Goal: Task Accomplishment & Management: Manage account settings

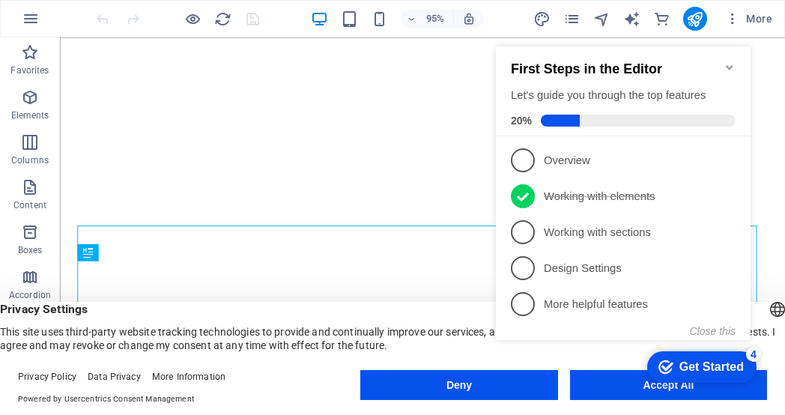
click at [621, 380] on div "checkmark Get Started 4 First Steps in the Editor Let's guide you through the t…" at bounding box center [626, 206] width 273 height 363
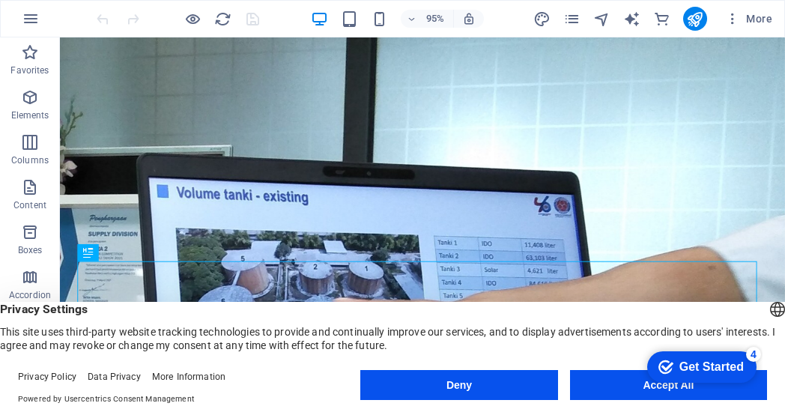
click at [661, 386] on div "checkmark Get Started 4 First Steps in the Editor Let's guide you through the t…" at bounding box center [698, 366] width 127 height 45
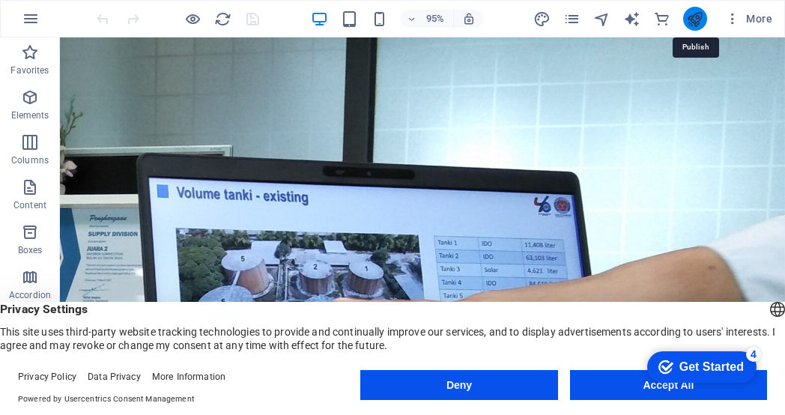
click at [697, 19] on icon "publish" at bounding box center [694, 18] width 17 height 17
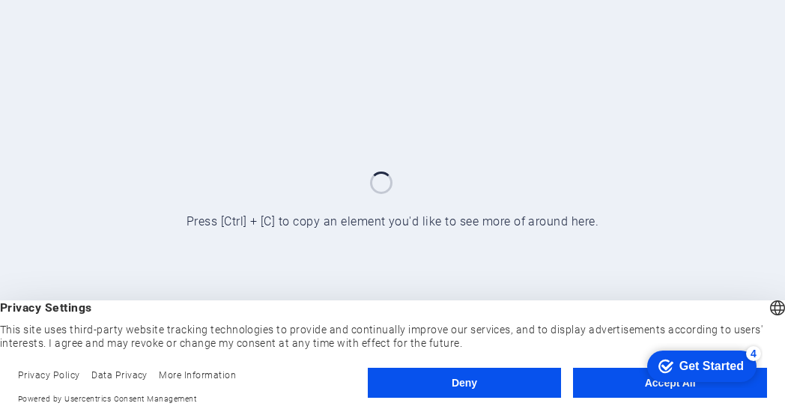
click at [671, 383] on div "checkmark Get Started 4 First Steps in the Editor Let's guide you through the t…" at bounding box center [701, 364] width 124 height 45
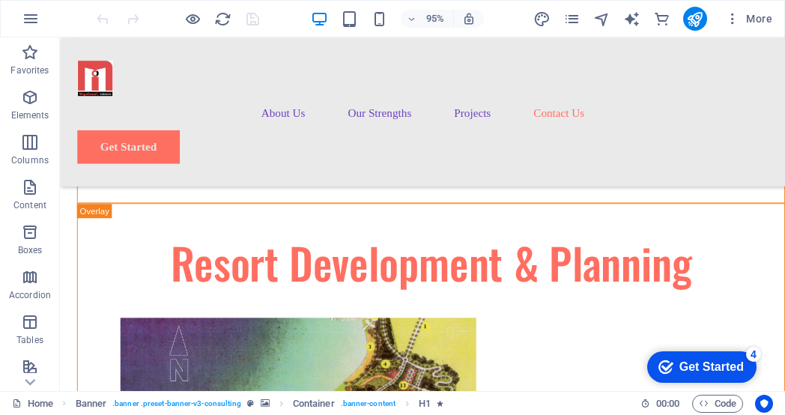
scroll to position [7435, 0]
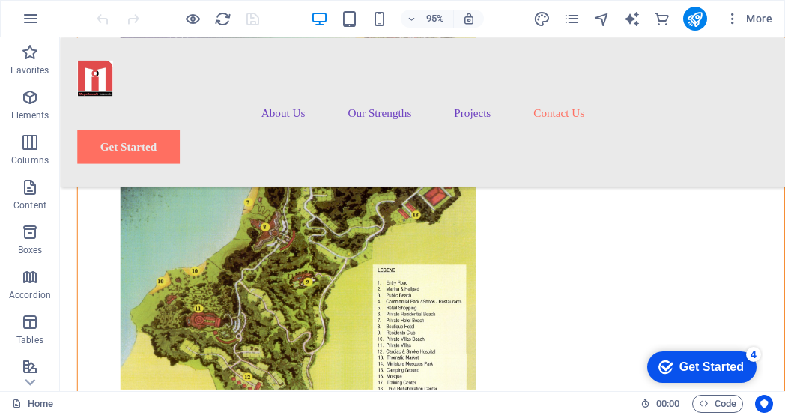
drag, startPoint x: 816, startPoint y: 60, endPoint x: 837, endPoint y: 431, distance: 371.3
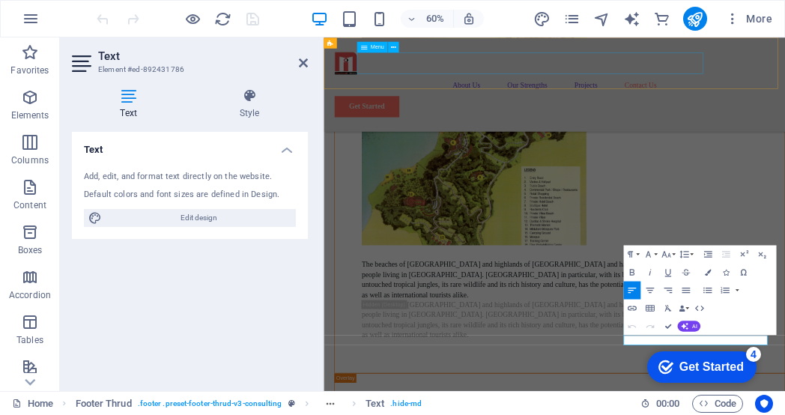
scroll to position [7209, 0]
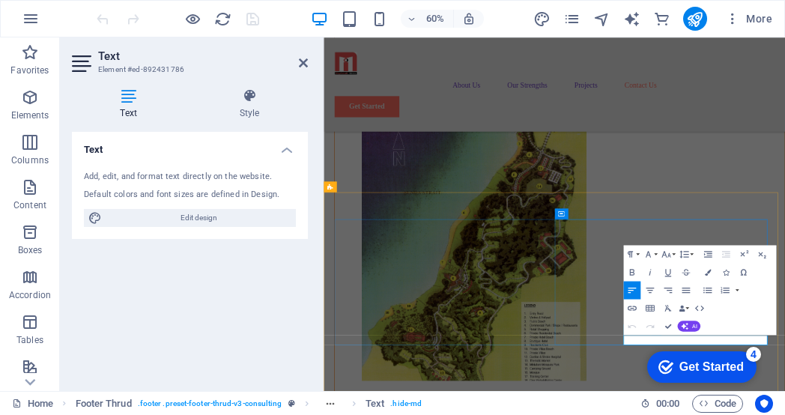
drag, startPoint x: 975, startPoint y: 544, endPoint x: 988, endPoint y: 544, distance: 12.7
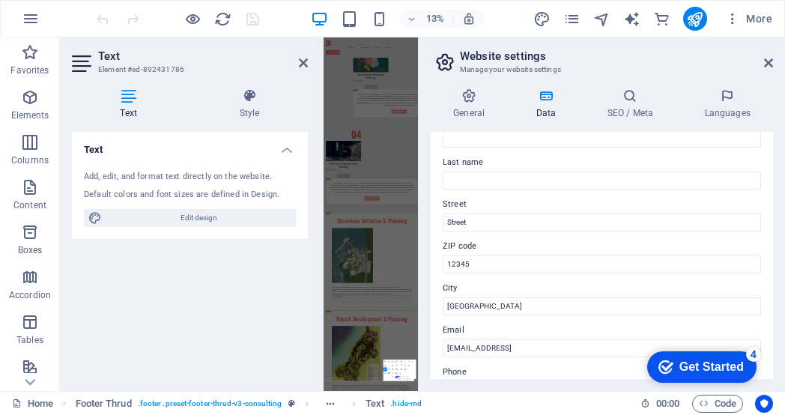
scroll to position [85, 0]
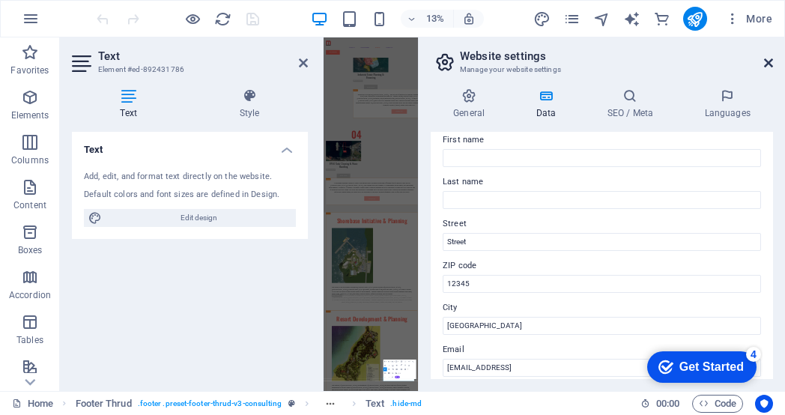
click at [764, 64] on icon at bounding box center [768, 63] width 9 height 12
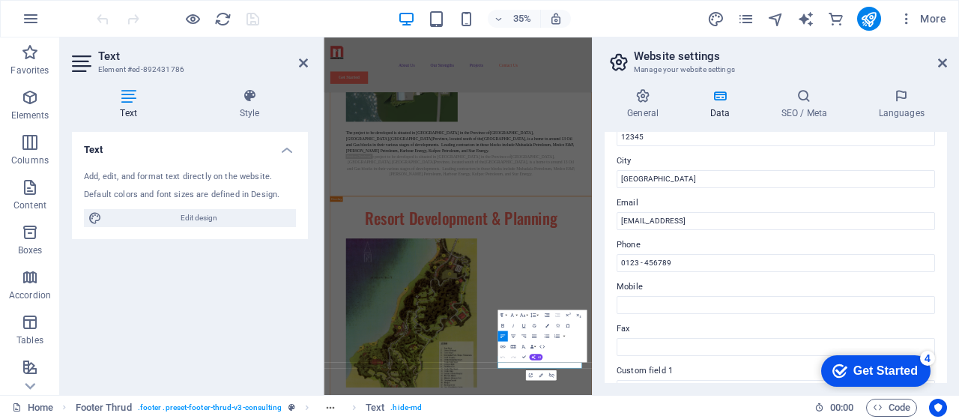
scroll to position [229, 0]
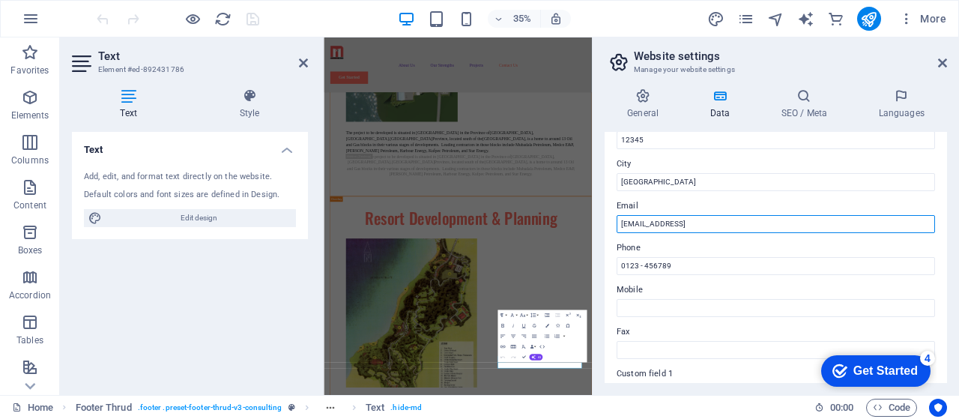
click at [738, 223] on input "b52fb70ef3e4d0bc4da1f7b4059307@cpanel.local" at bounding box center [775, 224] width 318 height 18
type input "[EMAIL_ADDRESS][DOMAIN_NAME]"
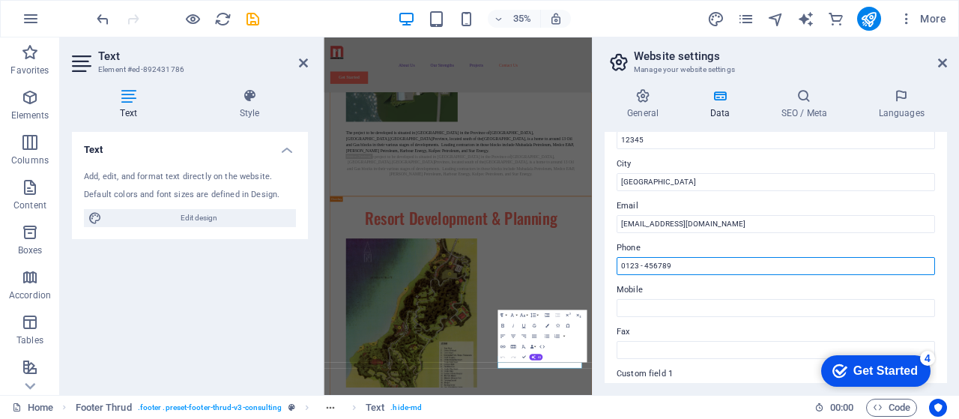
click at [680, 267] on input "0123 - 456789" at bounding box center [775, 266] width 318 height 18
type input "0"
paste input "021 80674624"
type input "+6221 80674624"
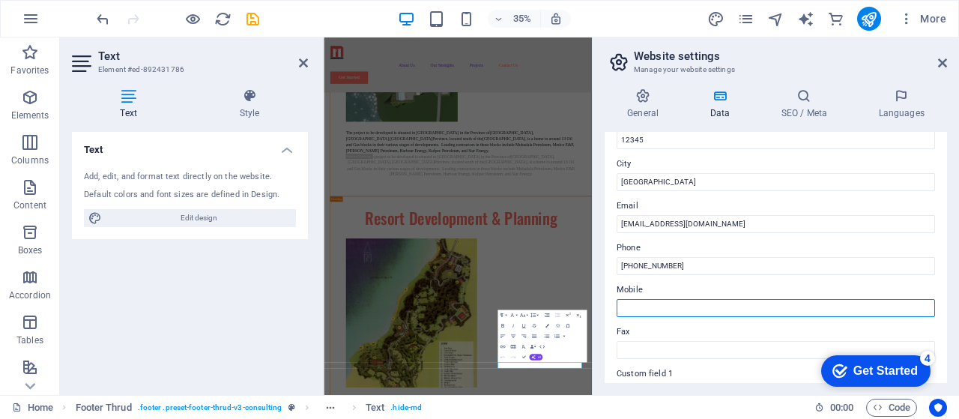
click at [651, 305] on input "Mobile" at bounding box center [775, 308] width 318 height 18
type input "08179116688"
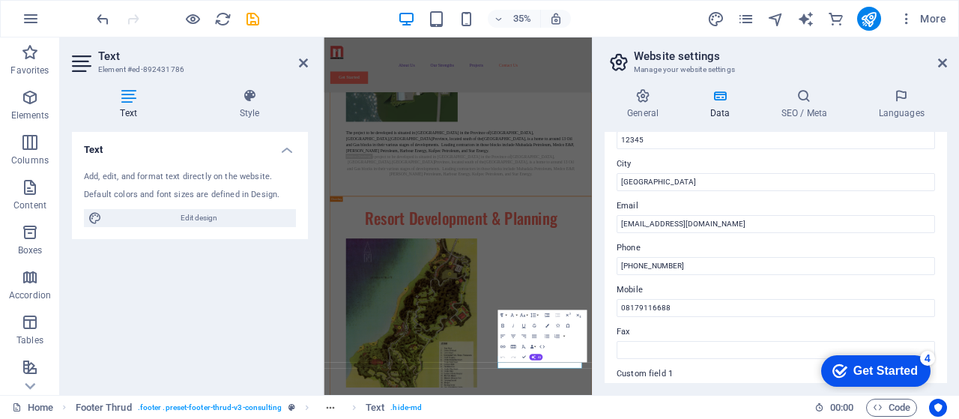
type input "Samil"
type input "Hasan"
drag, startPoint x: 664, startPoint y: 350, endPoint x: 646, endPoint y: 350, distance: 18.0
paste input "021 80641999"
click at [624, 351] on input "021 80641999" at bounding box center [775, 350] width 318 height 18
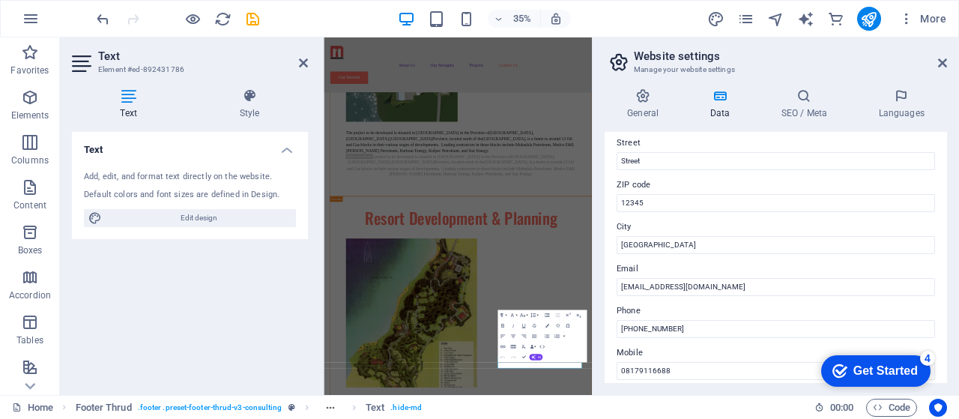
scroll to position [163, 0]
type input "+6221 80641999"
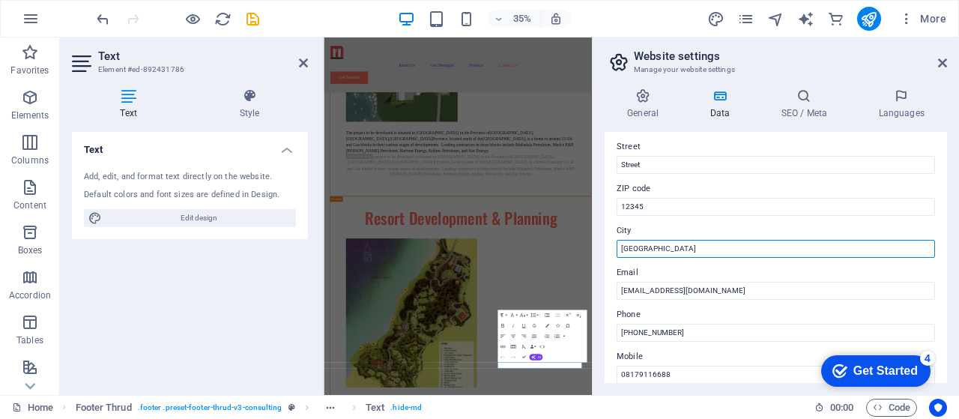
click at [696, 243] on input "[GEOGRAPHIC_DATA]" at bounding box center [775, 249] width 318 height 18
type input "B"
type input "[GEOGRAPHIC_DATA]"
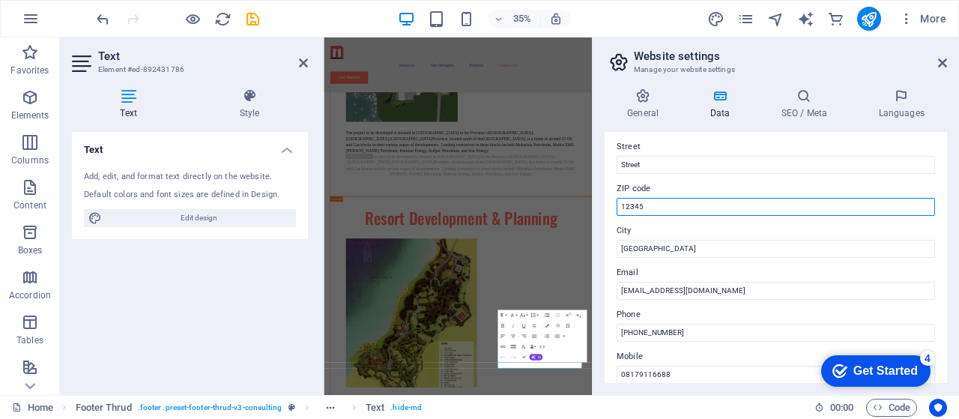
click at [654, 207] on input "12345" at bounding box center [775, 207] width 318 height 18
type input "12520"
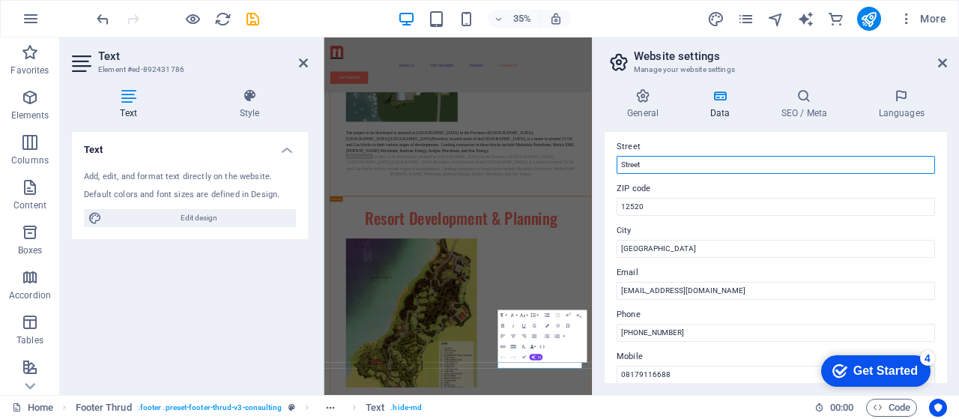
drag, startPoint x: 945, startPoint y: 200, endPoint x: 626, endPoint y: 165, distance: 321.0
click at [626, 165] on input "Street" at bounding box center [775, 165] width 318 height 18
drag, startPoint x: 945, startPoint y: 215, endPoint x: 632, endPoint y: 166, distance: 316.9
click at [632, 166] on input "Street" at bounding box center [775, 165] width 318 height 18
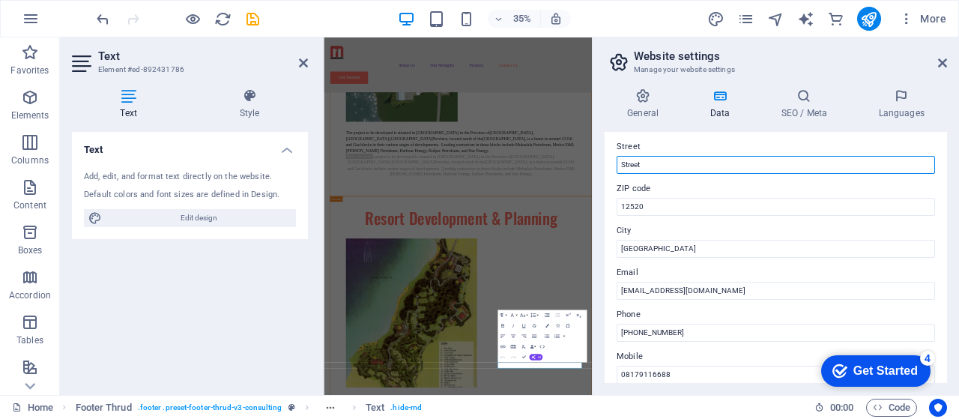
click at [652, 166] on input "Street" at bounding box center [775, 165] width 318 height 18
type input "S"
type input "Jl. TB Simatupang Kav.18"
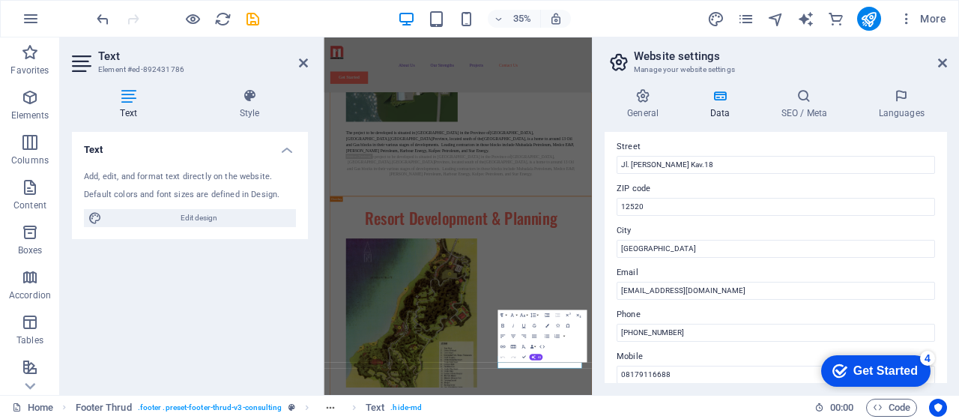
drag, startPoint x: 676, startPoint y: 204, endPoint x: 944, endPoint y: 267, distance: 275.2
click at [720, 100] on icon at bounding box center [719, 95] width 65 height 15
click at [643, 100] on icon at bounding box center [642, 95] width 76 height 15
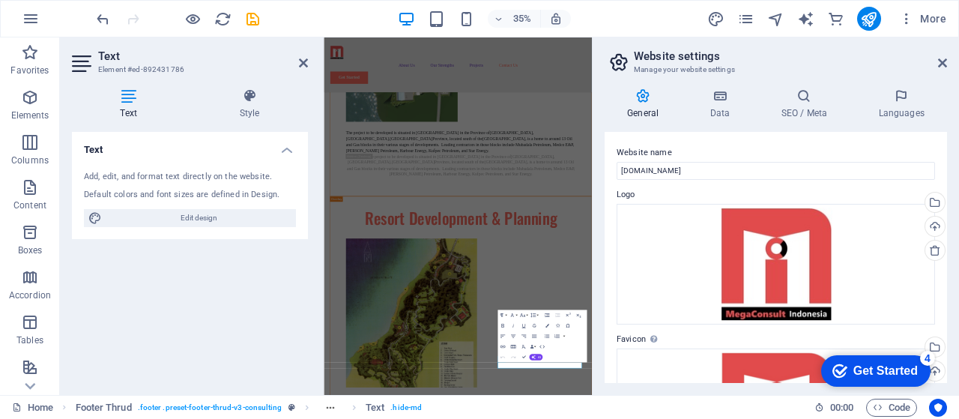
drag, startPoint x: 947, startPoint y: 211, endPoint x: 945, endPoint y: 246, distance: 35.2
click at [784, 246] on div "General Data SEO / Meta Languages Website name megaconsult.co.id Logo Drag file…" at bounding box center [775, 235] width 366 height 318
drag, startPoint x: 947, startPoint y: 210, endPoint x: 947, endPoint y: 238, distance: 28.5
click at [784, 238] on div "General Data SEO / Meta Languages Website name megaconsult.co.id Logo Drag file…" at bounding box center [775, 235] width 366 height 318
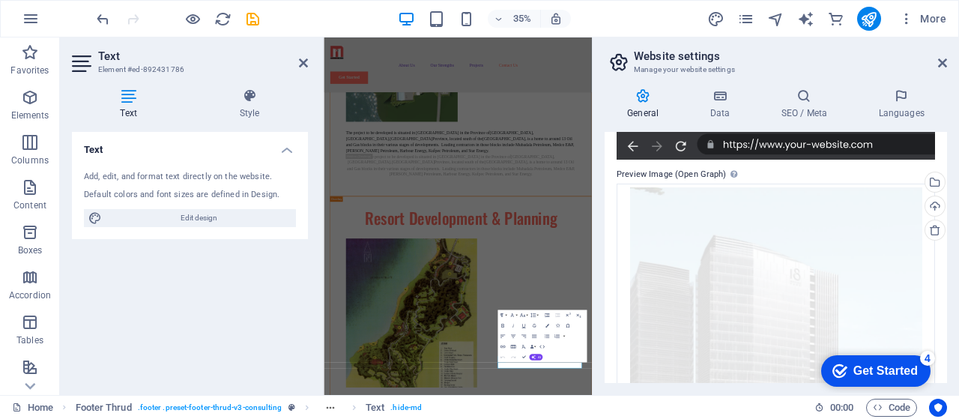
scroll to position [373, 0]
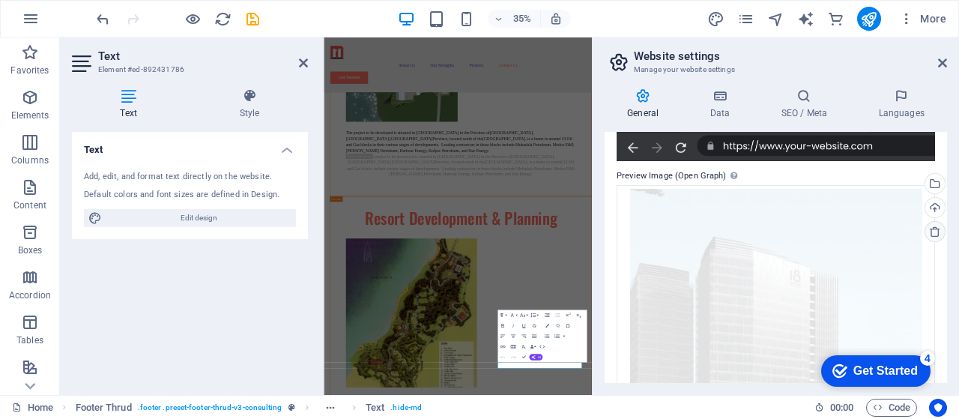
click at [784, 232] on icon at bounding box center [935, 231] width 12 height 12
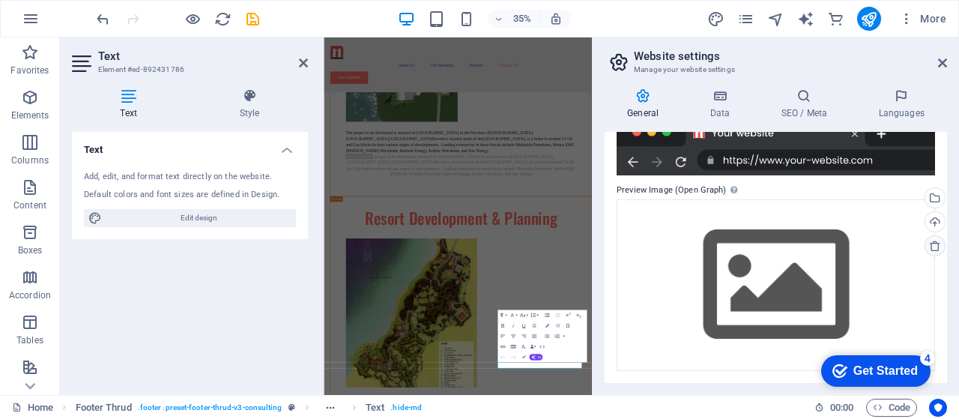
scroll to position [358, 0]
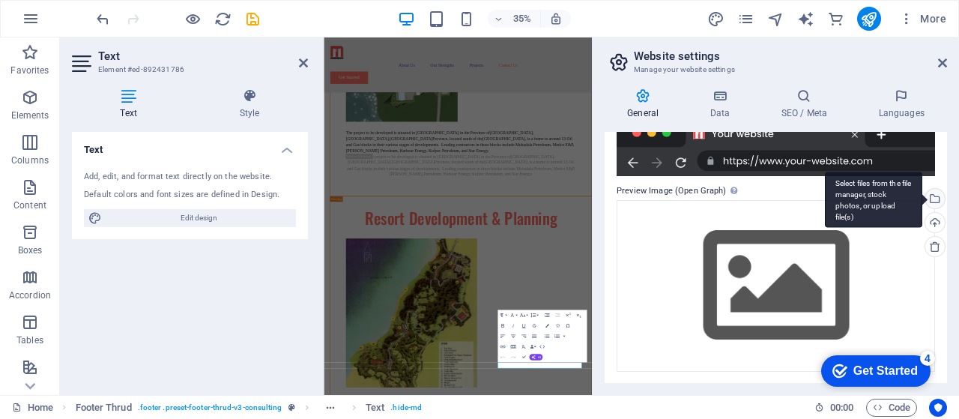
click at [784, 198] on div "Select files from the file manager, stock photos, or upload file(s)" at bounding box center [933, 200] width 22 height 22
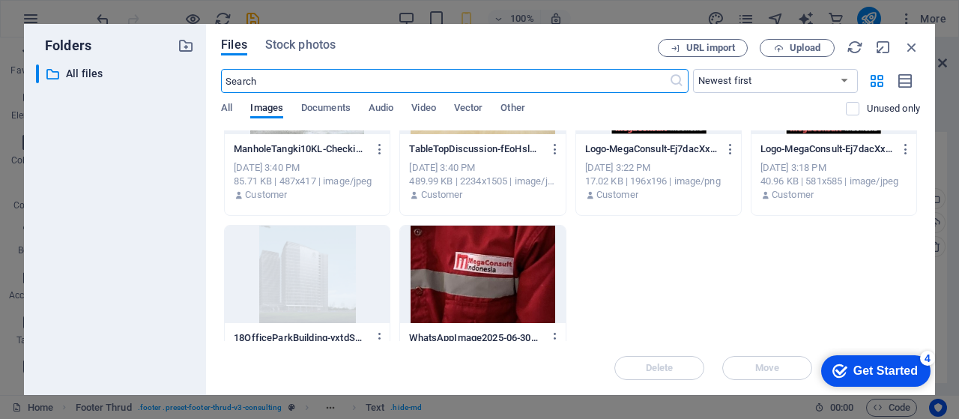
scroll to position [292, 0]
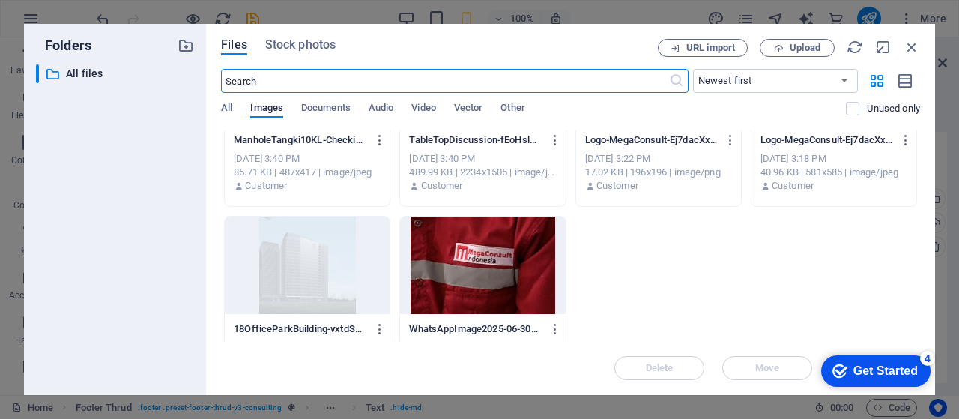
click at [451, 261] on div at bounding box center [482, 264] width 165 height 97
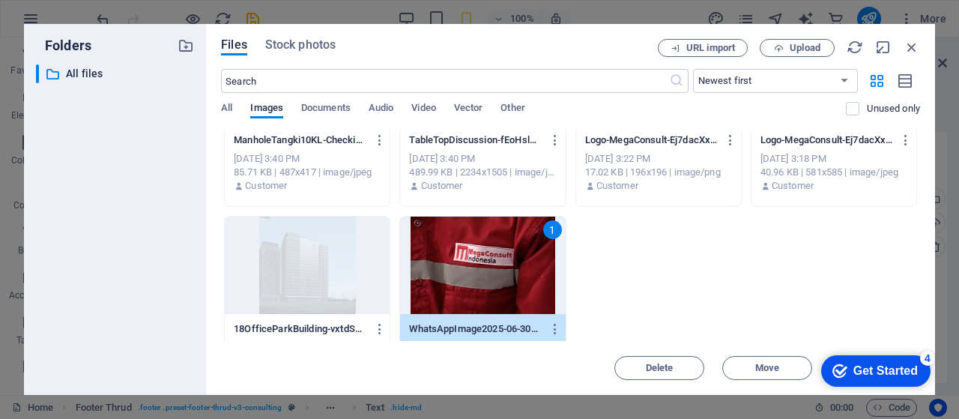
click at [484, 255] on div "1" at bounding box center [482, 264] width 165 height 97
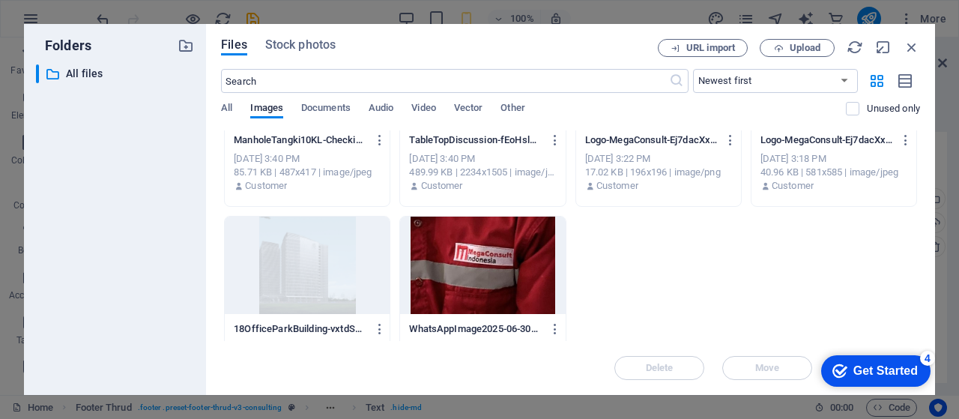
click at [484, 255] on div at bounding box center [482, 264] width 165 height 97
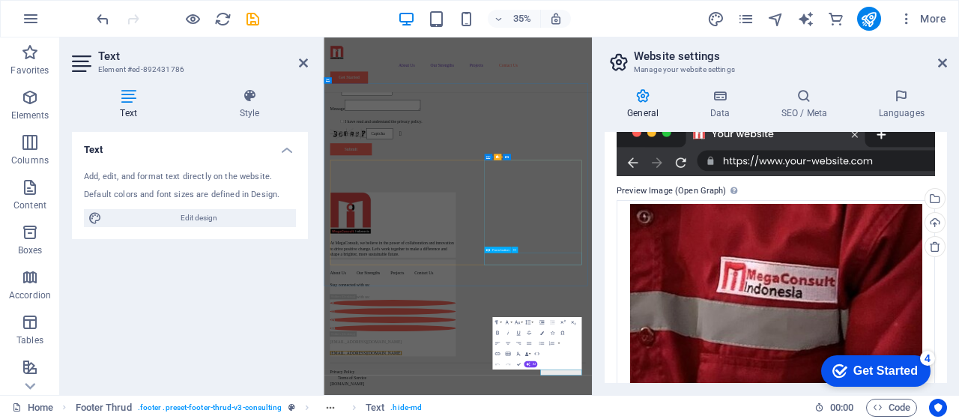
scroll to position [6769, 0]
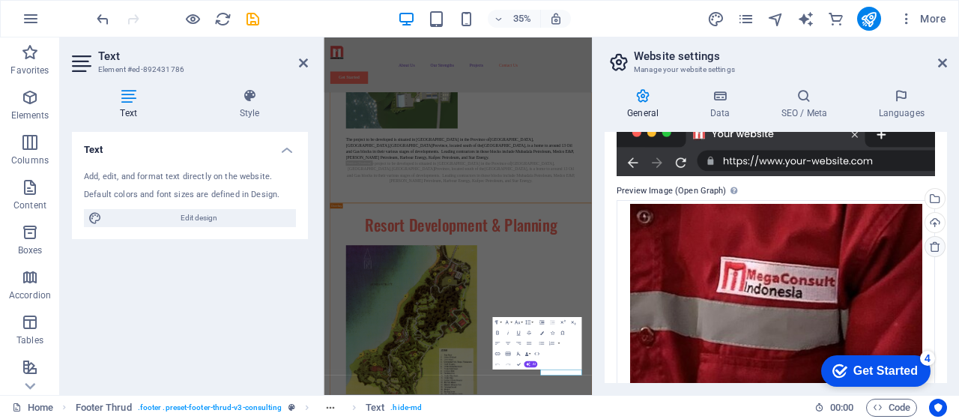
click at [784, 246] on icon at bounding box center [935, 246] width 12 height 12
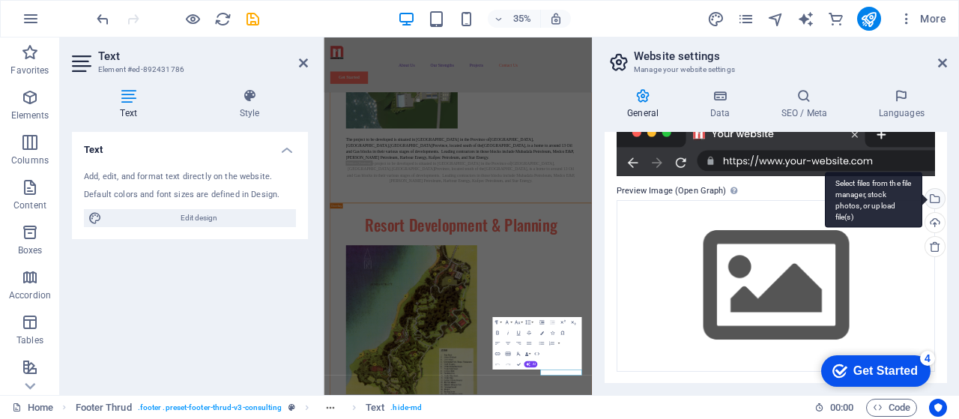
click at [784, 200] on div "Select files from the file manager, stock photos, or upload file(s)" at bounding box center [933, 200] width 22 height 22
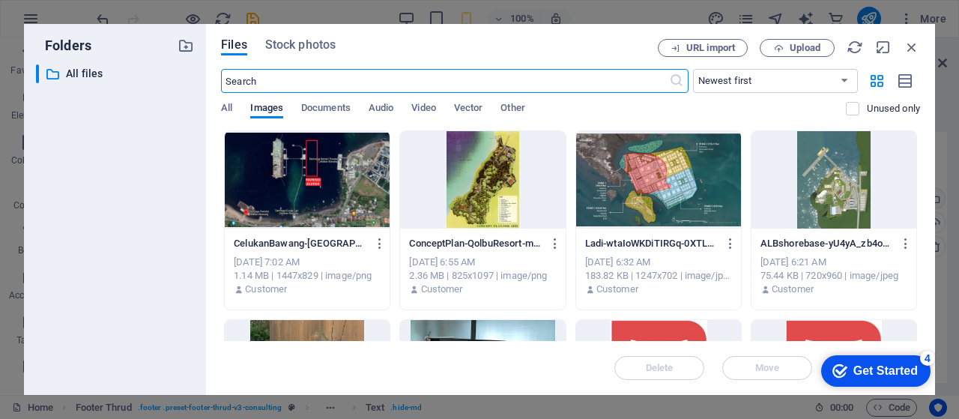
scroll to position [14353, 0]
click at [784, 333] on div at bounding box center [833, 368] width 165 height 97
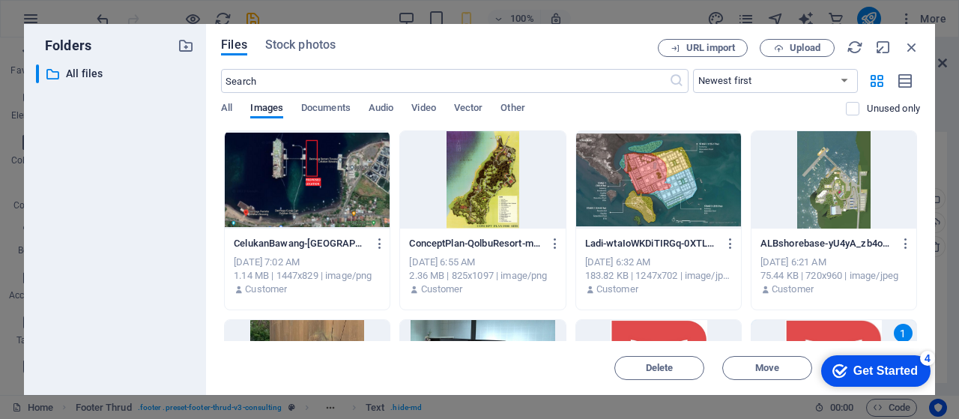
click at [784, 332] on div "1" at bounding box center [833, 368] width 165 height 97
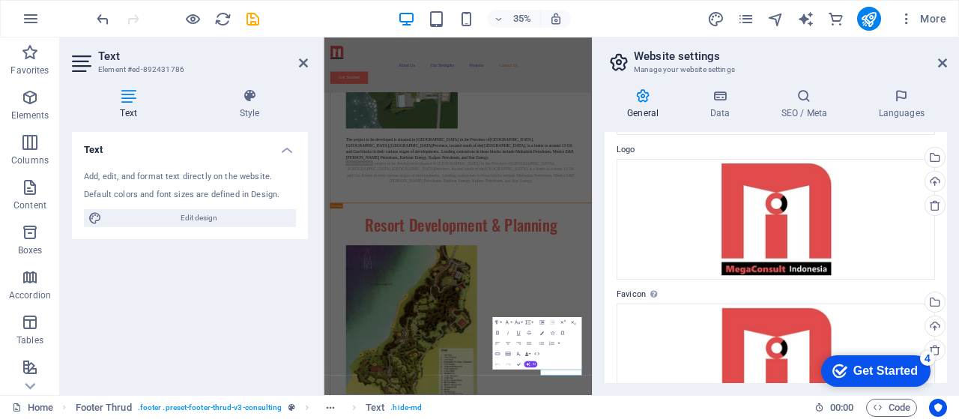
scroll to position [42, 0]
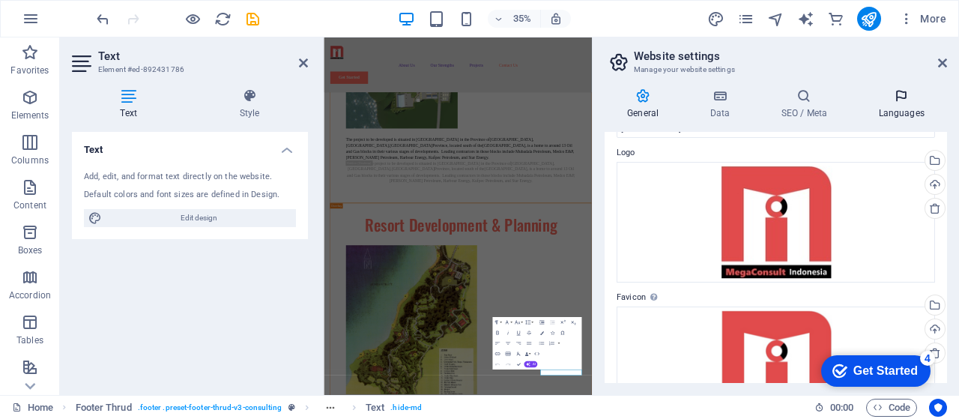
click at [784, 93] on icon at bounding box center [900, 95] width 91 height 15
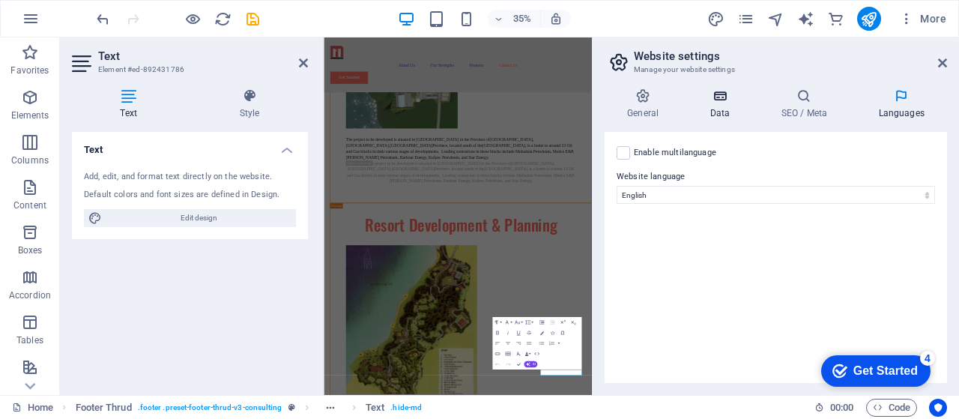
click at [720, 101] on icon at bounding box center [719, 95] width 65 height 15
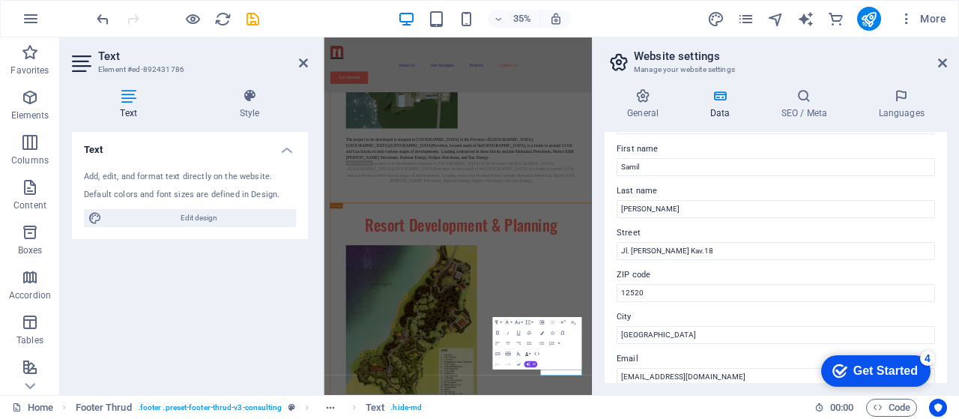
scroll to position [0, 0]
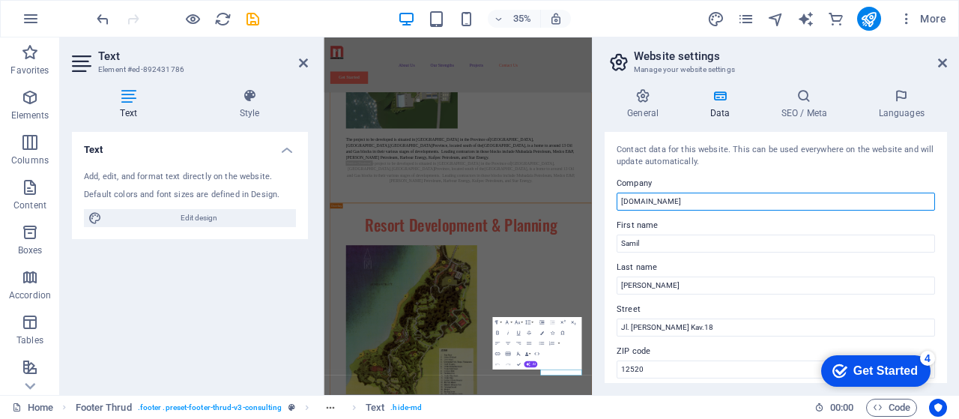
click at [688, 202] on input "[DOMAIN_NAME]" at bounding box center [775, 201] width 318 height 18
type input "m"
type input "PT. MegaConsult Indoneisa"
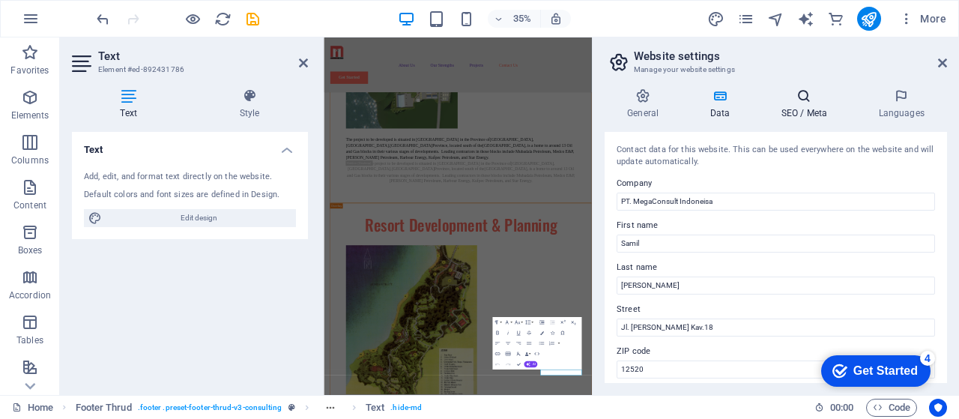
click at [784, 98] on icon at bounding box center [803, 95] width 91 height 15
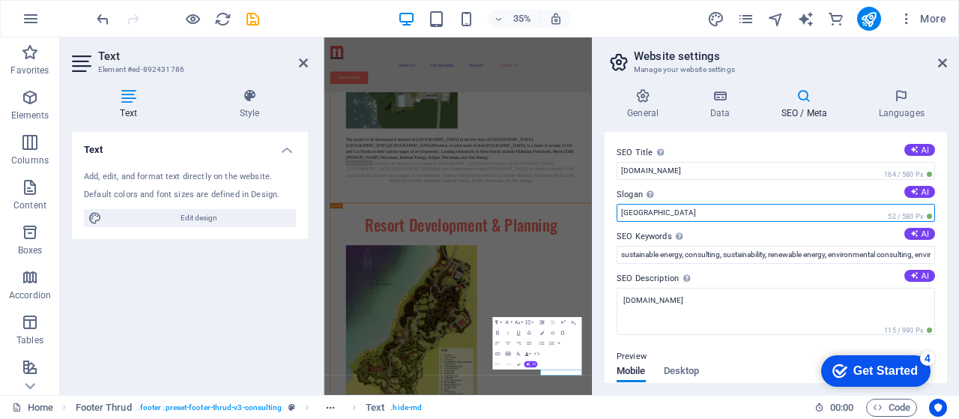
click at [644, 212] on input "[GEOGRAPHIC_DATA]" at bounding box center [775, 213] width 318 height 18
type input "B"
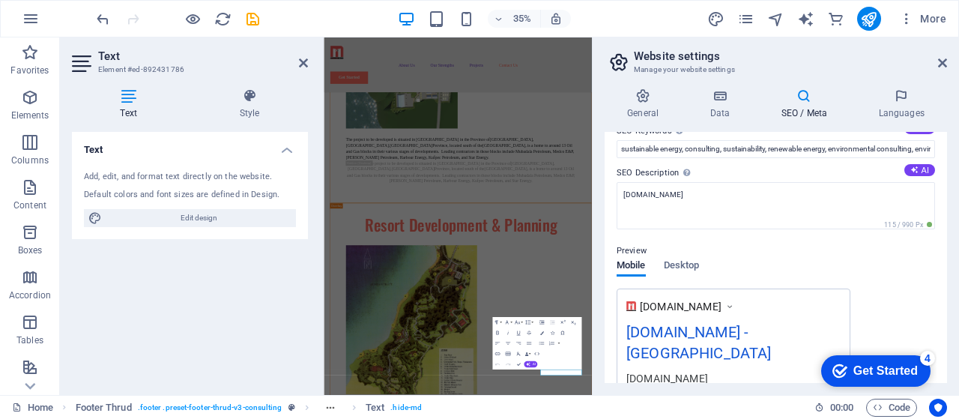
type input "Indonesia"
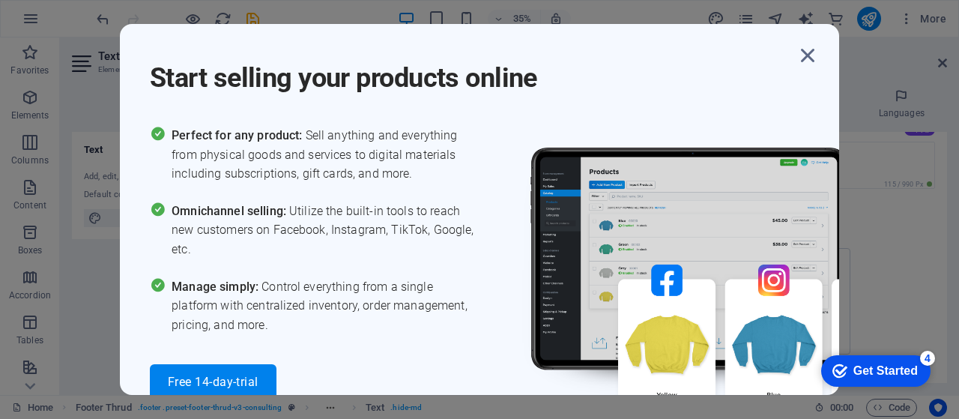
scroll to position [160, 0]
click at [784, 60] on icon "button" at bounding box center [807, 55] width 27 height 27
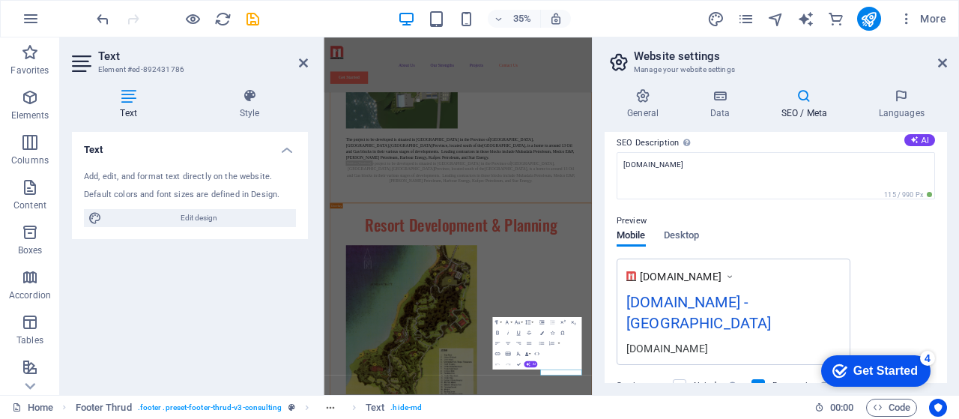
scroll to position [133, 0]
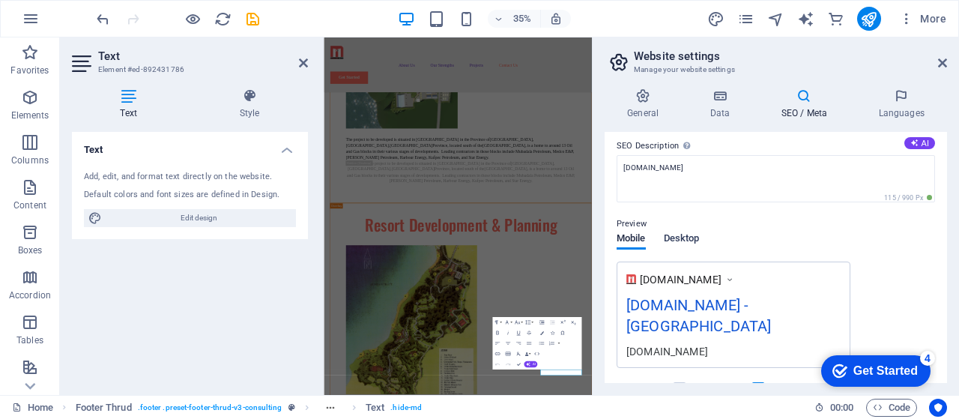
click at [690, 240] on span "Desktop" at bounding box center [682, 239] width 36 height 21
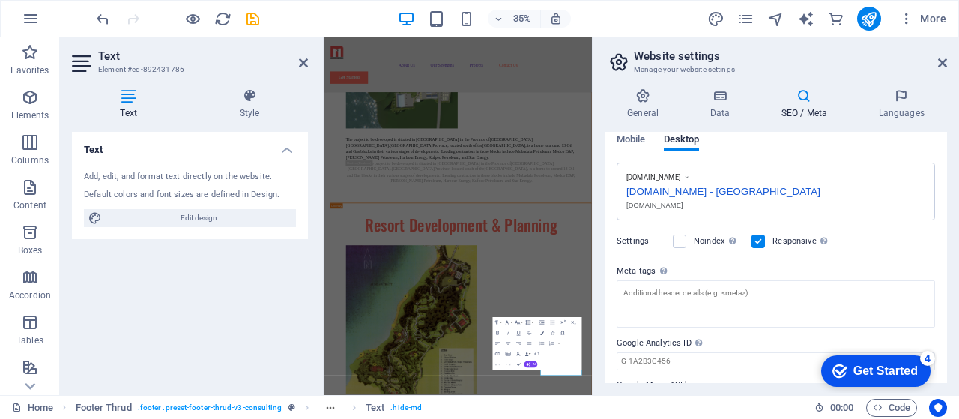
scroll to position [271, 0]
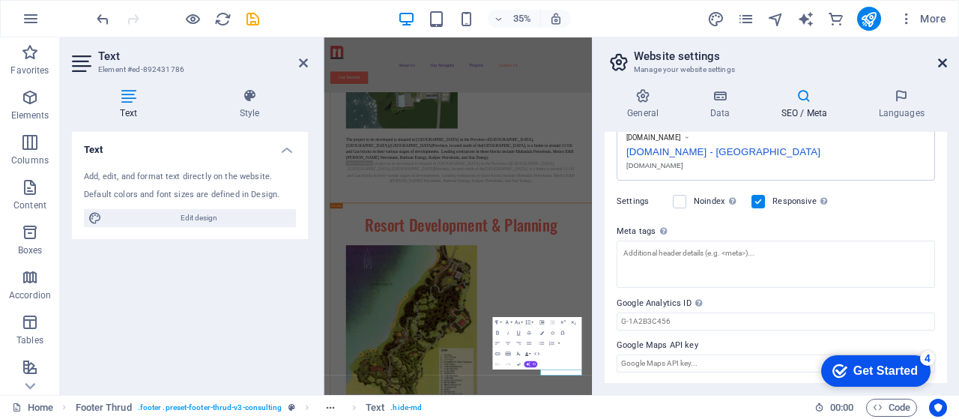
click at [784, 64] on icon at bounding box center [942, 63] width 9 height 12
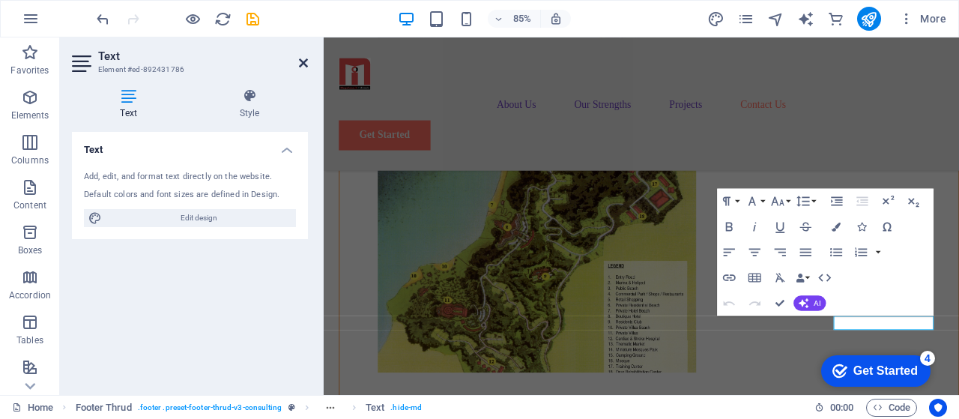
click at [303, 65] on icon at bounding box center [303, 63] width 9 height 12
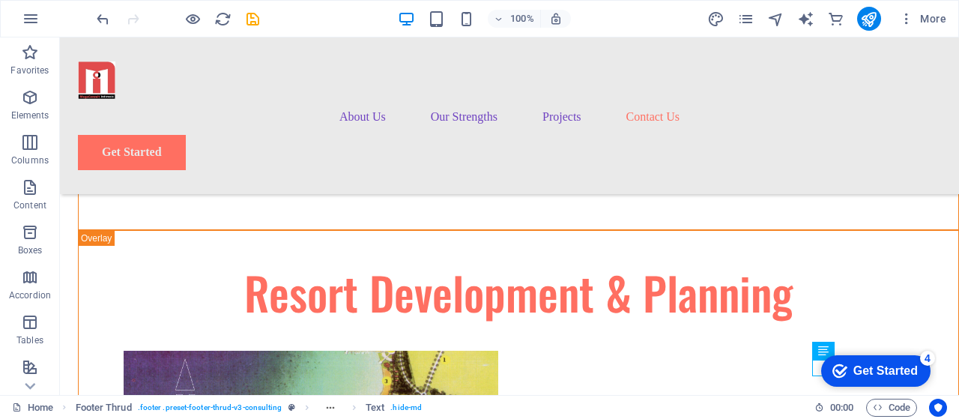
scroll to position [7305, 0]
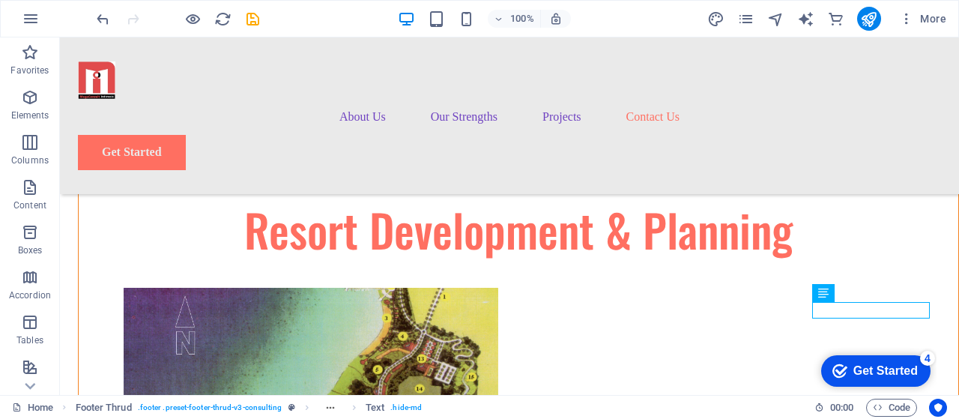
drag, startPoint x: 953, startPoint y: 369, endPoint x: 1012, endPoint y: 437, distance: 89.8
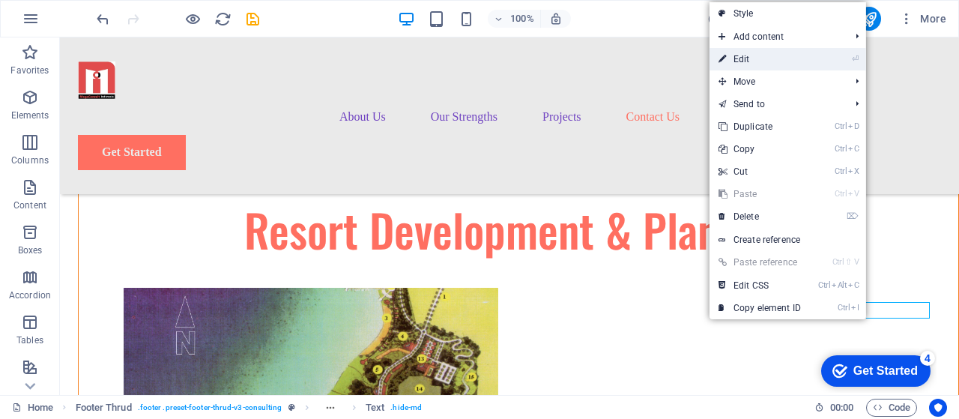
click at [750, 62] on link "⏎ Edit" at bounding box center [759, 59] width 100 height 22
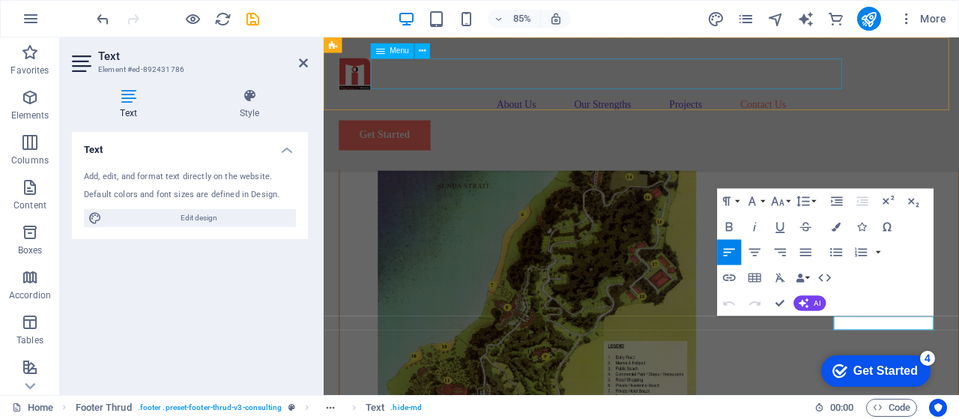
scroll to position [7399, 0]
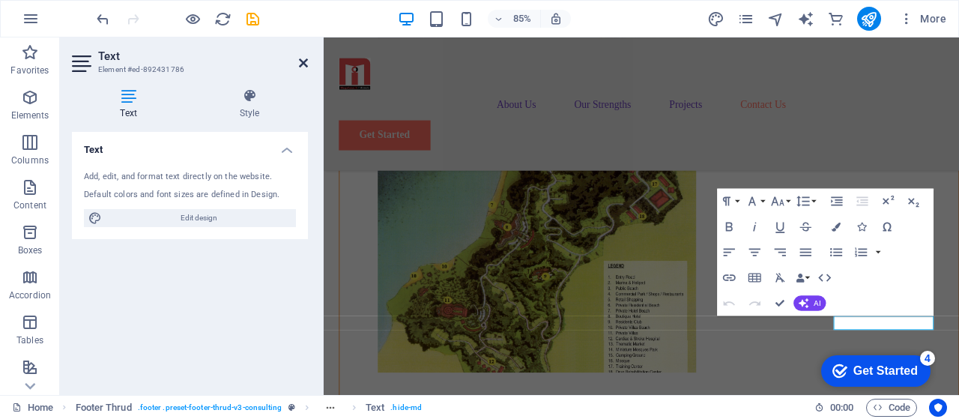
click at [304, 62] on icon at bounding box center [303, 63] width 9 height 12
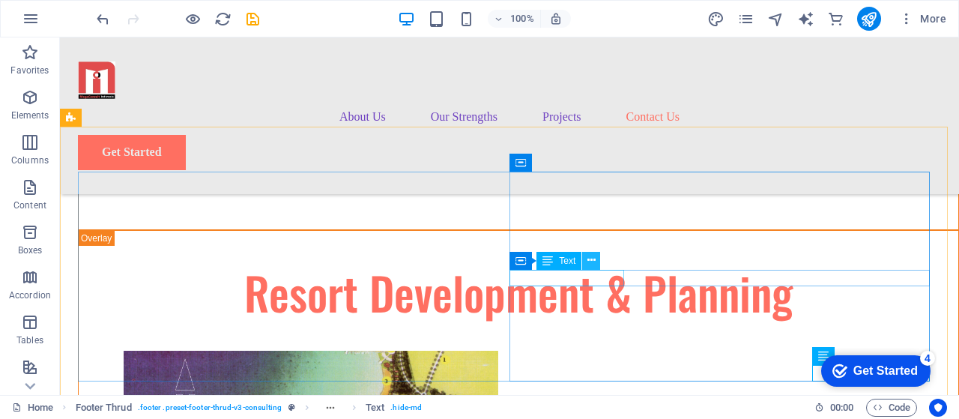
click at [589, 263] on icon at bounding box center [591, 260] width 8 height 16
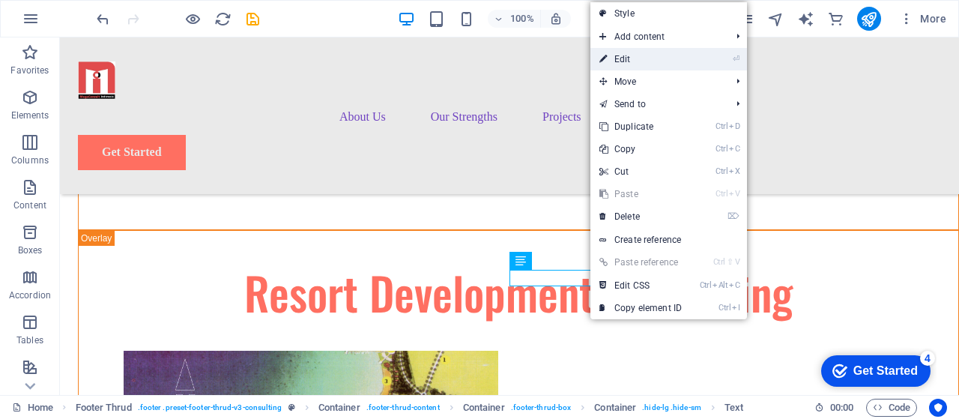
click at [625, 59] on link "⏎ Edit" at bounding box center [640, 59] width 100 height 22
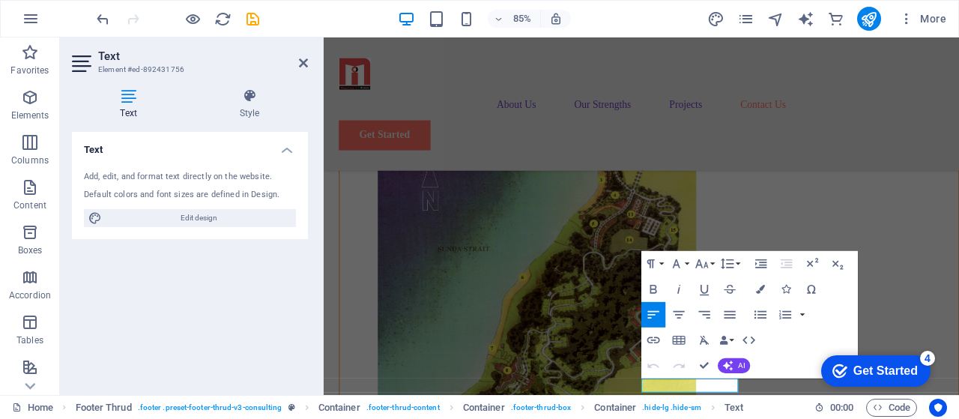
scroll to position [7399, 0]
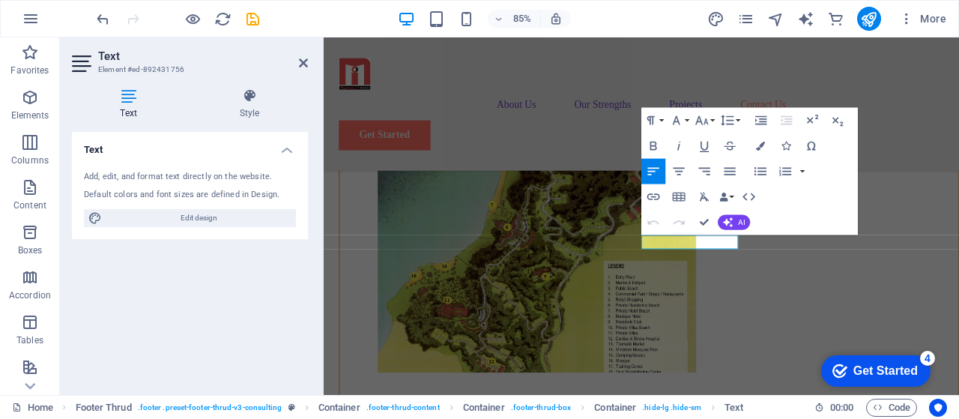
drag, startPoint x: 1061, startPoint y: 428, endPoint x: 1281, endPoint y: 440, distance: 220.5
click at [491, 356] on icon at bounding box center [491, 353] width 7 height 13
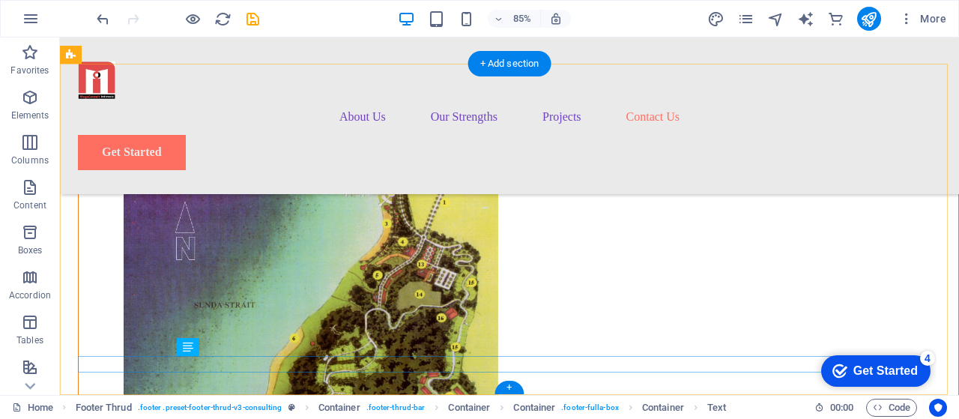
scroll to position [7305, 0]
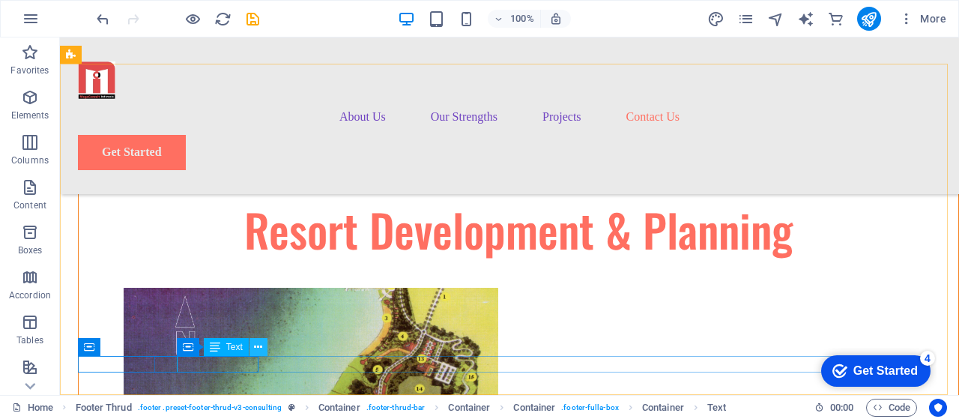
click at [254, 348] on icon at bounding box center [258, 347] width 8 height 16
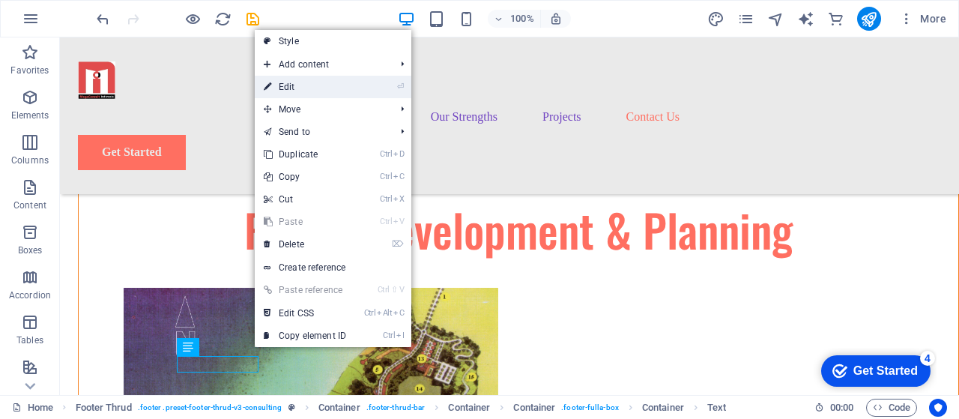
click at [288, 88] on link "⏎ Edit" at bounding box center [305, 87] width 100 height 22
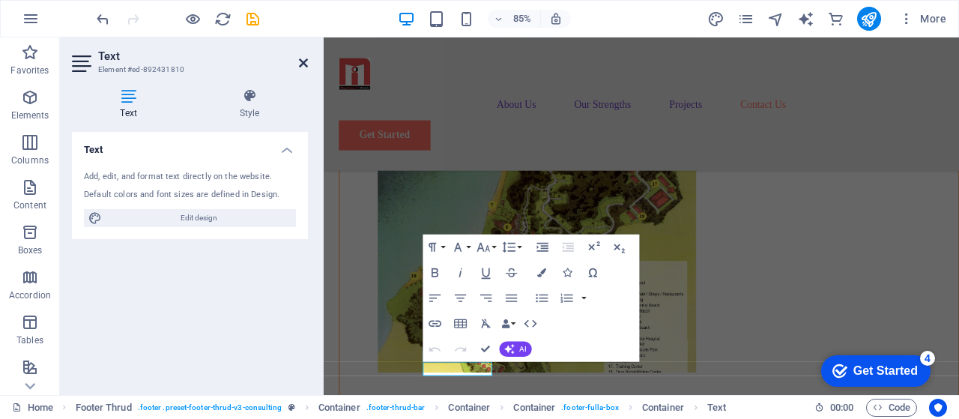
click at [299, 65] on icon at bounding box center [303, 63] width 9 height 12
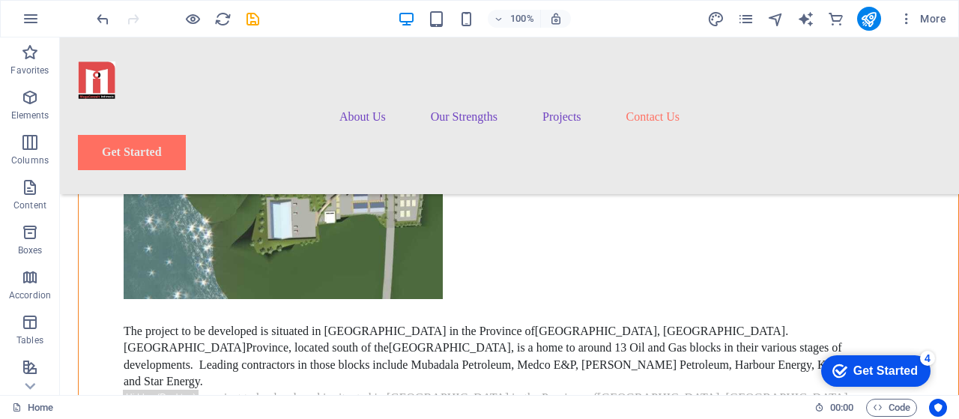
scroll to position [6945, 0]
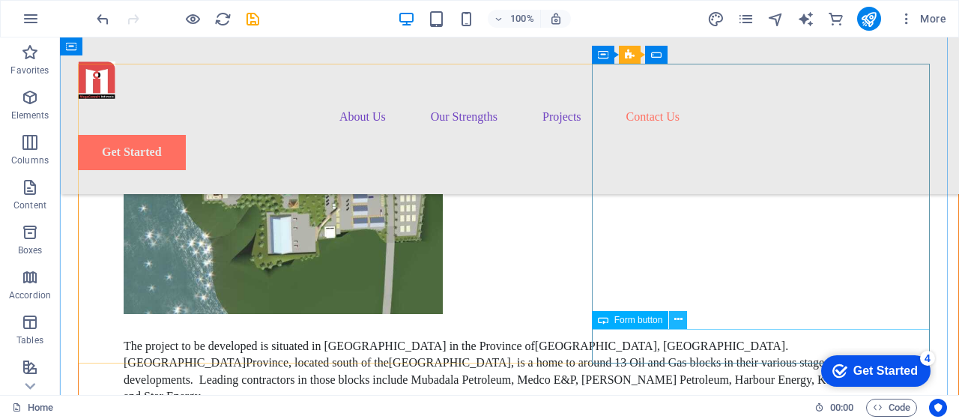
click at [676, 320] on icon at bounding box center [678, 320] width 8 height 16
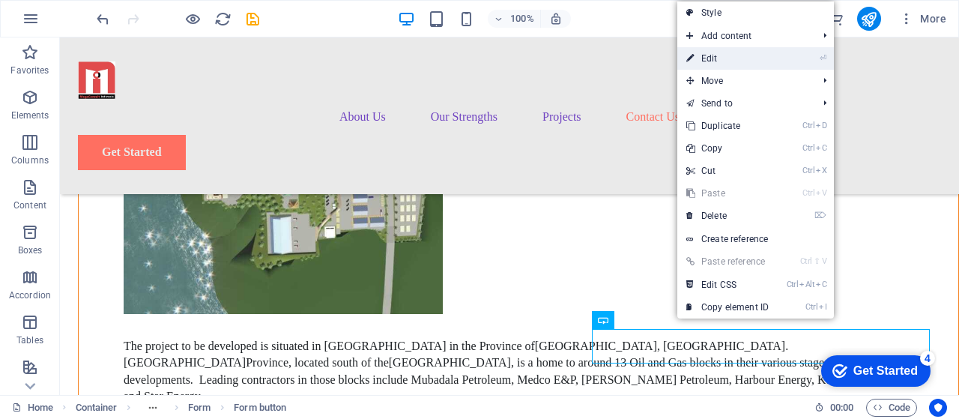
click at [719, 62] on link "⏎ Edit" at bounding box center [727, 58] width 100 height 22
select select "px"
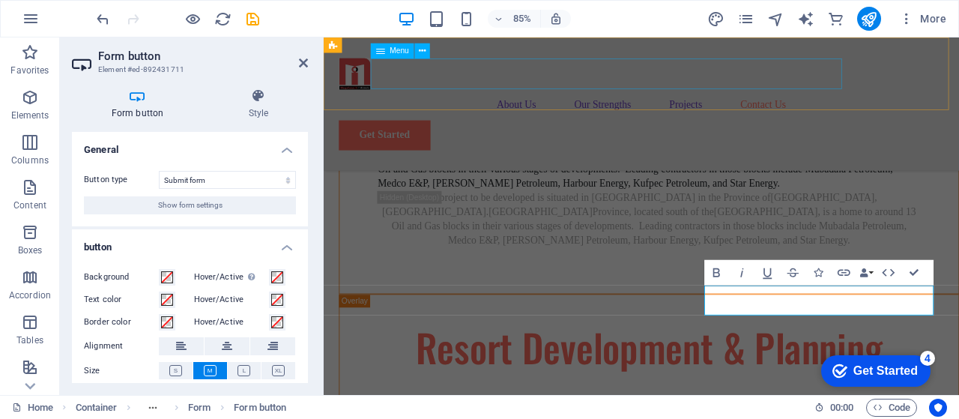
scroll to position [7102, 0]
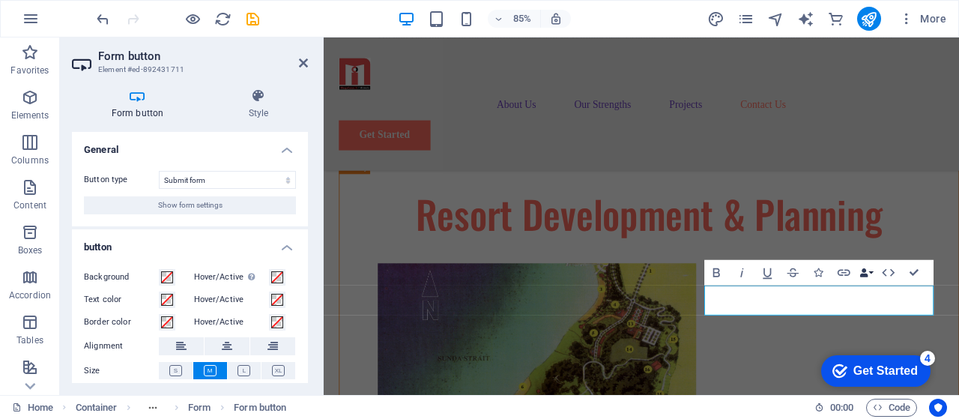
click at [784, 271] on button "Data Bindings" at bounding box center [866, 271] width 18 height 25
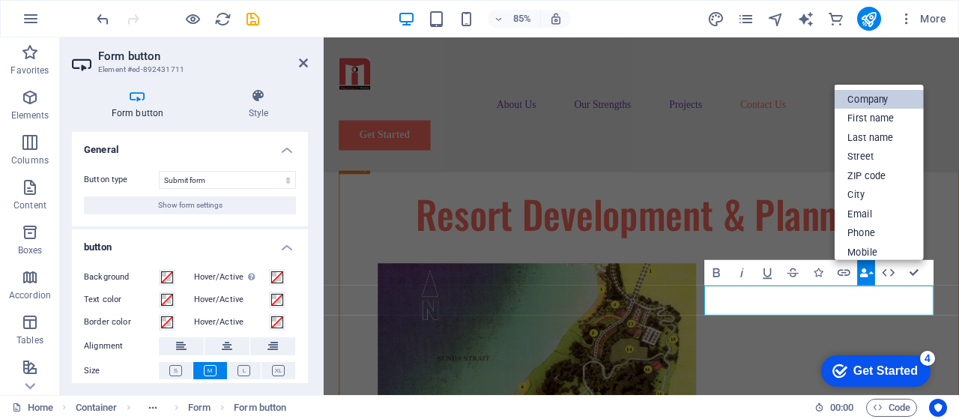
click at [784, 104] on link "Company" at bounding box center [878, 98] width 89 height 19
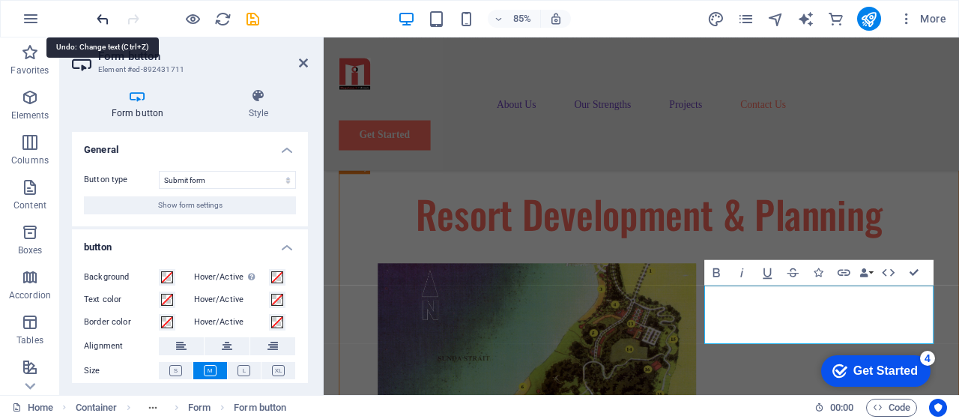
click at [103, 17] on icon "undo" at bounding box center [102, 18] width 17 height 17
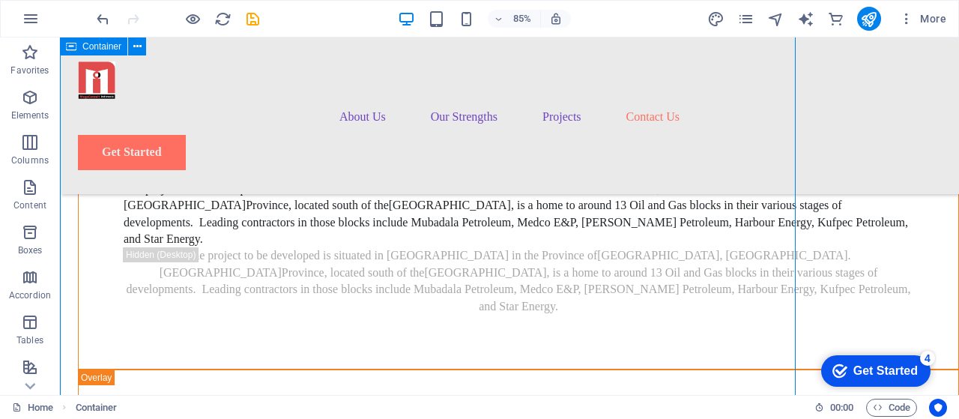
scroll to position [6945, 0]
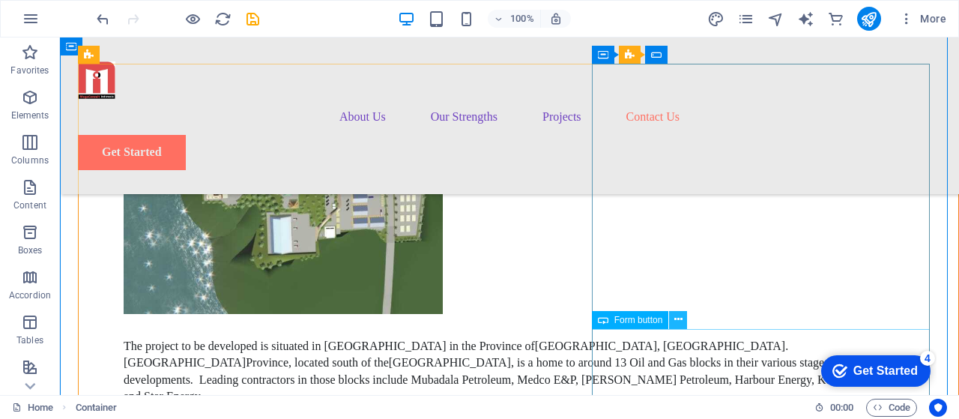
click at [676, 318] on icon at bounding box center [678, 320] width 8 height 16
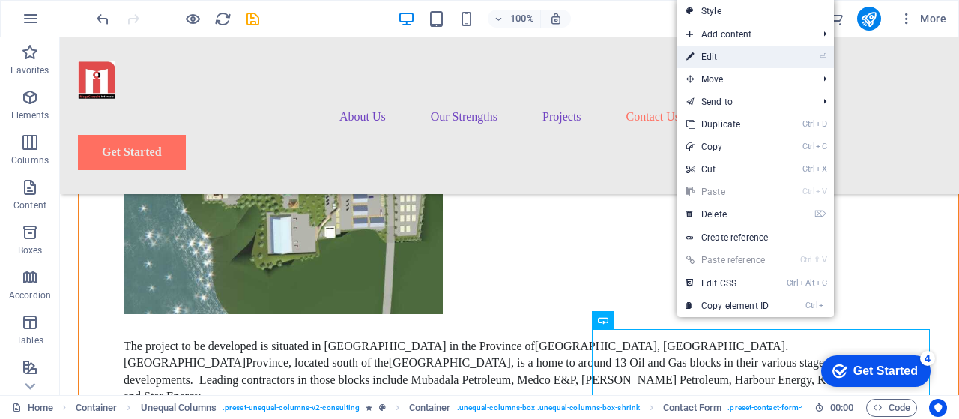
click at [712, 62] on link "⏎ Edit" at bounding box center [727, 57] width 100 height 22
select select "px"
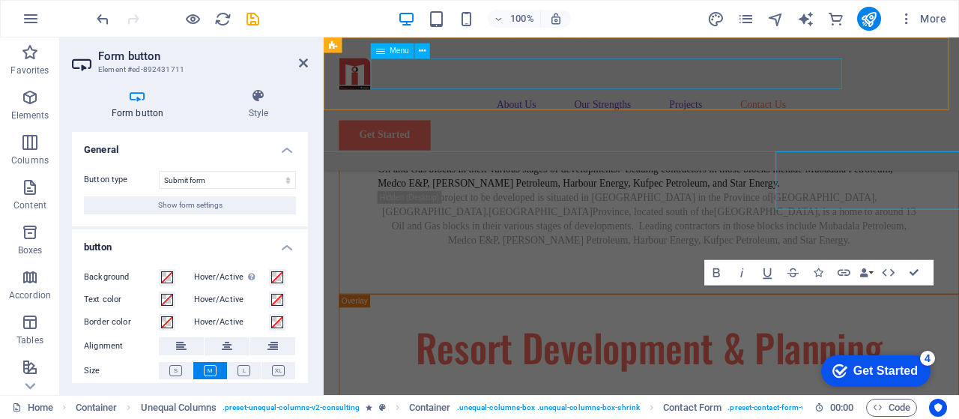
scroll to position [7102, 0]
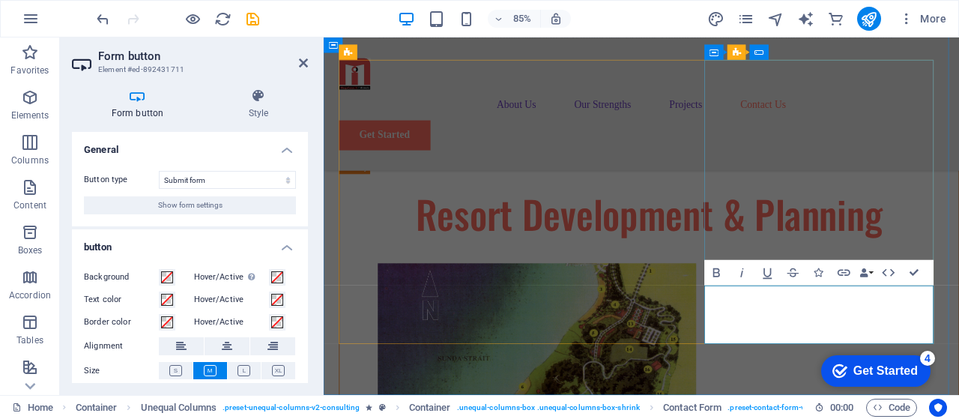
type button "Submit"
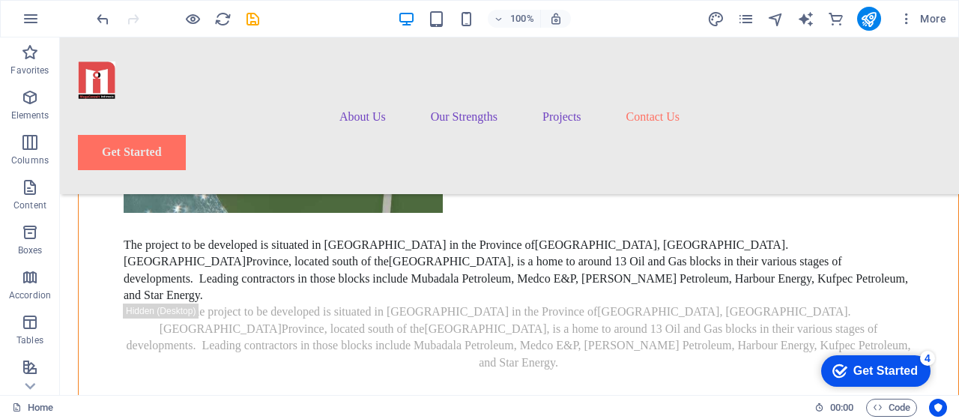
scroll to position [7016, 0]
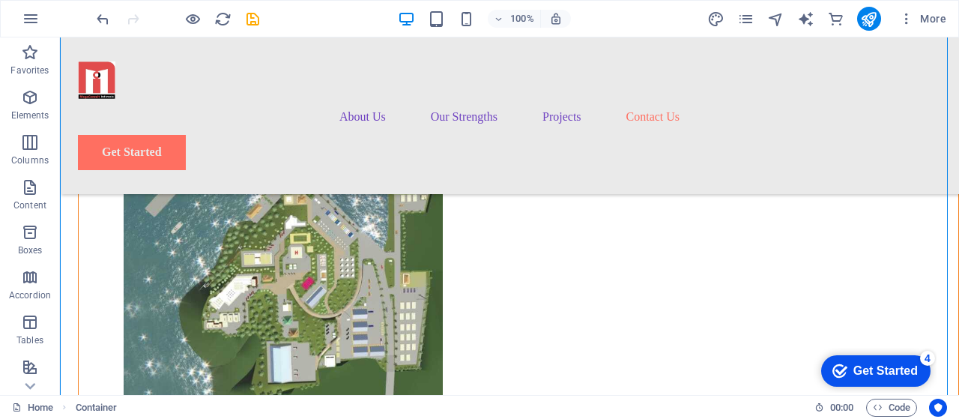
scroll to position [6807, 0]
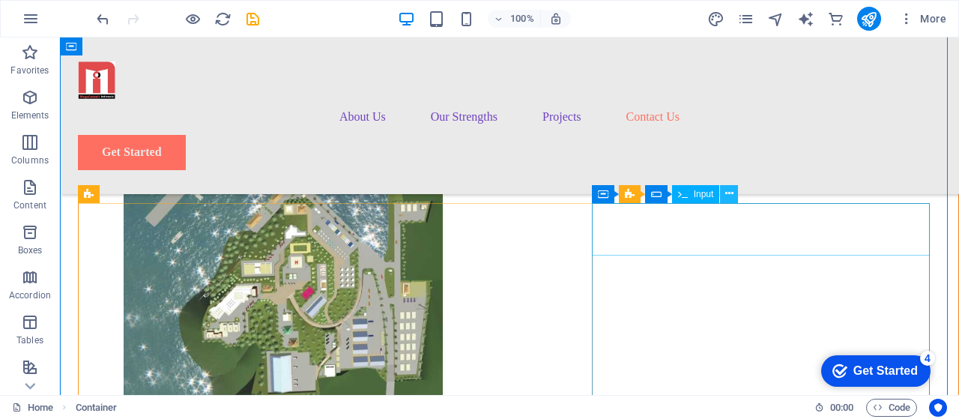
click at [725, 197] on icon at bounding box center [729, 194] width 8 height 16
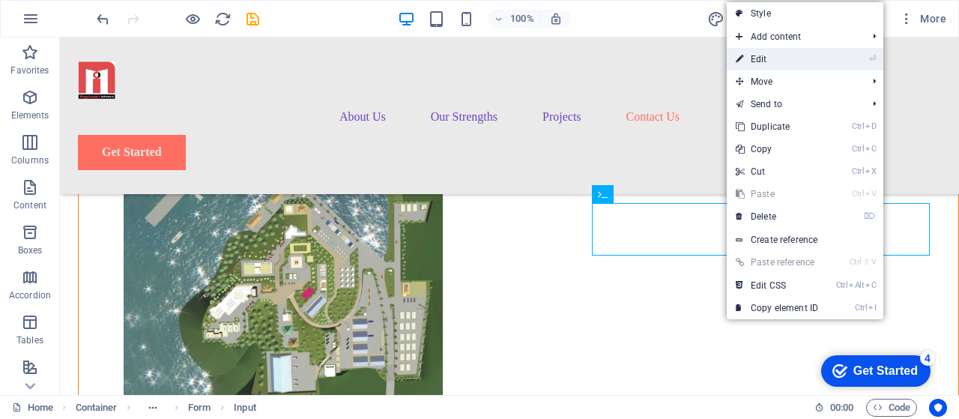
click at [762, 58] on link "⏎ Edit" at bounding box center [776, 59] width 100 height 22
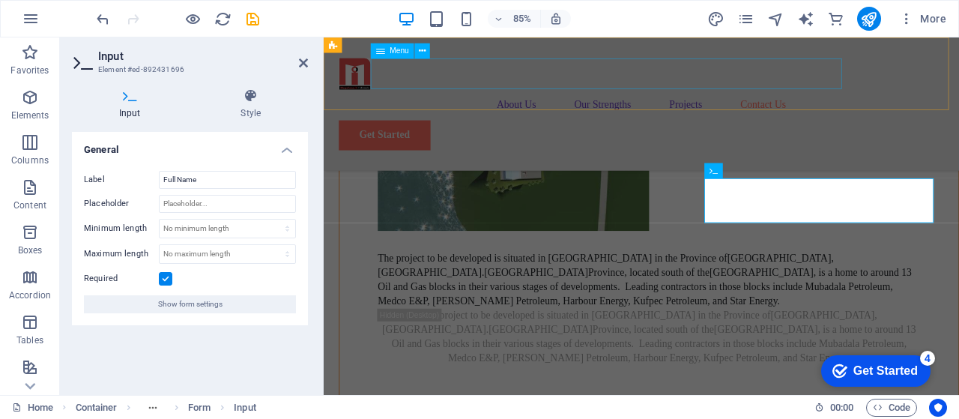
scroll to position [6964, 0]
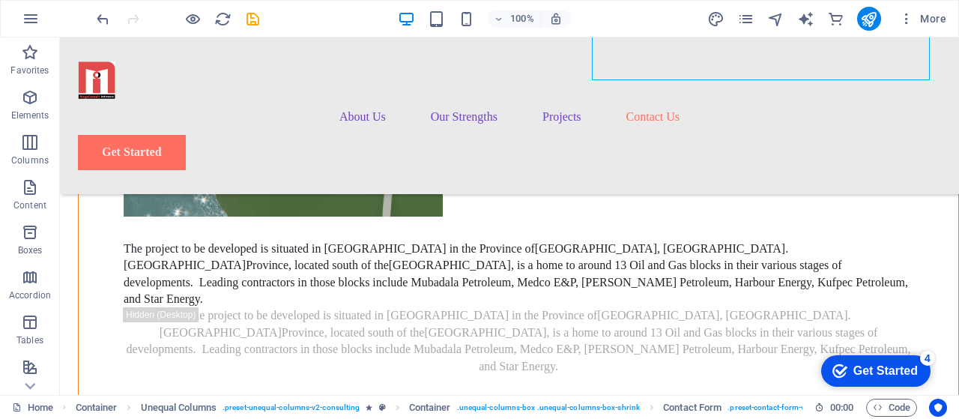
scroll to position [7046, 0]
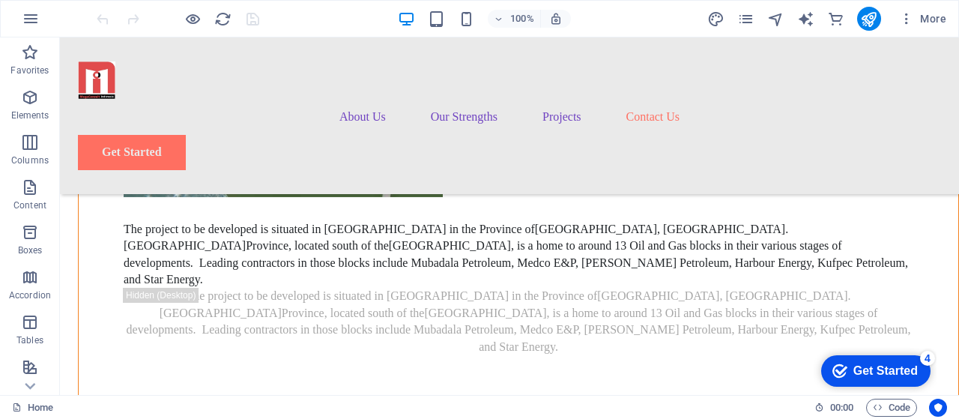
scroll to position [7305, 0]
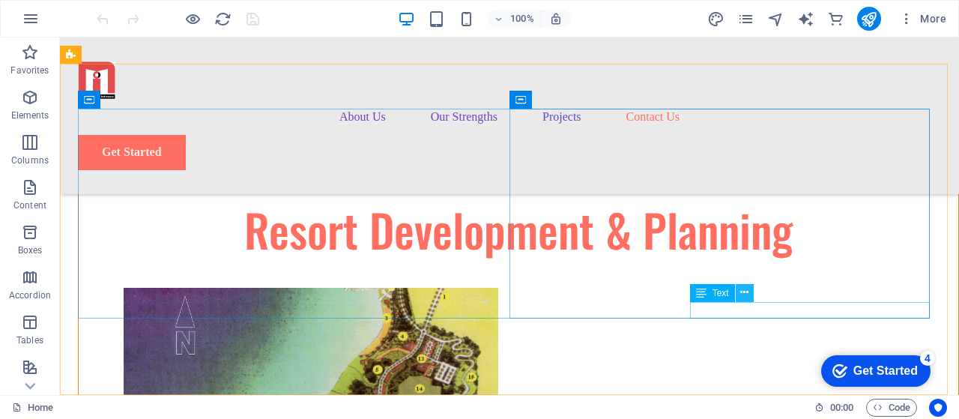
click at [745, 294] on icon at bounding box center [744, 293] width 8 height 16
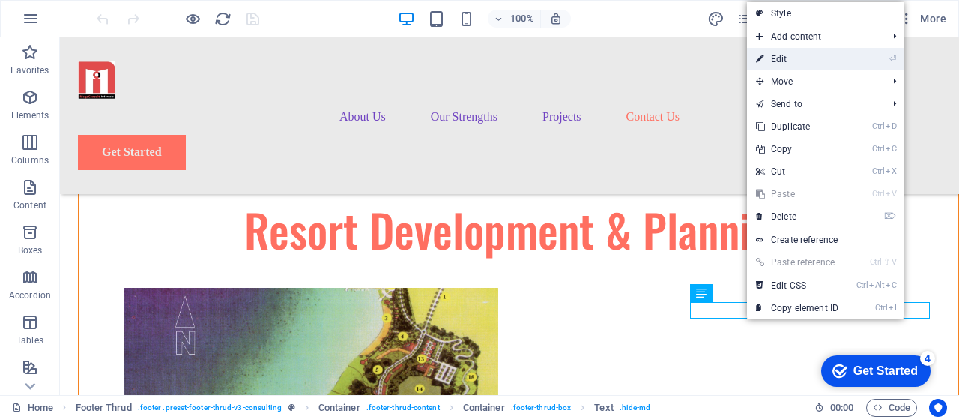
click at [798, 66] on link "⏎ Edit" at bounding box center [797, 59] width 100 height 22
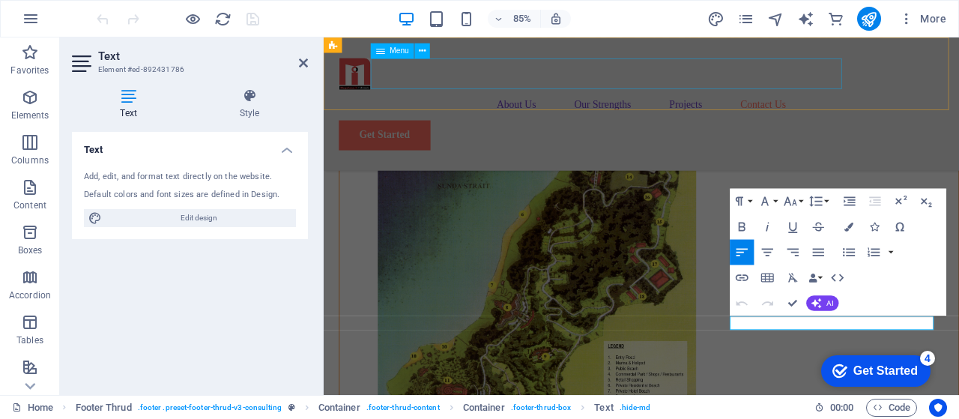
scroll to position [7399, 0]
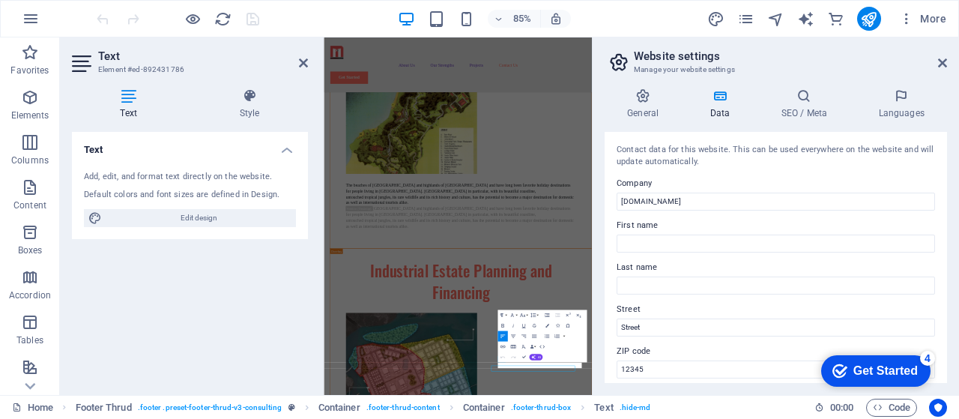
scroll to position [6789, 0]
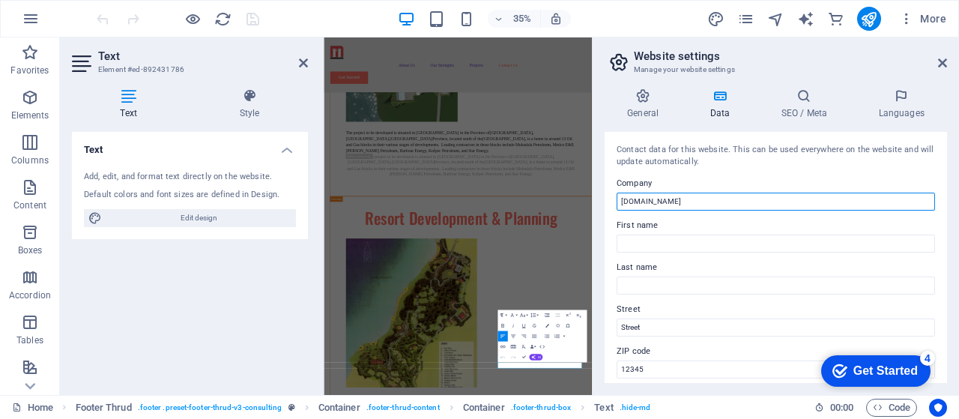
click at [690, 201] on input "[DOMAIN_NAME]" at bounding box center [775, 201] width 318 height 18
type input "m"
type input "PT. MegaConsult Indoneisa"
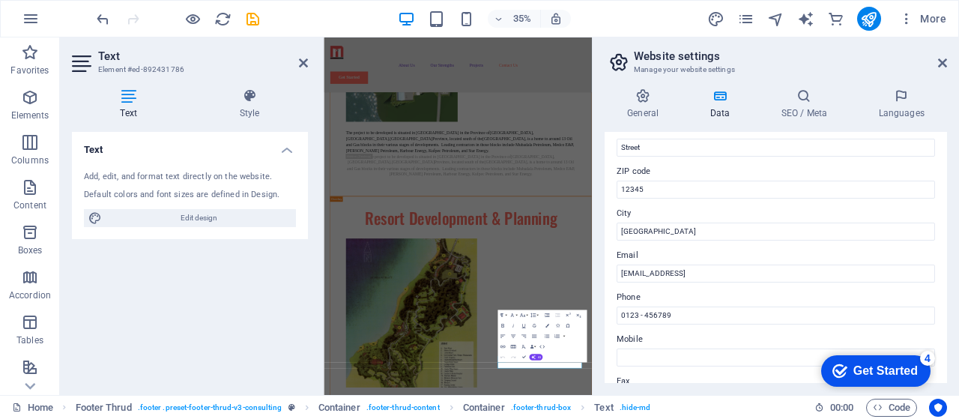
scroll to position [183, 0]
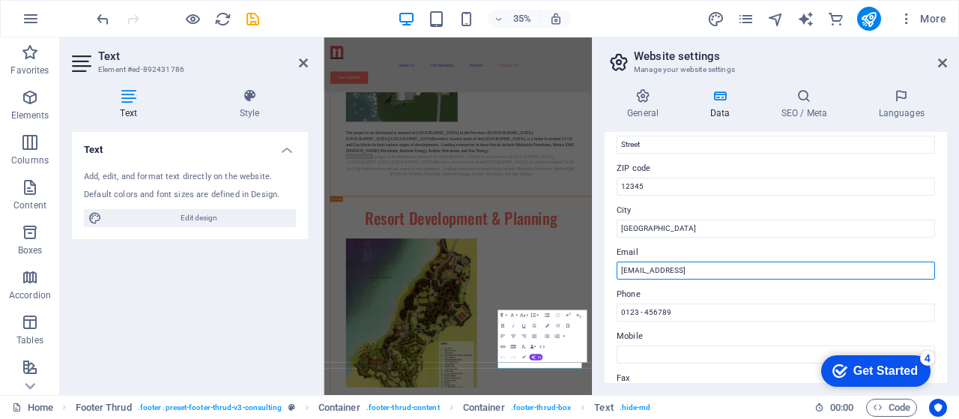
click at [795, 270] on input "b52fb70ef3e4d0bc4da1f7b4059307@cpanel.local" at bounding box center [775, 270] width 318 height 18
type input "b"
type input "[EMAIL_ADDRESS][DOMAIN_NAME]"
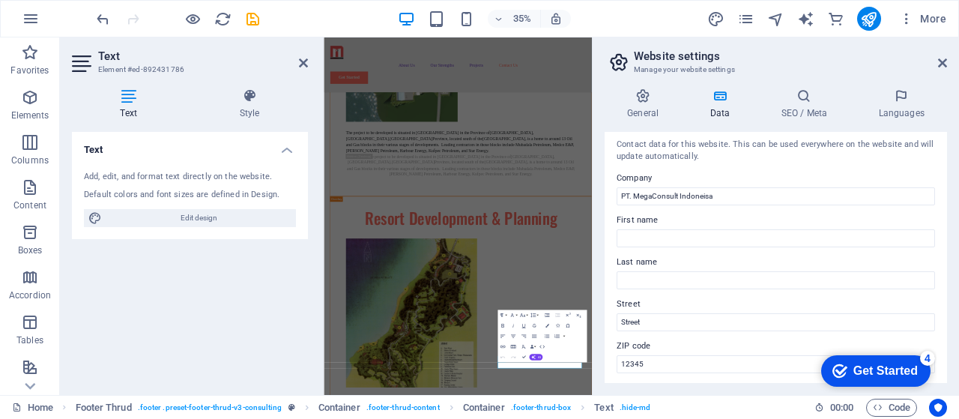
scroll to position [0, 0]
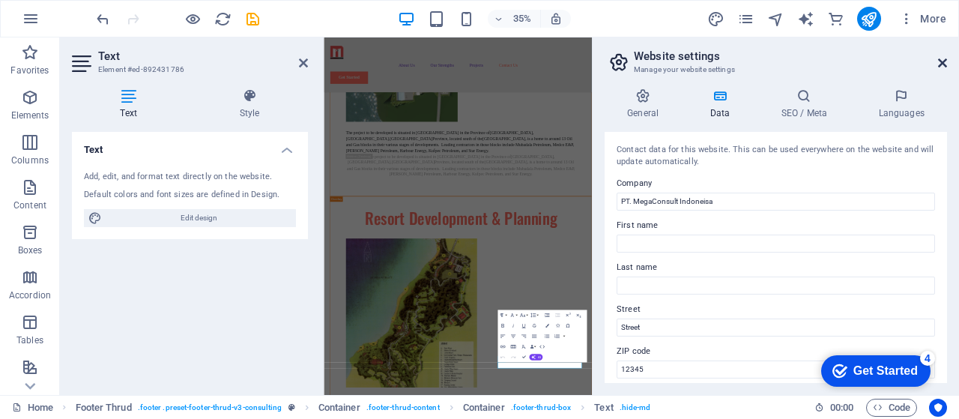
click at [945, 63] on icon at bounding box center [942, 63] width 9 height 12
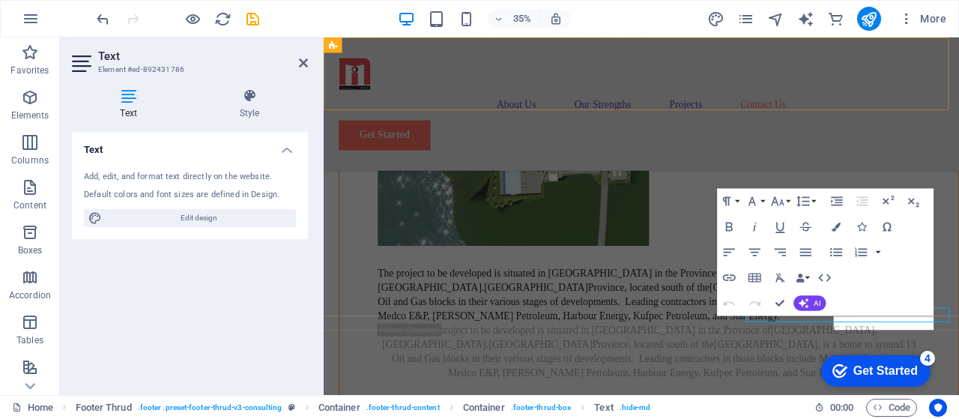
scroll to position [7399, 0]
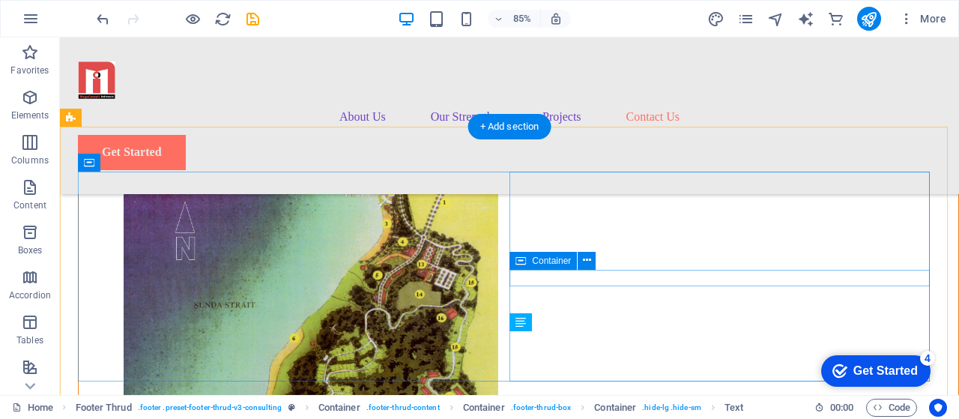
scroll to position [7242, 0]
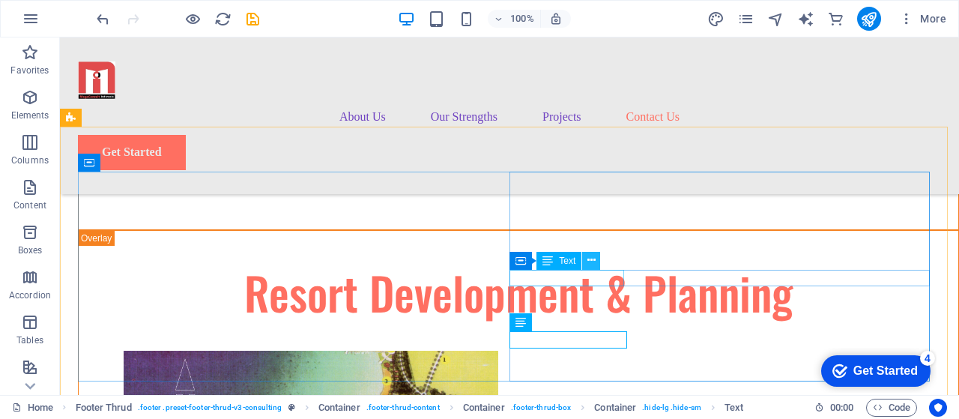
click at [593, 262] on icon at bounding box center [591, 260] width 8 height 16
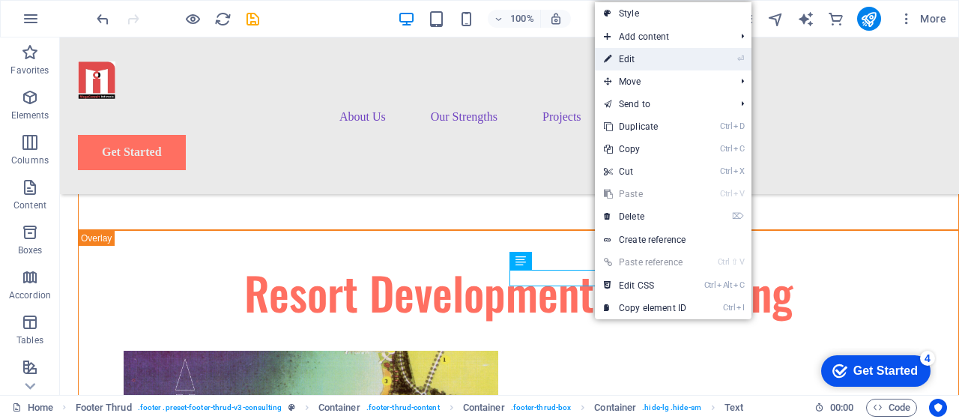
click at [634, 62] on link "⏎ Edit" at bounding box center [645, 59] width 100 height 22
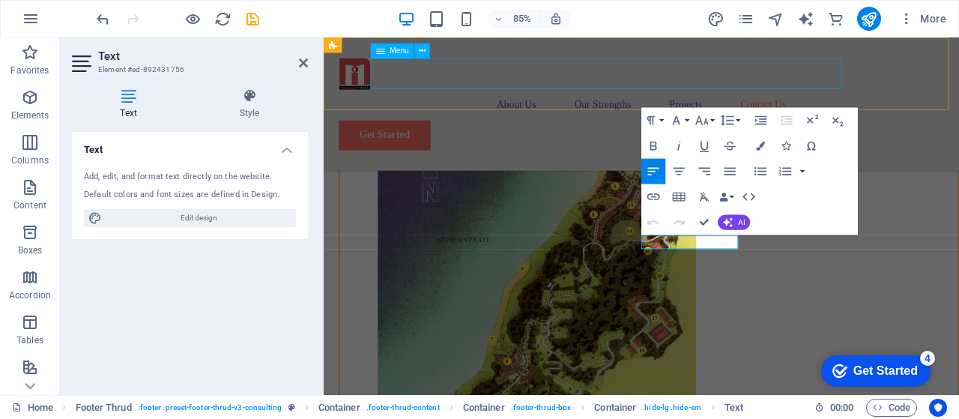
scroll to position [7399, 0]
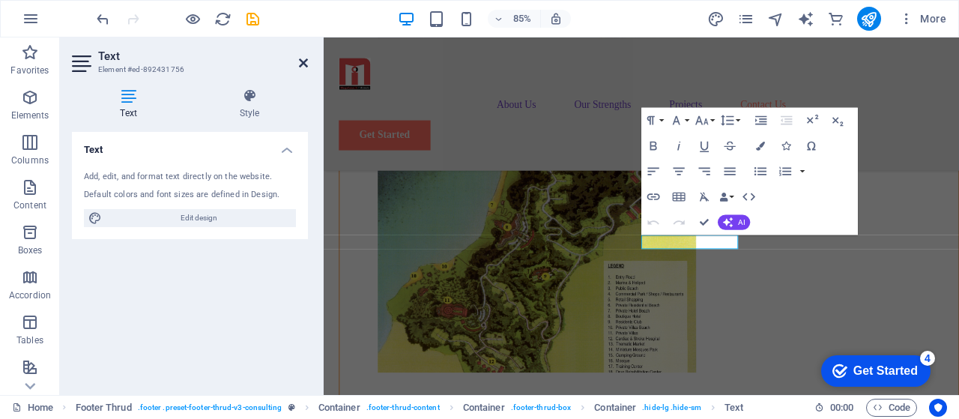
click at [303, 62] on icon at bounding box center [303, 63] width 9 height 12
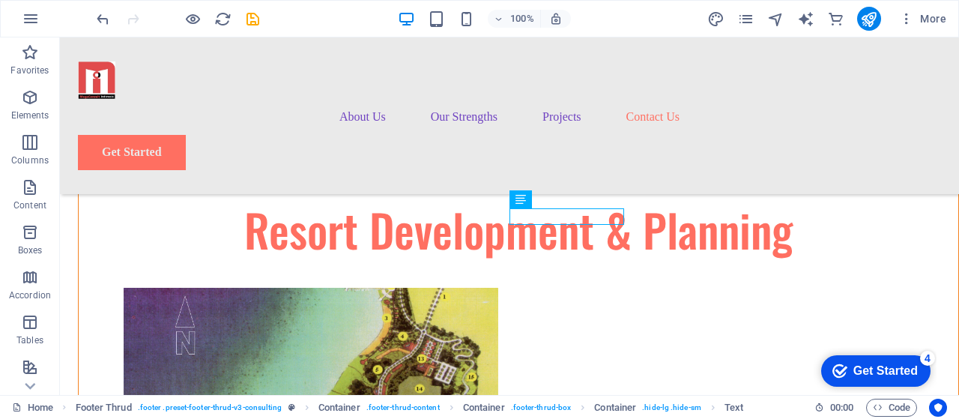
scroll to position [7305, 0]
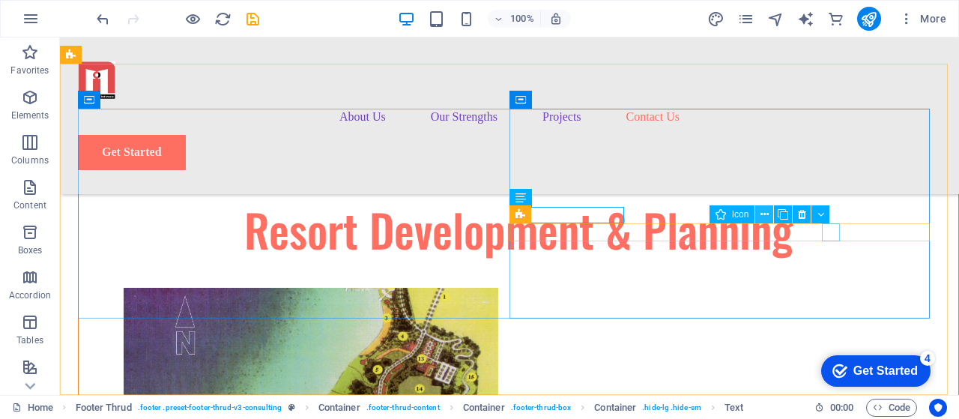
click at [765, 216] on icon at bounding box center [764, 215] width 8 height 16
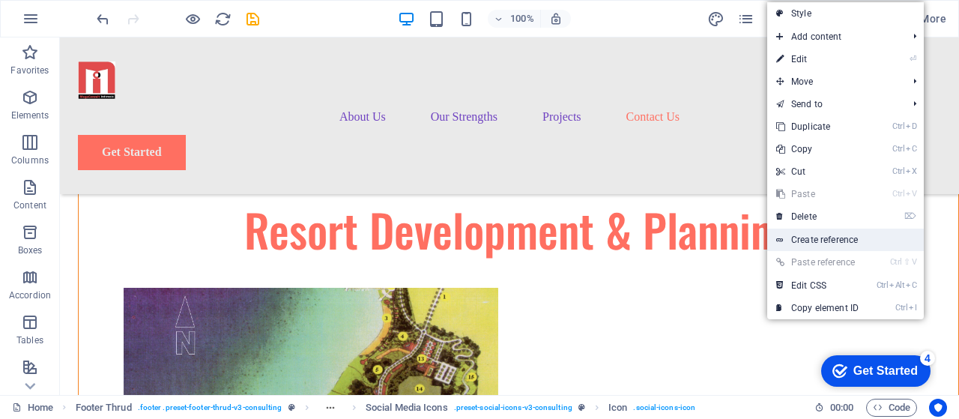
click at [792, 237] on link "Create reference" at bounding box center [845, 239] width 157 height 22
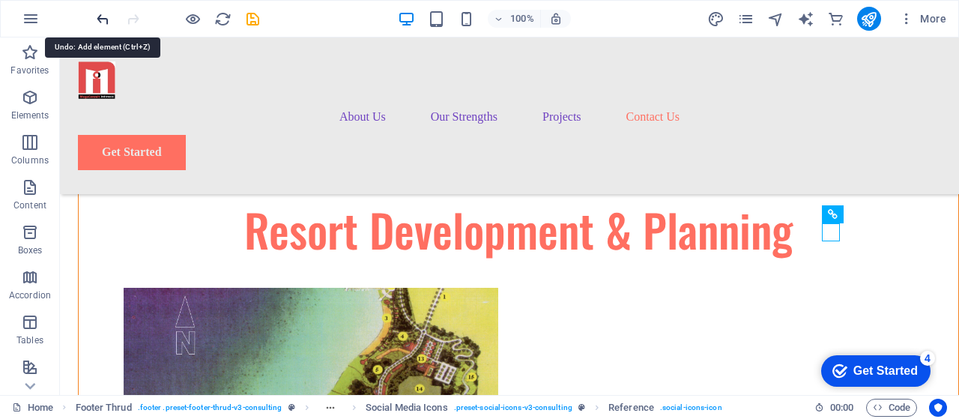
click at [106, 19] on icon "undo" at bounding box center [102, 18] width 17 height 17
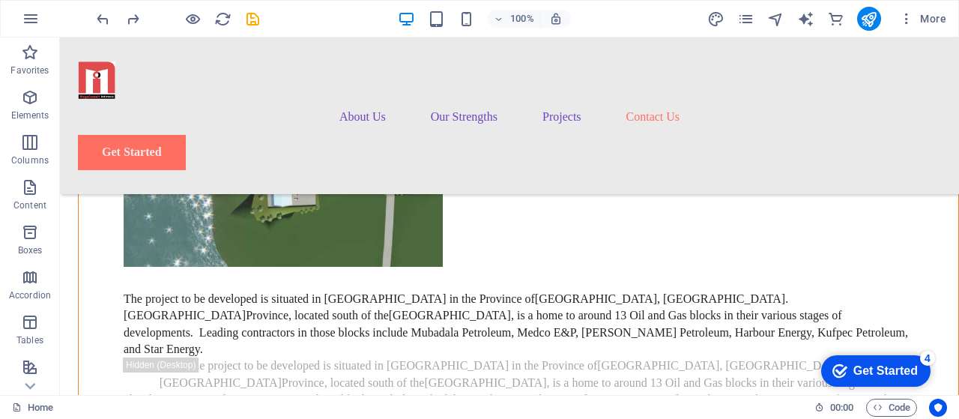
scroll to position [7005, 0]
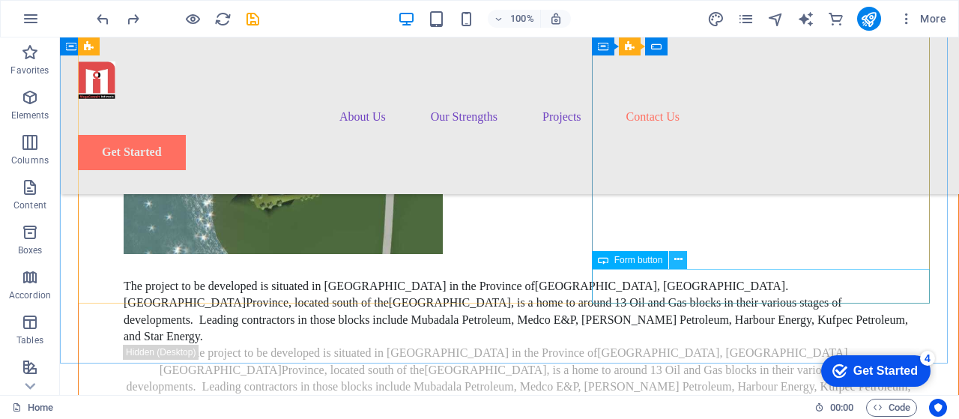
click at [680, 261] on icon at bounding box center [678, 260] width 8 height 16
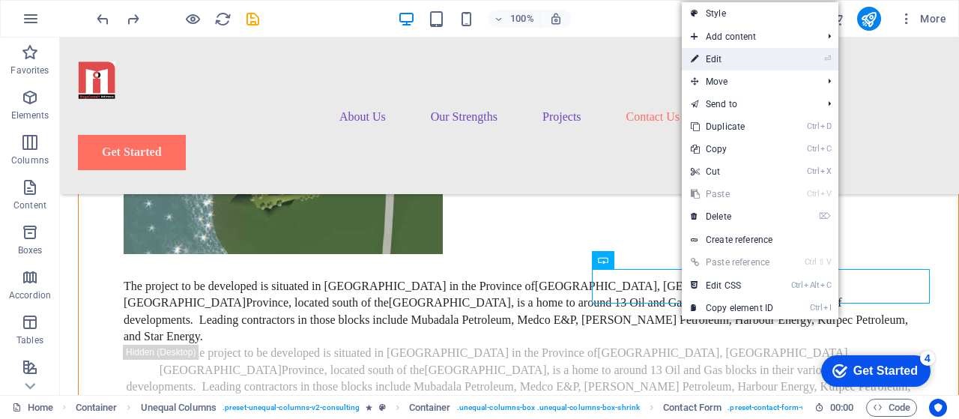
click at [717, 58] on link "⏎ Edit" at bounding box center [731, 59] width 100 height 22
select select "px"
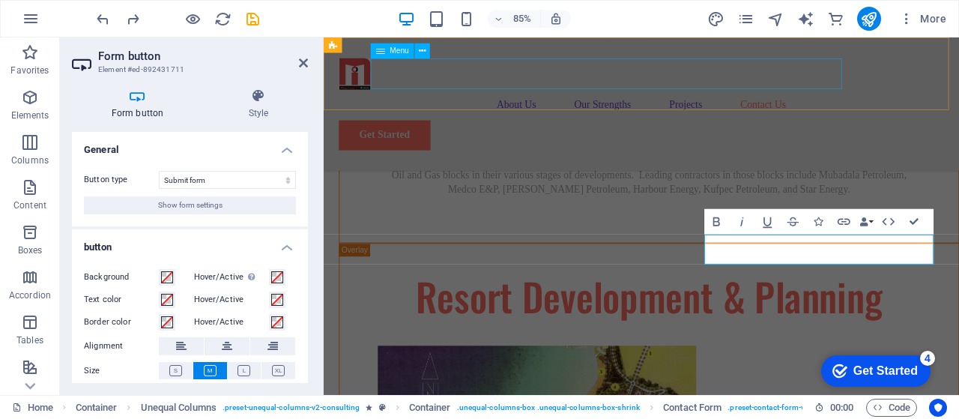
scroll to position [7162, 0]
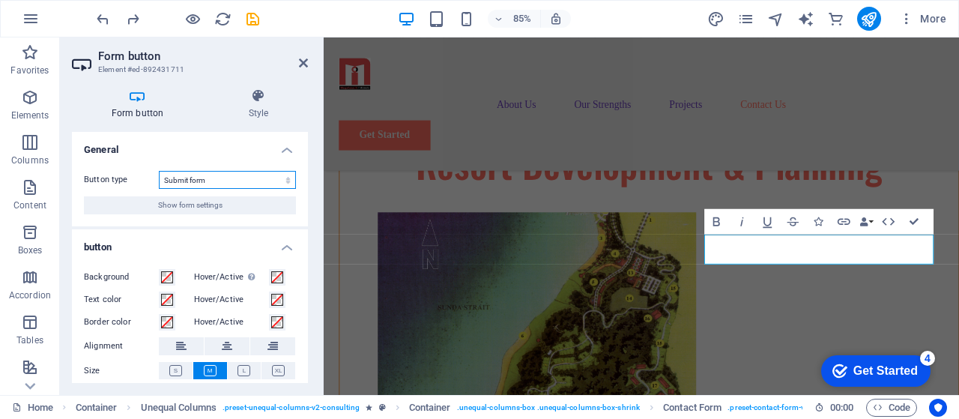
click at [285, 180] on select "Submit form Reset form No action" at bounding box center [227, 180] width 137 height 18
click at [236, 180] on select "Submit form Reset form No action" at bounding box center [227, 180] width 137 height 18
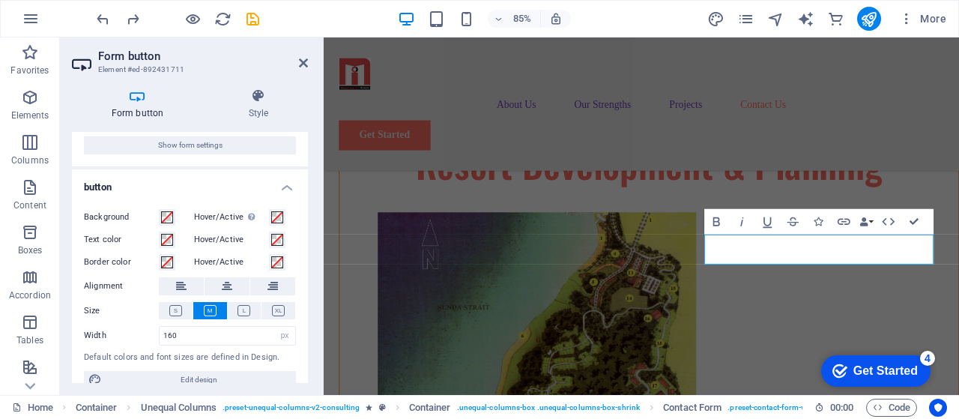
scroll to position [76, 0]
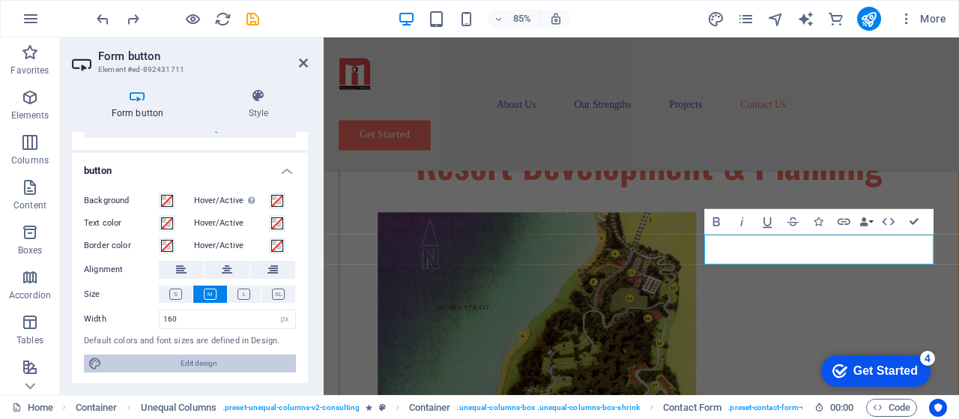
click at [211, 366] on span "Edit design" at bounding box center [198, 363] width 185 height 18
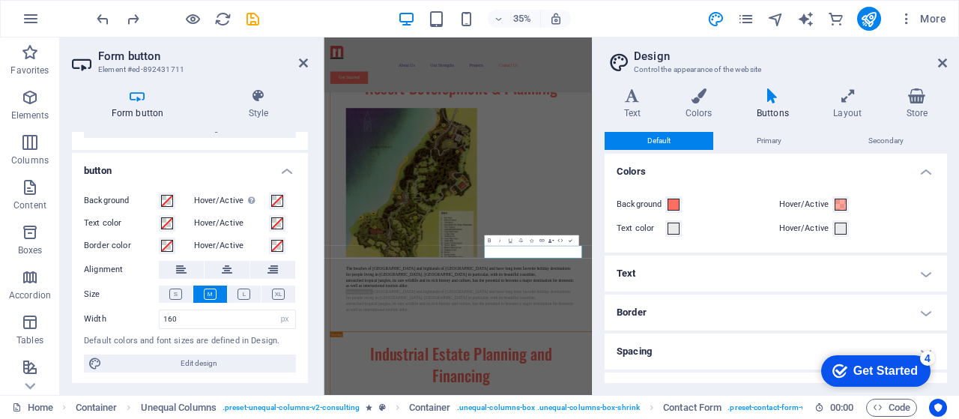
scroll to position [6790, 0]
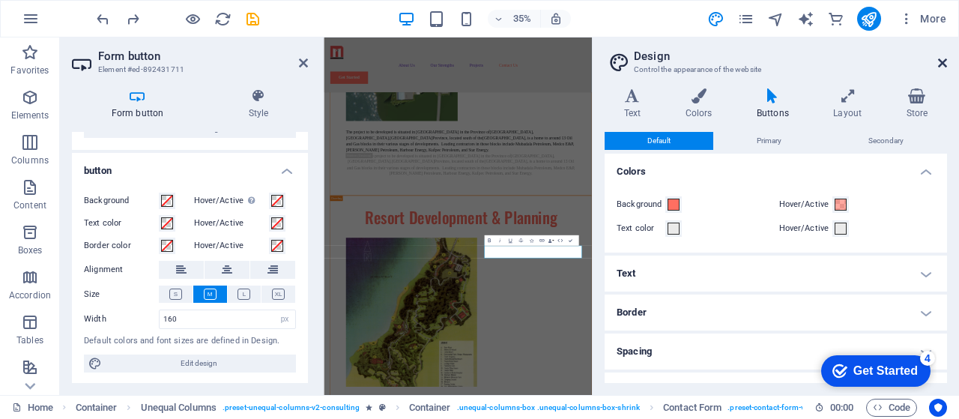
click at [944, 65] on icon at bounding box center [942, 63] width 9 height 12
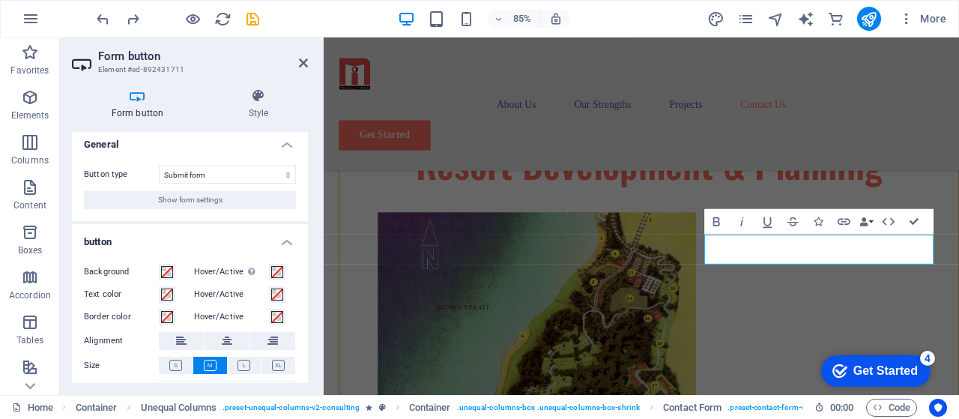
scroll to position [4, 0]
click at [190, 200] on span "Show form settings" at bounding box center [190, 201] width 64 height 18
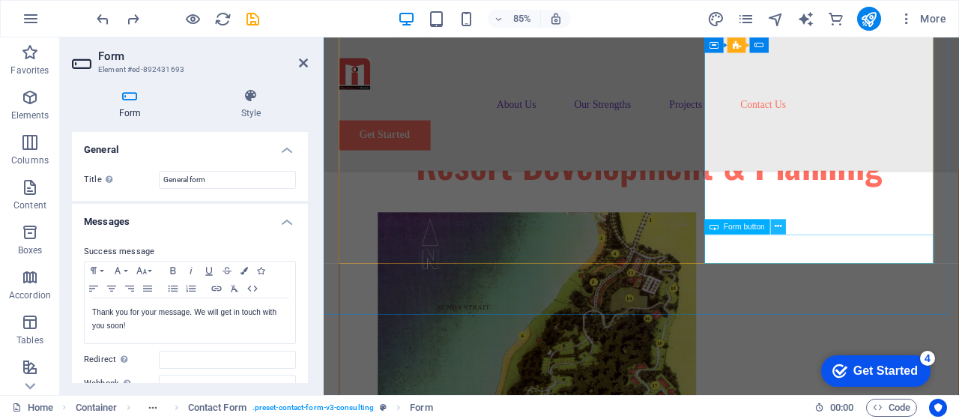
click at [777, 228] on icon at bounding box center [777, 225] width 7 height 13
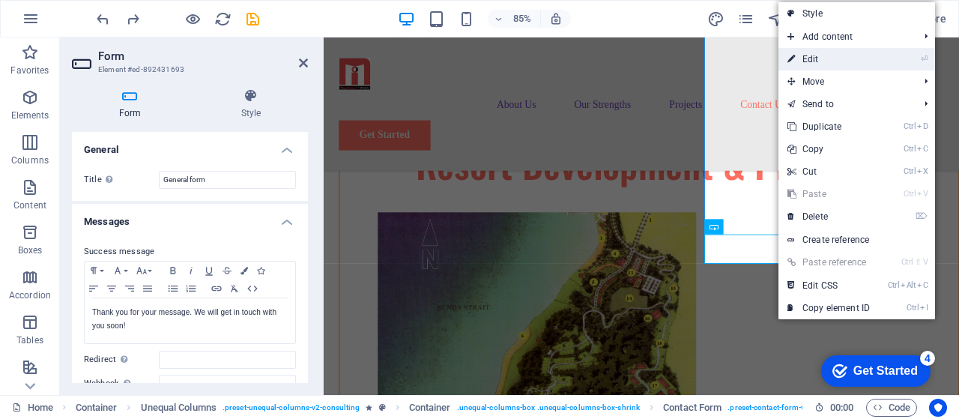
click at [831, 64] on link "⏎ Edit" at bounding box center [828, 59] width 100 height 22
select select "px"
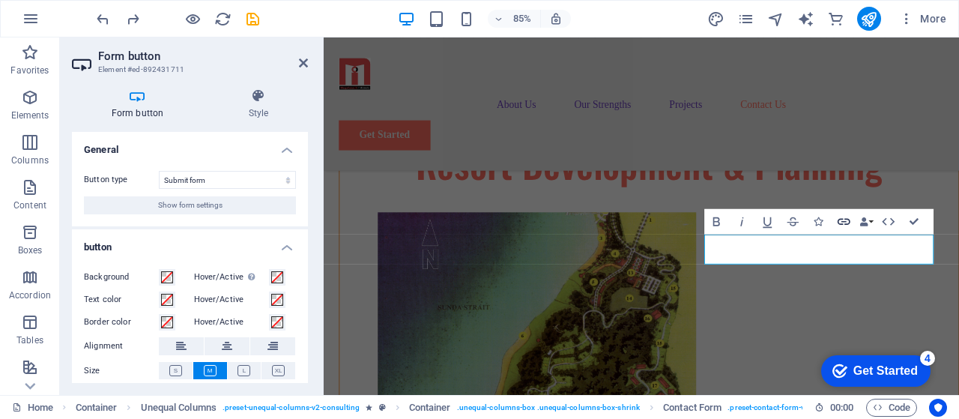
click at [845, 222] on icon "button" at bounding box center [843, 220] width 15 height 15
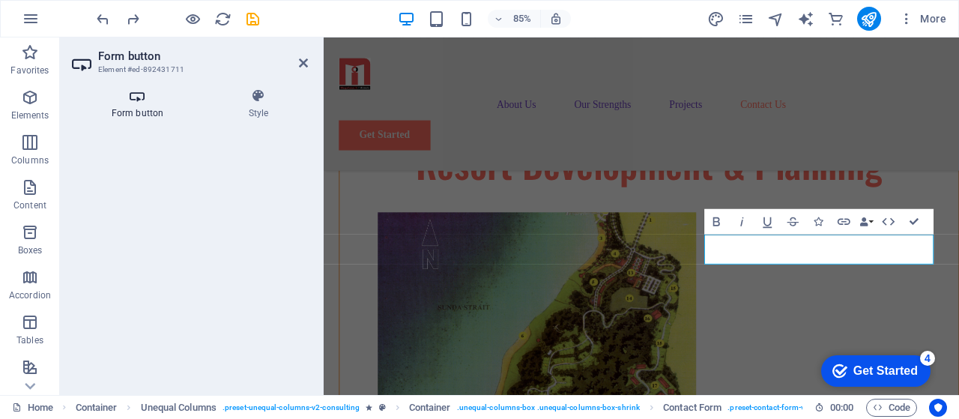
click at [138, 100] on icon at bounding box center [137, 95] width 131 height 15
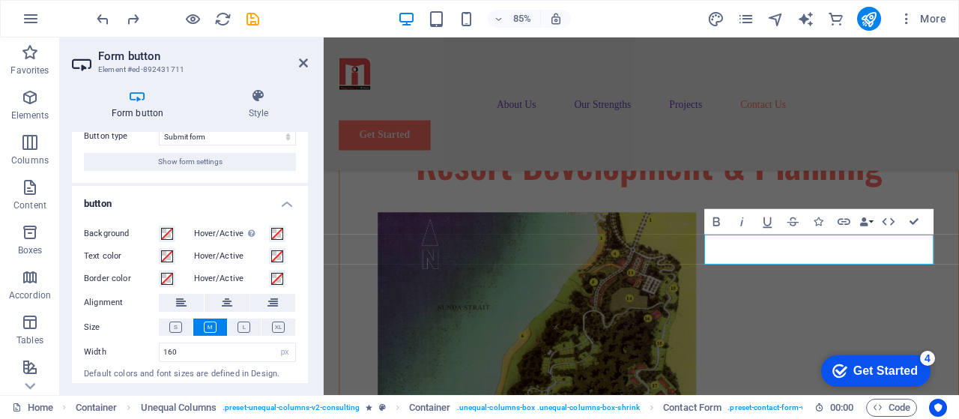
scroll to position [76, 0]
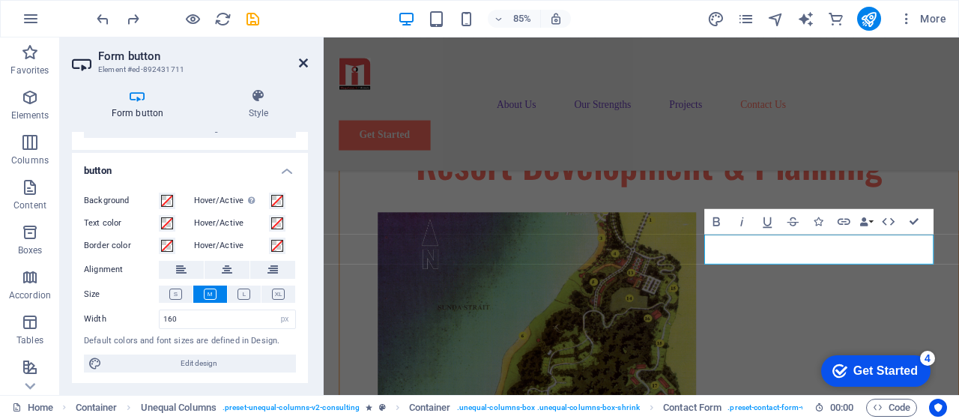
click at [305, 64] on icon at bounding box center [303, 63] width 9 height 12
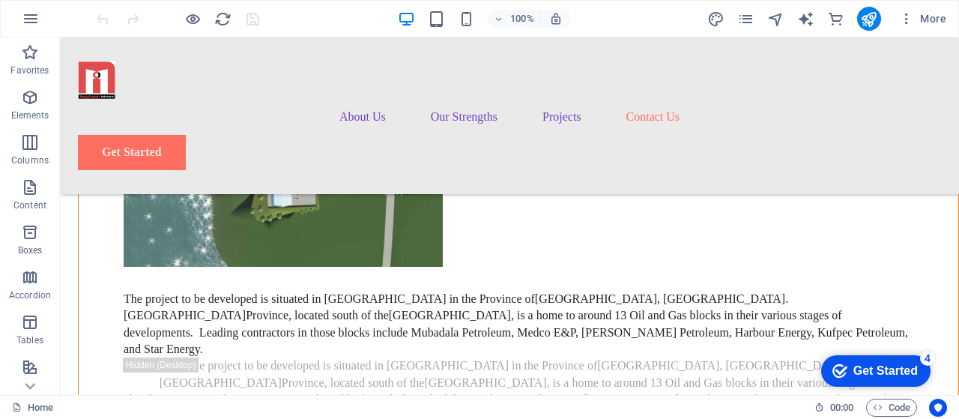
scroll to position [6981, 0]
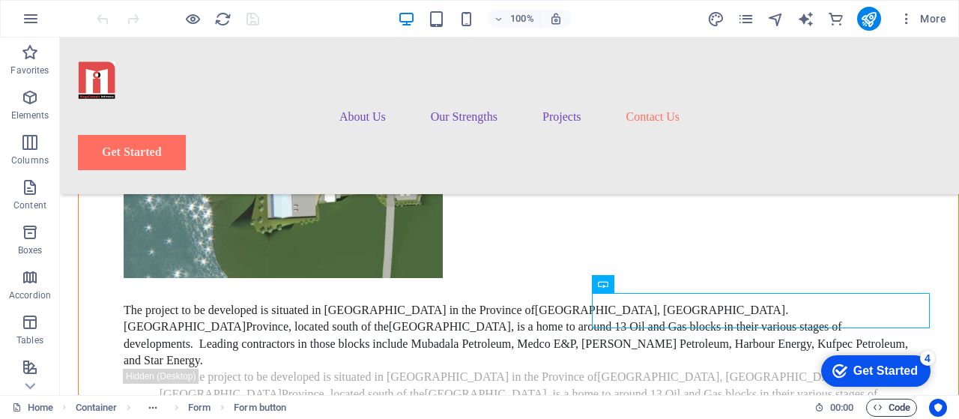
click at [896, 406] on span "Code" at bounding box center [890, 407] width 37 height 18
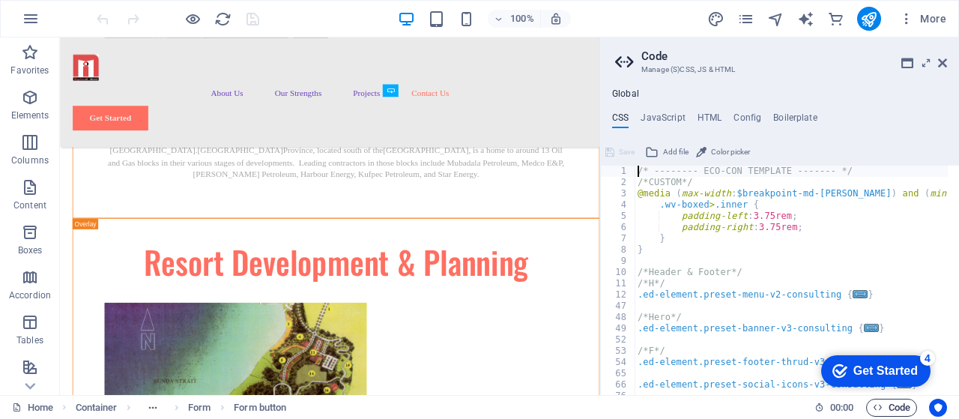
scroll to position [7289, 0]
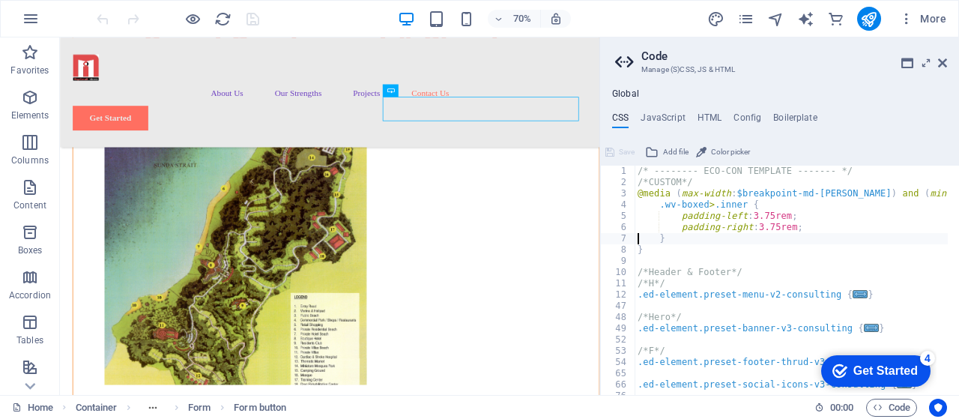
type textarea "}"
type textarea ".ed-element.preset-menu-v2-consulting {"
type textarea ".ed-element.preset-banner-v3-consulting {"
type textarea ".ed-element.preset-footer-thrud-v3-consulting {"
type textarea ".ed-element.preset-social-icons-v3-consulting {"
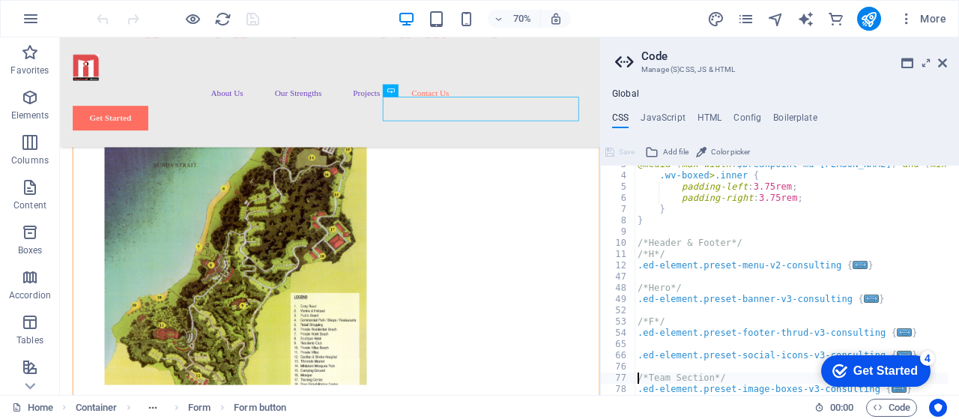
type textarea ".ed-element.preset-image-boxes-v3-consulting {"
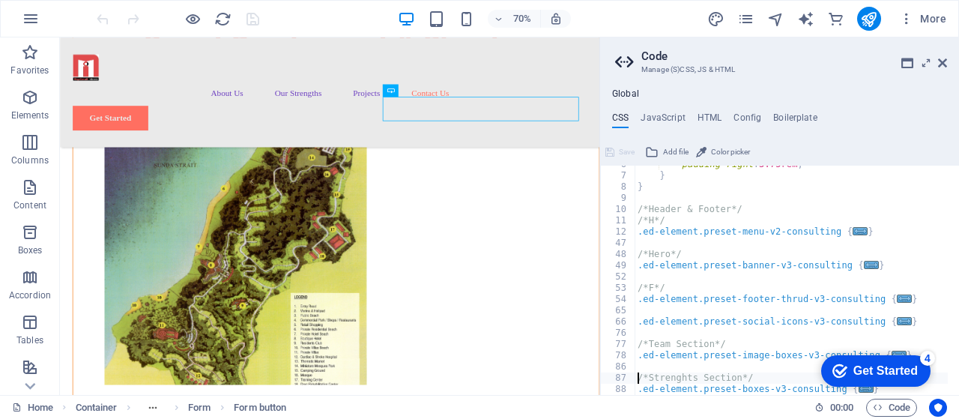
type textarea ".ed-element.preset-boxes-v3-consulting {"
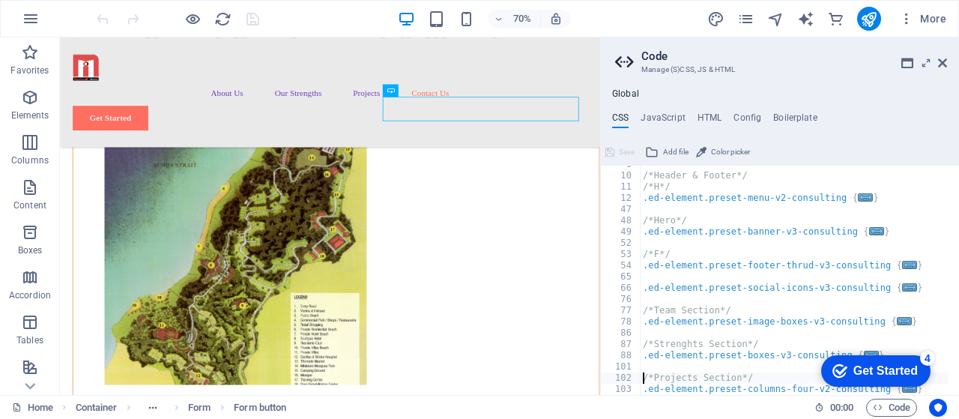
type textarea ".ed-element.preset-columns-four-v2-consulting {"
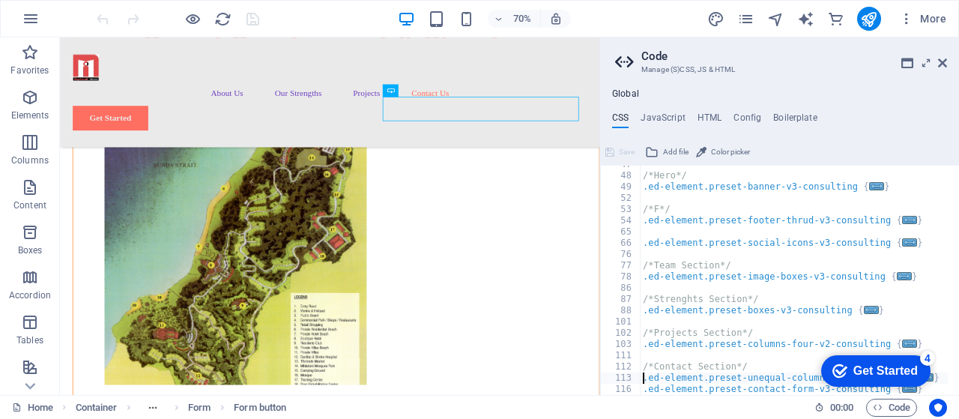
type textarea ".ed-element.preset-contact-form-v3-consulting {"
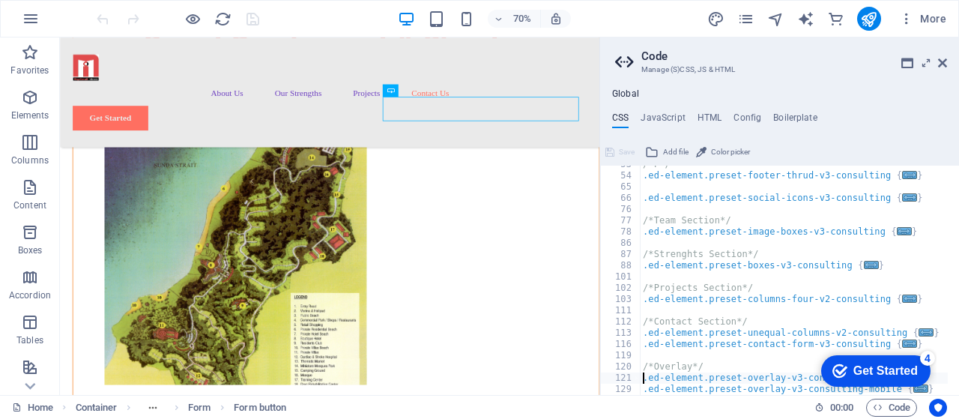
type textarea ".ed-element.preset-overlay-v3-consulting-mobile {"
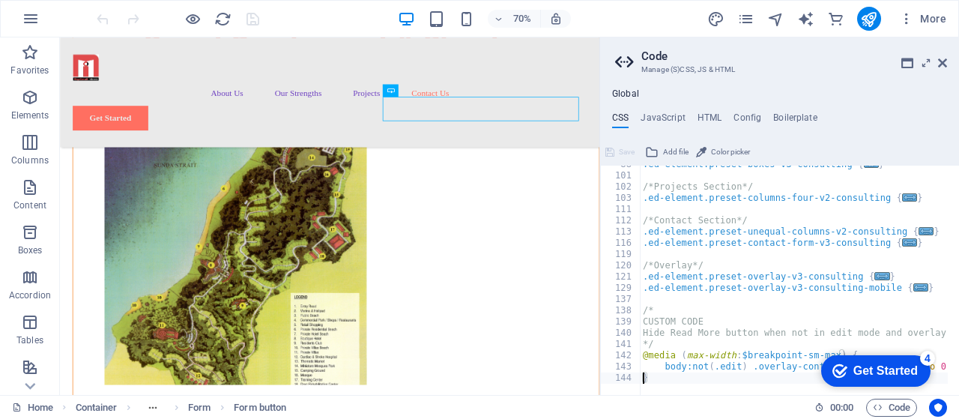
scroll to position [288, 0]
type textarea "/*"
type textarea "/*Overlay*/"
type textarea "/*Contact Section*/"
type textarea "/*Projects Section*/"
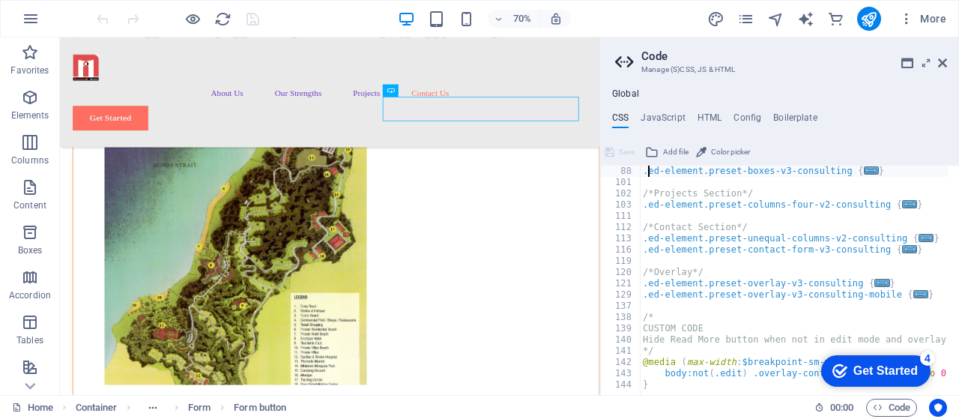
type textarea "/*Strenghts Section*/"
type textarea "/*Team Section*/"
type textarea ".ed-element.preset-social-icons-v3-consulting {"
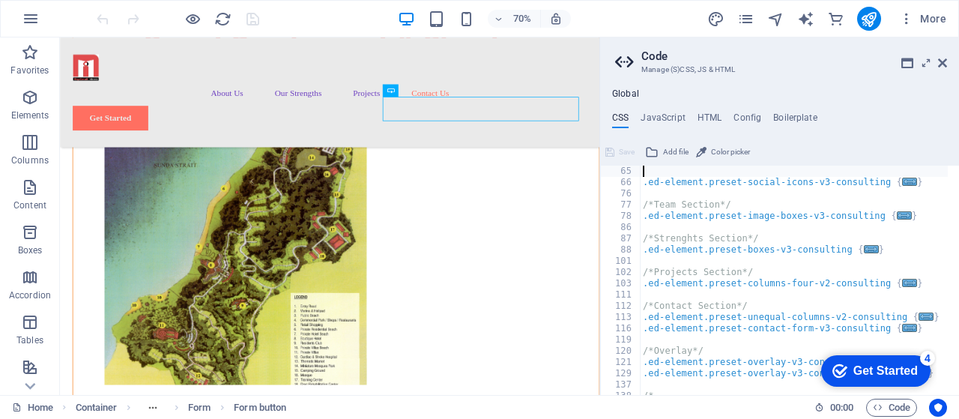
type textarea "/*F*/"
type textarea "/*Hero*/"
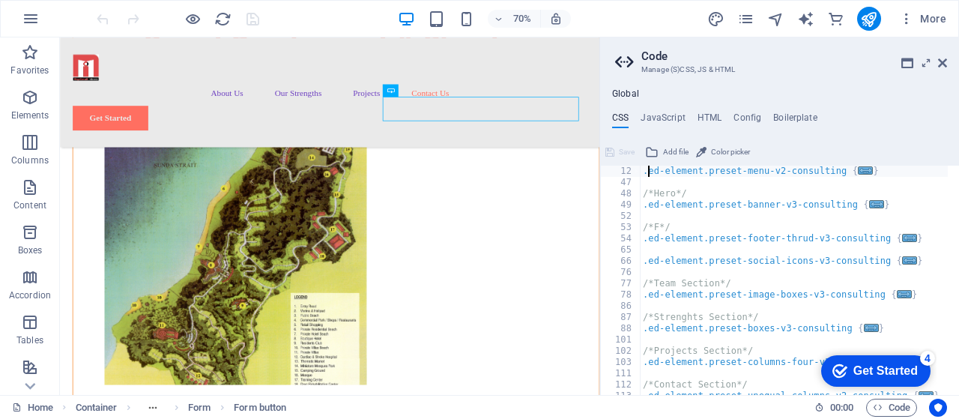
type textarea "/*Header & Footer*/"
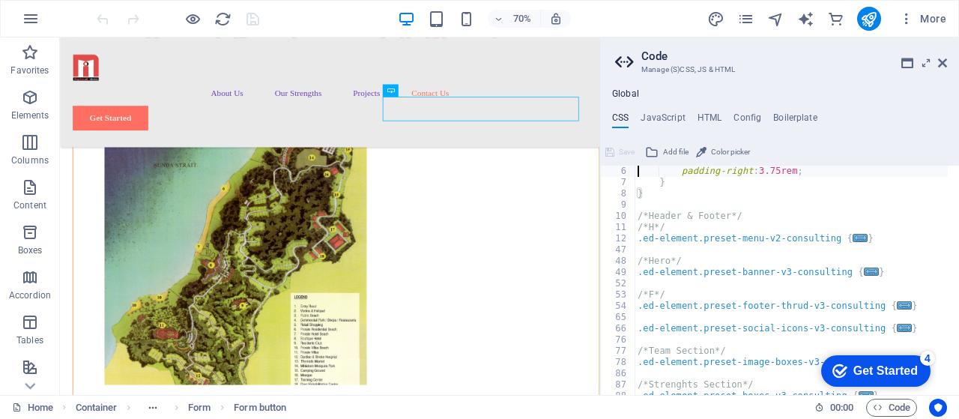
scroll to position [34, 0]
type textarea "/* -------- ECO-CON TEMPLATE ------- */"
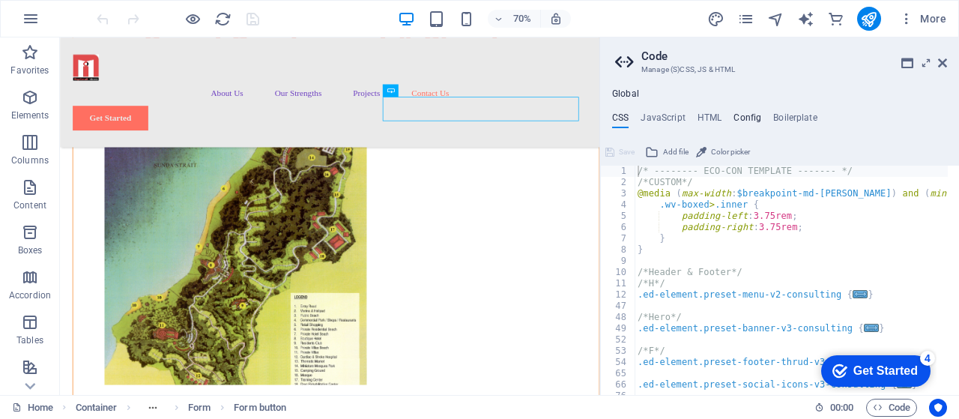
drag, startPoint x: 667, startPoint y: 119, endPoint x: 737, endPoint y: 119, distance: 70.4
type textarea "$color-background: #EAEAEA;"
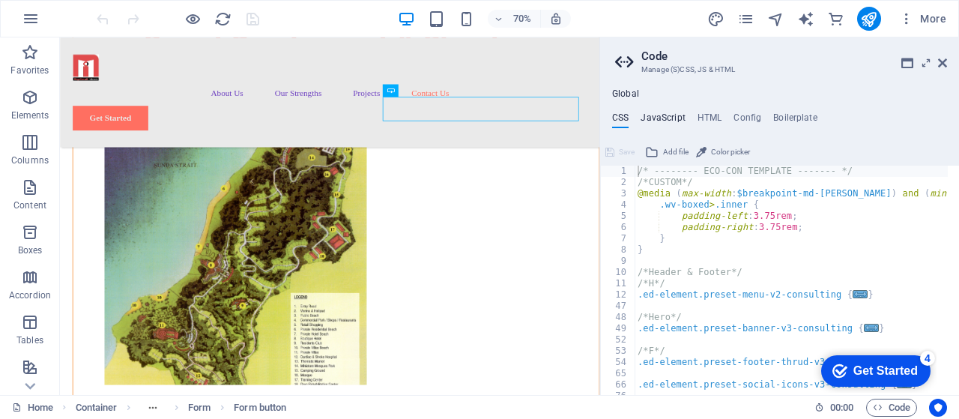
click at [653, 118] on h4 "JavaScript" at bounding box center [662, 120] width 44 height 16
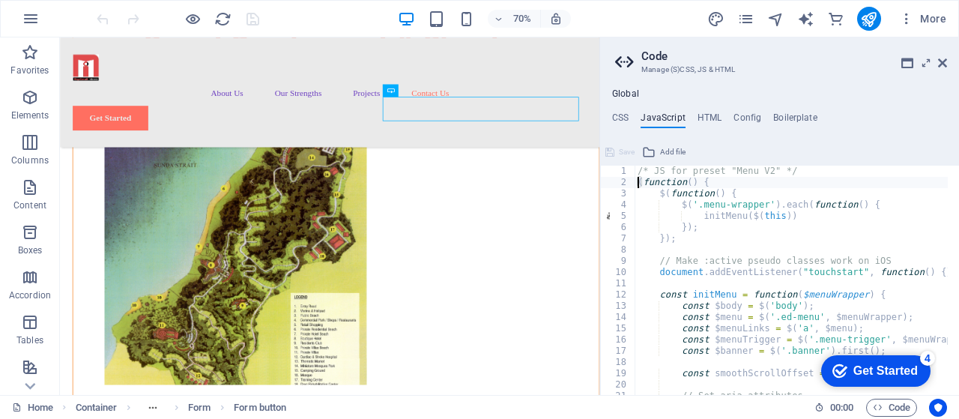
type textarea "});"
type textarea "document.addEventListener("touchstart", function() {}, false);"
type textarea "const $banner = $('.banner').first();"
type textarea "const smoothScrollOffset = 20;"
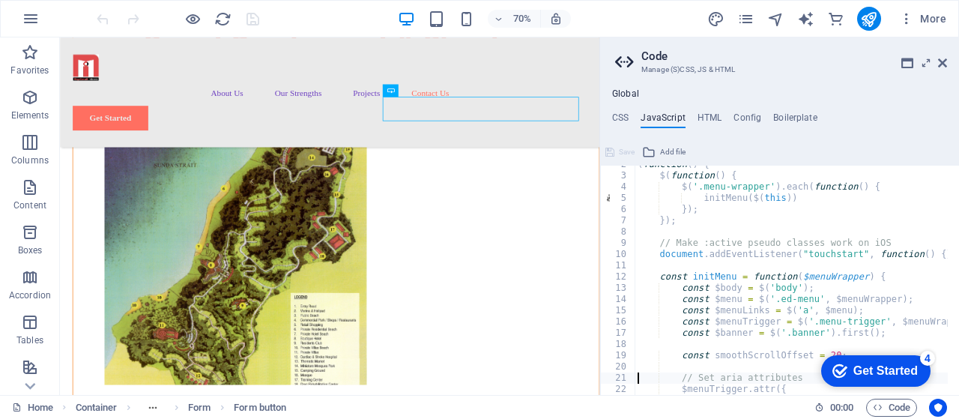
type textarea "});"
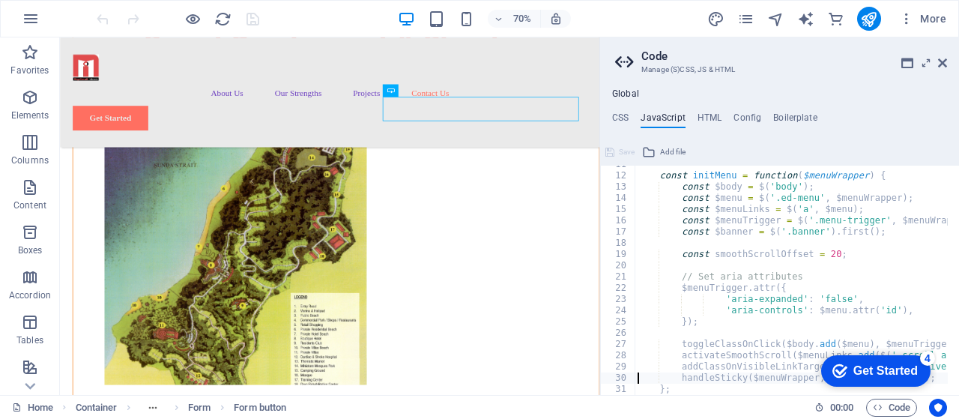
type textarea "};"
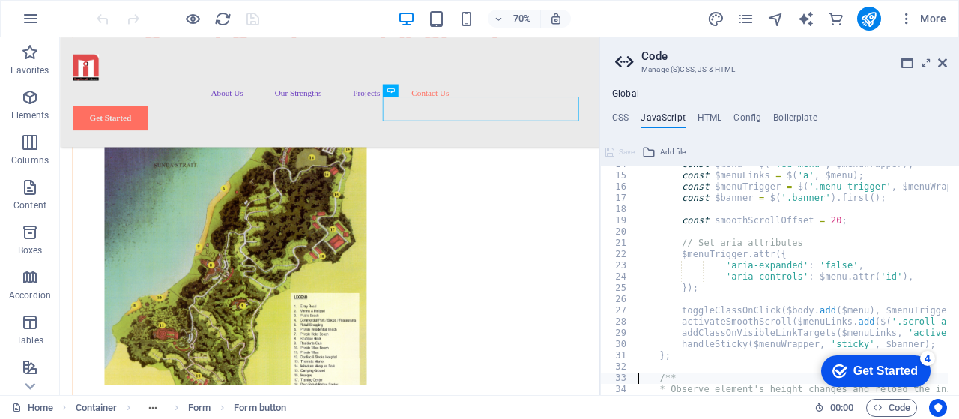
type textarea "if (!('ResizeObserver' in window) || elm == null) return;"
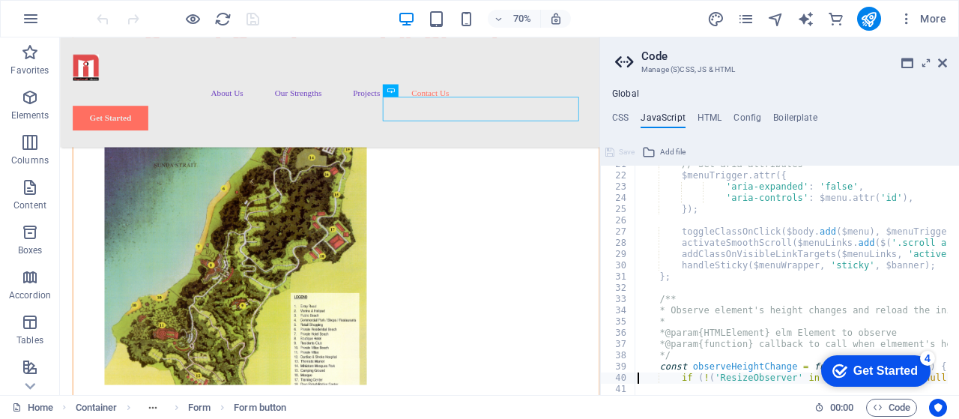
scroll to position [231, 0]
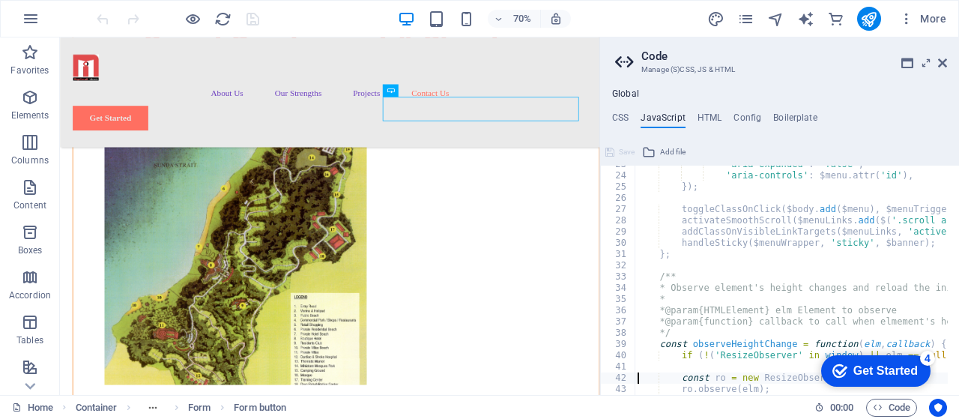
type textarea "}"
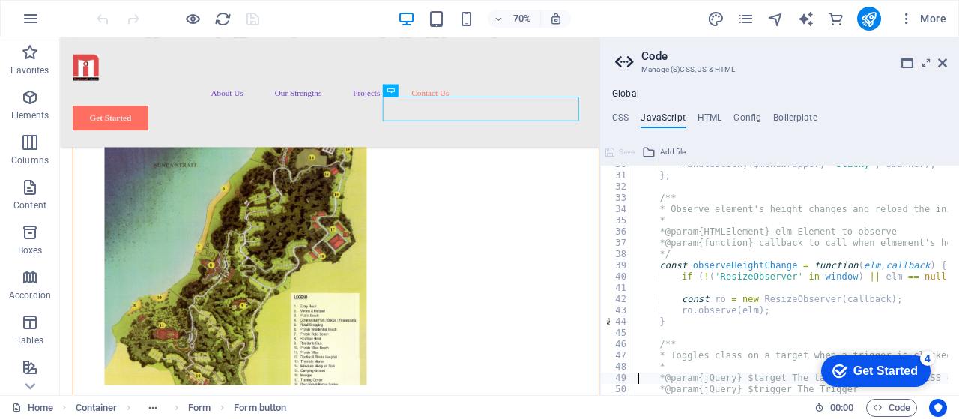
type textarea "const toggleClassOnClick = function($target, $trigger, $closeTrigger, cssClass)…"
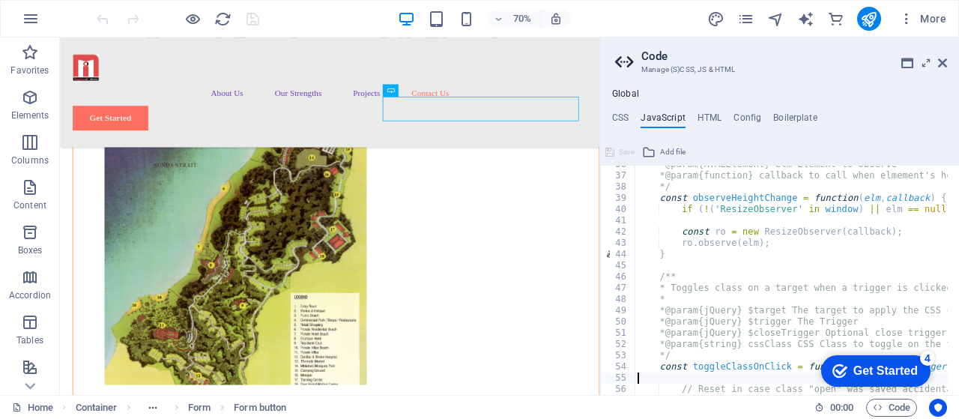
type textarea "$trigger.removeClass(cssClass).attr('aria-expanded', 'false');"
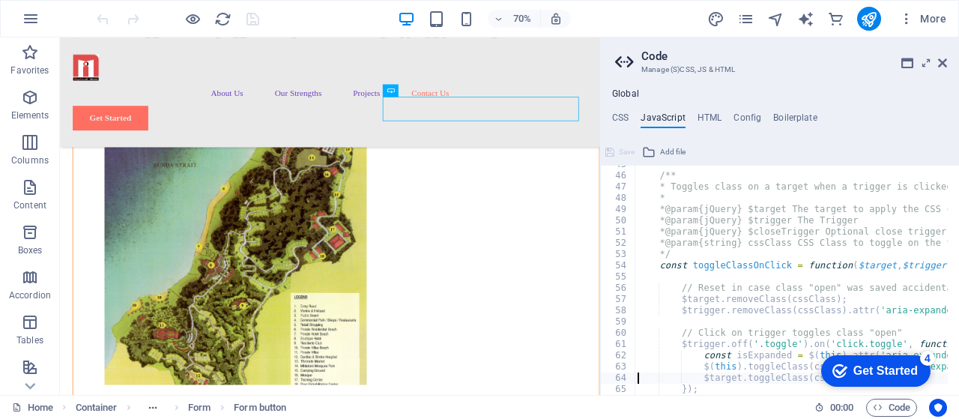
type textarea "});"
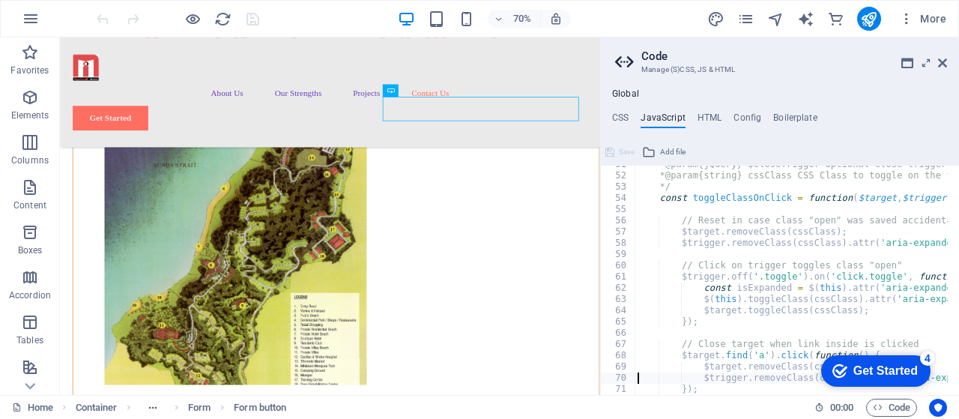
type textarea "});"
type textarea "}"
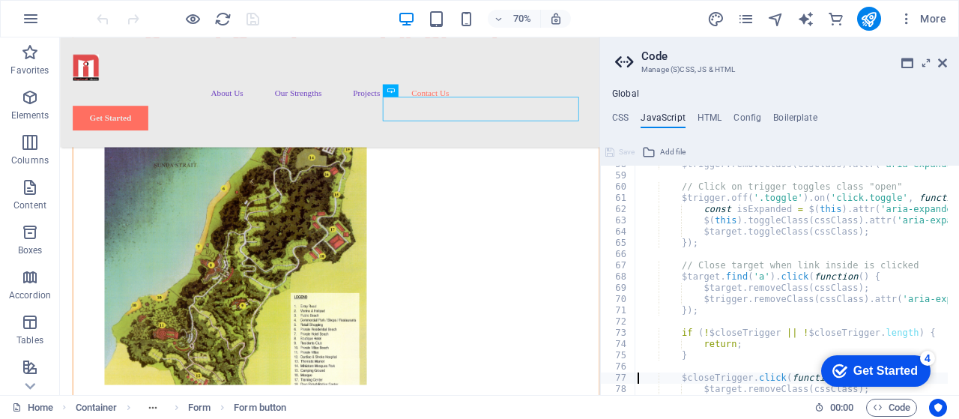
type textarea "};"
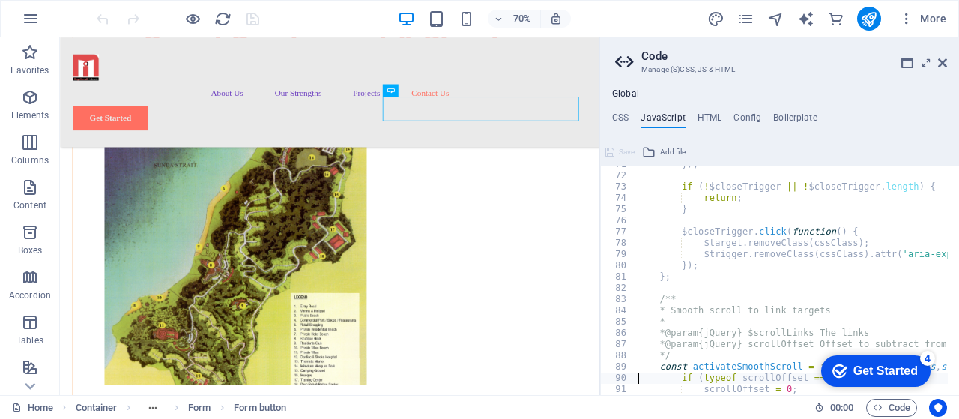
type textarea "}"
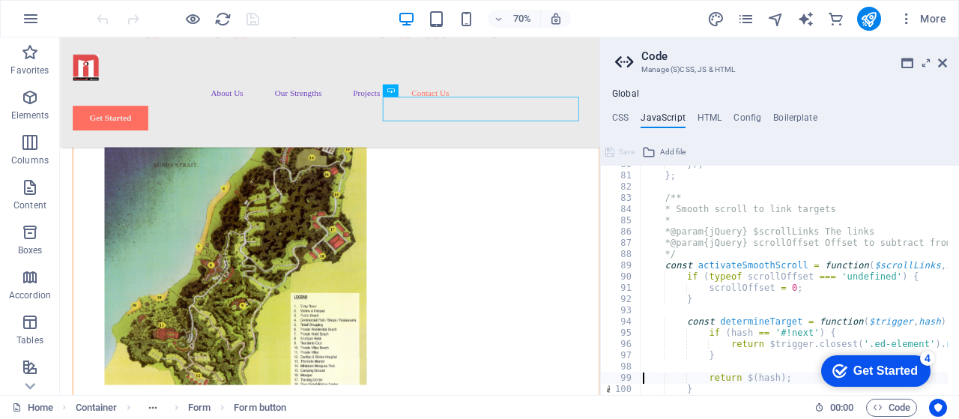
type textarea "}"
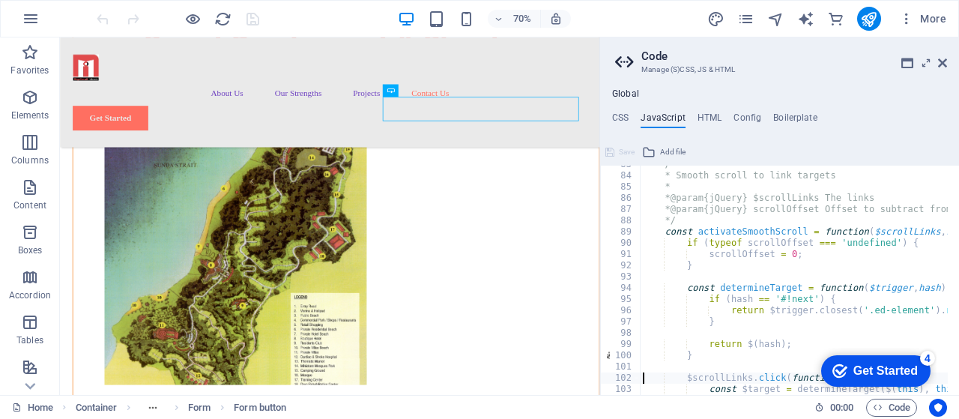
type textarea "e.preventDefault();"
type textarea "viewport.scrollTo($target, 'top', 500, 0);"
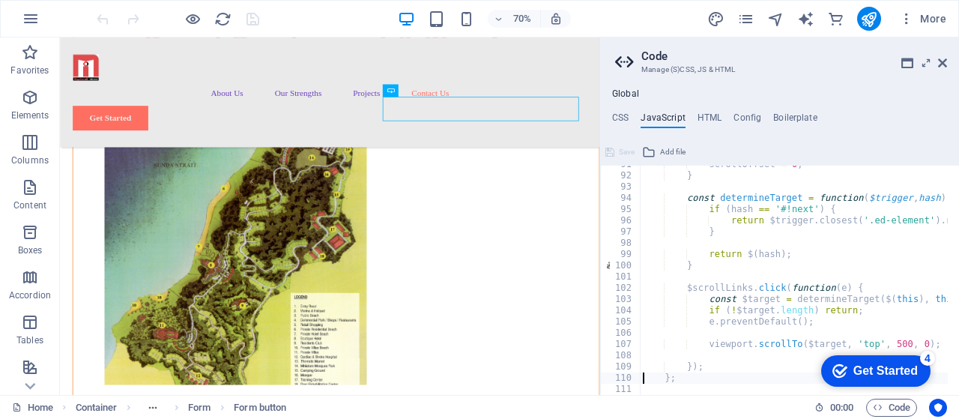
type textarea "};"
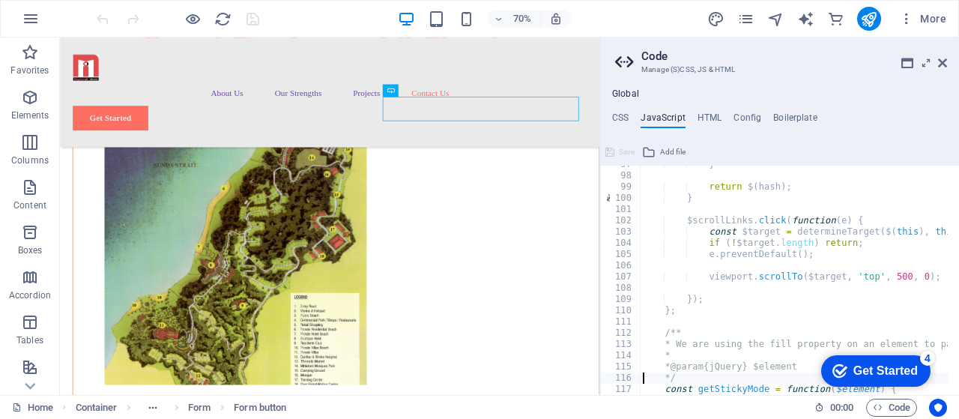
type textarea "const fillValue = getComputedStyle($element[0]).fill;"
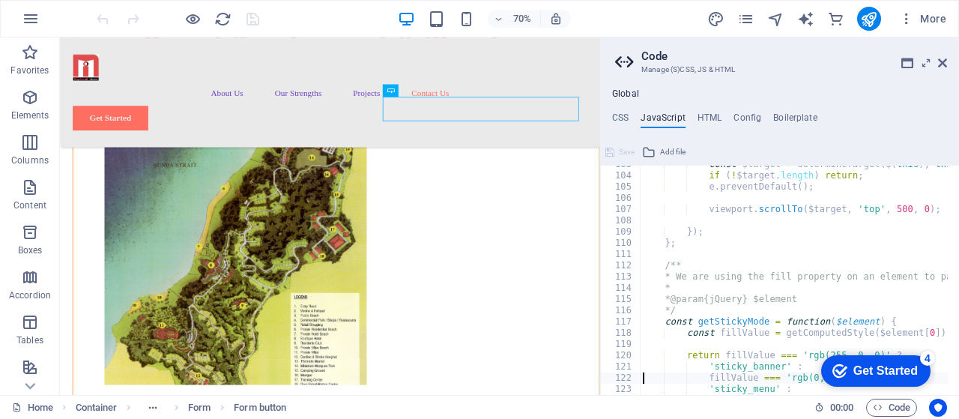
type textarea "};"
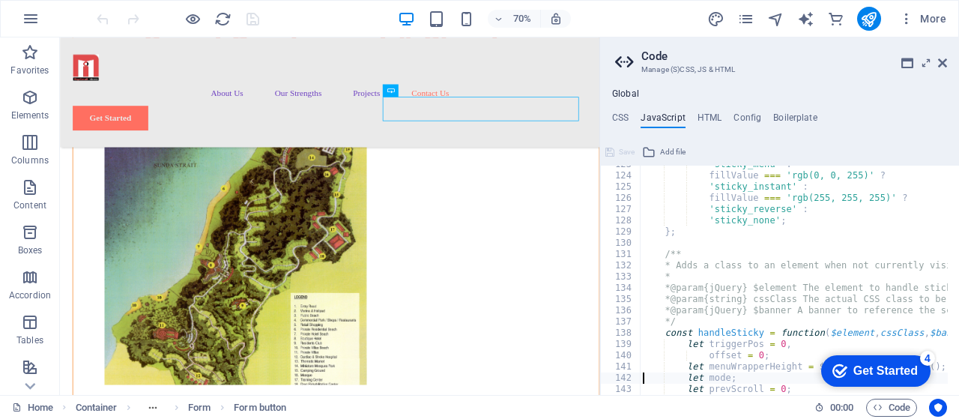
type textarea "$element.removeClass(cssClass);"
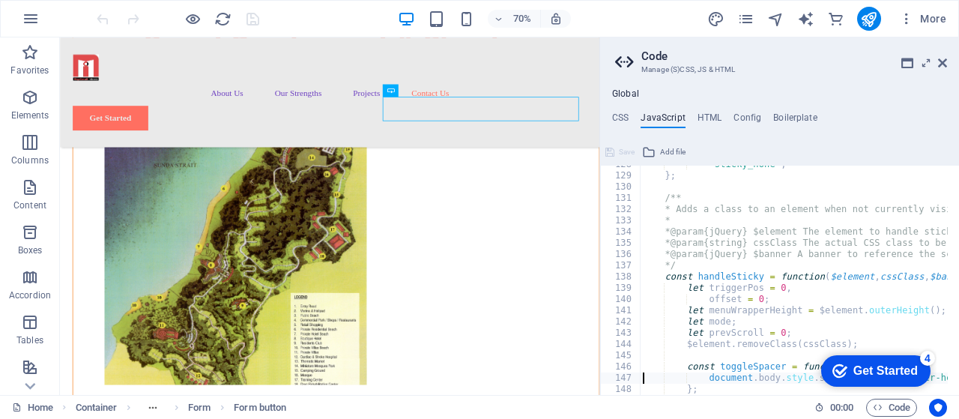
type textarea "};"
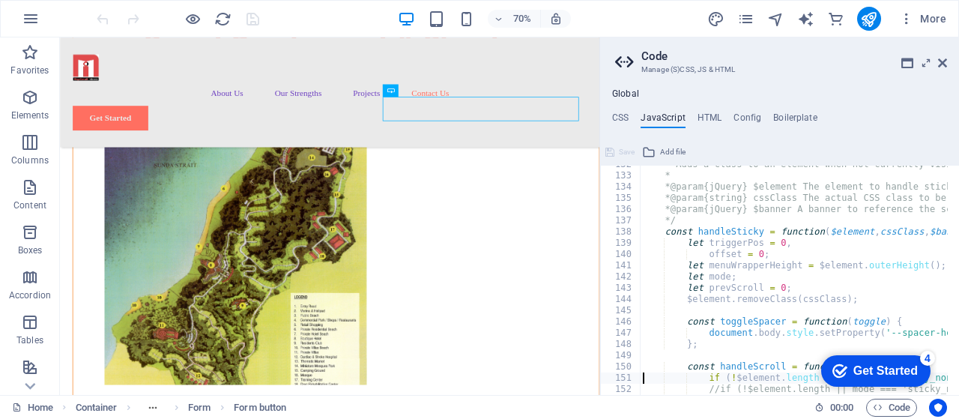
type textarea "//if (!$element.length || mode === 'sticky_none' || mode === 'sticky_instant') …"
type textarea "curScroll = viewport.getScrollTop();"
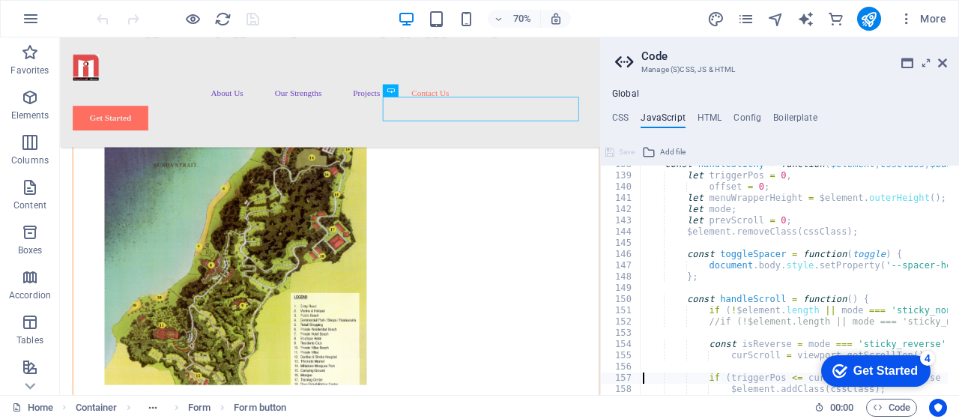
type textarea "}"
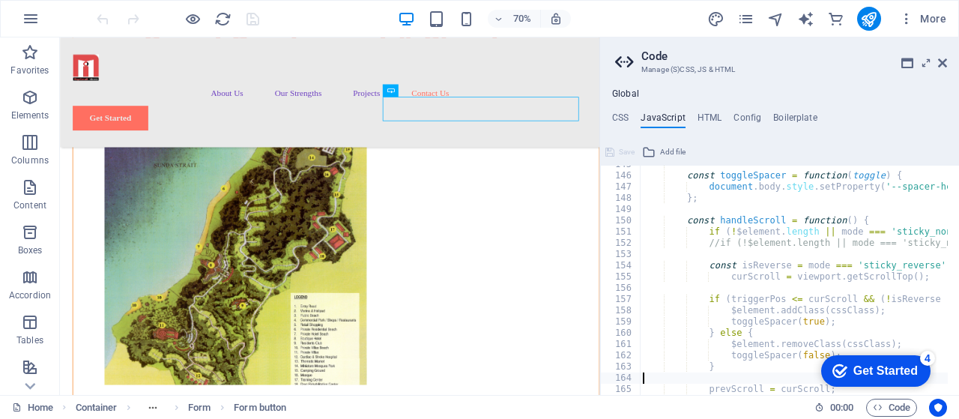
type textarea "};"
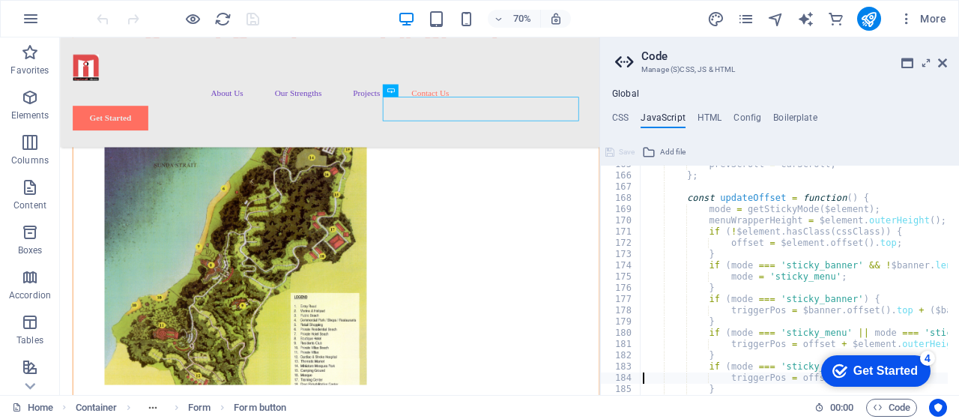
type textarea "}"
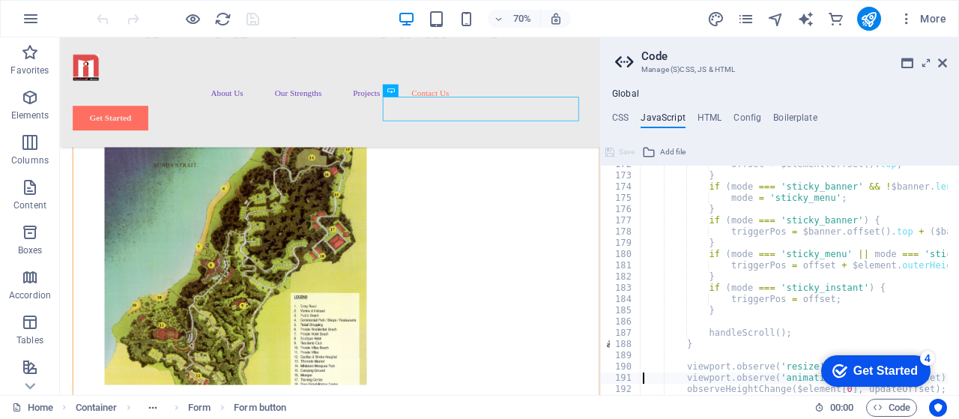
type textarea "updateOffset();"
type textarea "};"
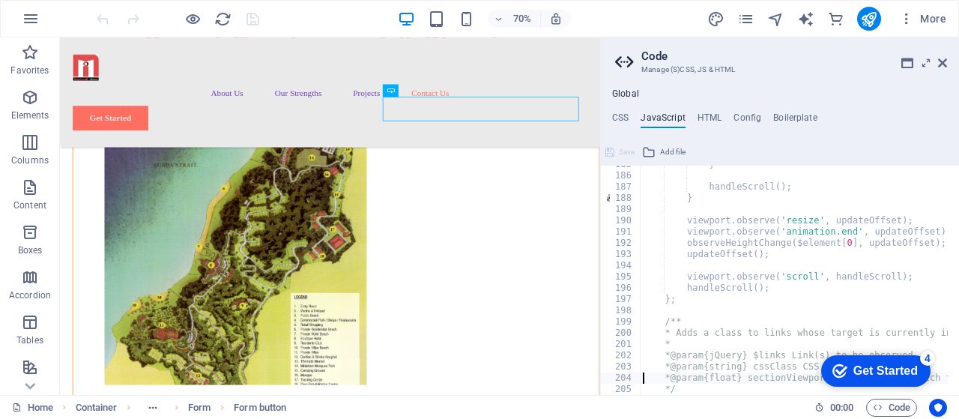
type textarea "}"
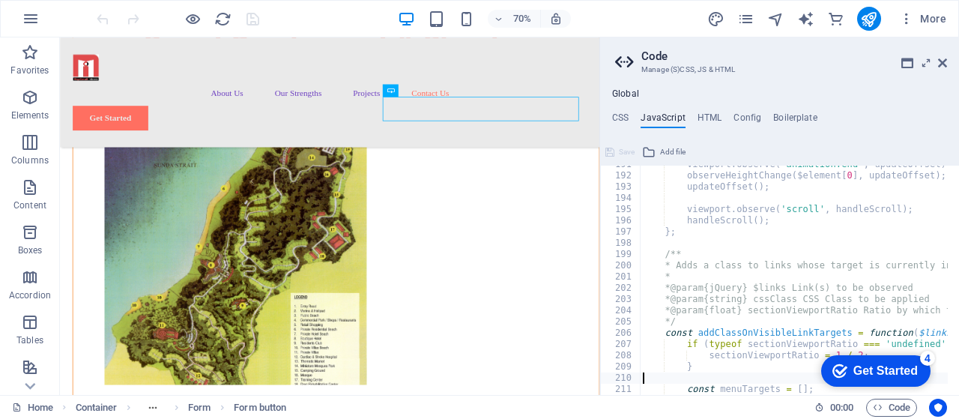
scroll to position [2141, 0]
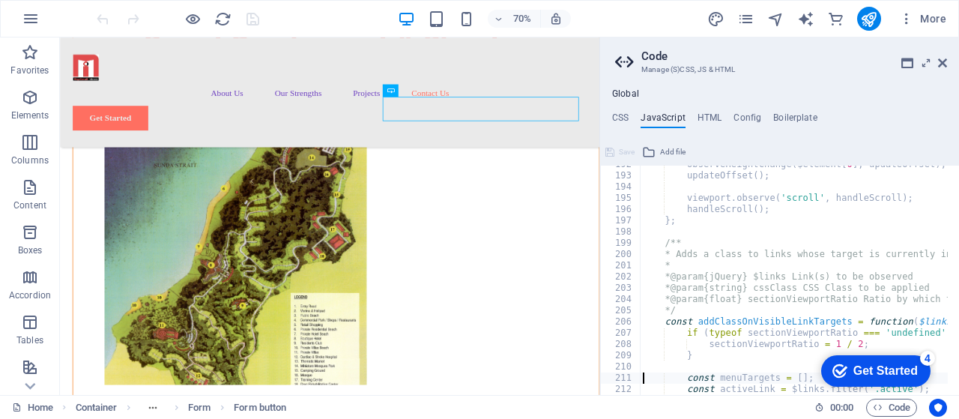
type textarea "const activeLink = $links.filter('.active');"
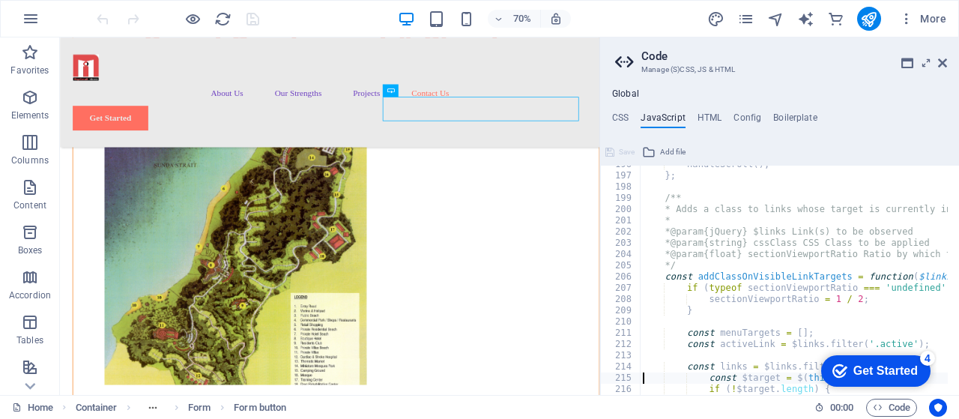
type textarea "}"
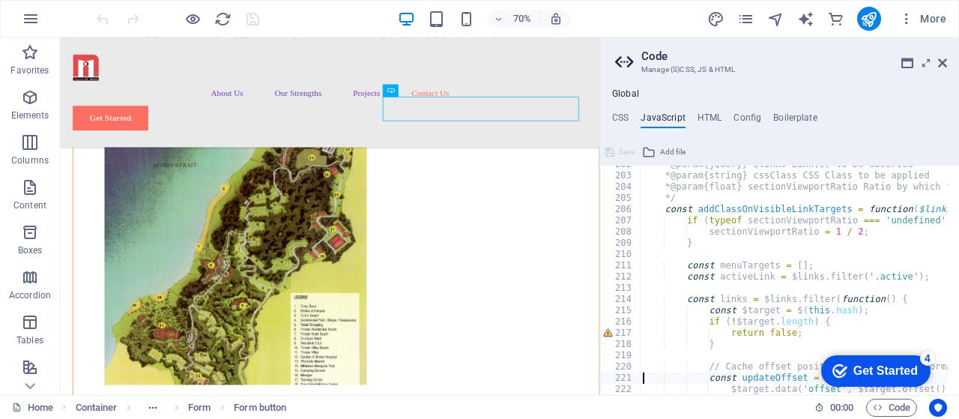
type textarea "};"
type textarea "updateOffset();"
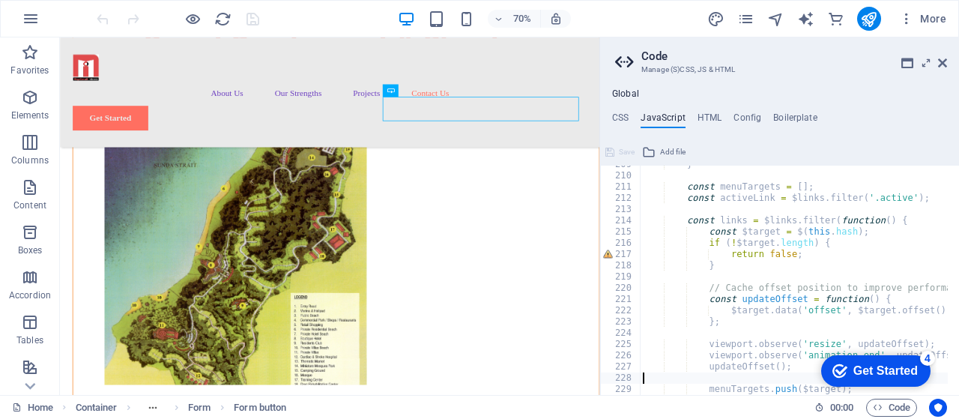
type textarea "});"
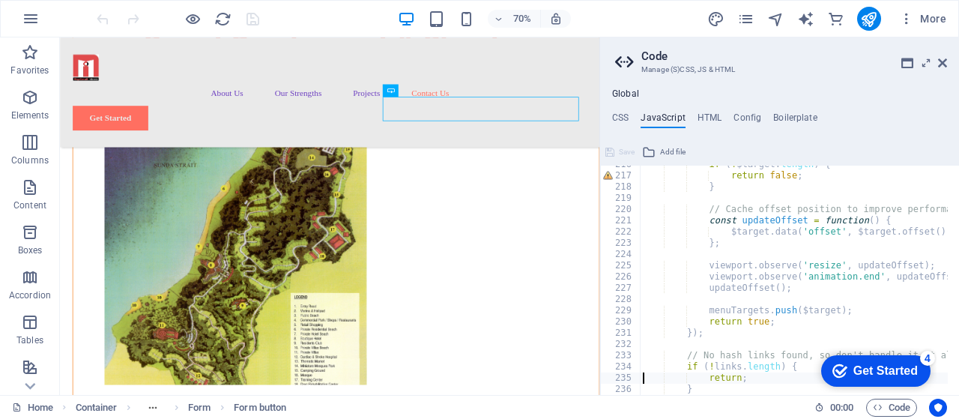
type textarea "}"
type textarea "$links.removeClass('active');"
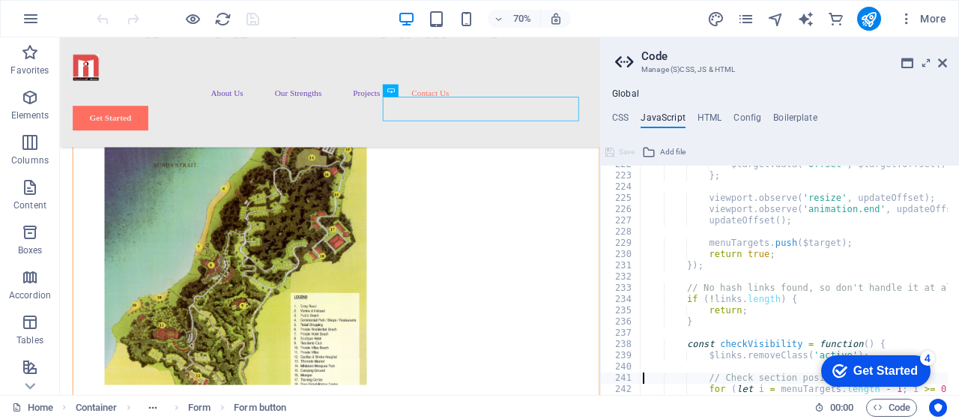
type textarea "}"
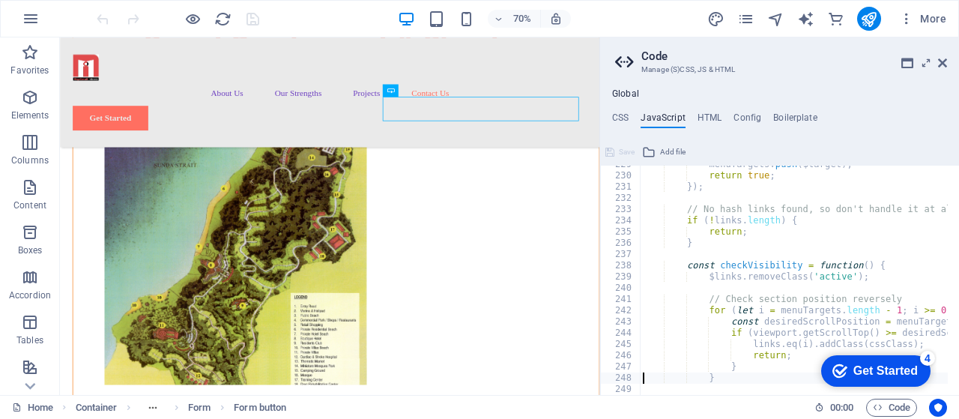
type textarea "};"
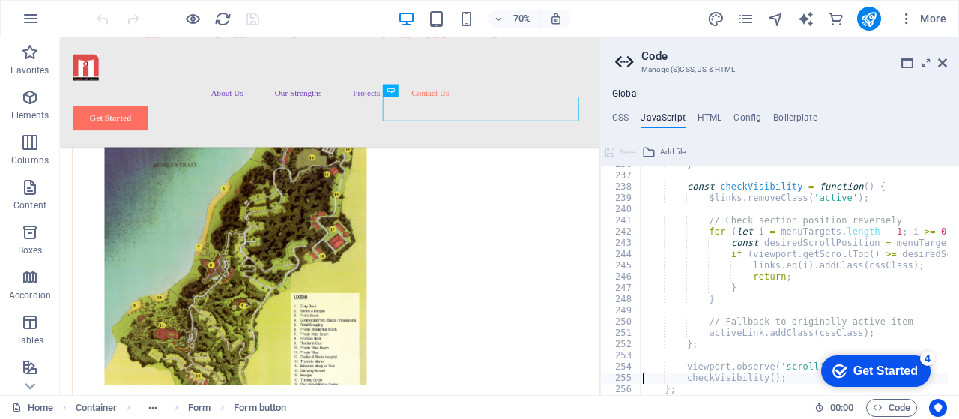
type textarea "/* End JS for preset "Menu V2" */"
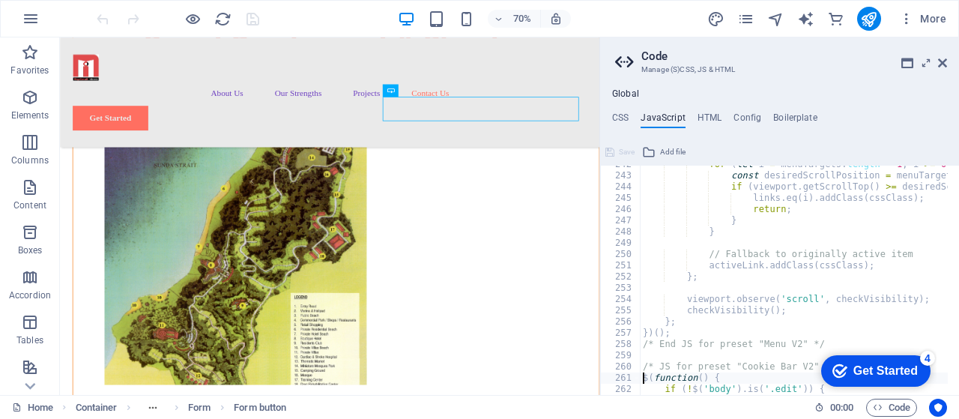
type textarea "}"
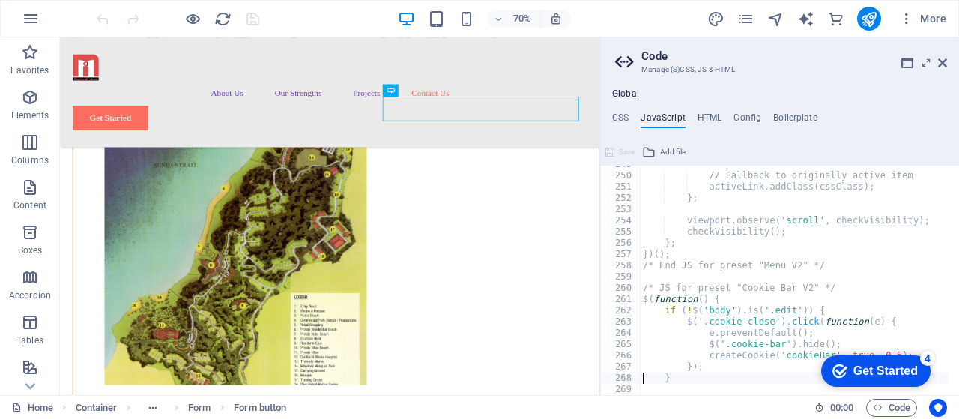
type textarea "var preview = false;"
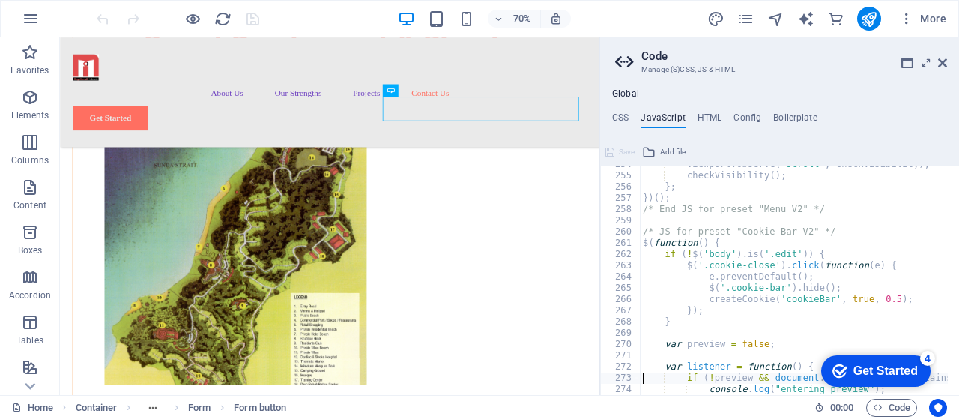
scroll to position [2849, 0]
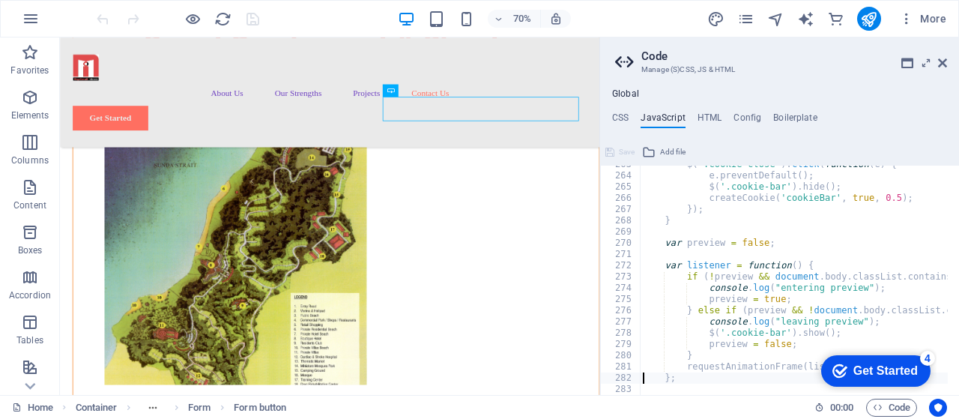
type textarea "};"
type textarea "requestAnimationFrame(listener);"
type textarea "}"
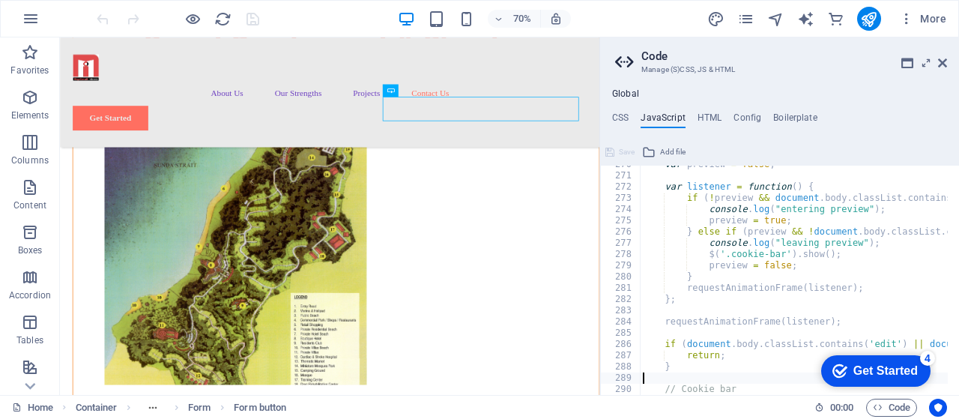
type textarea "}"
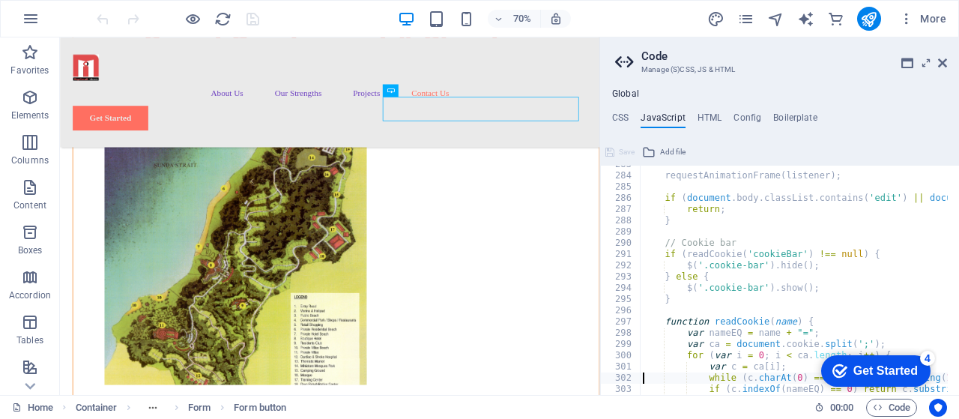
type textarea "}"
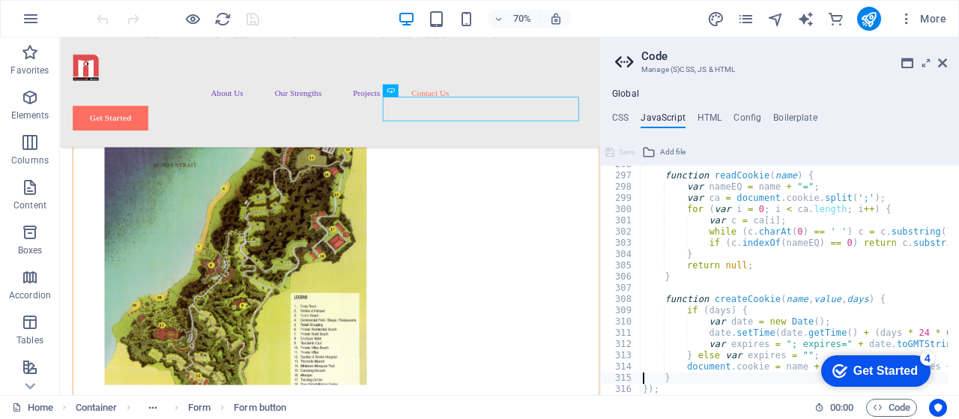
type textarea "});"
type textarea "/* End JS for preset "Cookie Bar V2" */"
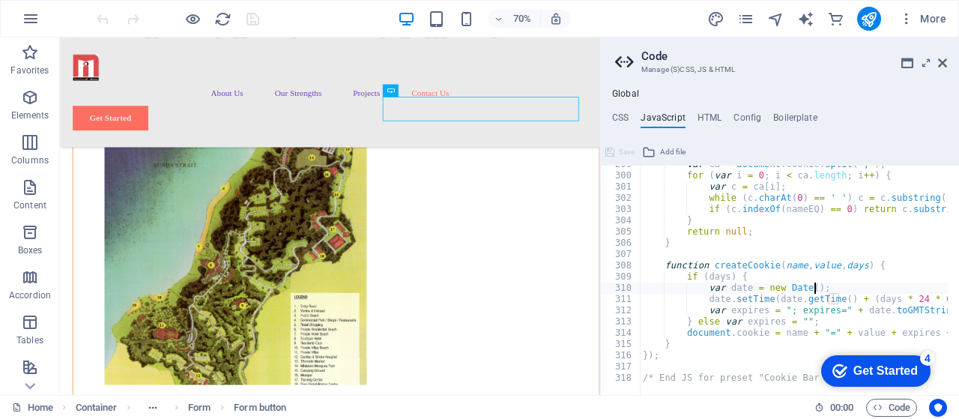
type textarea "function createCookie(name, value, days) {"
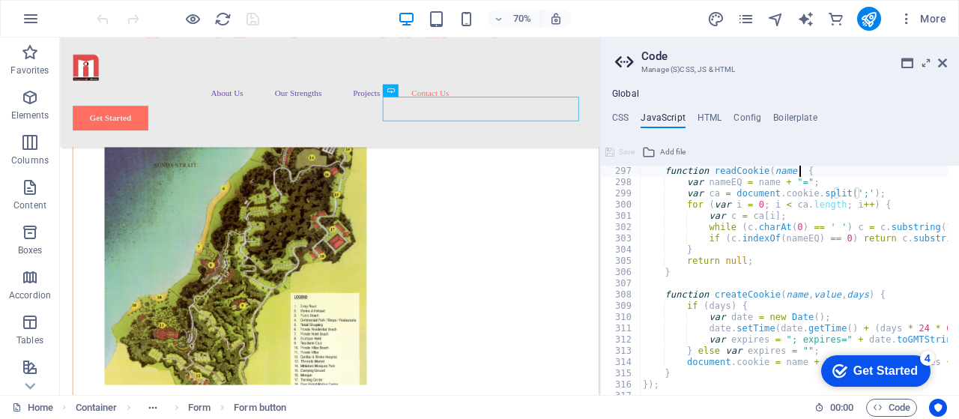
type textarea "function readCookie(name) {"
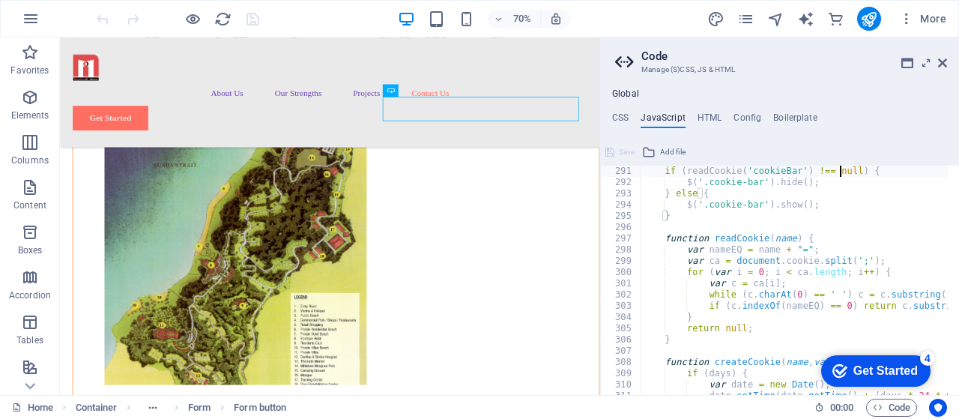
type textarea "// Cookie bar"
type textarea "if (document.body.classList.contains('edit') || document.body.classList.contain…"
type textarea "requestAnimationFrame(listener);"
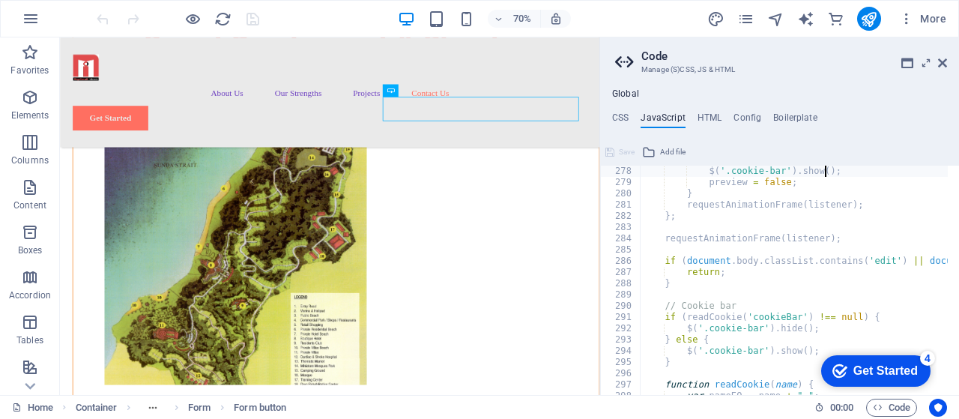
type textarea "var listener = function() {"
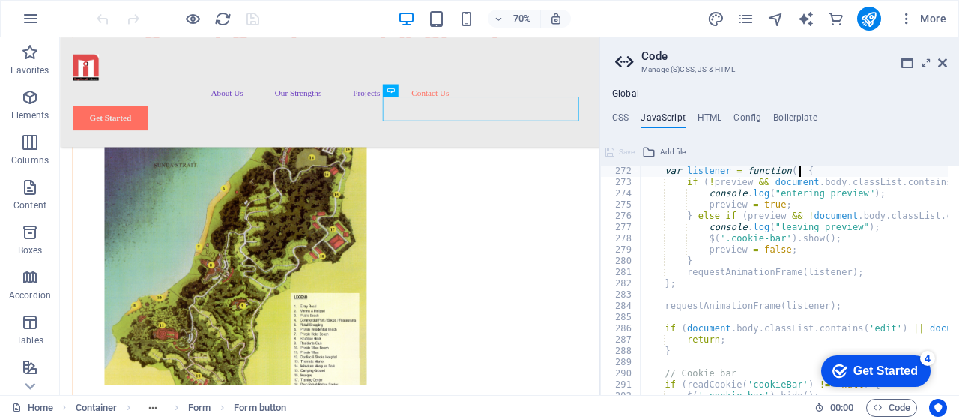
scroll to position [3044, 0]
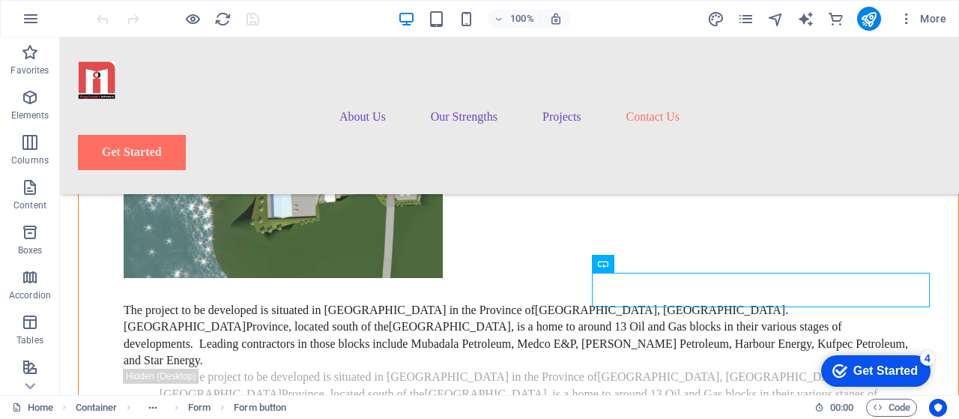
scroll to position [6972, 0]
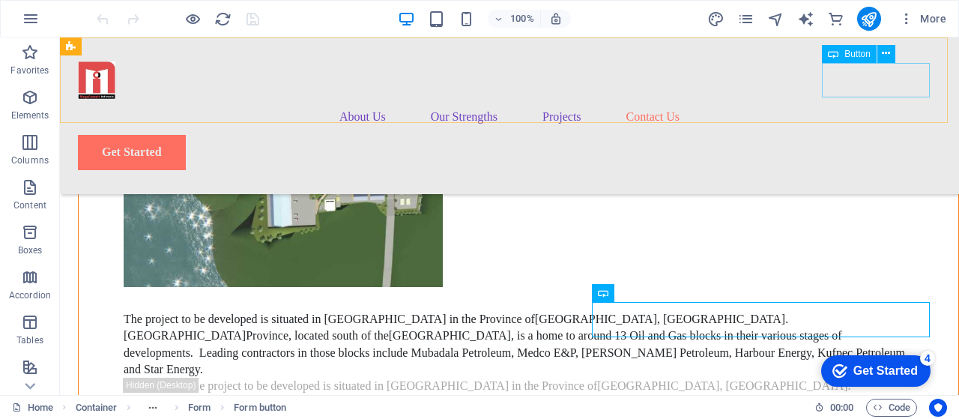
click at [881, 135] on div "Get Started" at bounding box center [509, 152] width 863 height 34
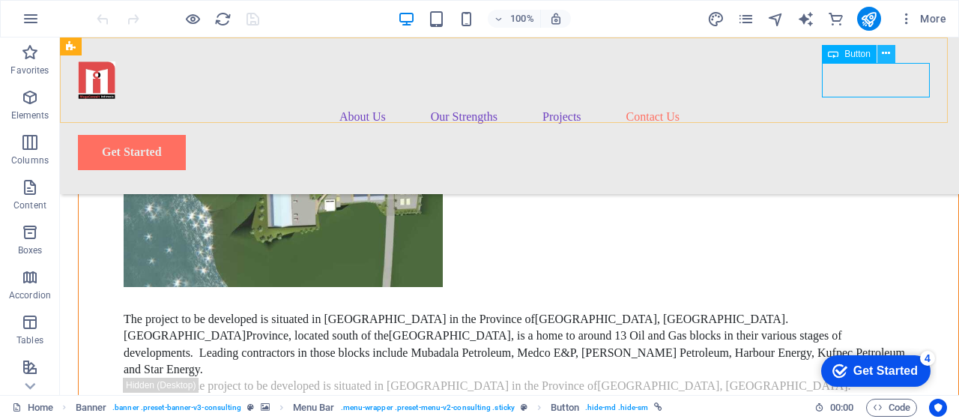
click at [885, 55] on icon at bounding box center [885, 54] width 8 height 16
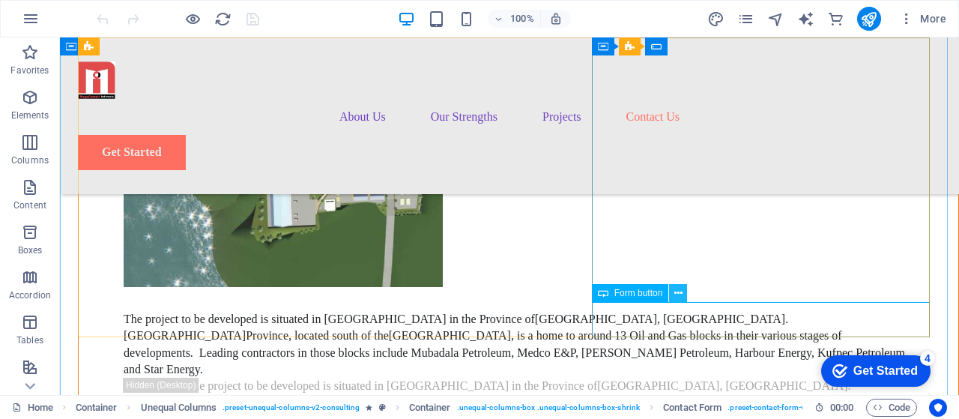
click at [677, 294] on icon at bounding box center [678, 293] width 8 height 16
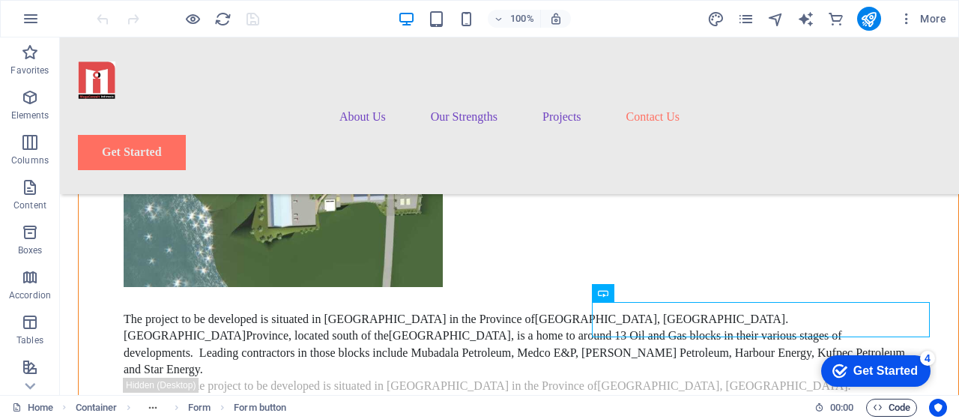
click at [895, 405] on span "Code" at bounding box center [890, 407] width 37 height 18
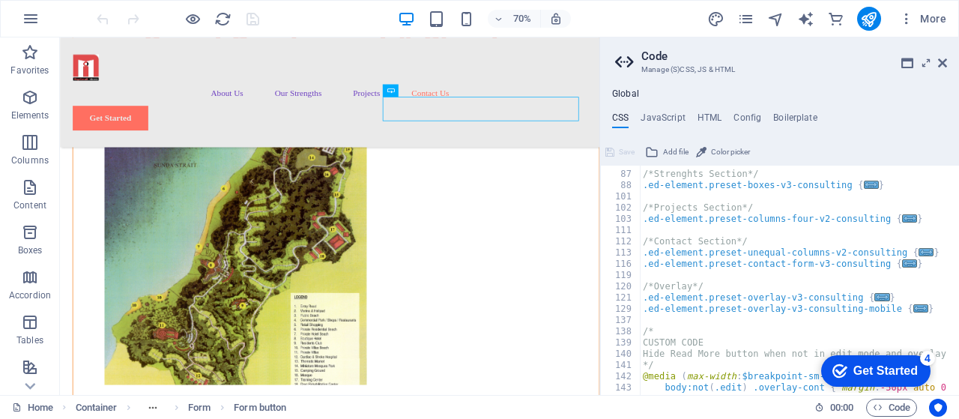
scroll to position [288, 0]
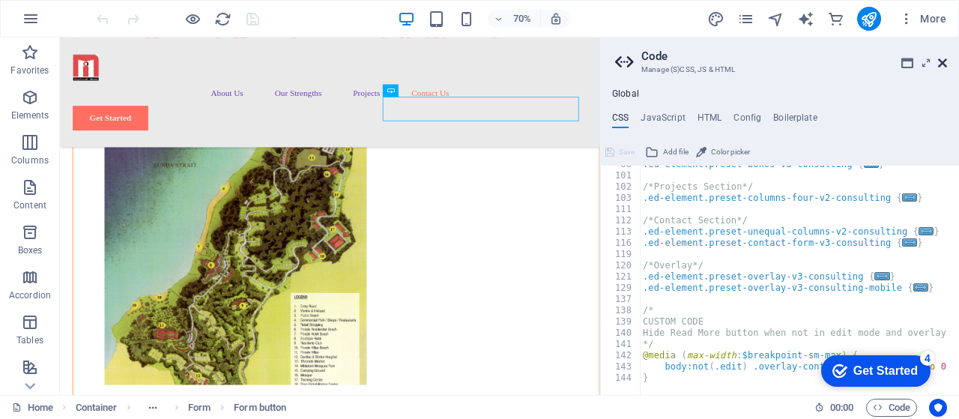
click at [941, 64] on icon at bounding box center [942, 63] width 9 height 12
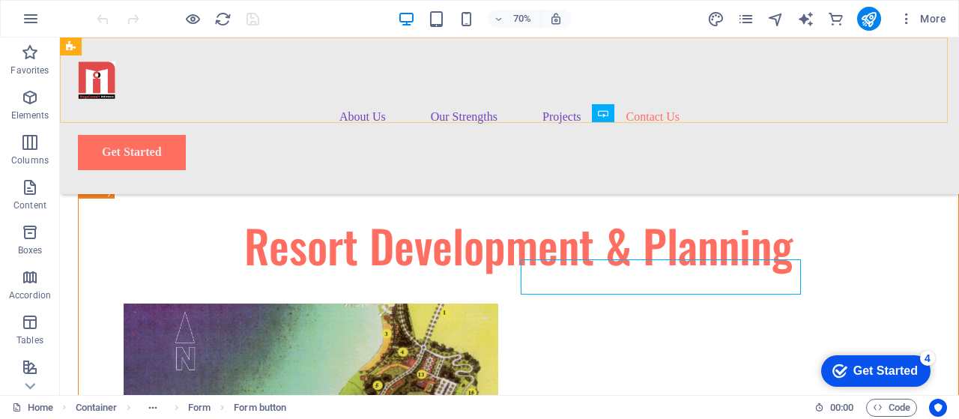
scroll to position [7152, 0]
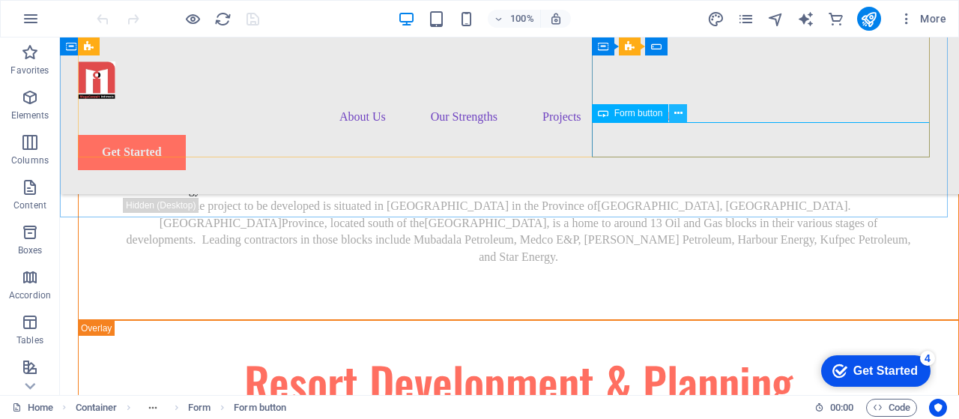
click at [678, 115] on icon at bounding box center [678, 114] width 8 height 16
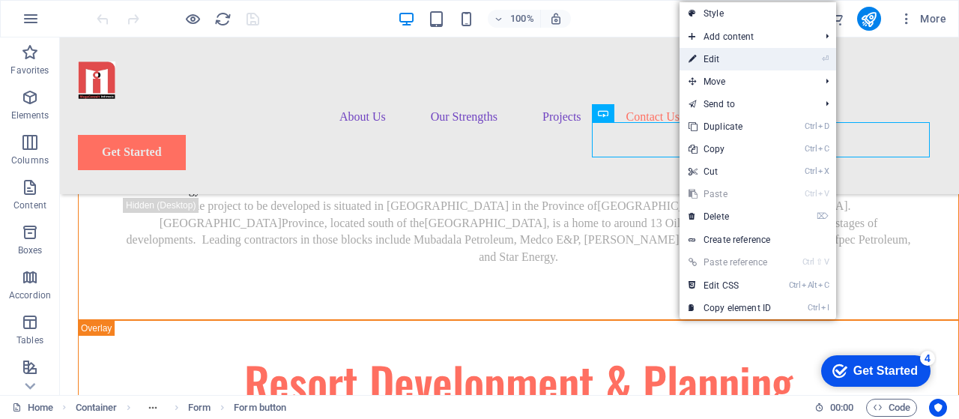
click at [713, 56] on link "⏎ Edit" at bounding box center [729, 59] width 100 height 22
select select "px"
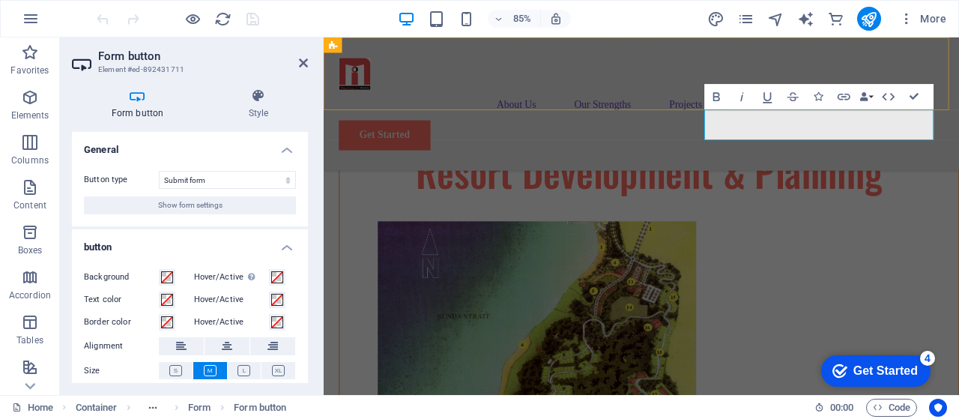
scroll to position [7309, 0]
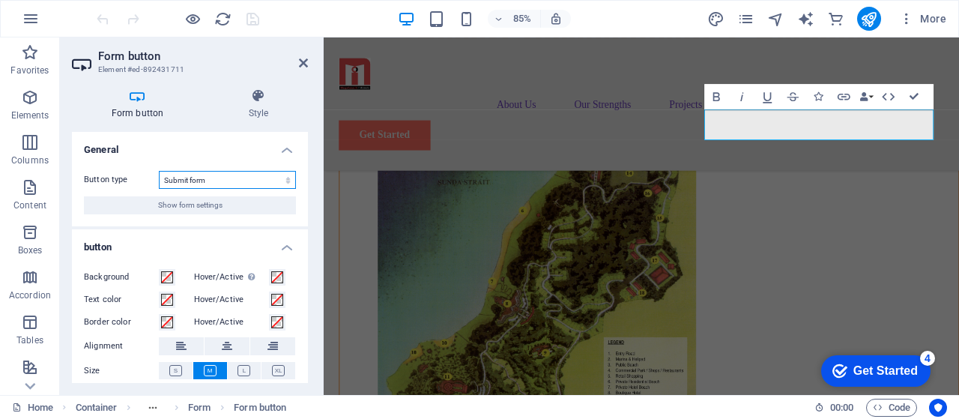
click at [289, 177] on select "Submit form Reset form No action" at bounding box center [227, 180] width 137 height 18
click at [214, 179] on select "Submit form Reset form No action" at bounding box center [227, 180] width 137 height 18
click at [304, 62] on icon at bounding box center [303, 63] width 9 height 12
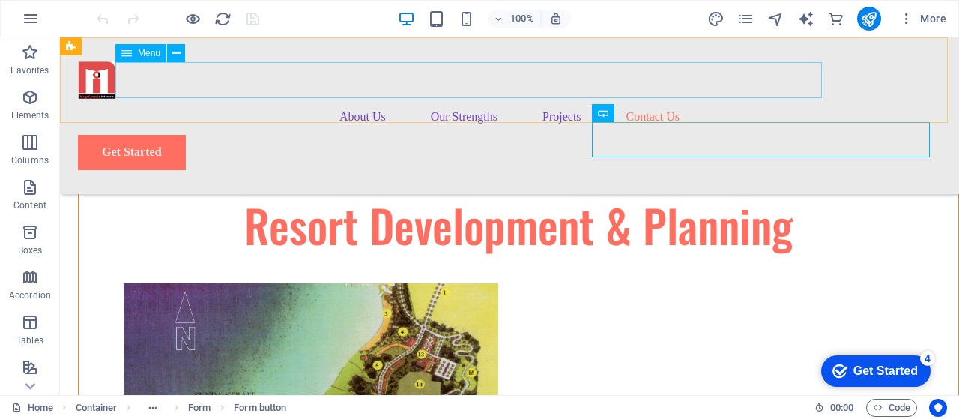
scroll to position [7152, 0]
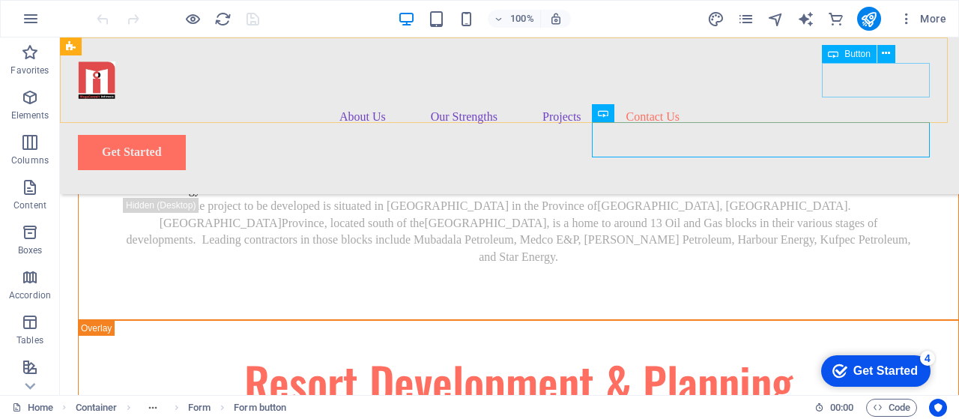
click at [833, 135] on div "Get Started" at bounding box center [509, 152] width 863 height 34
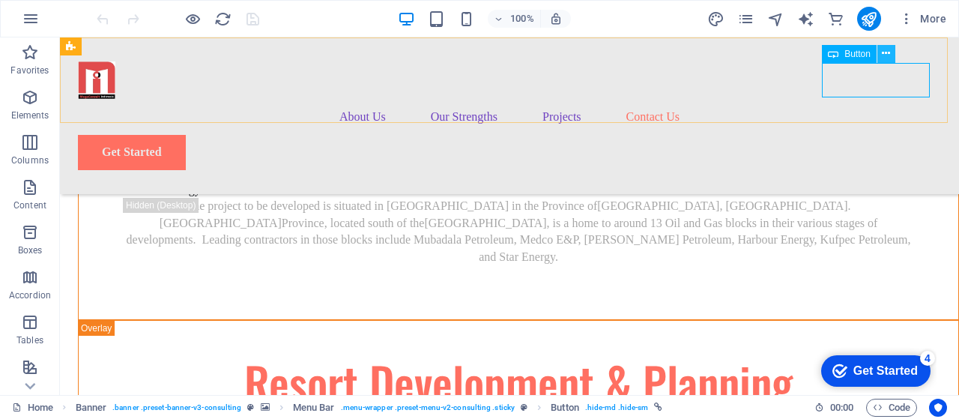
click at [881, 55] on button at bounding box center [886, 54] width 18 height 18
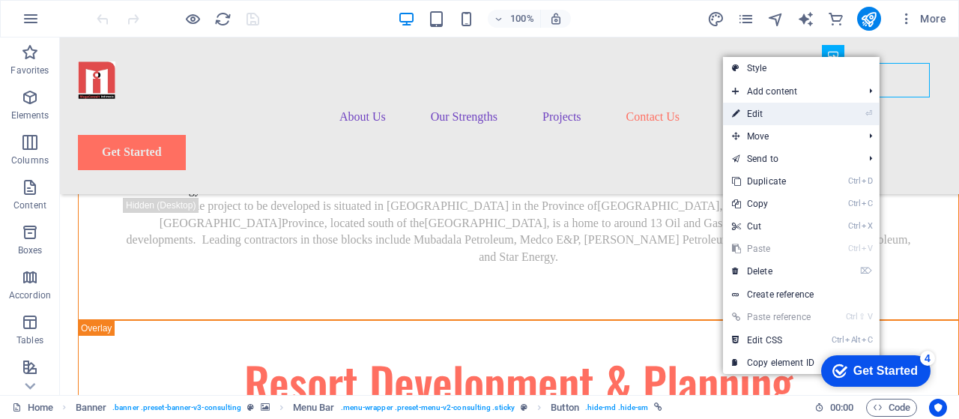
click at [800, 112] on link "⏎ Edit" at bounding box center [773, 114] width 100 height 22
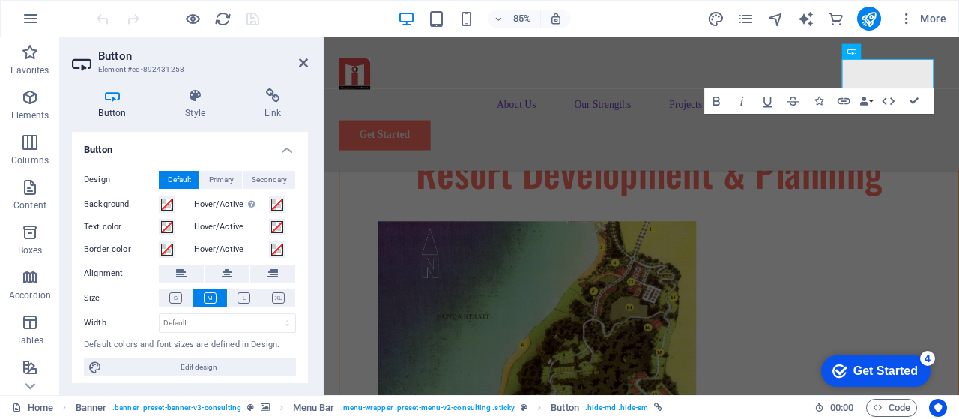
scroll to position [7309, 0]
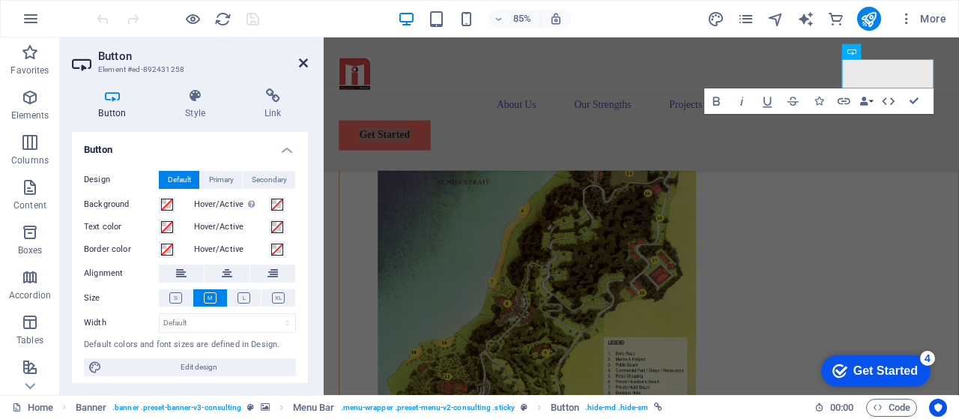
click at [302, 64] on icon at bounding box center [303, 63] width 9 height 12
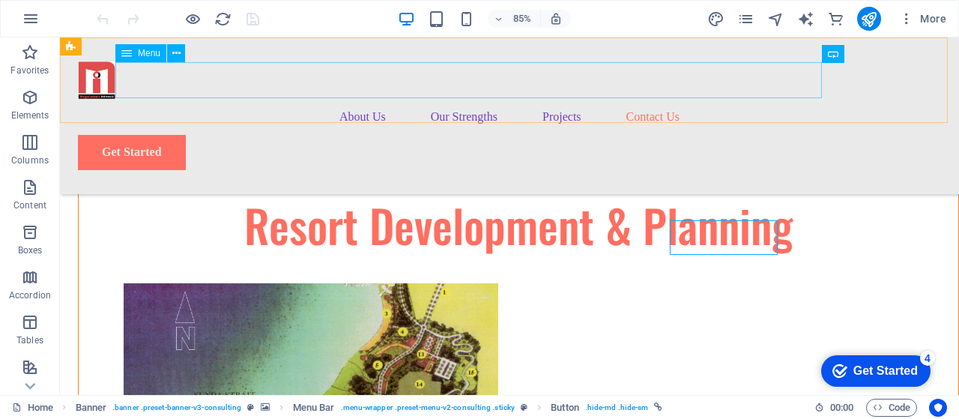
scroll to position [7152, 0]
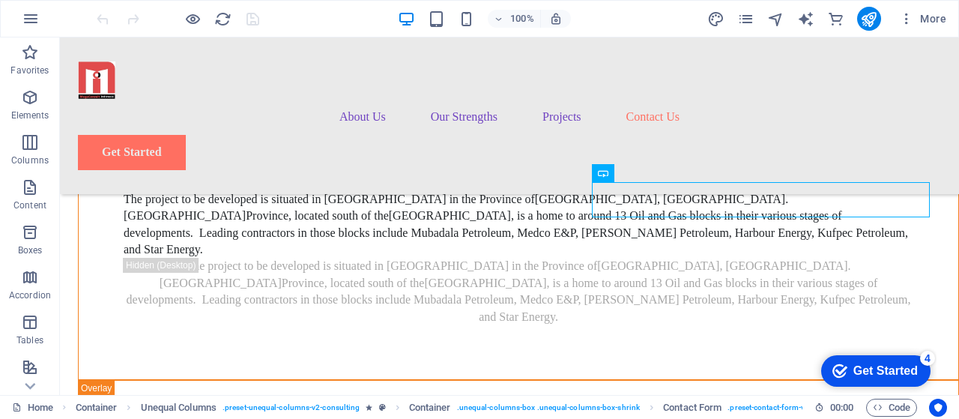
scroll to position [7062, 0]
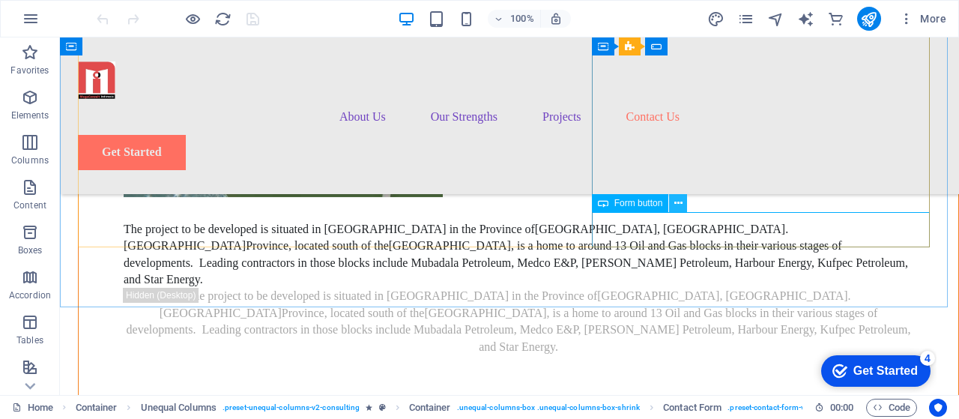
click at [678, 203] on icon at bounding box center [678, 203] width 8 height 16
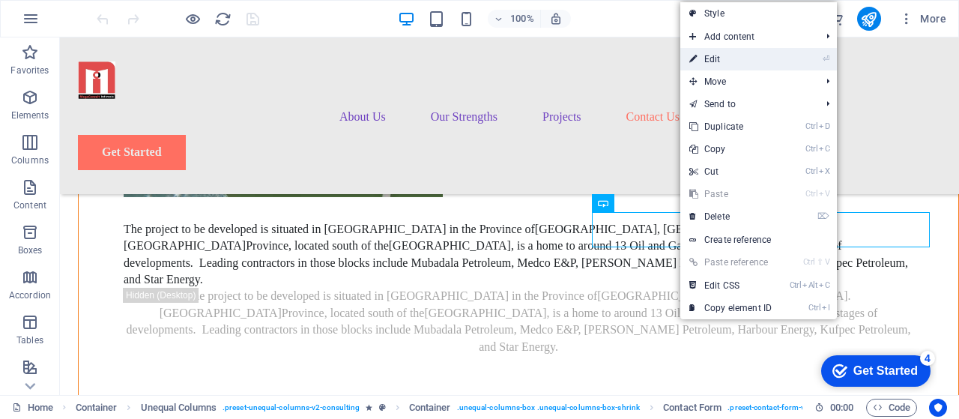
click at [732, 62] on link "⏎ Edit" at bounding box center [730, 59] width 100 height 22
select select "px"
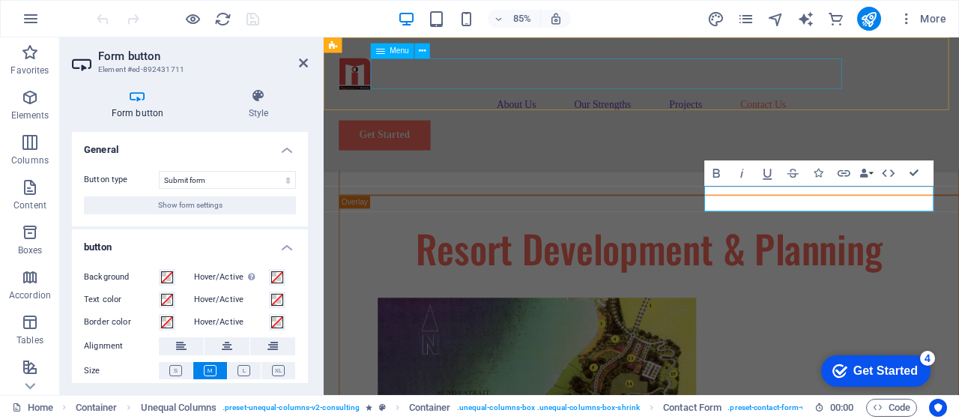
scroll to position [7219, 0]
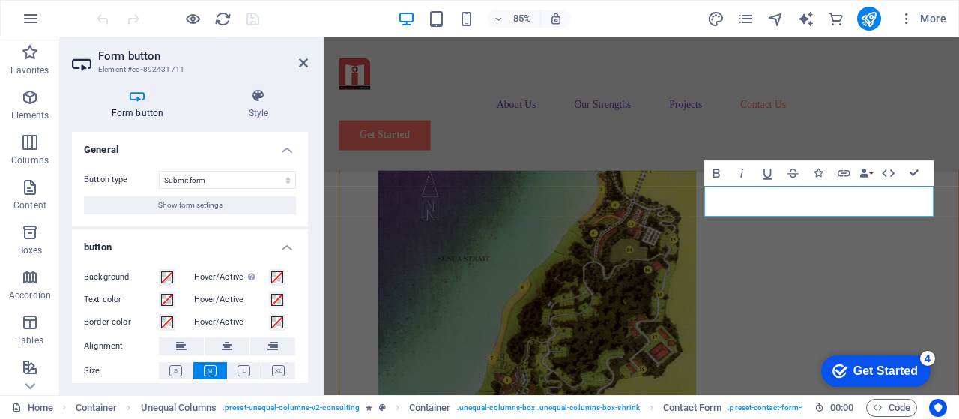
click at [286, 152] on h4 "General" at bounding box center [190, 145] width 236 height 27
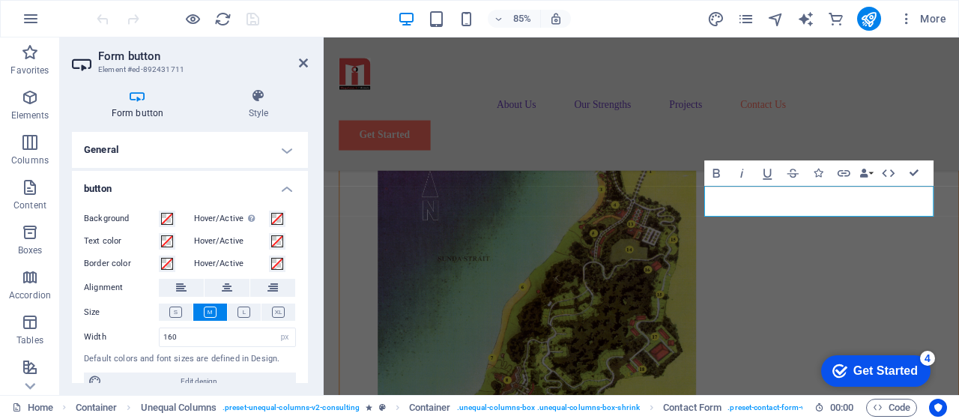
click at [286, 152] on h4 "General" at bounding box center [190, 150] width 236 height 36
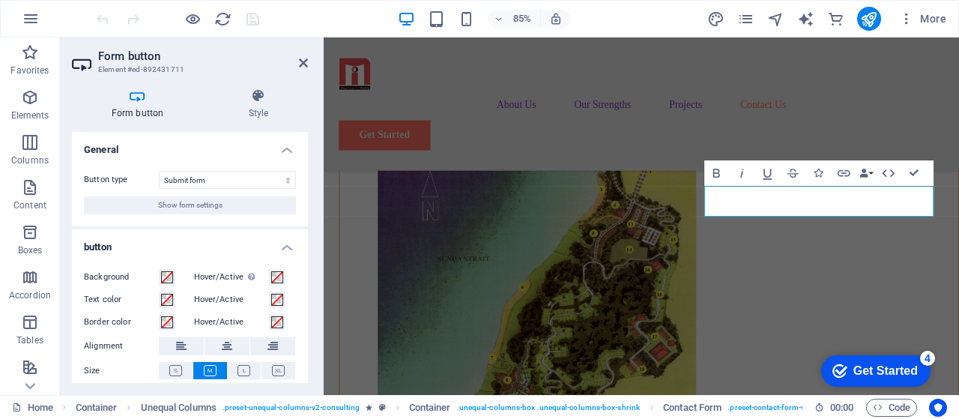
click at [286, 152] on h4 "General" at bounding box center [190, 145] width 236 height 27
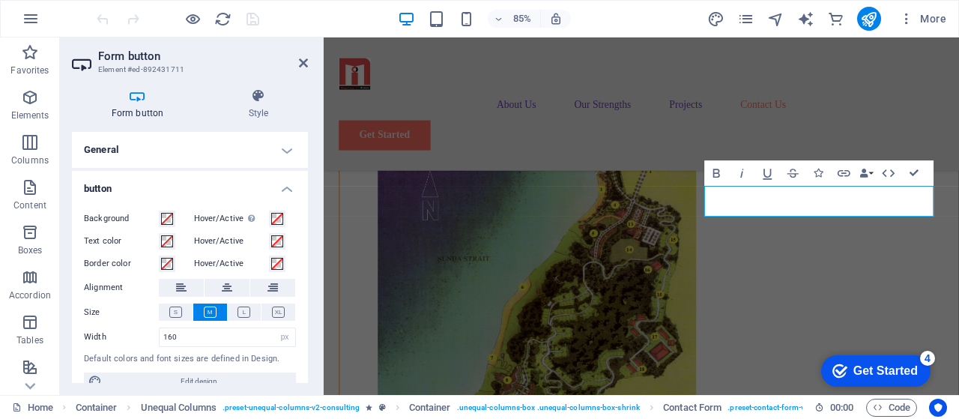
click at [286, 185] on h4 "button" at bounding box center [190, 184] width 236 height 27
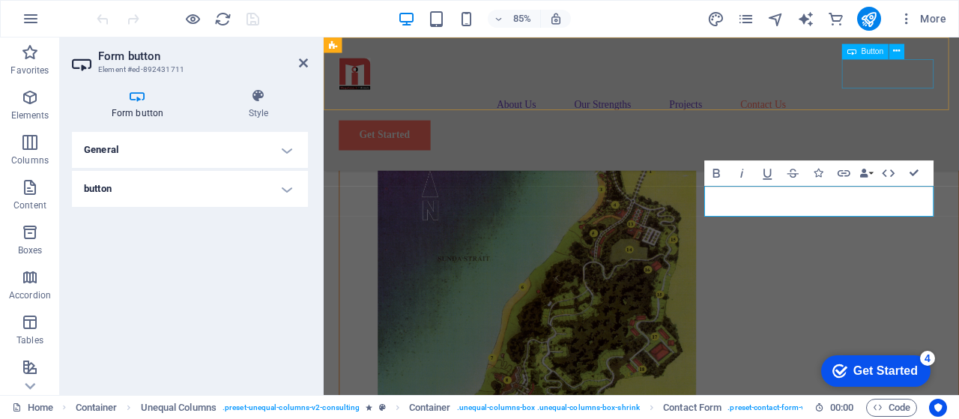
click at [955, 135] on div "Get Started" at bounding box center [696, 152] width 711 height 34
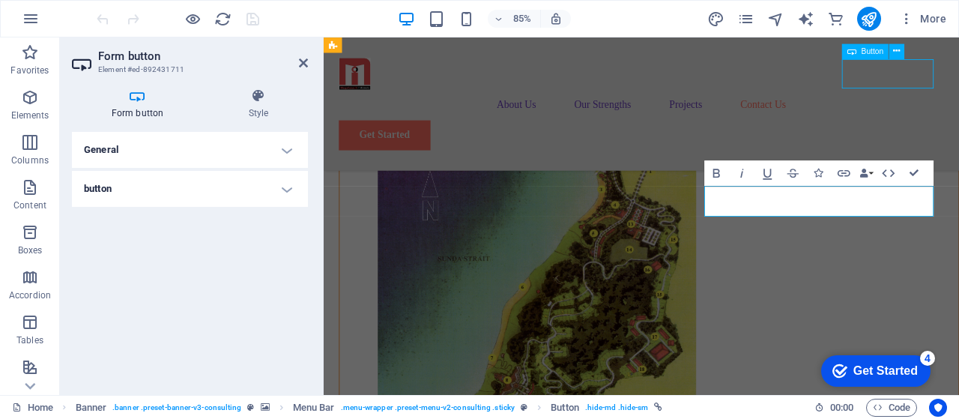
scroll to position [7062, 0]
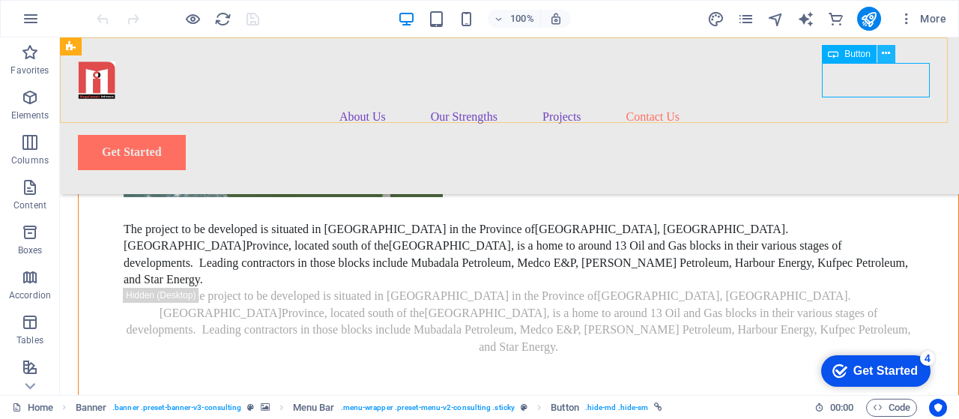
click at [885, 56] on icon at bounding box center [885, 54] width 8 height 16
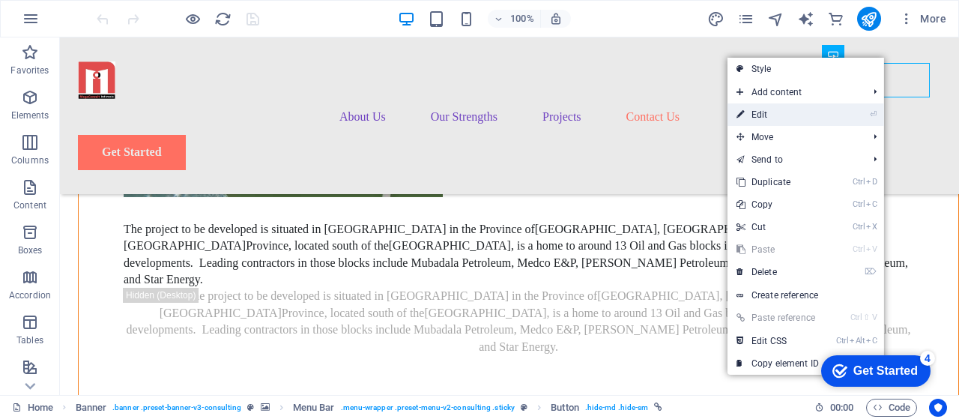
click at [806, 117] on link "⏎ Edit" at bounding box center [777, 114] width 100 height 22
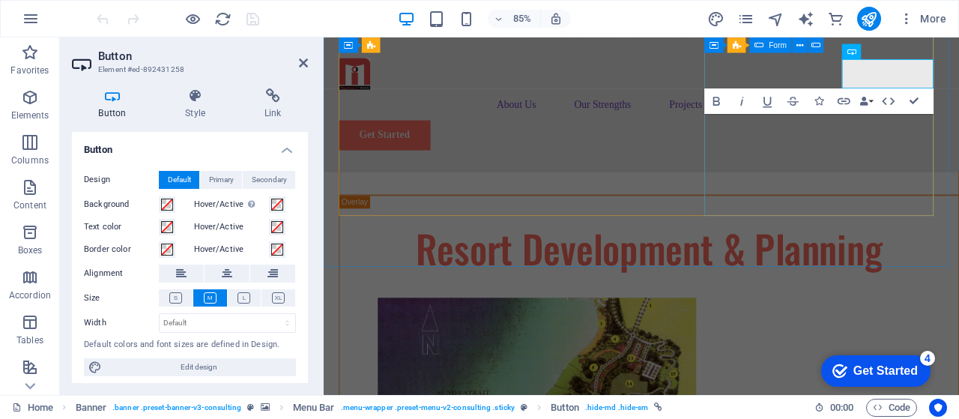
scroll to position [7219, 0]
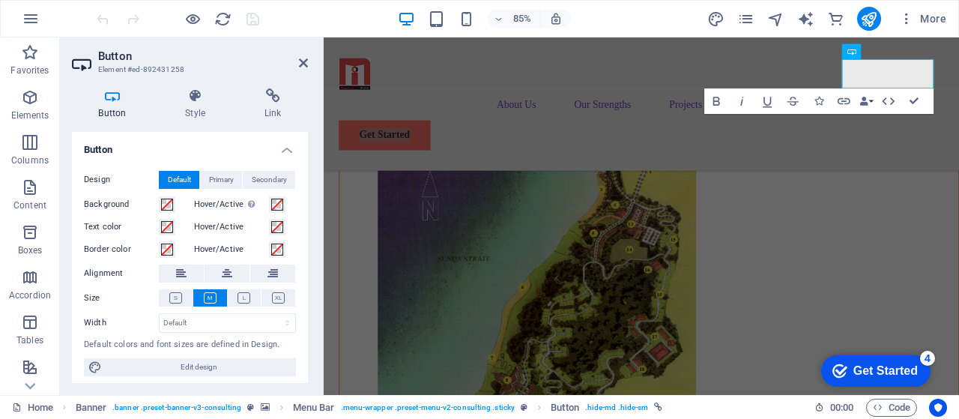
click at [282, 148] on h4 "Button" at bounding box center [190, 145] width 236 height 27
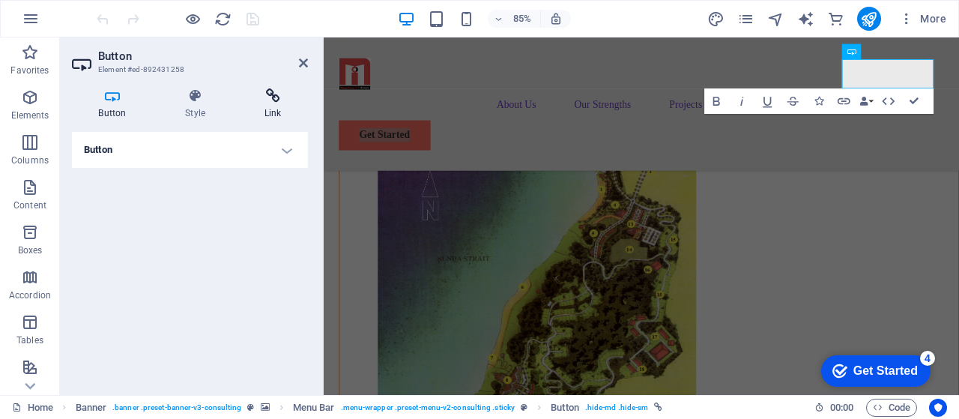
click at [276, 97] on icon at bounding box center [272, 95] width 70 height 15
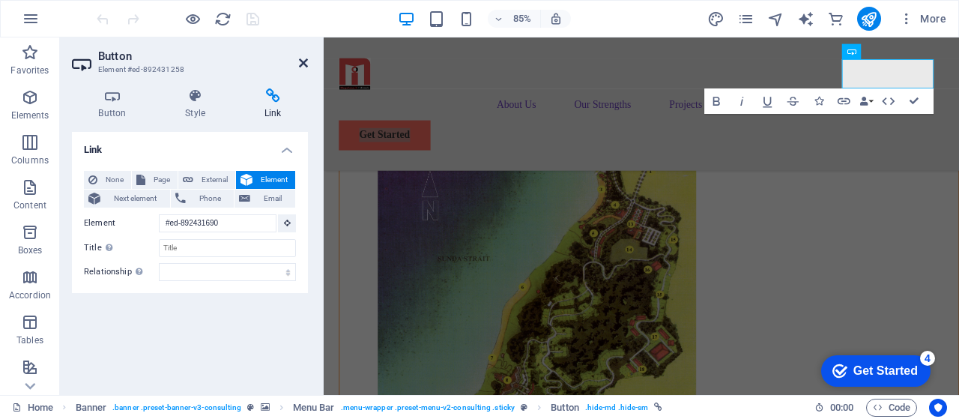
click at [301, 62] on icon at bounding box center [303, 63] width 9 height 12
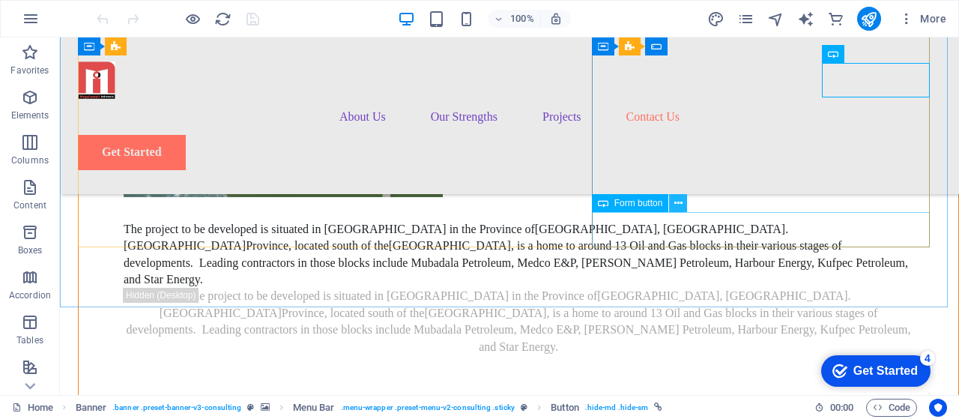
click at [676, 205] on icon at bounding box center [678, 203] width 8 height 16
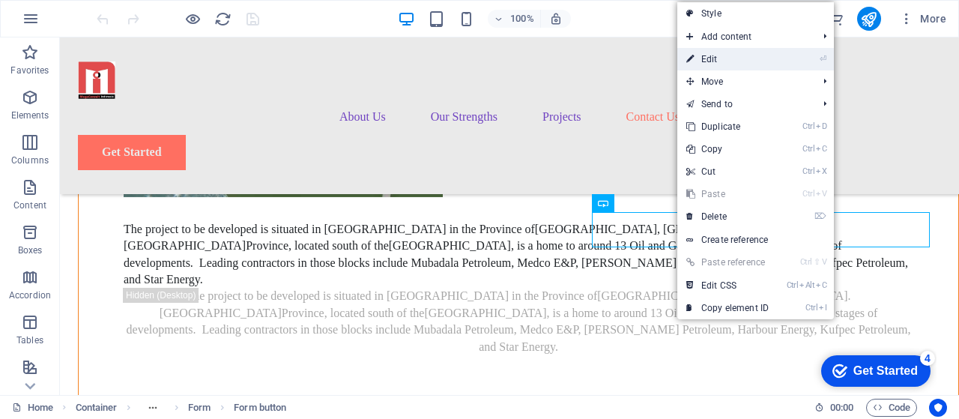
click at [735, 62] on link "⏎ Edit" at bounding box center [727, 59] width 100 height 22
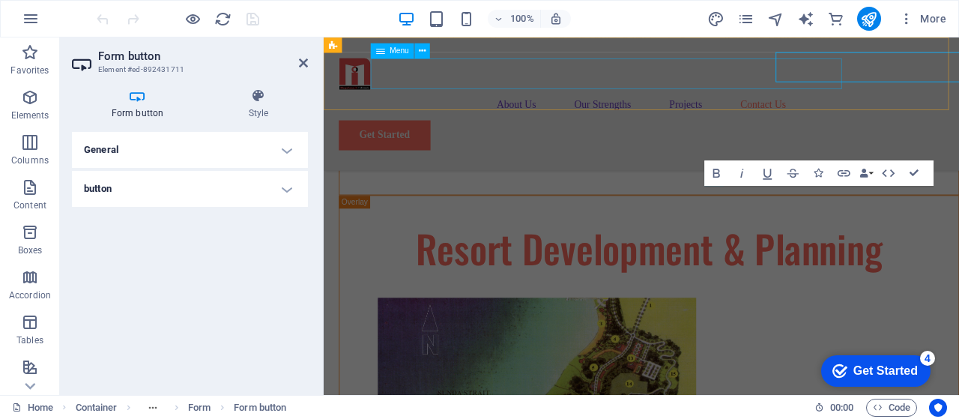
scroll to position [7219, 0]
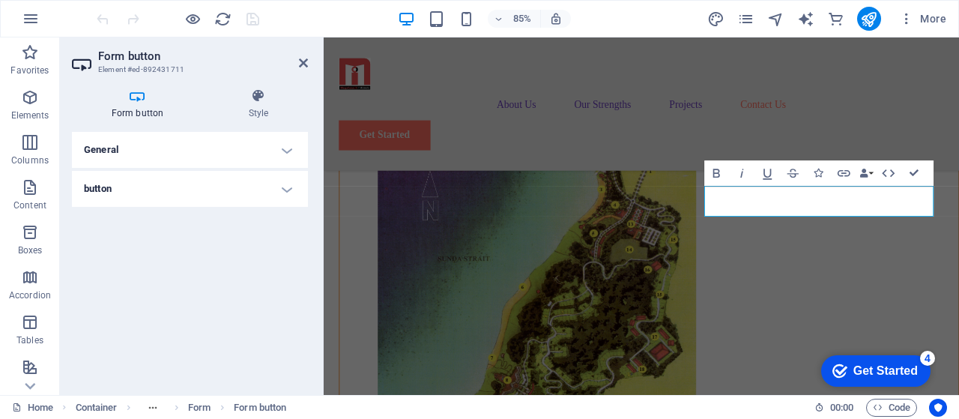
click at [286, 152] on h4 "General" at bounding box center [190, 150] width 236 height 36
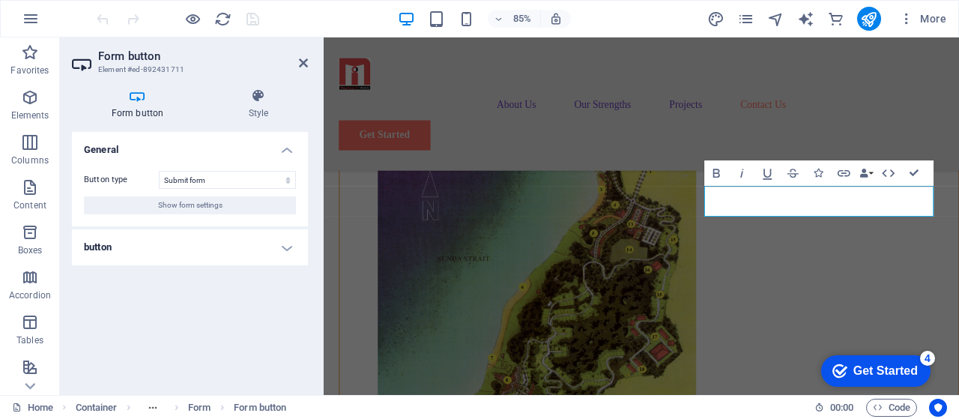
click at [286, 152] on h4 "General" at bounding box center [190, 145] width 236 height 27
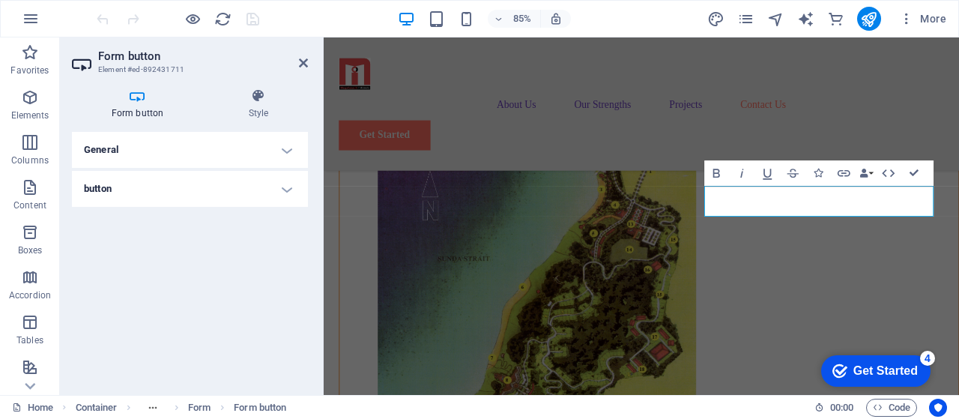
click at [285, 186] on h4 "button" at bounding box center [190, 189] width 236 height 36
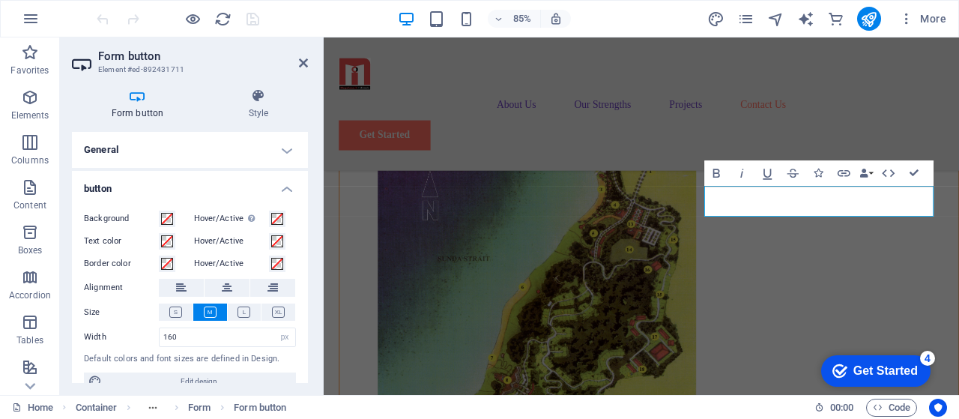
click at [285, 186] on h4 "button" at bounding box center [190, 184] width 236 height 27
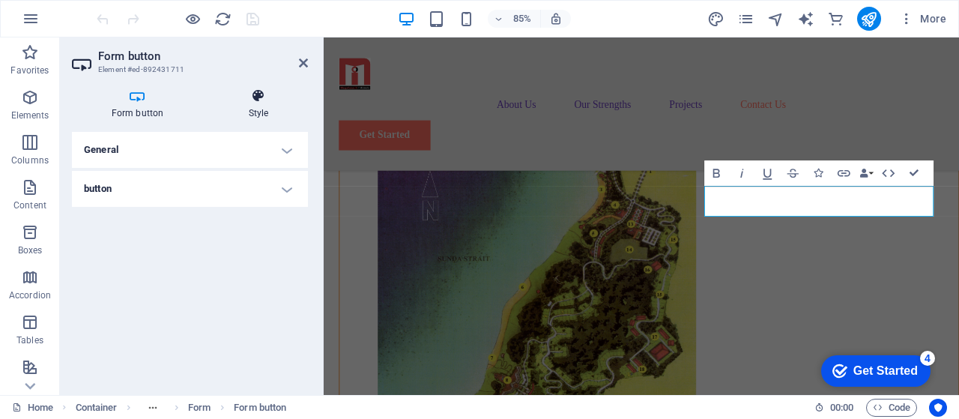
click at [257, 100] on icon at bounding box center [258, 95] width 99 height 15
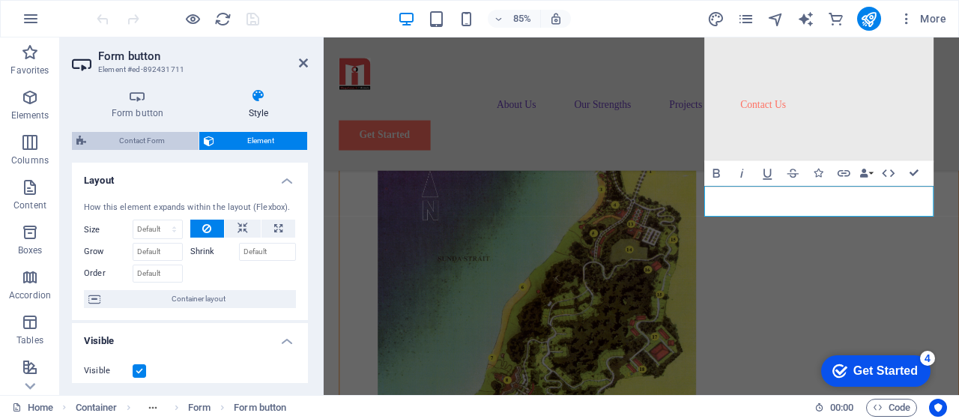
click at [138, 142] on span "Contact Form" at bounding box center [142, 141] width 103 height 18
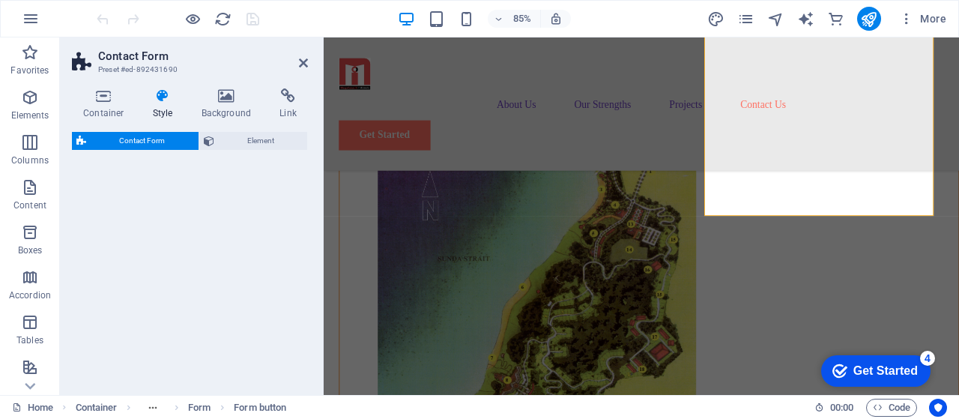
select select "rem"
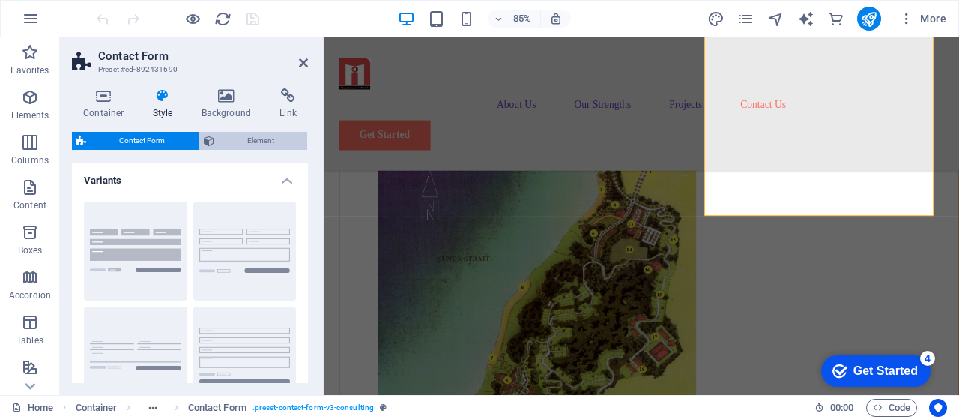
click at [260, 140] on span "Element" at bounding box center [261, 141] width 85 height 18
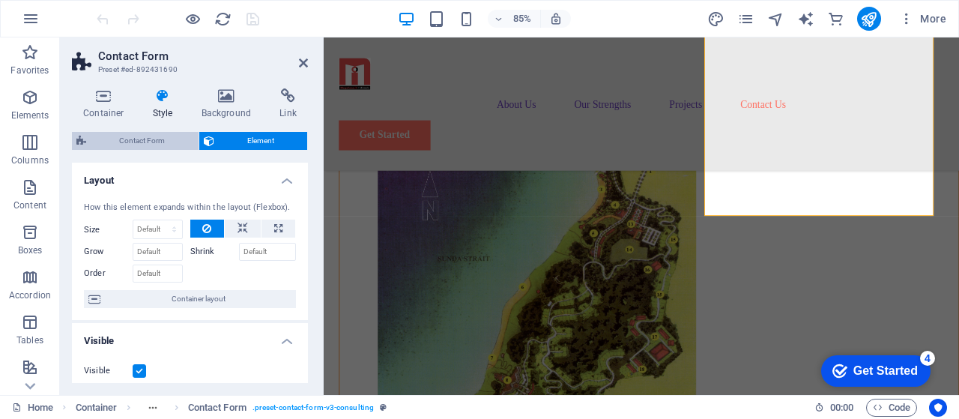
click at [150, 139] on span "Contact Form" at bounding box center [142, 141] width 103 height 18
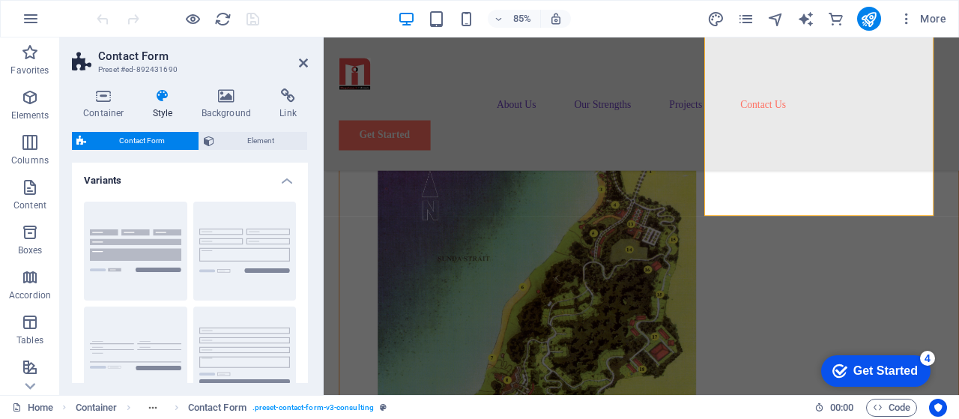
click at [282, 181] on h4 "Variants" at bounding box center [190, 176] width 236 height 27
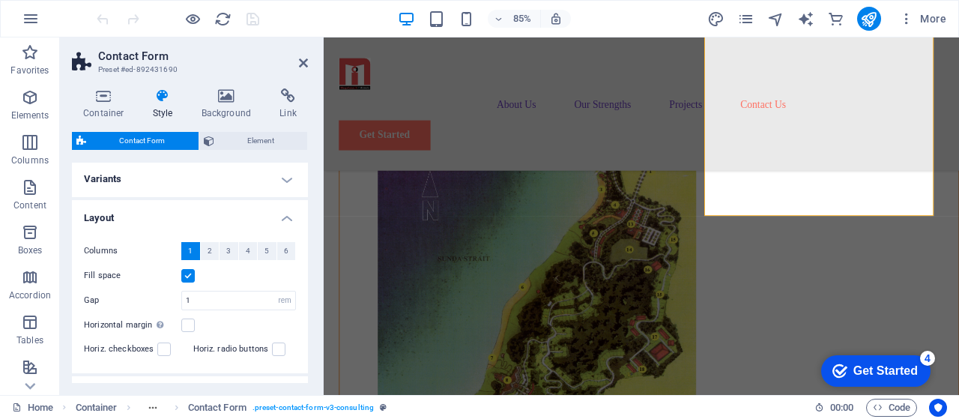
scroll to position [0, 0]
click at [281, 213] on h4 "Layout" at bounding box center [190, 214] width 236 height 27
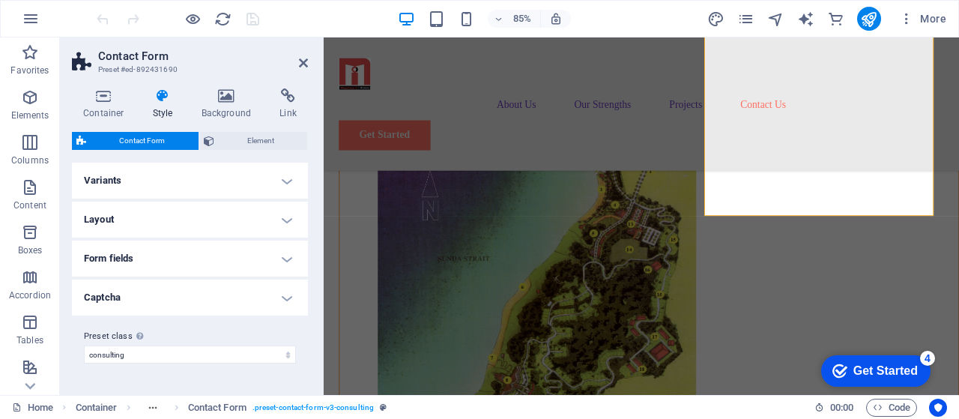
click at [285, 256] on h4 "Form fields" at bounding box center [190, 258] width 236 height 36
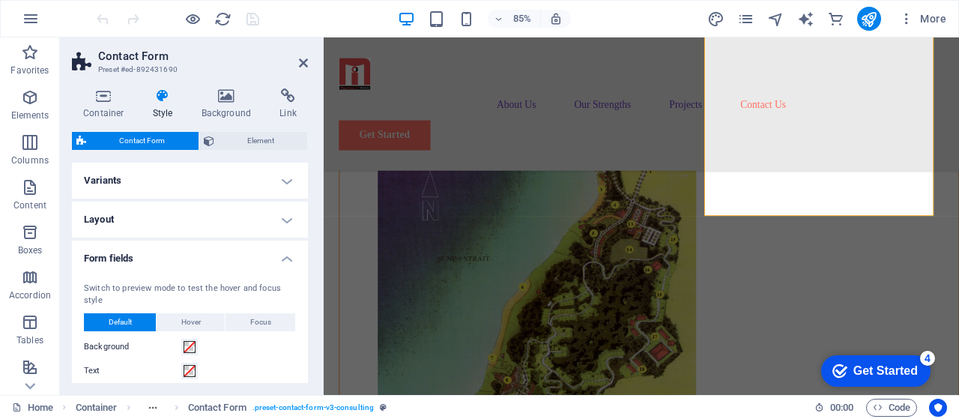
click at [285, 252] on h4 "Form fields" at bounding box center [190, 253] width 236 height 27
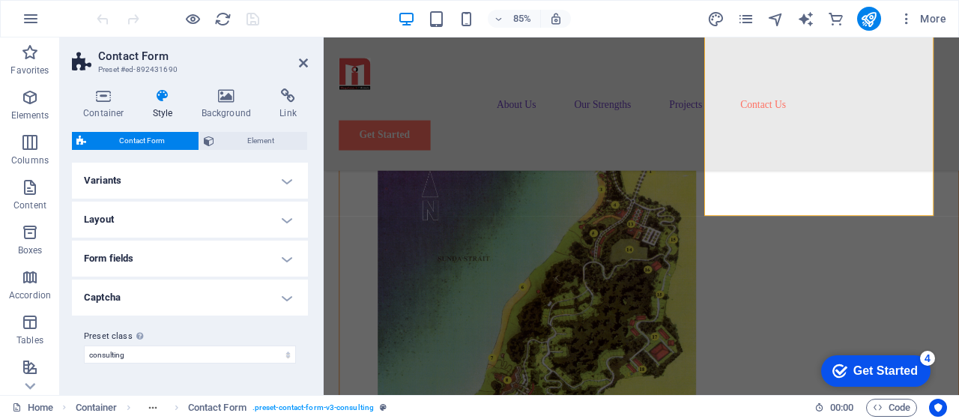
click at [285, 296] on h4 "Captcha" at bounding box center [190, 297] width 236 height 36
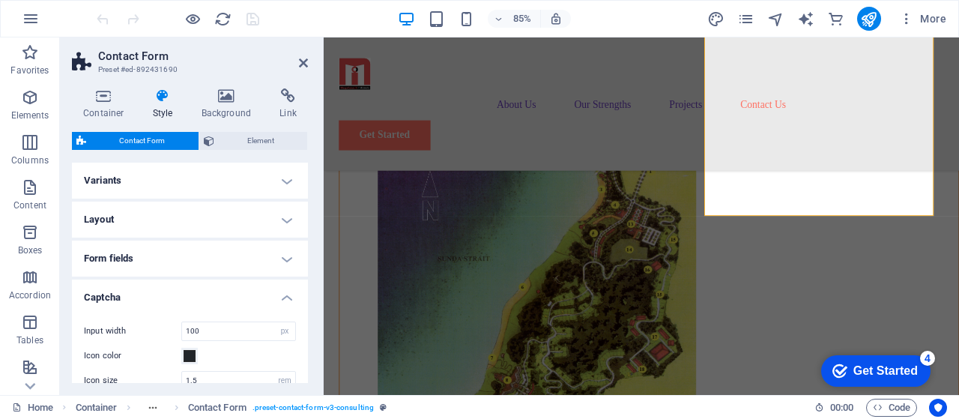
drag, startPoint x: 304, startPoint y: 304, endPoint x: 306, endPoint y: 349, distance: 45.0
click at [306, 349] on div "Variants Background Default Plain Row Layout Columns 1 2 3 4 5 6 Fill space Gap…" at bounding box center [190, 273] width 236 height 220
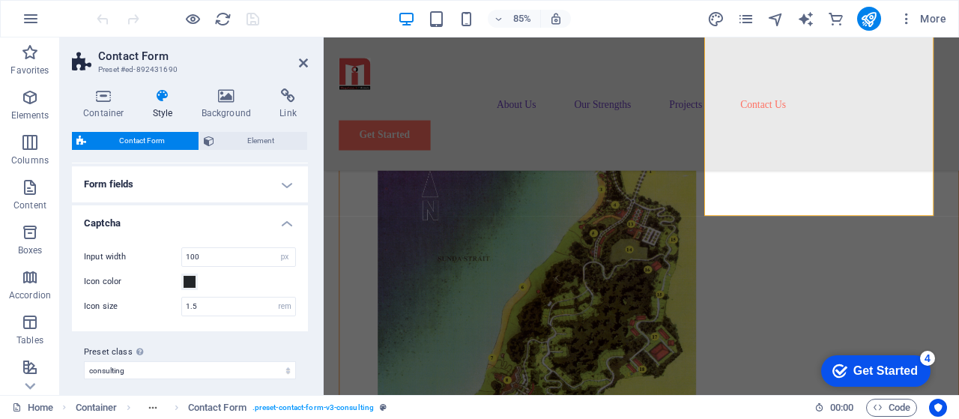
scroll to position [81, 0]
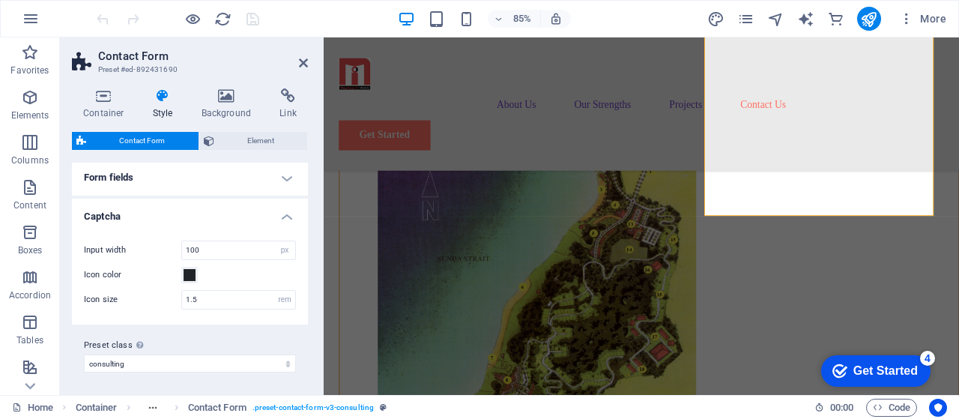
click at [285, 218] on h4 "Captcha" at bounding box center [190, 211] width 236 height 27
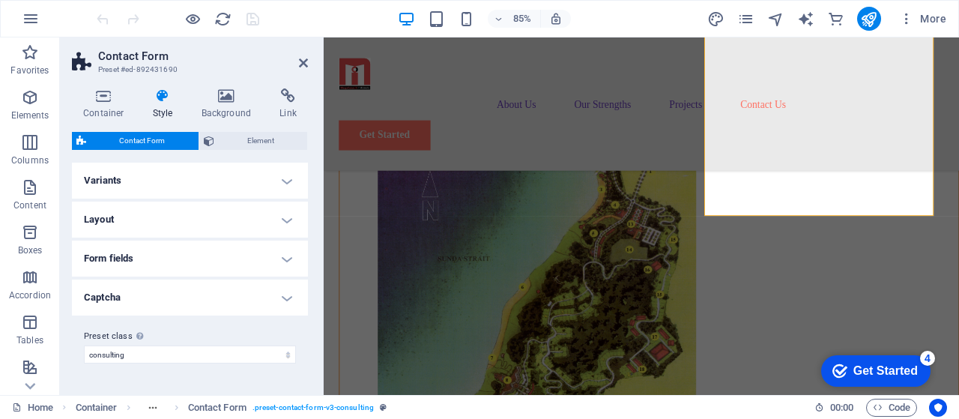
scroll to position [0, 0]
click at [285, 180] on h4 "Variants" at bounding box center [190, 181] width 236 height 36
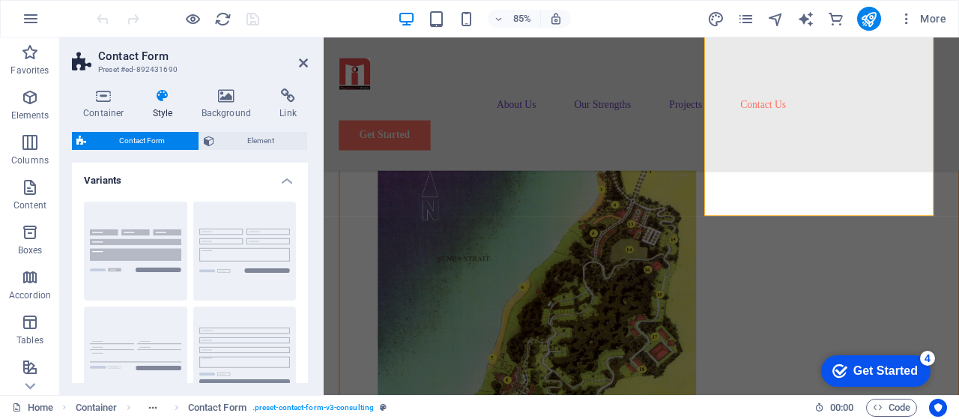
click at [285, 180] on h4 "Variants" at bounding box center [190, 176] width 236 height 27
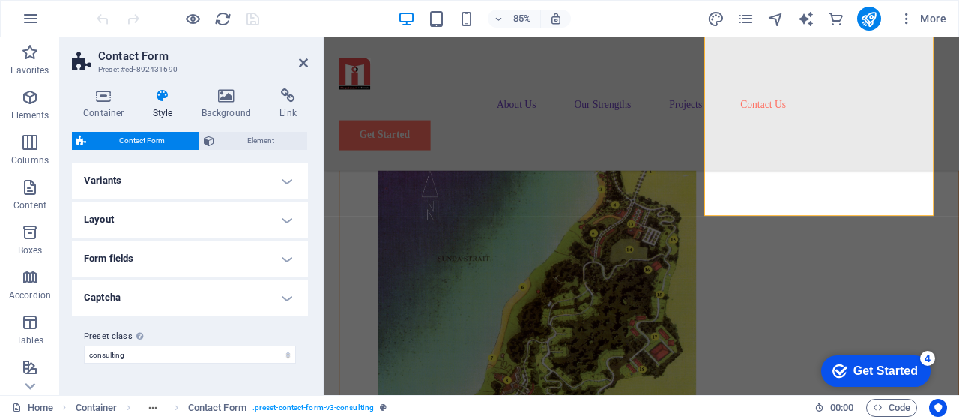
click at [291, 216] on h4 "Layout" at bounding box center [190, 219] width 236 height 36
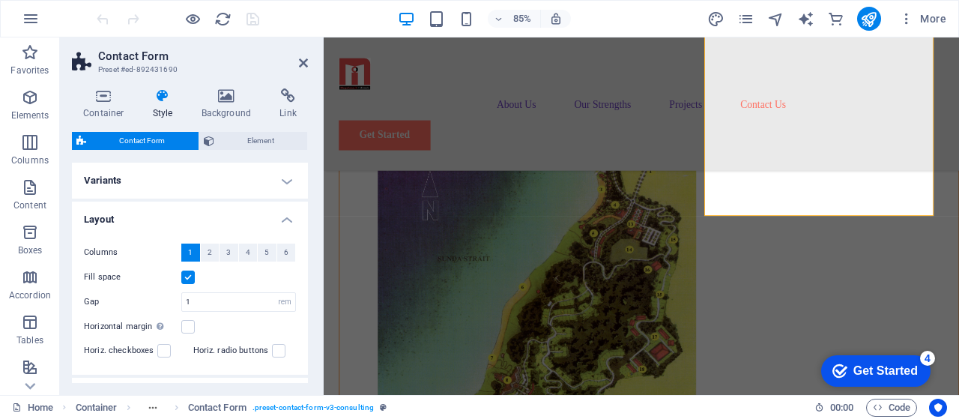
click at [291, 216] on h4 "Layout" at bounding box center [190, 214] width 236 height 27
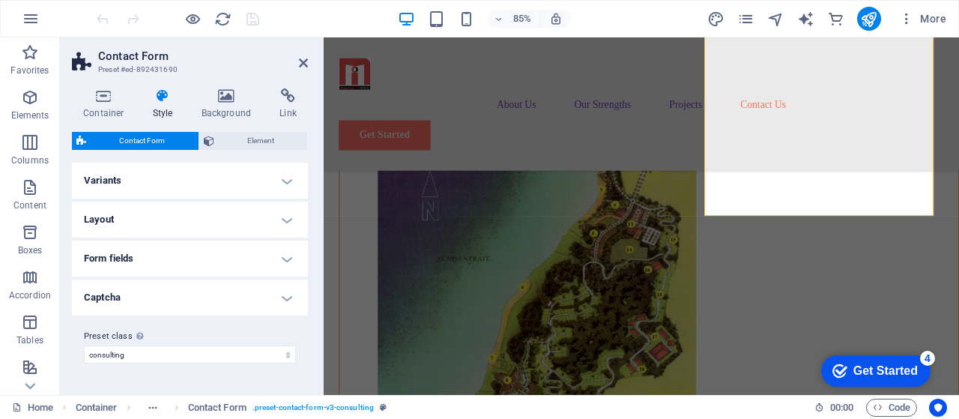
click at [288, 257] on h4 "Form fields" at bounding box center [190, 258] width 236 height 36
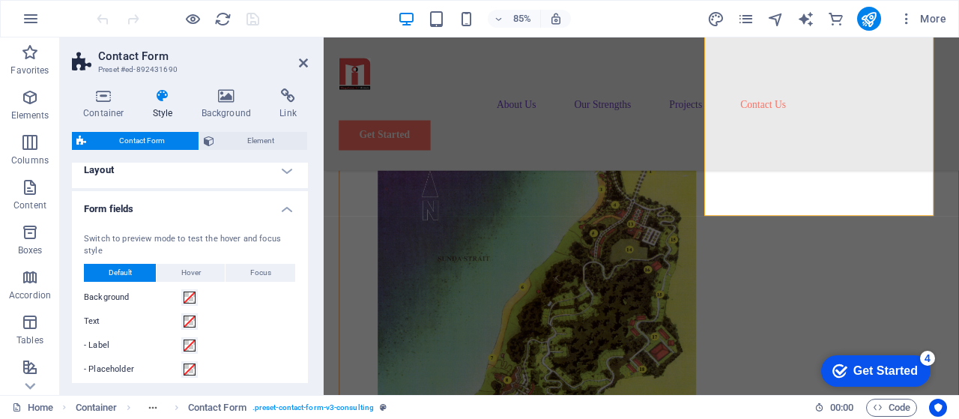
scroll to position [40, 0]
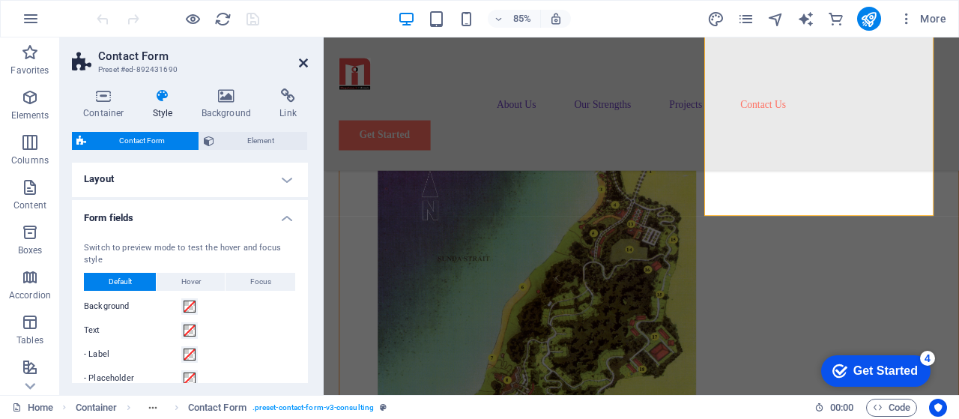
click at [304, 59] on icon at bounding box center [303, 63] width 9 height 12
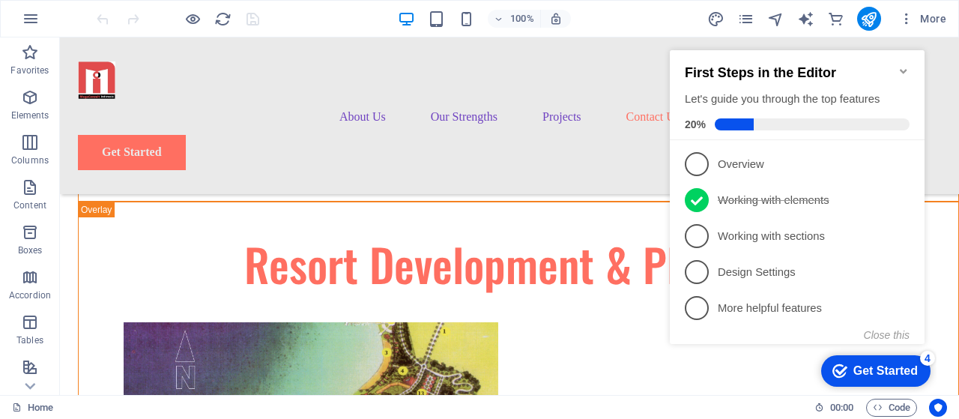
scroll to position [7305, 0]
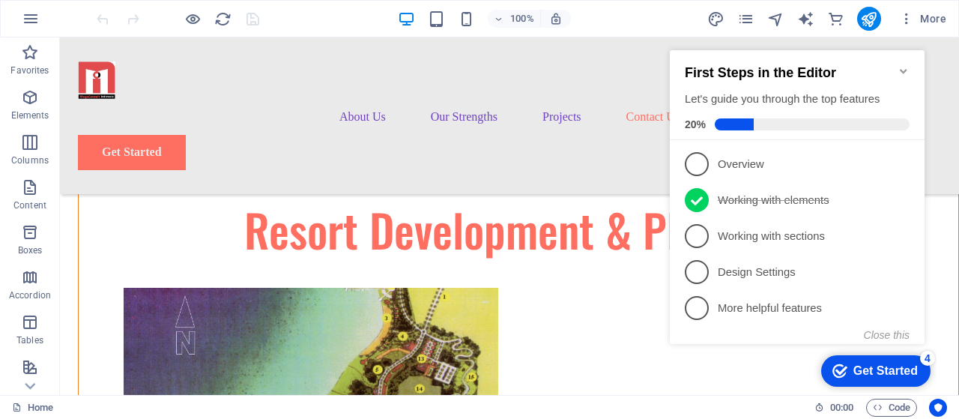
click at [738, 367] on div "checkmark Get Started 4 First Steps in the Editor Let's guide you through the t…" at bounding box center [800, 210] width 273 height 363
click at [903, 69] on icon "Minimize checklist" at bounding box center [902, 71] width 7 height 4
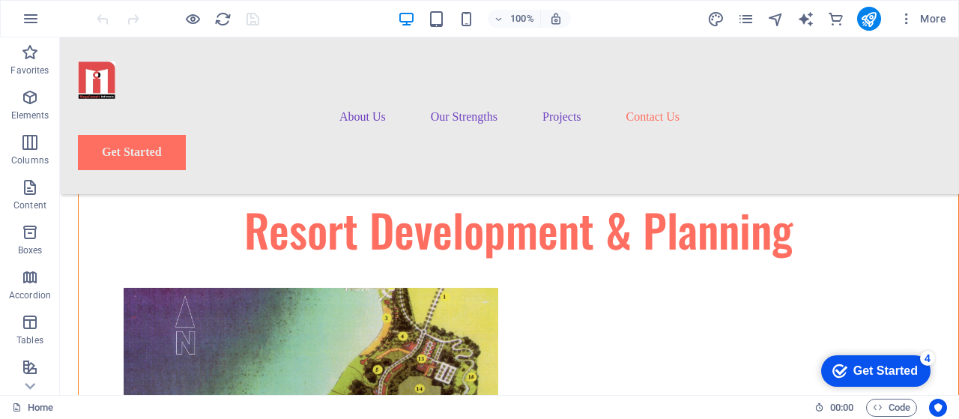
drag, startPoint x: 954, startPoint y: 368, endPoint x: 1012, endPoint y: 432, distance: 85.9
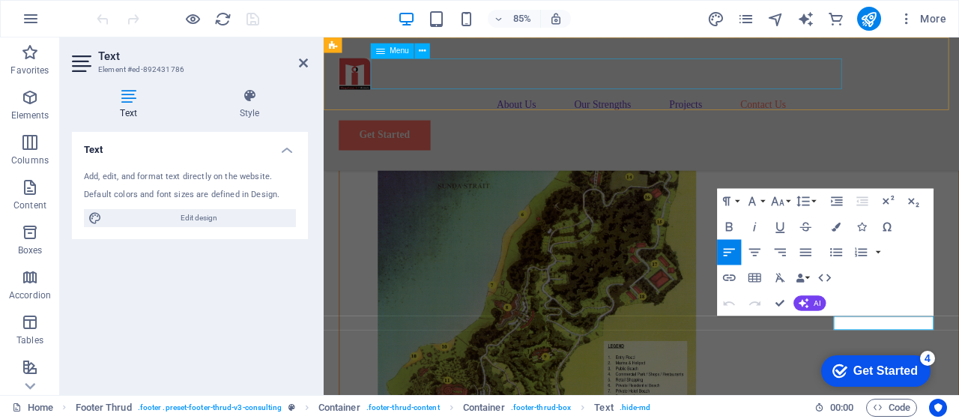
scroll to position [7399, 0]
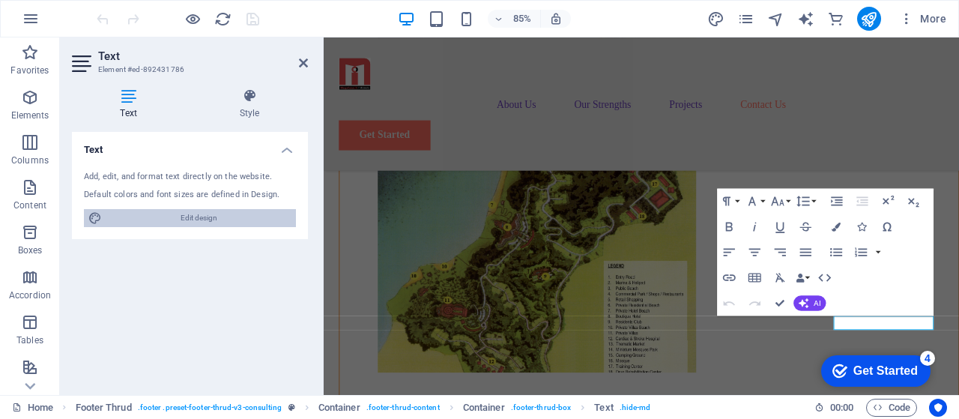
click at [193, 215] on span "Edit design" at bounding box center [198, 218] width 185 height 18
select select "px"
select select "400"
select select "px"
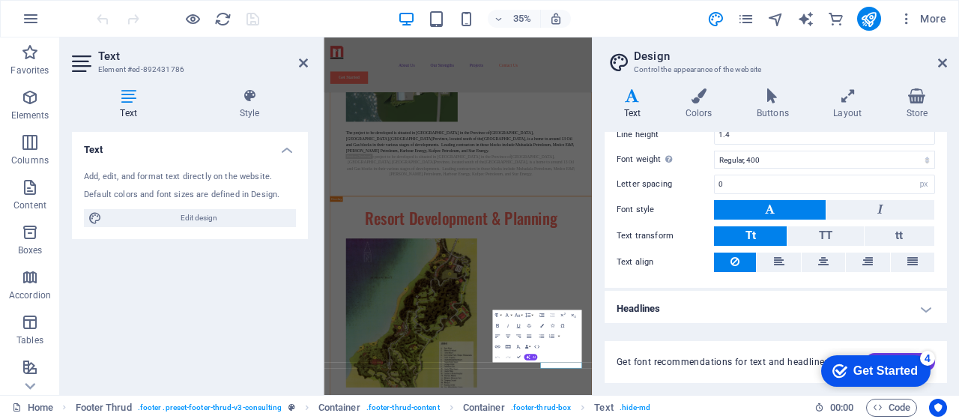
scroll to position [0, 0]
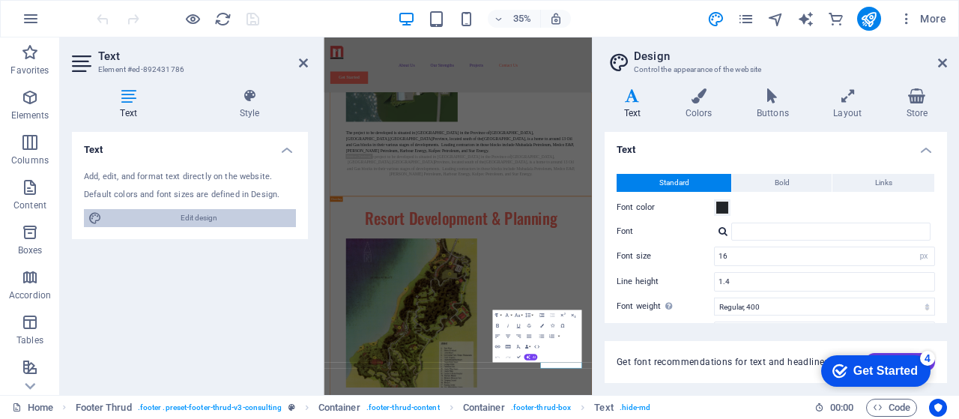
click at [201, 220] on span "Edit design" at bounding box center [198, 218] width 185 height 18
click at [303, 67] on icon at bounding box center [303, 63] width 9 height 12
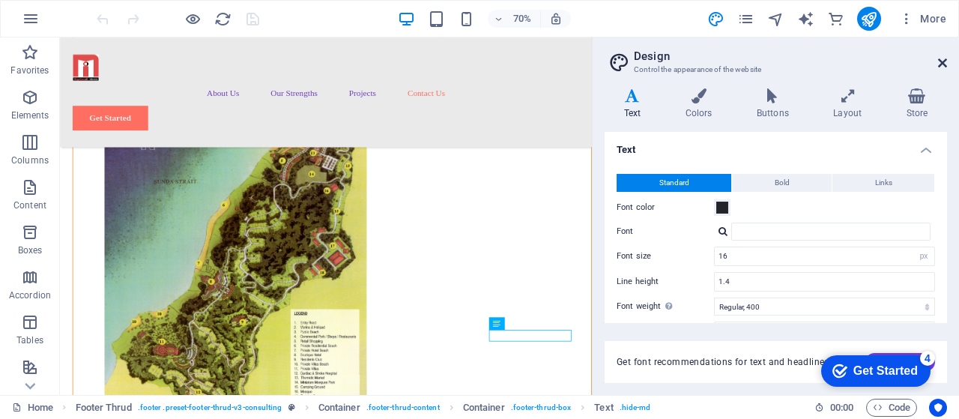
click at [939, 61] on icon at bounding box center [942, 63] width 9 height 12
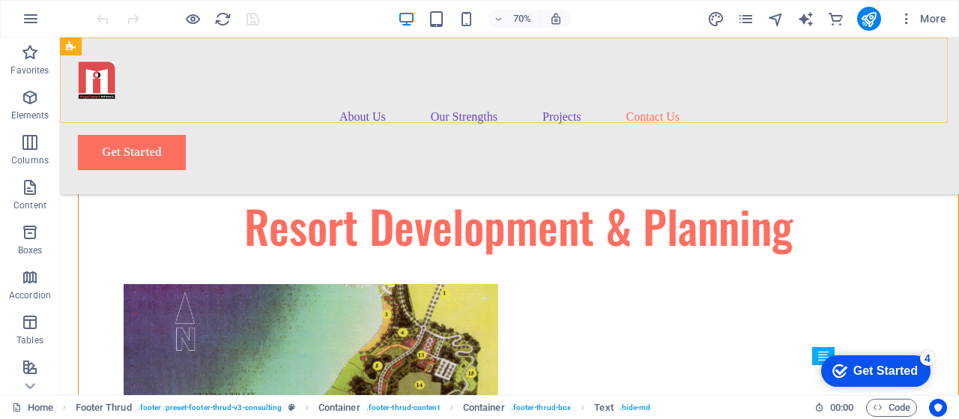
scroll to position [7242, 0]
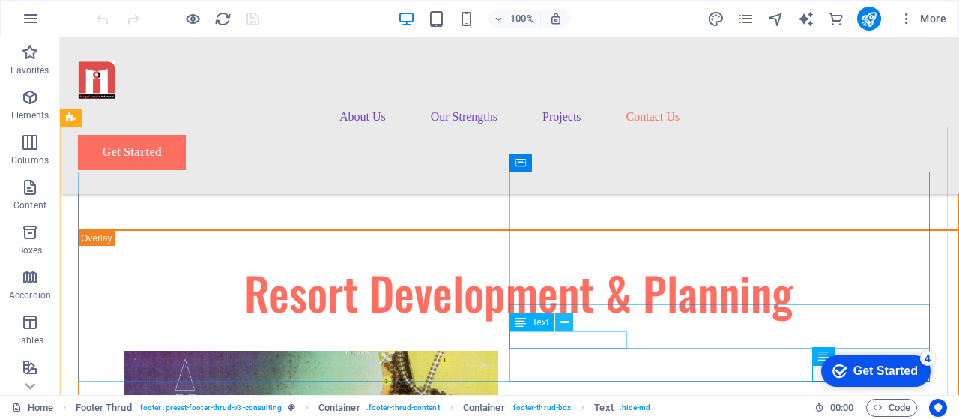
click at [568, 325] on icon at bounding box center [564, 323] width 8 height 16
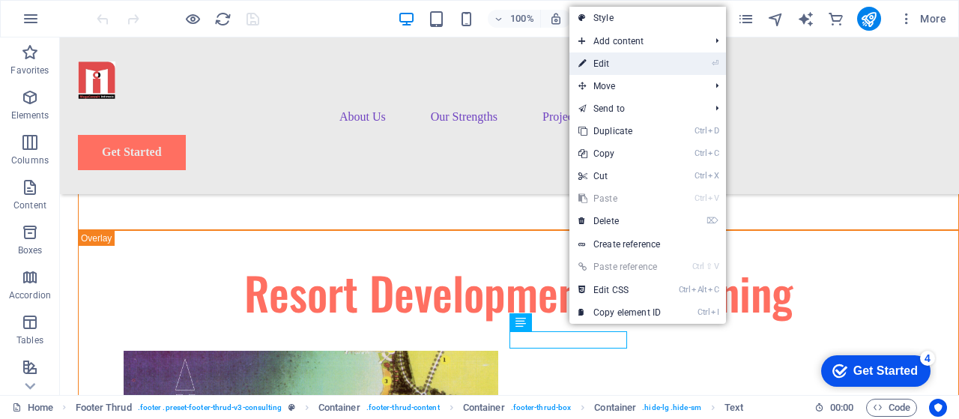
click at [621, 70] on link "⏎ Edit" at bounding box center [619, 63] width 100 height 22
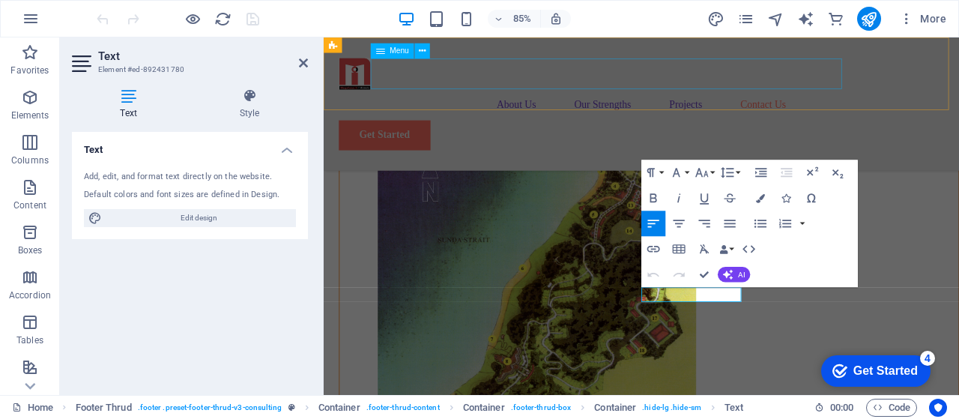
scroll to position [7399, 0]
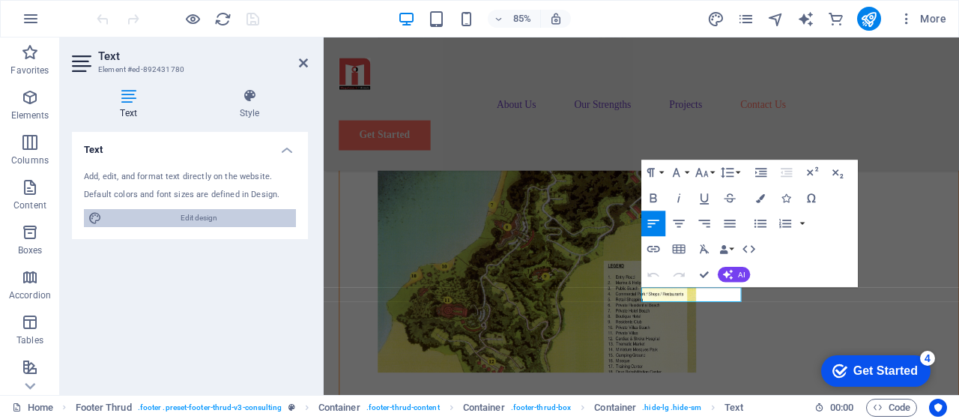
click at [253, 216] on span "Edit design" at bounding box center [198, 218] width 185 height 18
select select "px"
select select "400"
select select "px"
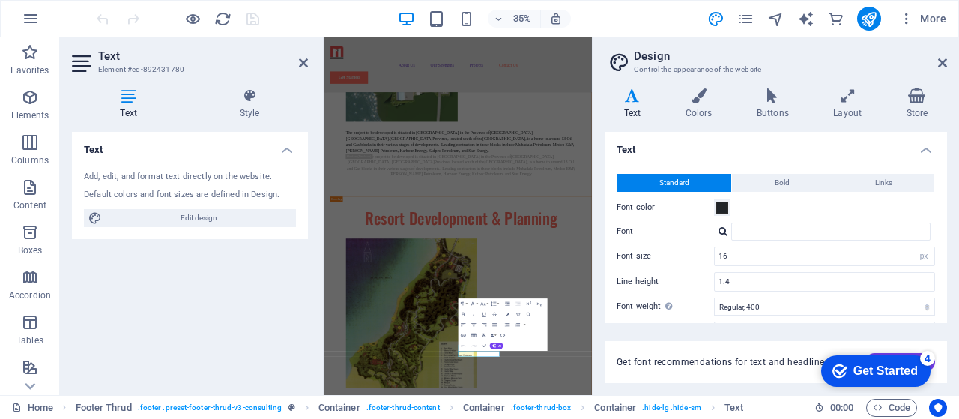
scroll to position [147, 0]
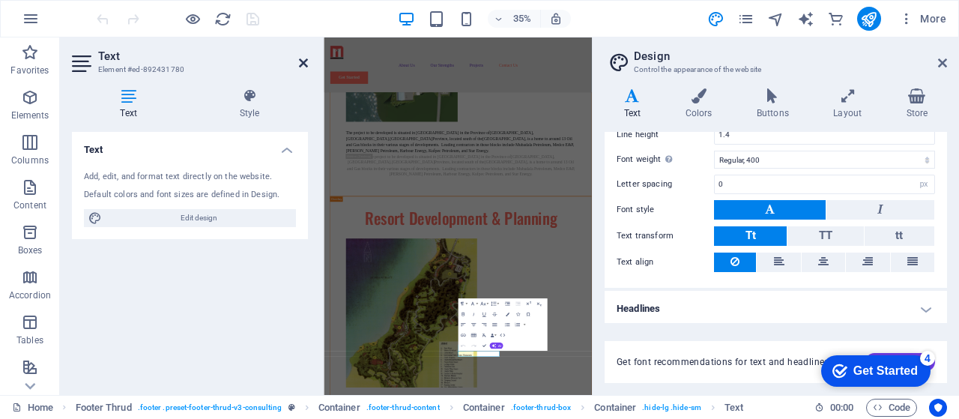
click at [303, 63] on icon at bounding box center [303, 63] width 9 height 12
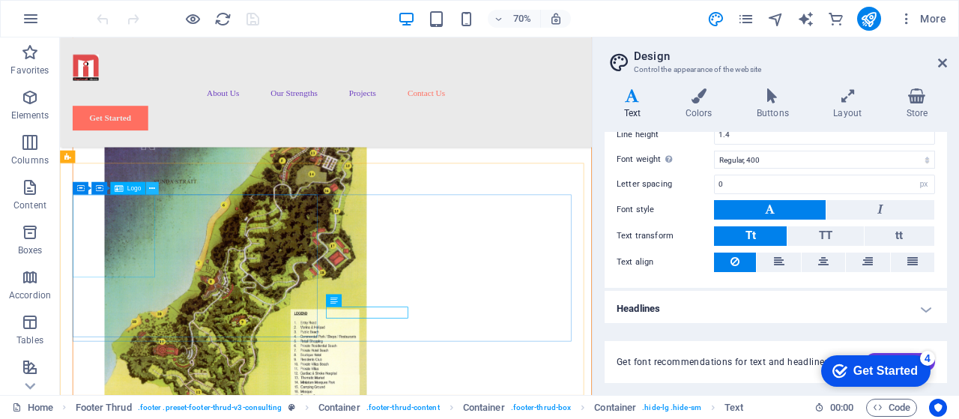
click at [151, 189] on icon at bounding box center [152, 188] width 6 height 11
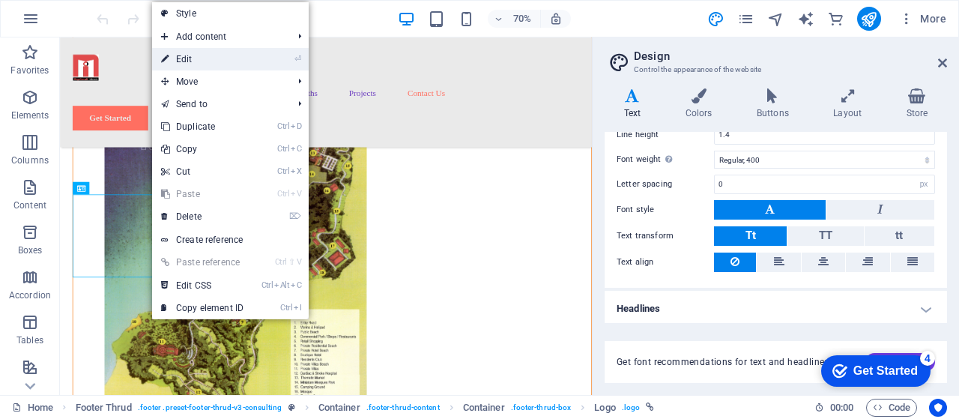
click at [211, 60] on link "⏎ Edit" at bounding box center [202, 59] width 100 height 22
select select "px"
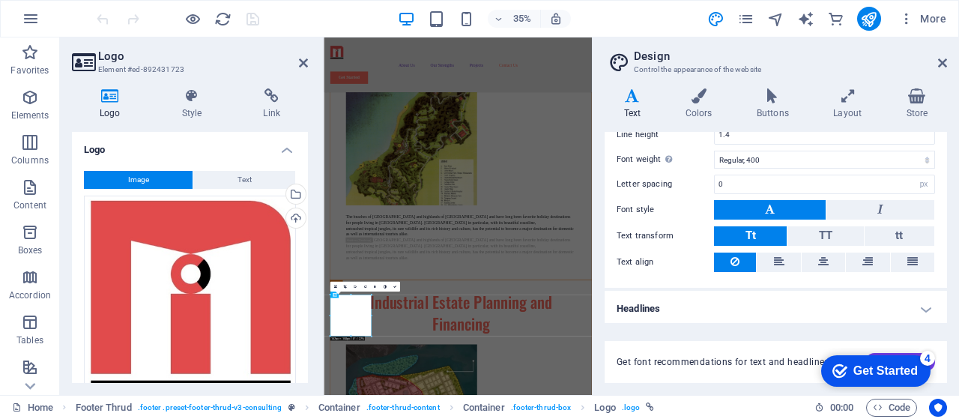
scroll to position [6789, 0]
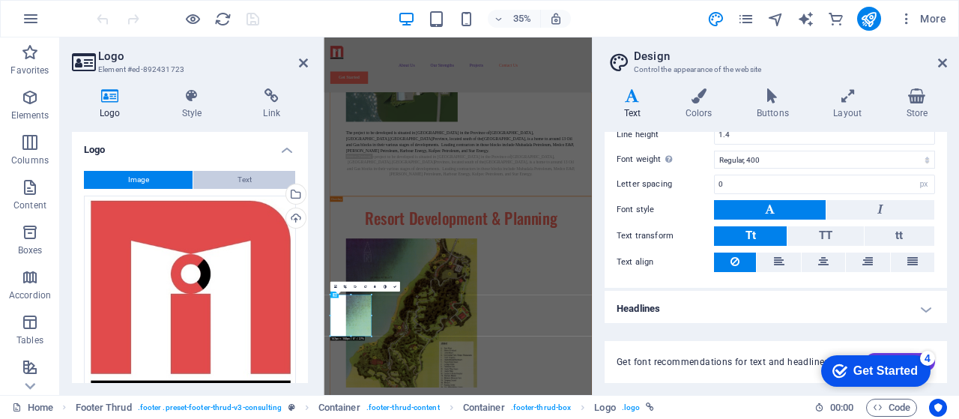
click at [246, 177] on span "Text" at bounding box center [244, 180] width 14 height 18
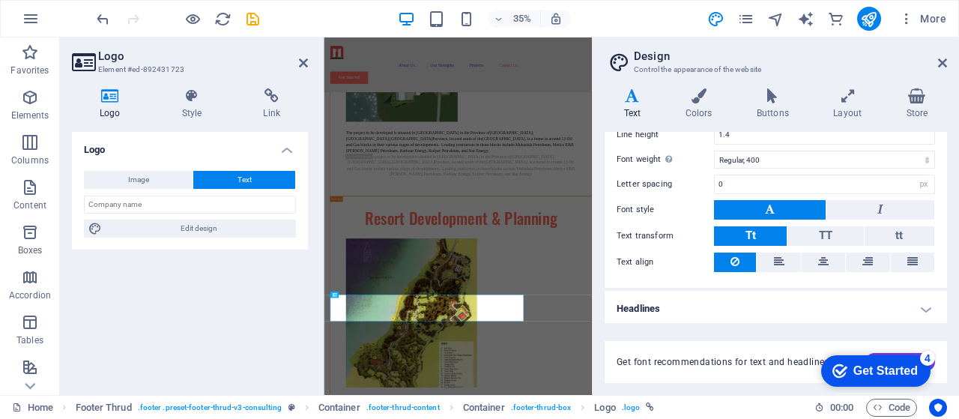
drag, startPoint x: 943, startPoint y: 254, endPoint x: 935, endPoint y: 166, distance: 88.7
click at [935, 166] on div "Standard Bold Links Font color Font Font size 16 rem px Line height 1.4 Font we…" at bounding box center [775, 150] width 348 height 276
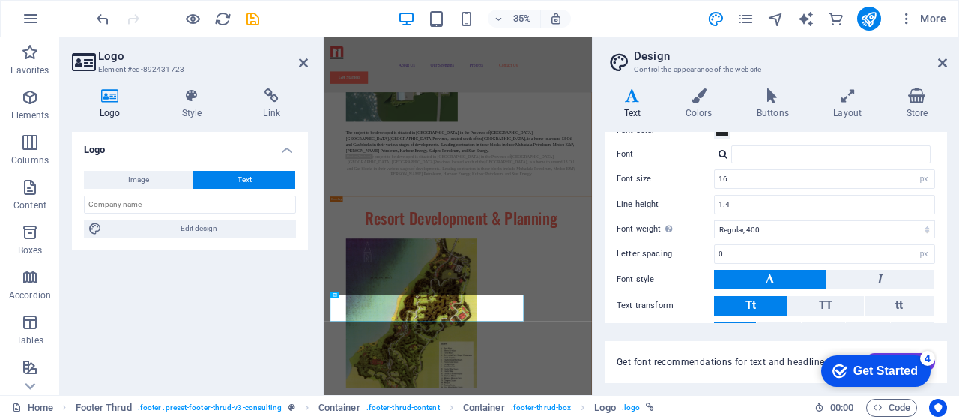
scroll to position [0, 0]
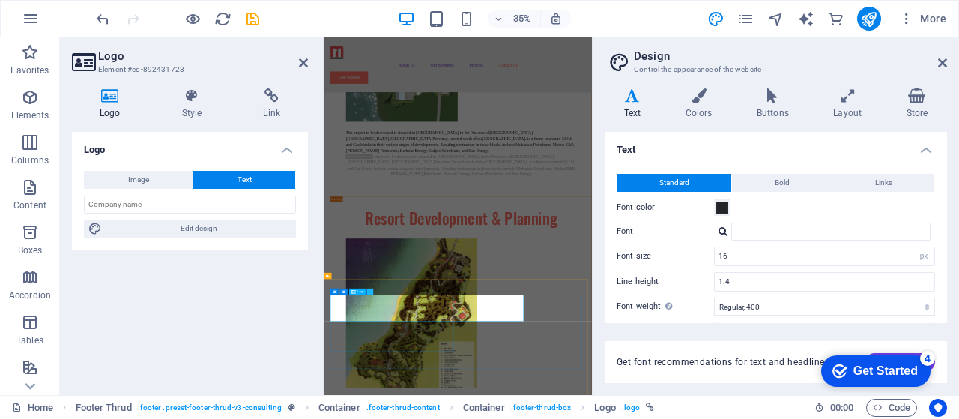
click at [368, 292] on icon at bounding box center [369, 291] width 3 height 5
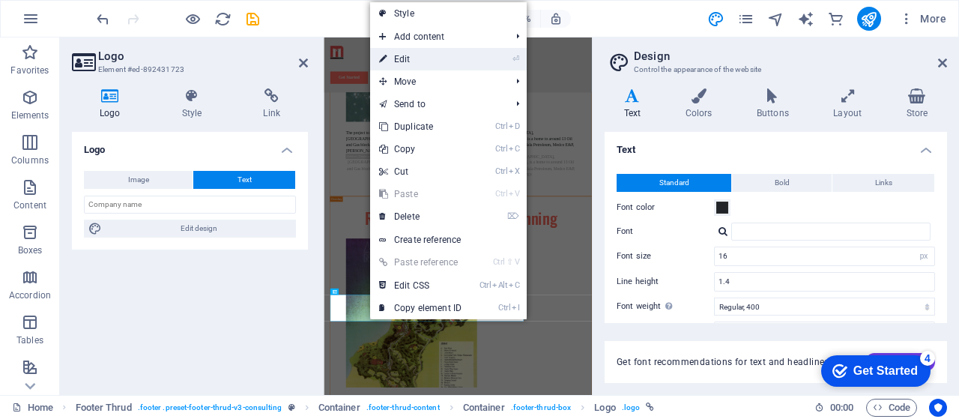
click at [440, 56] on link "⏎ Edit" at bounding box center [420, 59] width 100 height 22
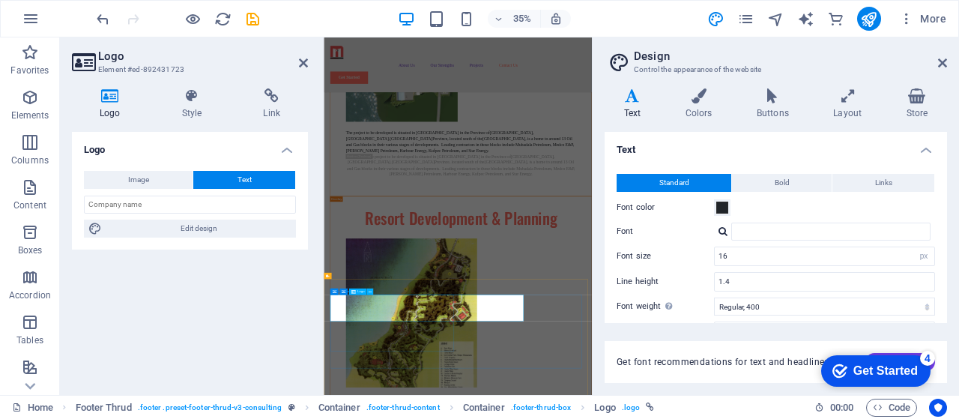
click at [104, 144] on h4 "Logo" at bounding box center [190, 145] width 236 height 27
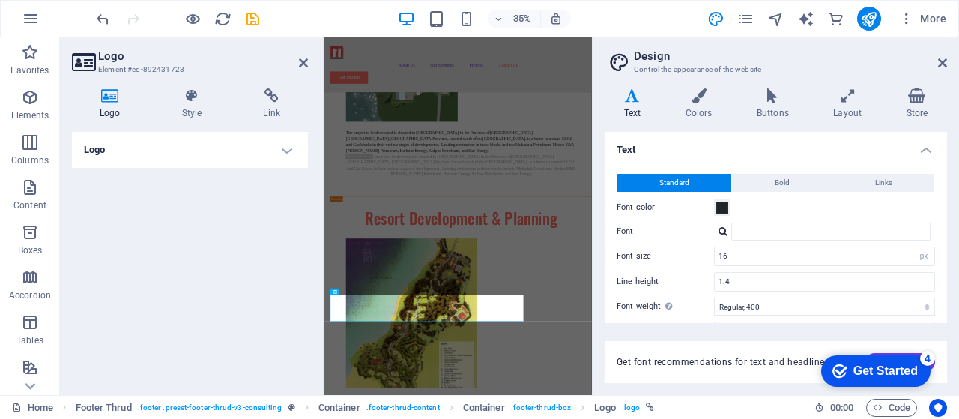
click at [285, 150] on h4 "Logo" at bounding box center [190, 150] width 236 height 36
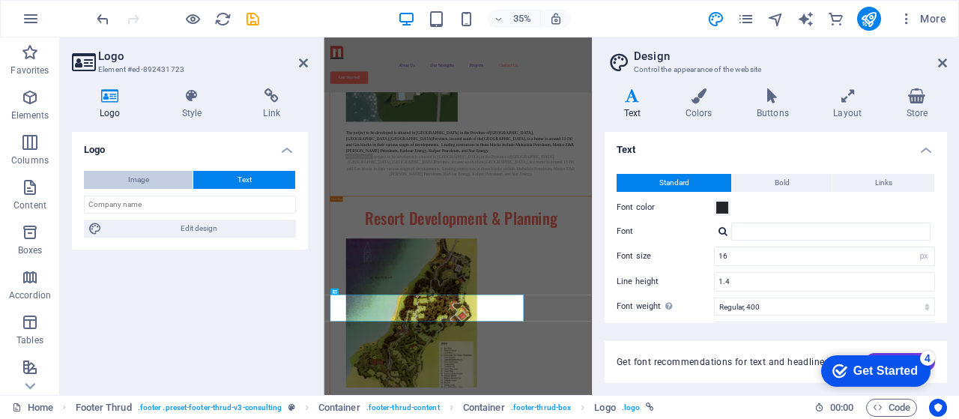
click at [130, 182] on span "Image" at bounding box center [138, 180] width 21 height 18
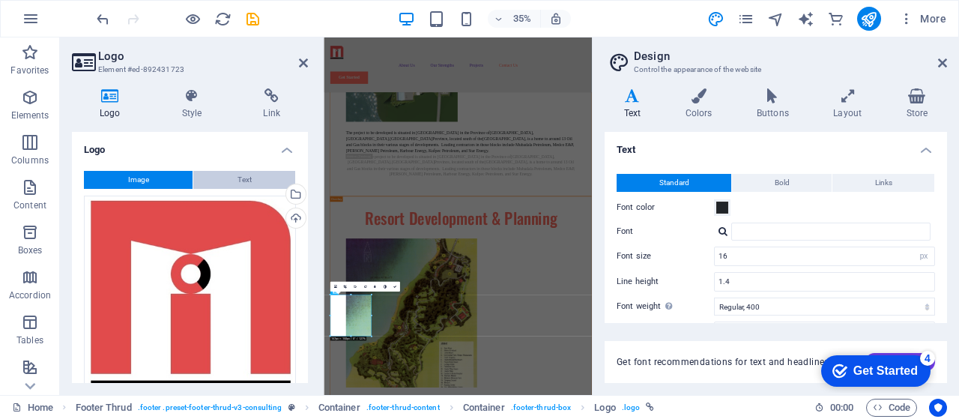
click at [252, 182] on button "Text" at bounding box center [244, 180] width 102 height 18
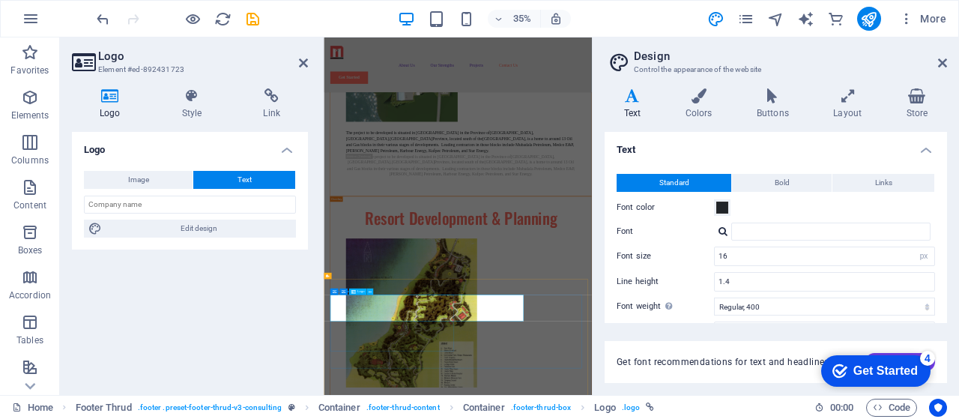
click at [160, 204] on input "text" at bounding box center [190, 204] width 212 height 18
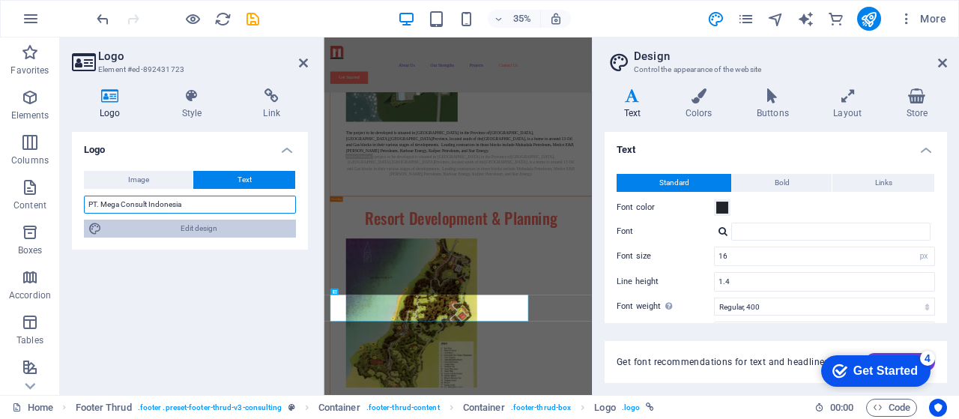
type input "PT. Mega Consult Indonesia"
click at [97, 226] on icon at bounding box center [94, 228] width 13 height 18
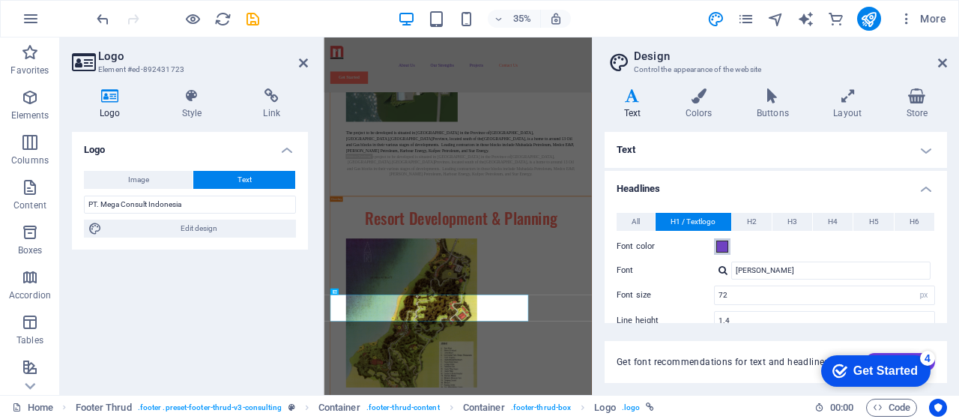
click at [721, 246] on span at bounding box center [722, 246] width 12 height 12
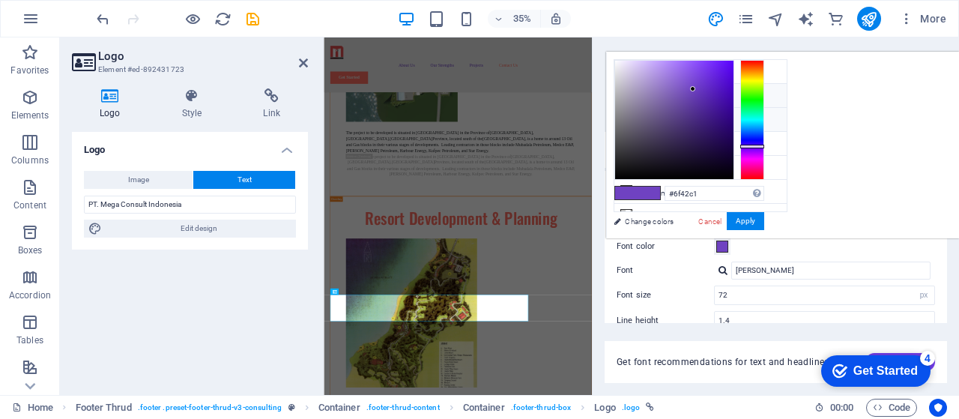
click at [628, 117] on icon at bounding box center [626, 119] width 10 height 10
type input "#ff6f61"
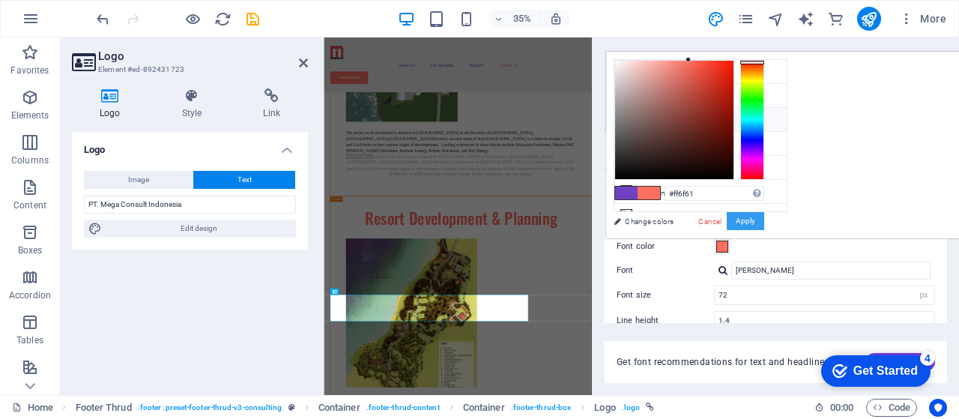
click at [764, 222] on button "Apply" at bounding box center [744, 221] width 37 height 18
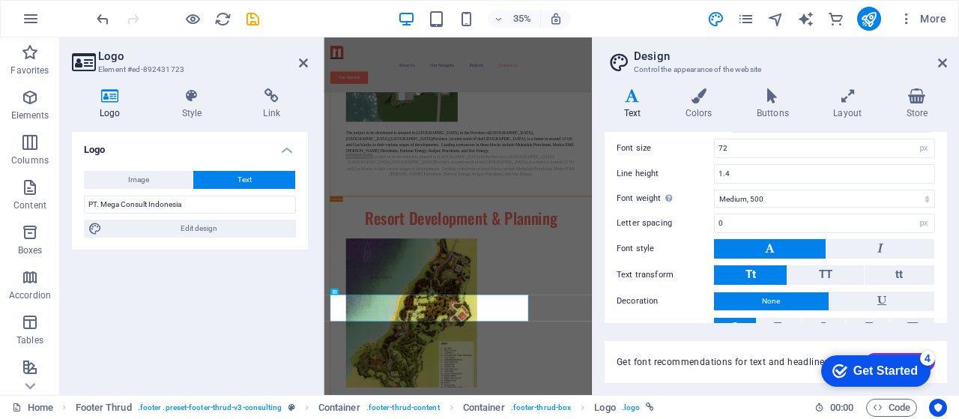
scroll to position [198, 0]
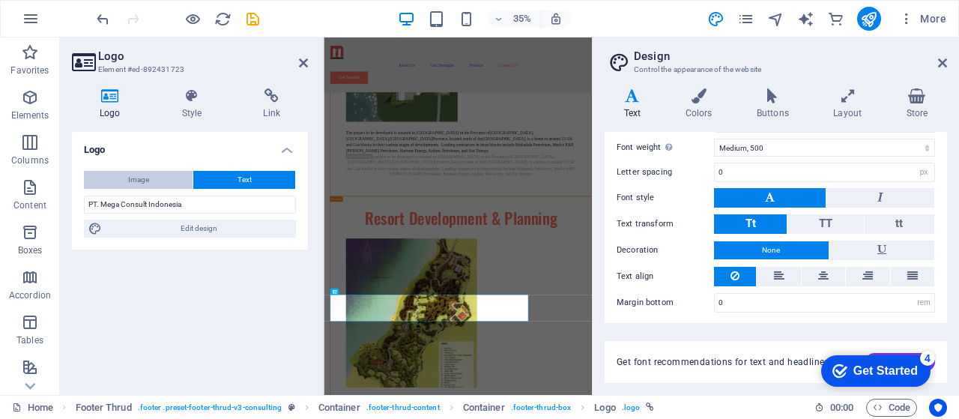
click at [148, 181] on span "Image" at bounding box center [138, 180] width 21 height 18
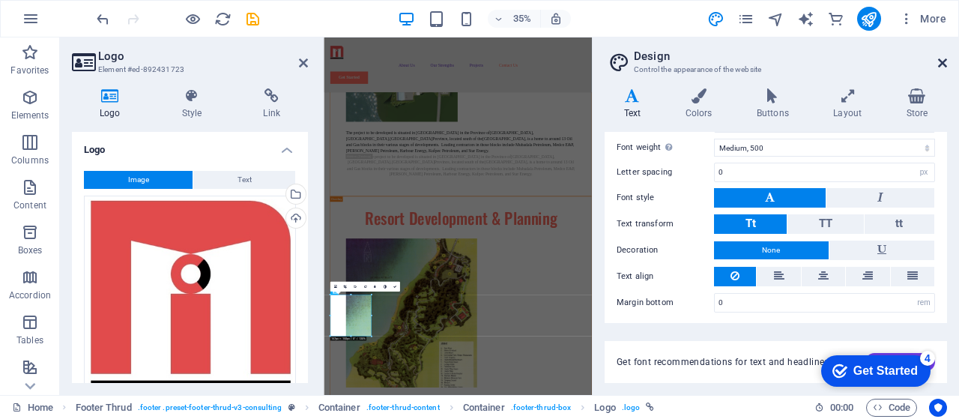
click at [940, 62] on icon at bounding box center [942, 63] width 9 height 12
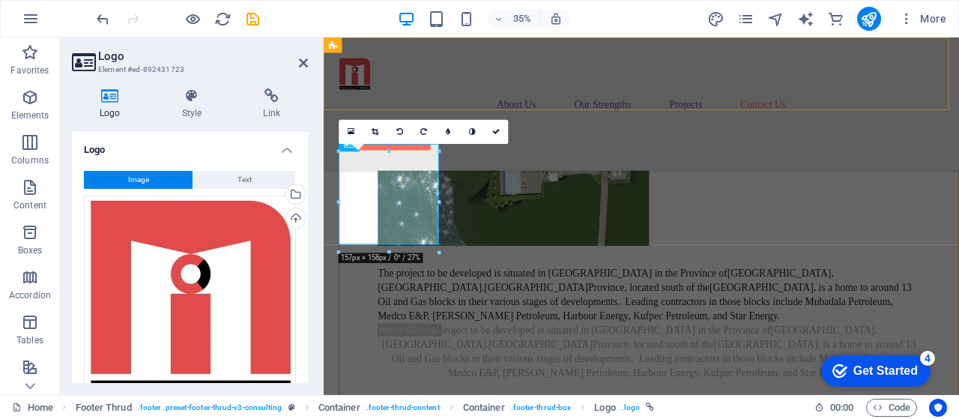
scroll to position [7399, 0]
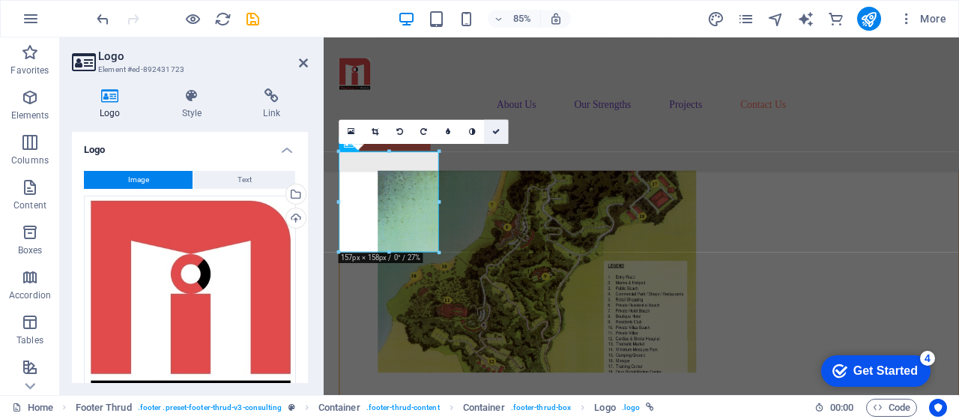
click at [499, 134] on icon at bounding box center [495, 131] width 7 height 7
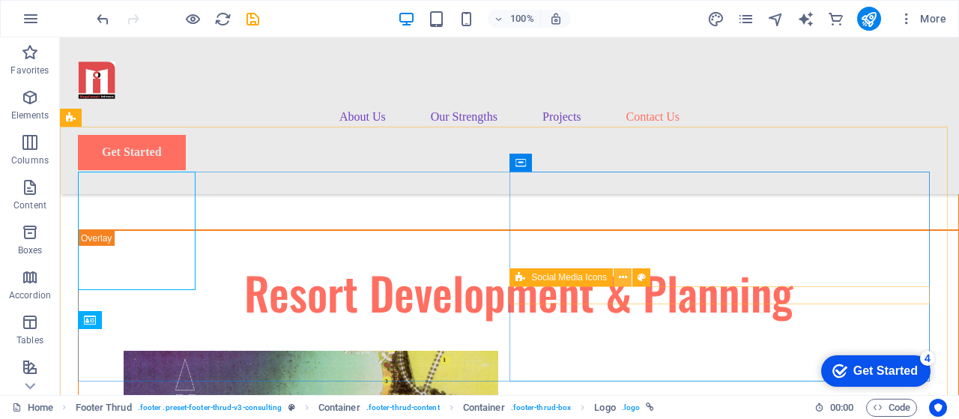
click at [619, 277] on icon at bounding box center [623, 278] width 8 height 16
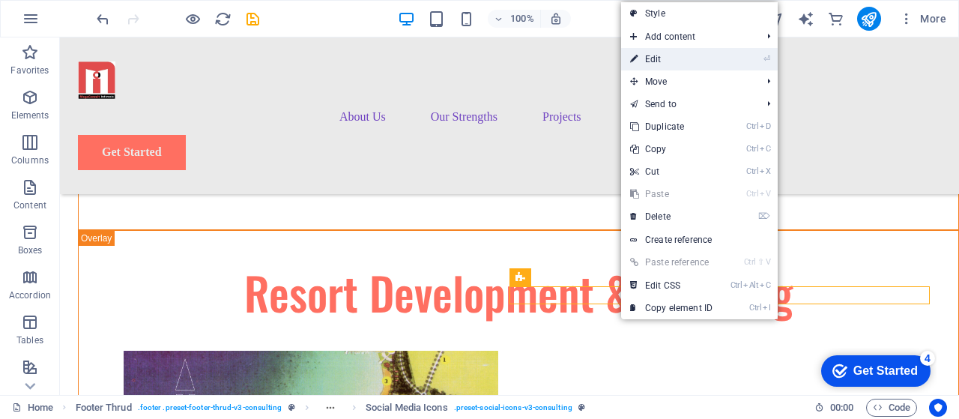
click at [655, 58] on link "⏎ Edit" at bounding box center [671, 59] width 100 height 22
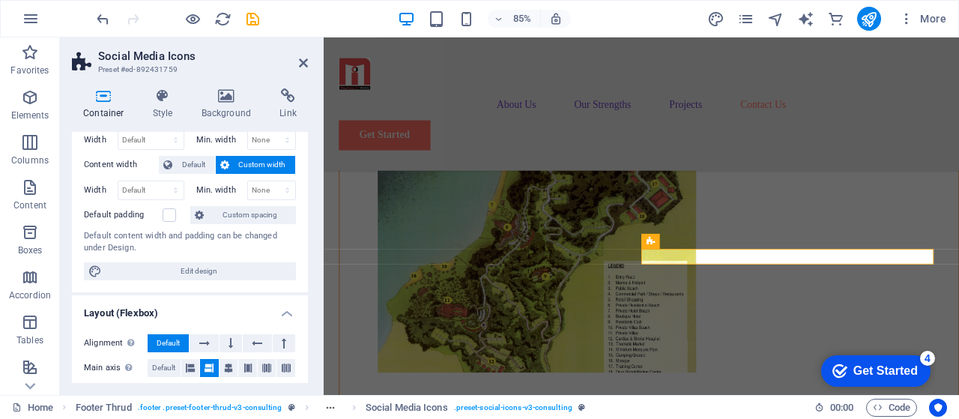
scroll to position [0, 0]
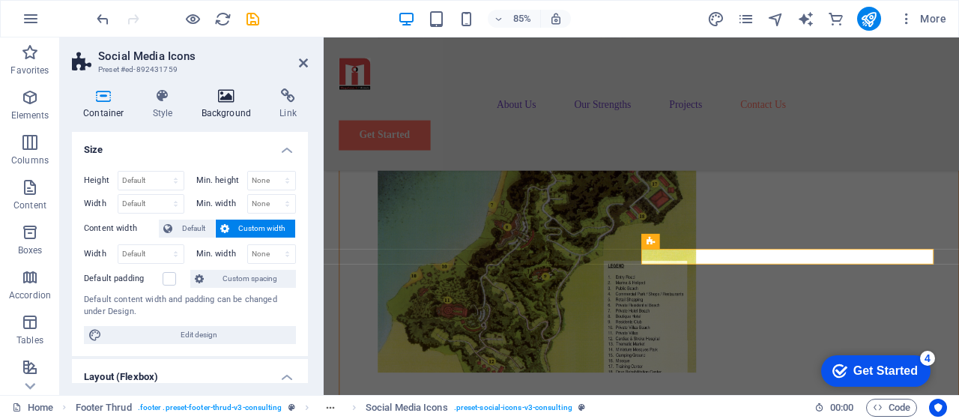
click at [222, 94] on icon at bounding box center [226, 95] width 73 height 15
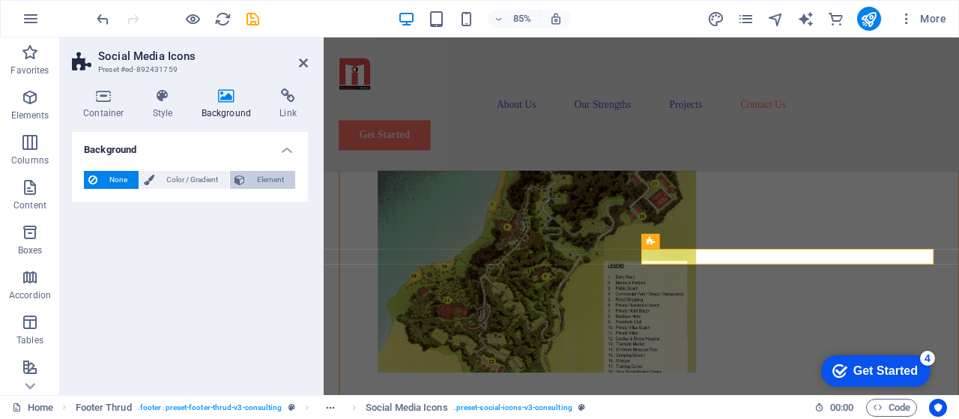
click at [267, 180] on span "Element" at bounding box center [269, 180] width 41 height 18
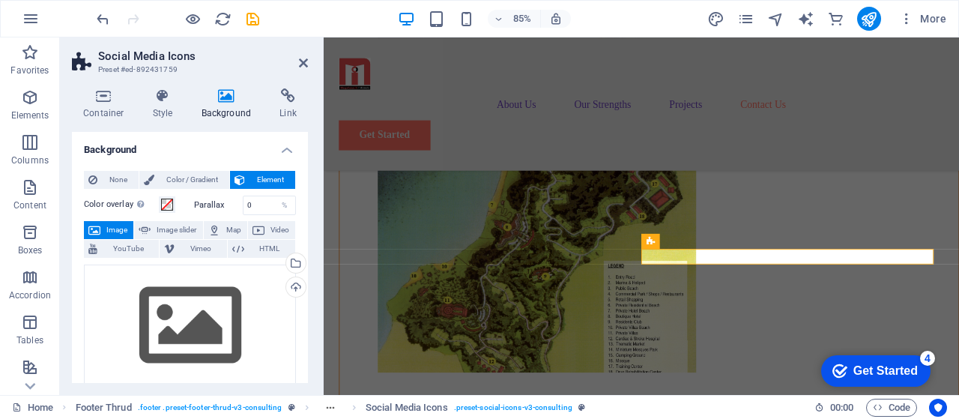
drag, startPoint x: 308, startPoint y: 210, endPoint x: 307, endPoint y: 284, distance: 73.4
click at [307, 284] on div "Container Style Background Link Size Height Default px rem % vh vw Min. height …" at bounding box center [190, 235] width 260 height 318
click at [186, 180] on span "Color / Gradient" at bounding box center [192, 180] width 66 height 18
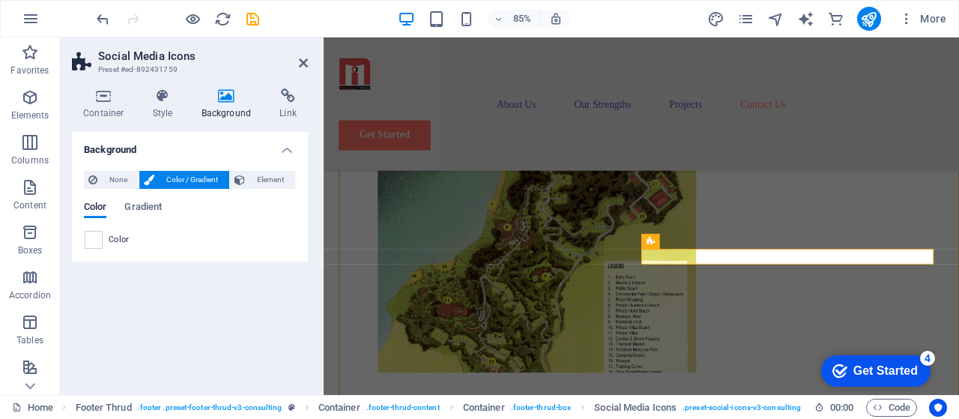
click at [186, 180] on span "Color / Gradient" at bounding box center [192, 180] width 66 height 18
click at [115, 179] on span "None" at bounding box center [118, 180] width 32 height 18
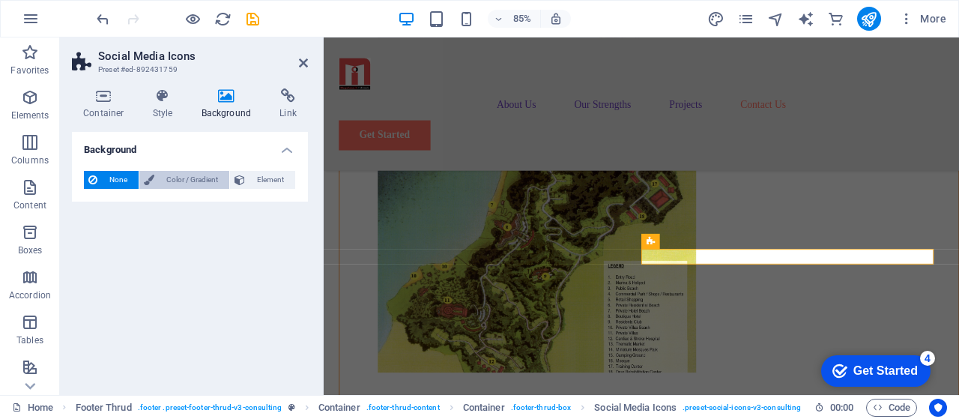
click at [190, 177] on span "Color / Gradient" at bounding box center [192, 180] width 66 height 18
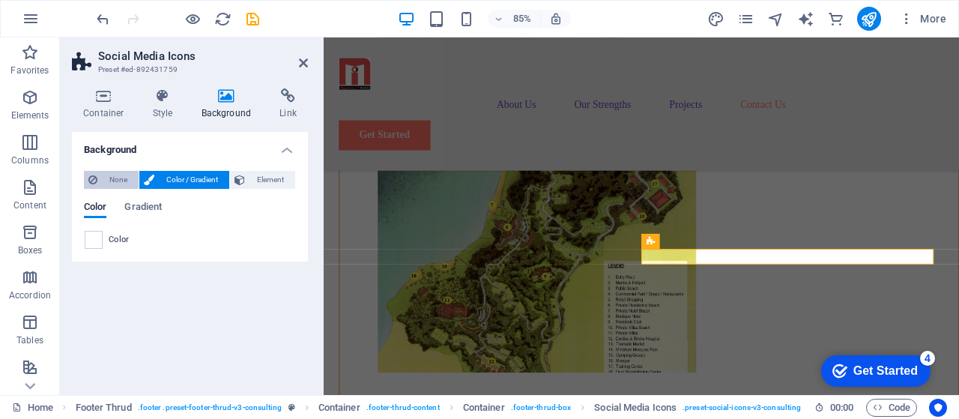
click at [119, 180] on span "None" at bounding box center [118, 180] width 32 height 18
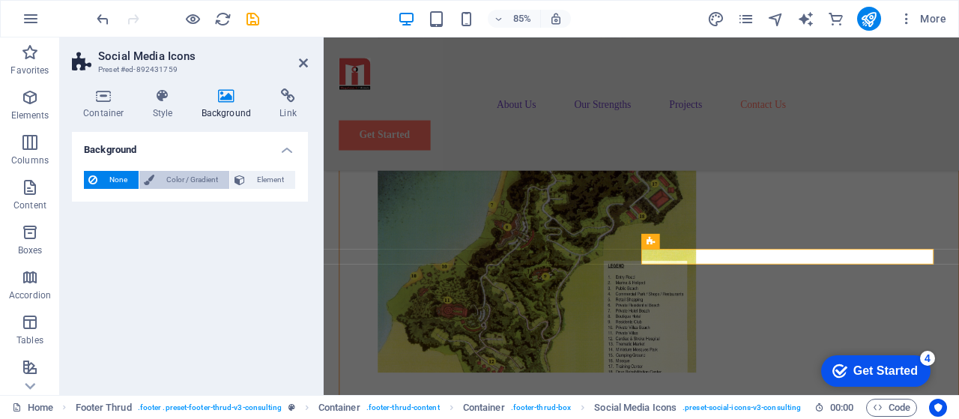
click at [175, 179] on span "Color / Gradient" at bounding box center [192, 180] width 66 height 18
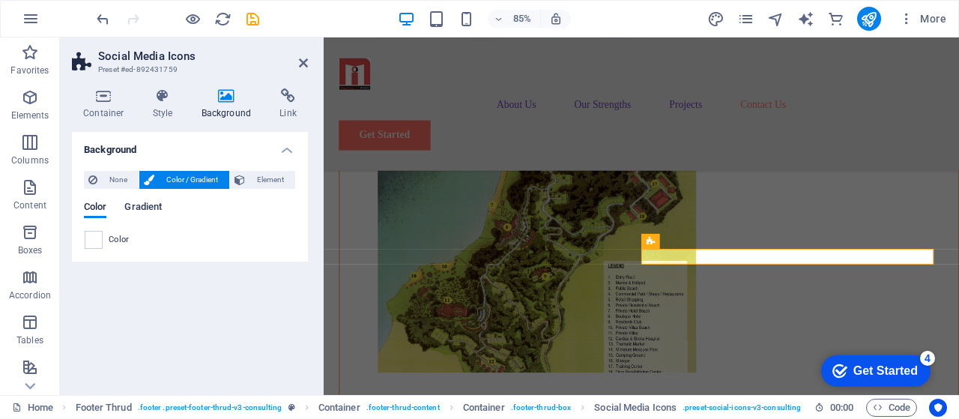
click at [138, 205] on span "Gradient" at bounding box center [142, 208] width 37 height 21
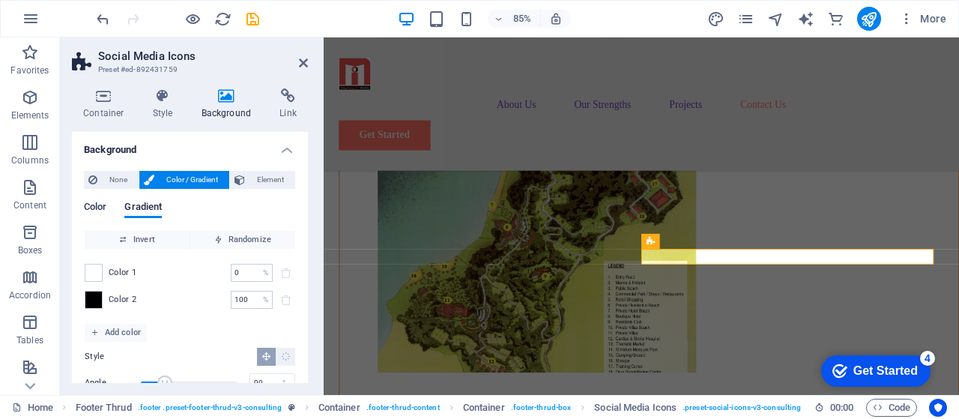
click at [100, 206] on span "Color" at bounding box center [95, 208] width 22 height 21
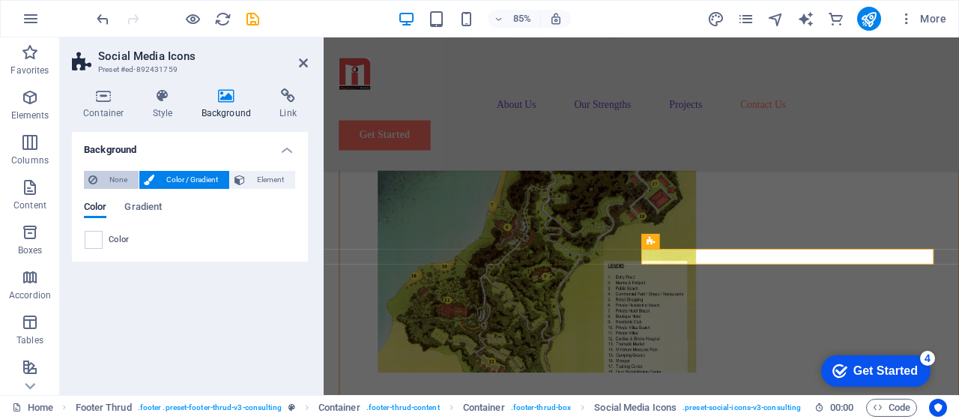
click at [121, 182] on span "None" at bounding box center [118, 180] width 32 height 18
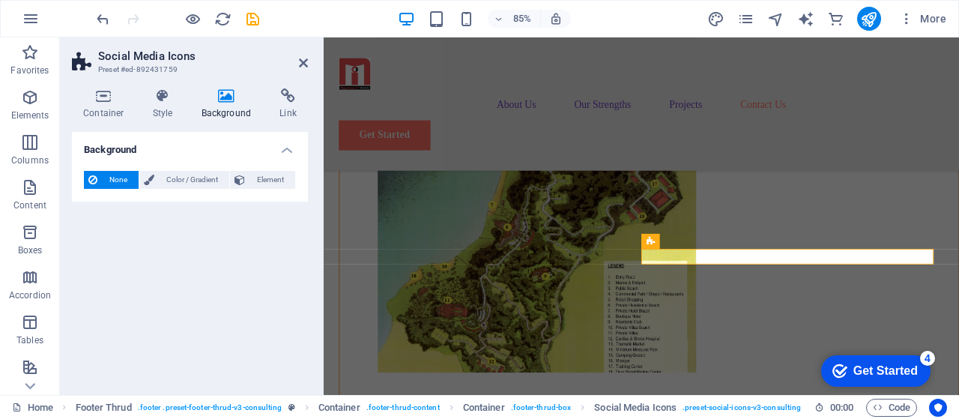
click at [222, 97] on icon at bounding box center [226, 95] width 73 height 15
click at [288, 152] on h4 "Background" at bounding box center [190, 145] width 236 height 27
click at [288, 152] on h4 "Background" at bounding box center [190, 150] width 236 height 36
click at [162, 102] on icon at bounding box center [163, 95] width 43 height 15
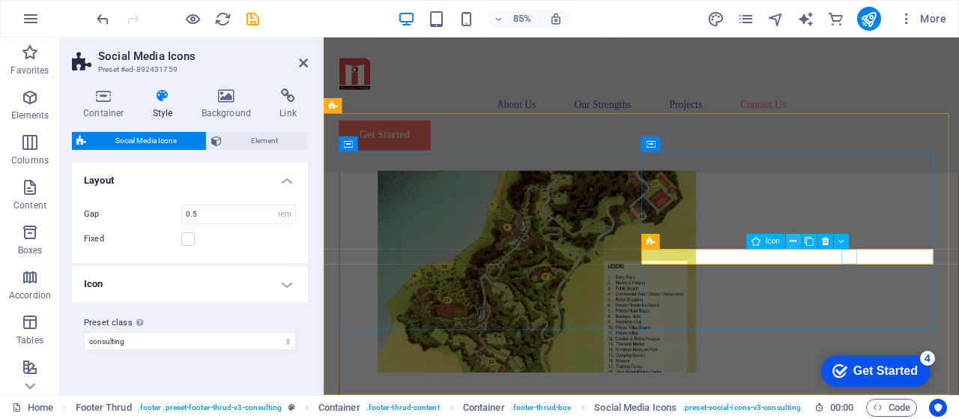
click at [792, 238] on icon at bounding box center [792, 240] width 7 height 13
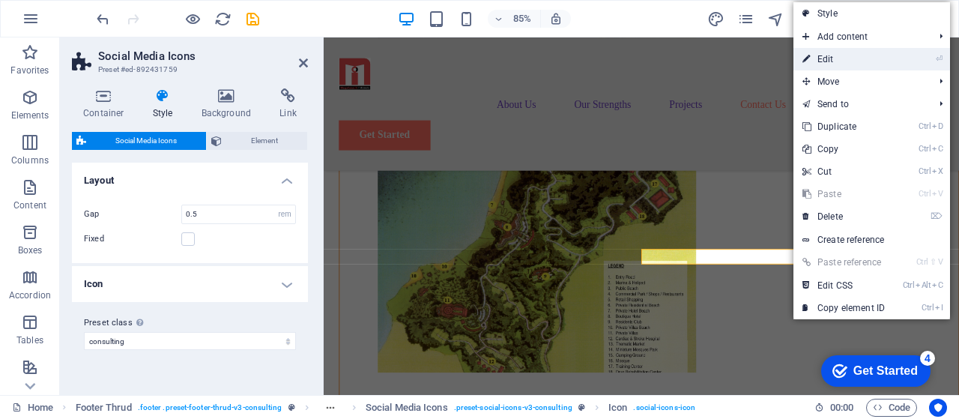
click at [857, 57] on link "⏎ Edit" at bounding box center [843, 59] width 100 height 22
select select "xMidYMid"
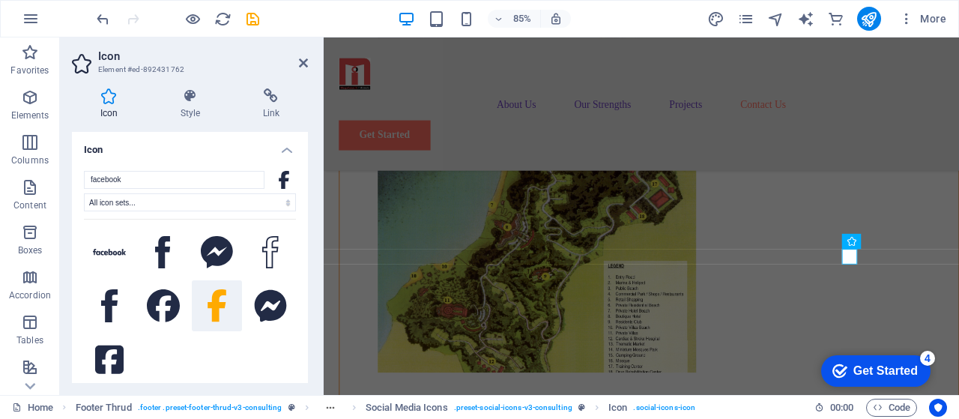
drag, startPoint x: 304, startPoint y: 192, endPoint x: 305, endPoint y: 234, distance: 41.9
click at [305, 234] on div "Icon facebook All icon sets... IcoFont Ionicons FontAwesome Brands FontAwesome …" at bounding box center [190, 257] width 236 height 251
click at [303, 64] on icon at bounding box center [303, 63] width 9 height 12
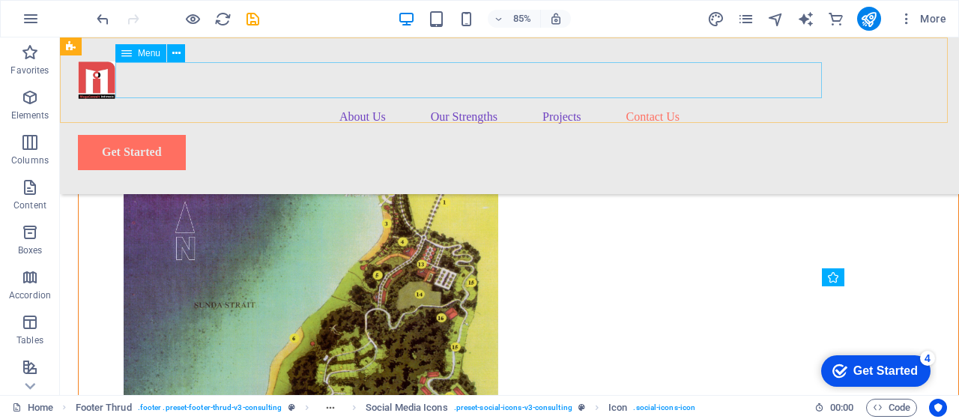
scroll to position [7242, 0]
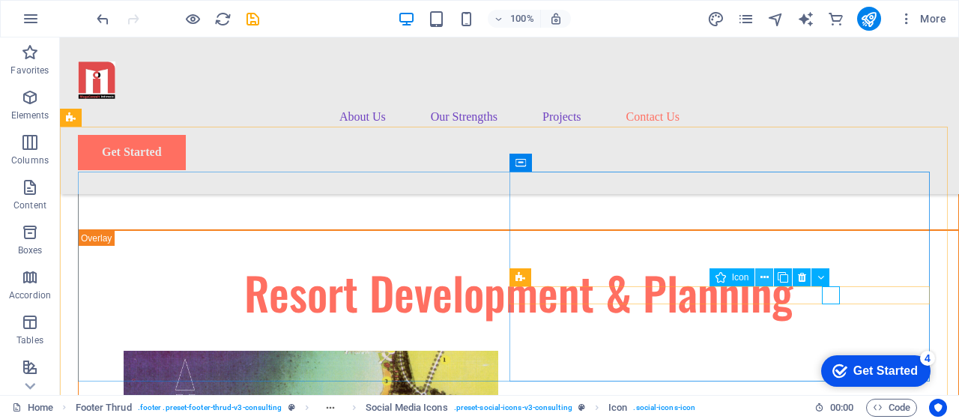
click at [768, 278] on button at bounding box center [764, 277] width 18 height 18
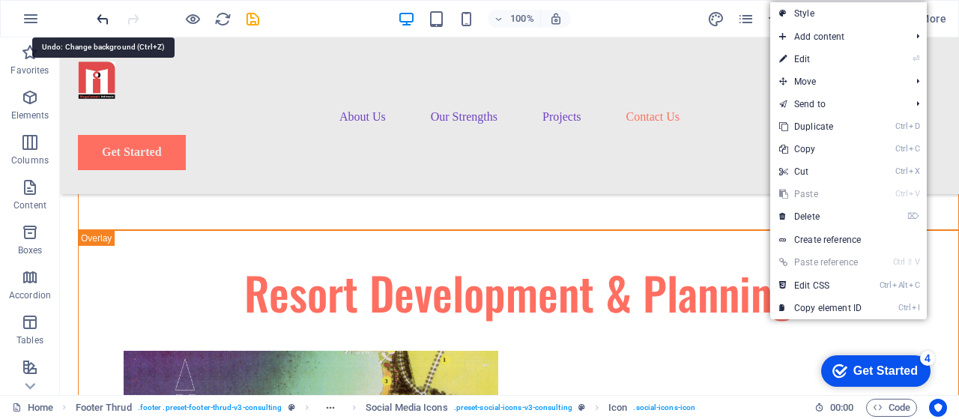
click at [104, 22] on icon "undo" at bounding box center [102, 18] width 17 height 17
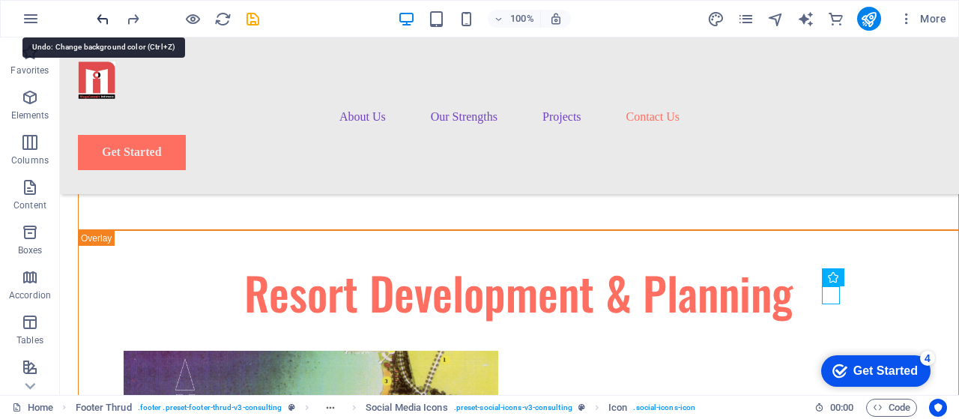
click at [104, 22] on icon "undo" at bounding box center [102, 18] width 17 height 17
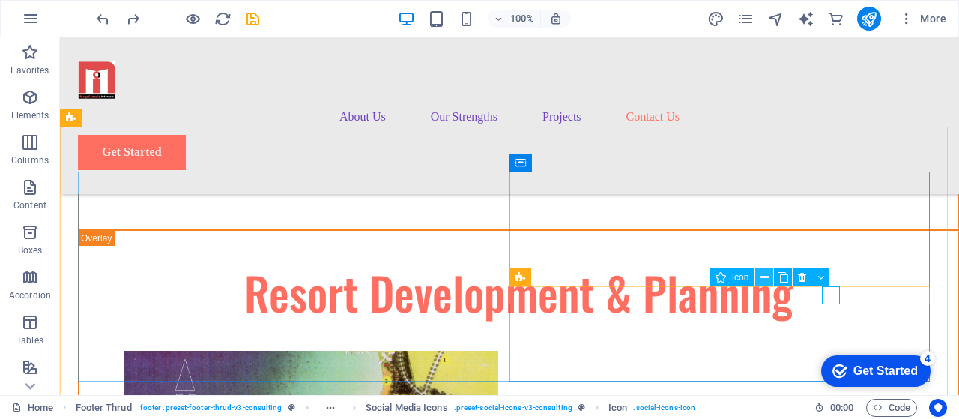
click at [767, 276] on icon at bounding box center [764, 278] width 8 height 16
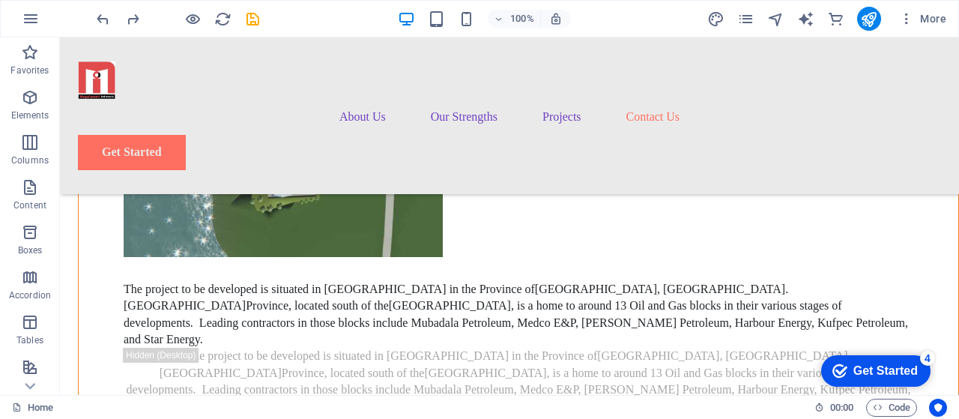
scroll to position [7032, 0]
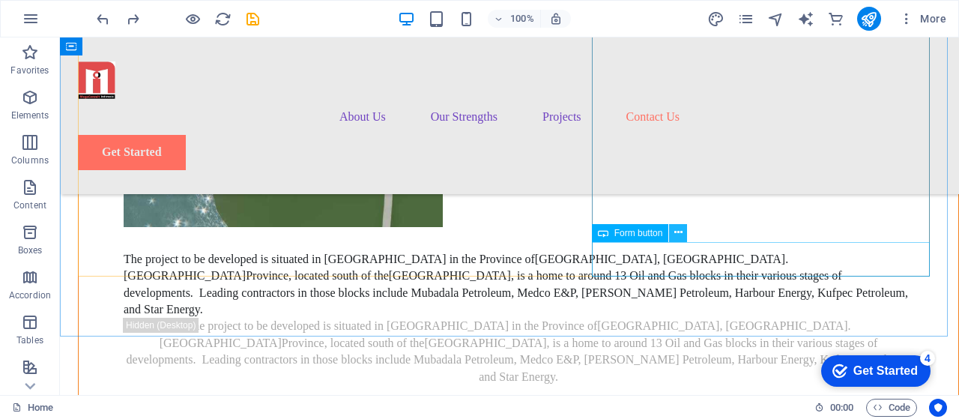
click at [673, 233] on button at bounding box center [678, 233] width 18 height 18
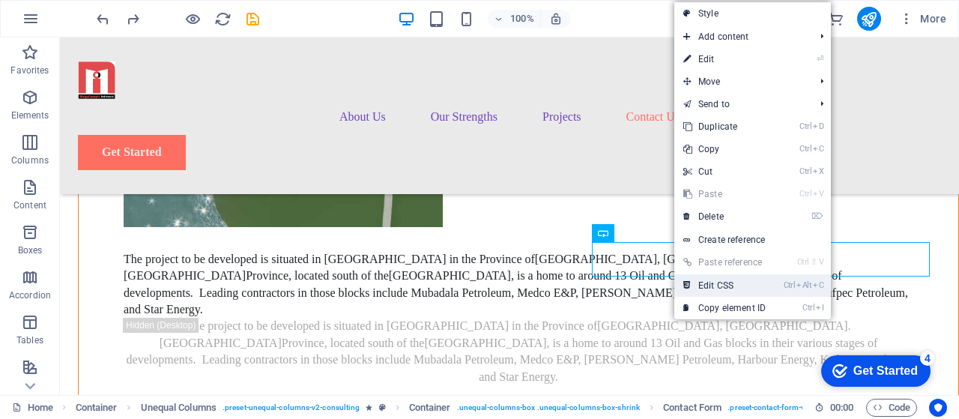
click at [729, 285] on link "Ctrl Alt C Edit CSS" at bounding box center [724, 285] width 100 height 22
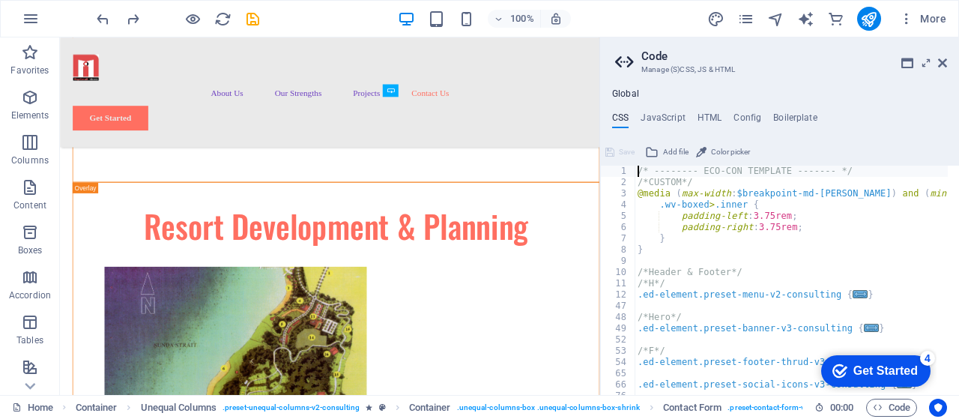
scroll to position [7289, 0]
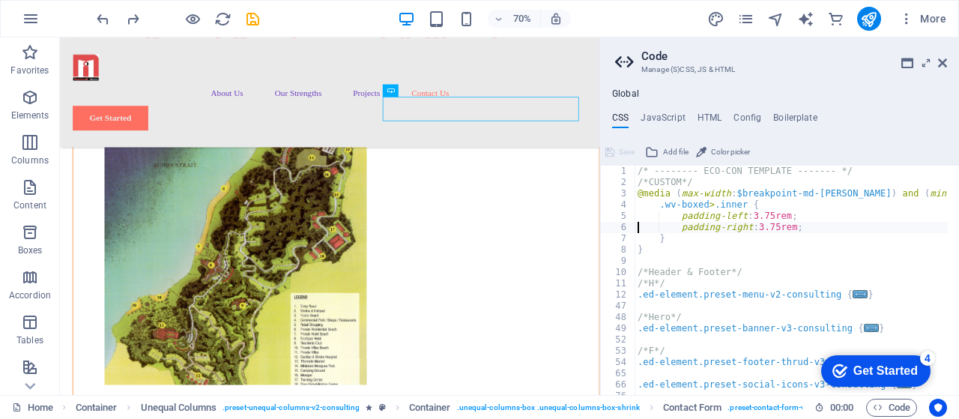
type textarea "}"
type textarea ".ed-element.preset-menu-v2-consulting {"
type textarea ".ed-element.preset-banner-v3-consulting {"
type textarea ".ed-element.preset-footer-thrud-v3-consulting {"
type textarea ".ed-element.preset-social-icons-v3-consulting {"
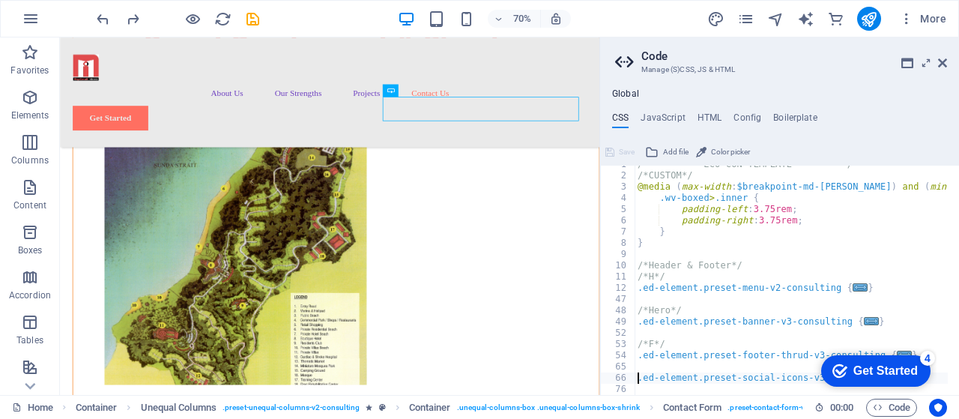
type textarea ".ed-element.preset-image-boxes-v3-consulting {"
type textarea ".ed-element.preset-boxes-v3-consulting {"
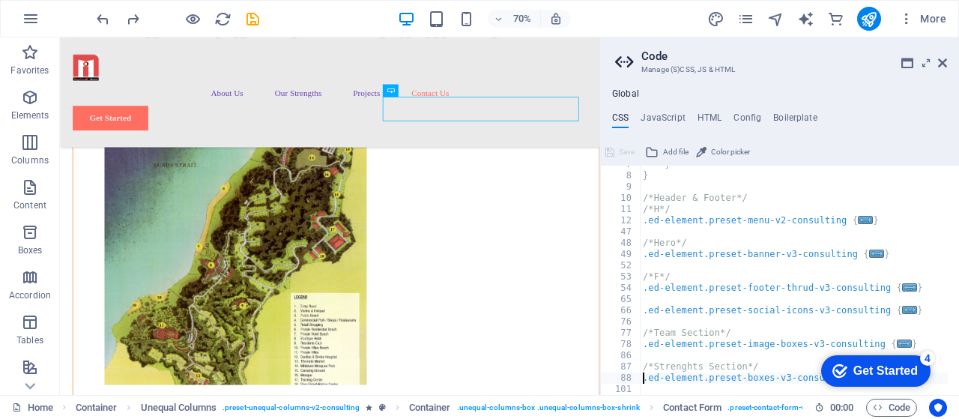
type textarea ".ed-element.preset-columns-four-v2-consulting {"
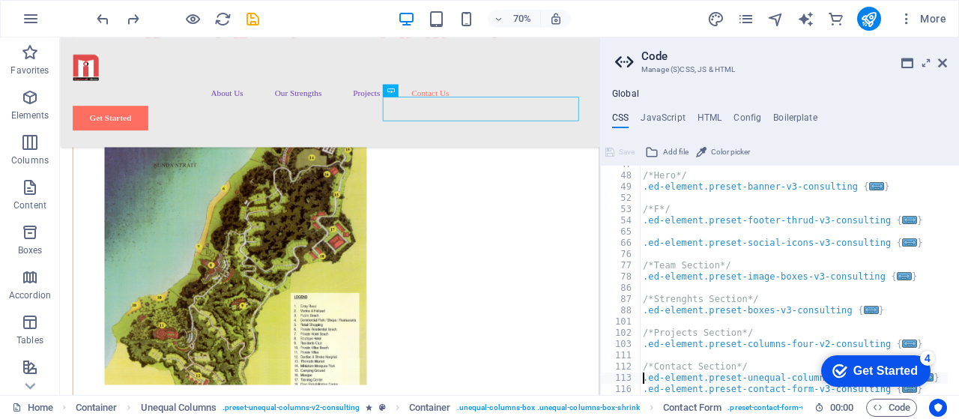
type textarea ".ed-element.preset-contact-form-v3-consulting {"
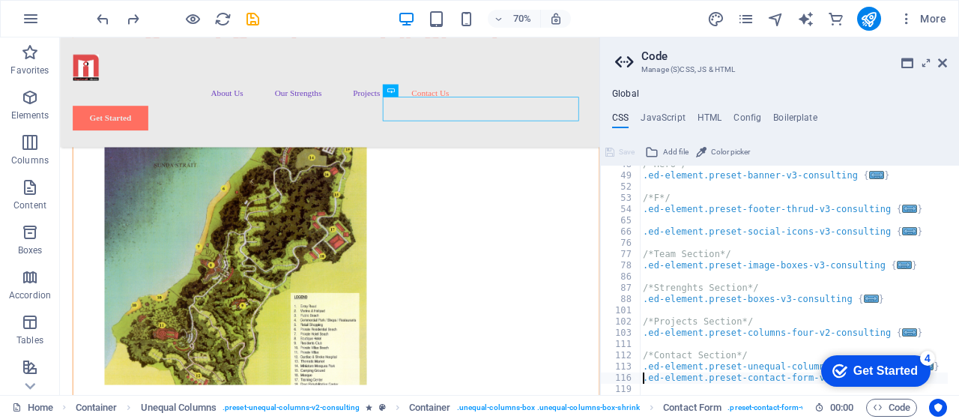
type textarea ".ed-element.preset-overlay-v3-consulting-mobile {"
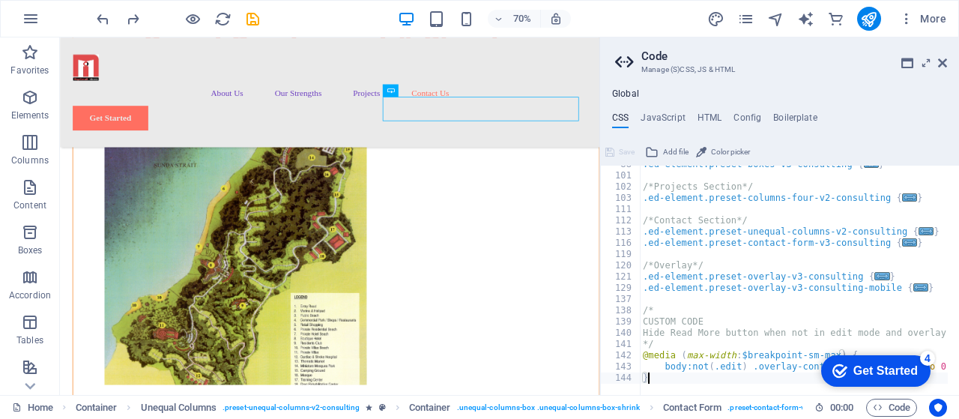
scroll to position [288, 0]
type textarea "/*"
type textarea "/*Overlay*/"
type textarea "/*Contact Section*/"
type textarea "/*Projects Section*/"
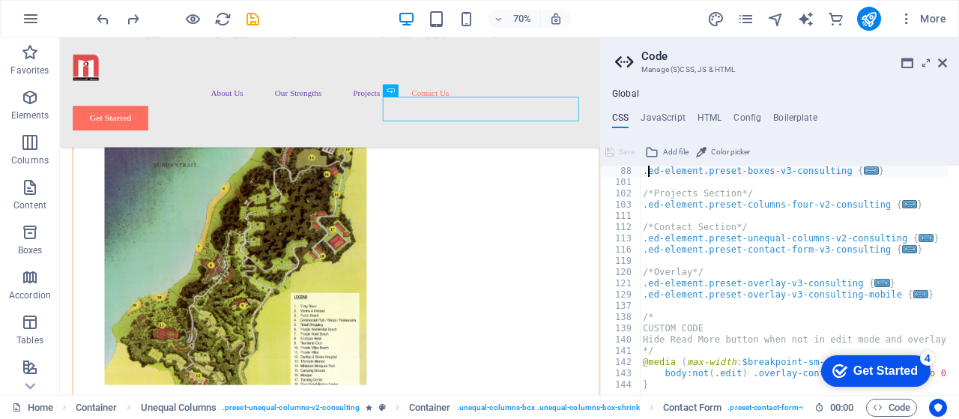
type textarea "/*Strenghts Section*/"
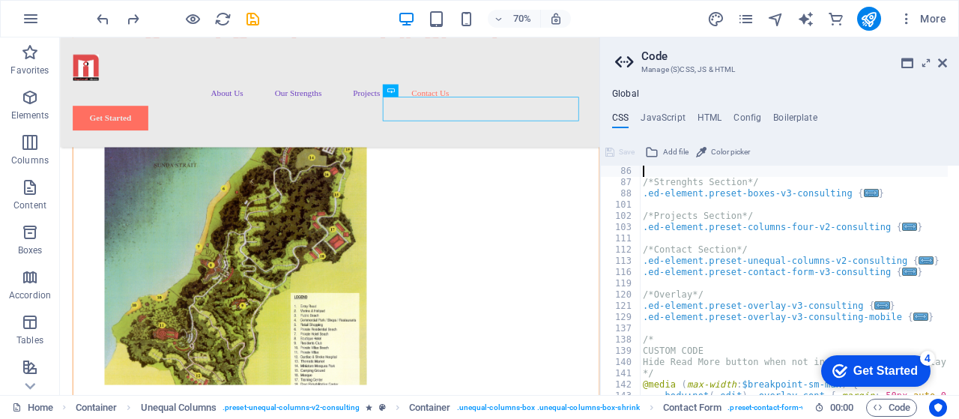
type textarea "/*Team Section*/"
type textarea ".ed-element.preset-social-icons-v3-consulting {"
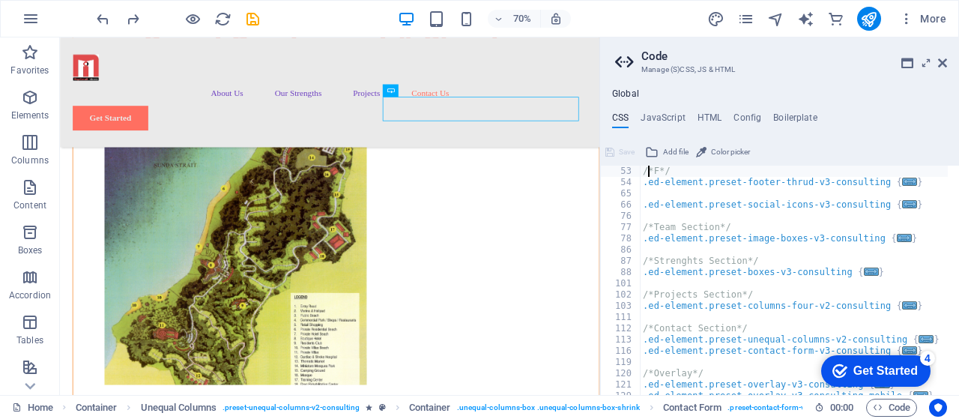
type textarea "/*F*/"
type textarea "/*Hero*/"
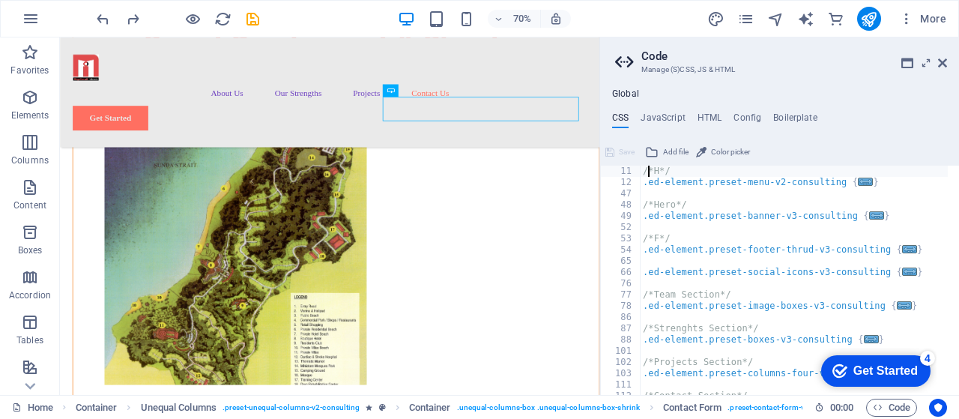
type textarea "/*Header & Footer*/"
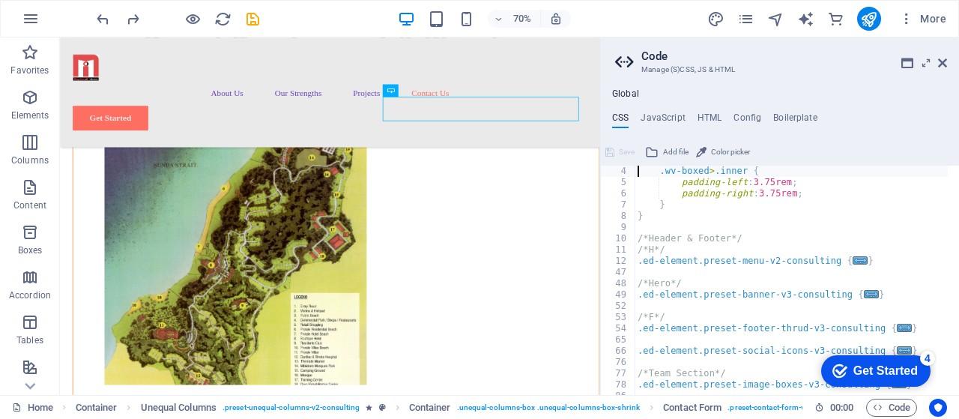
scroll to position [11, 0]
type textarea "/* -------- ECO-CON TEMPLATE ------- */"
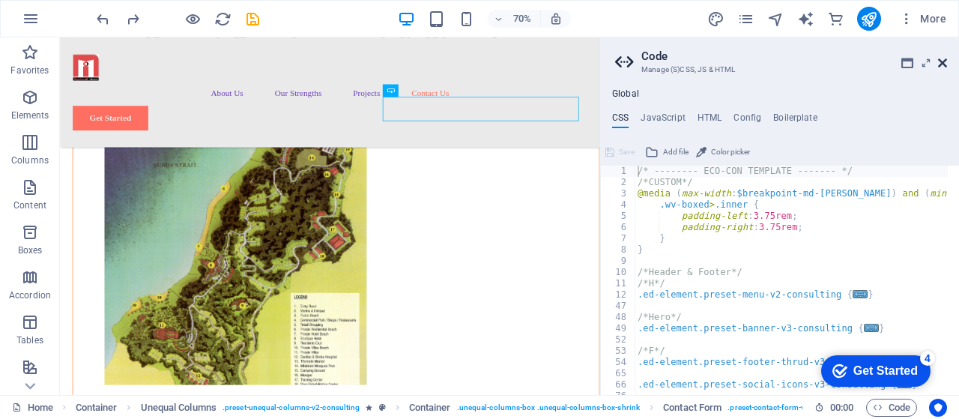
click at [943, 64] on icon at bounding box center [942, 63] width 9 height 12
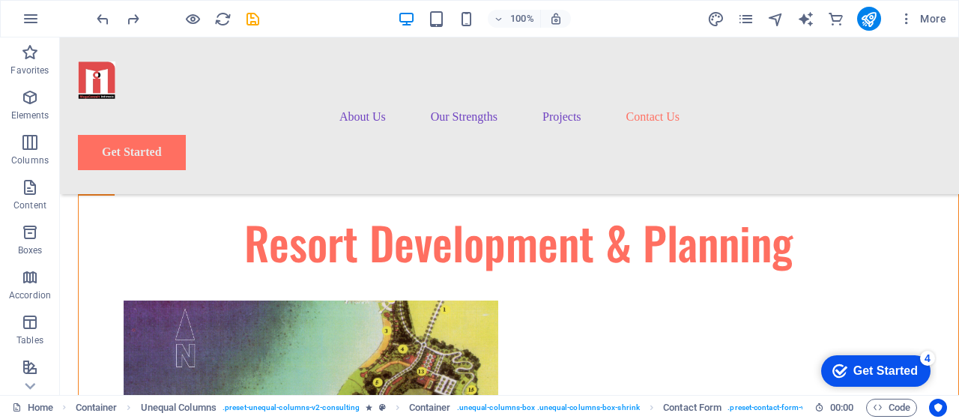
scroll to position [7305, 0]
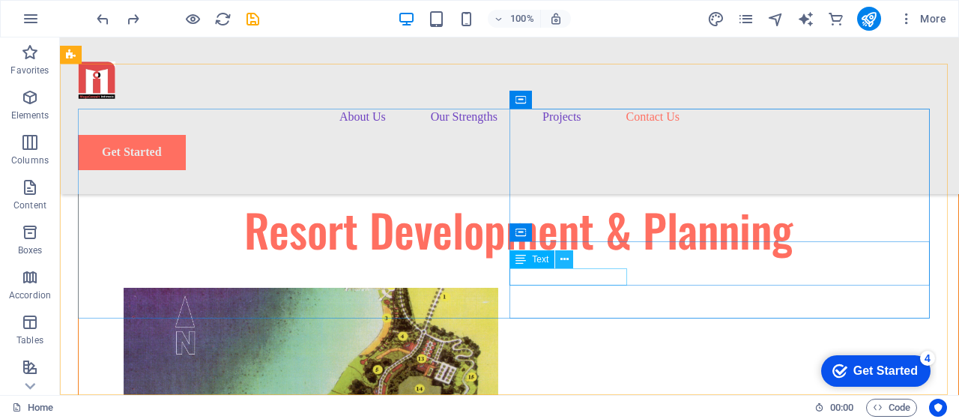
click at [566, 261] on icon at bounding box center [564, 260] width 8 height 16
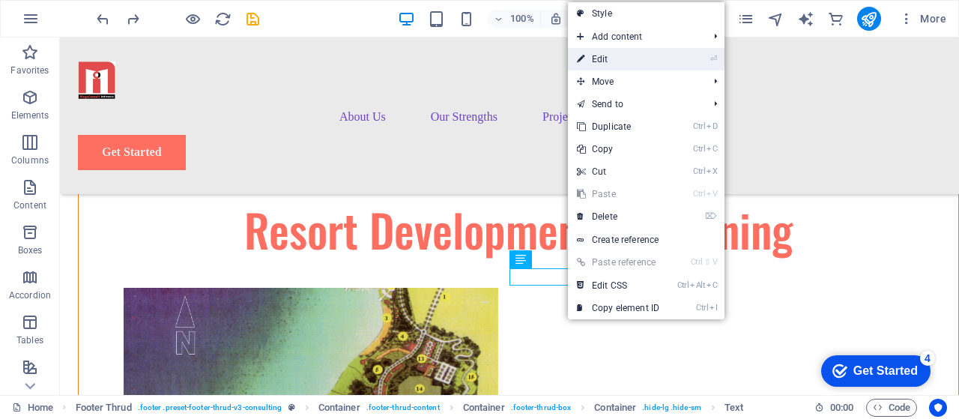
click at [626, 62] on link "⏎ Edit" at bounding box center [618, 59] width 100 height 22
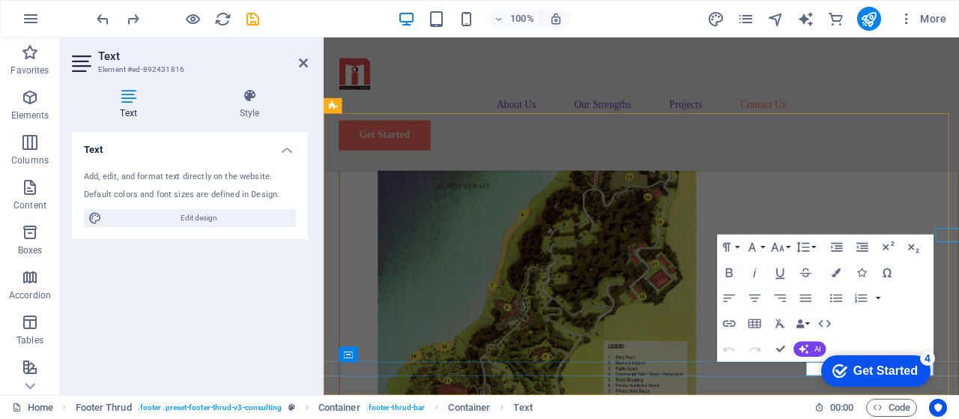
scroll to position [7399, 0]
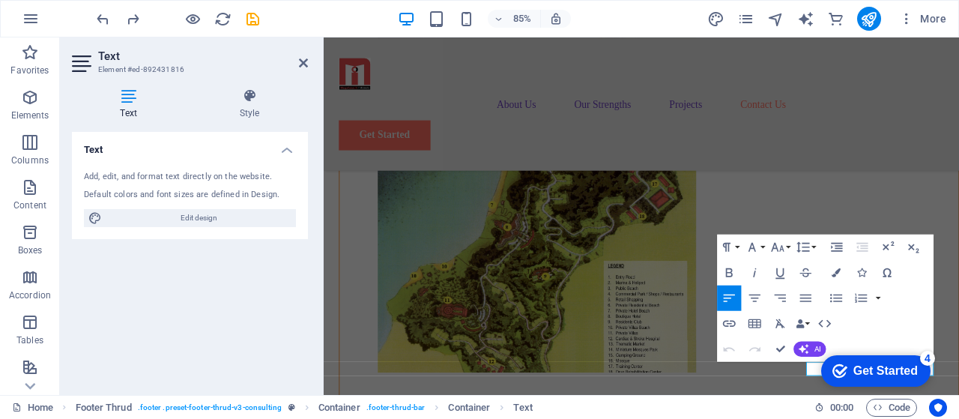
click at [811, 368] on div "checkmark Get Started 4 First Steps in the Editor Let's guide you through the t…" at bounding box center [872, 369] width 127 height 45
click at [206, 219] on span "Edit design" at bounding box center [198, 218] width 185 height 18
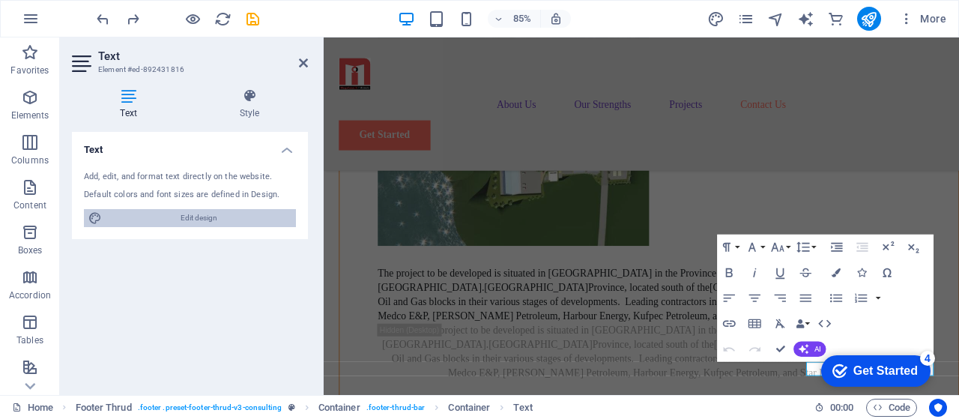
select select "px"
select select "500"
select select "px"
select select "rem"
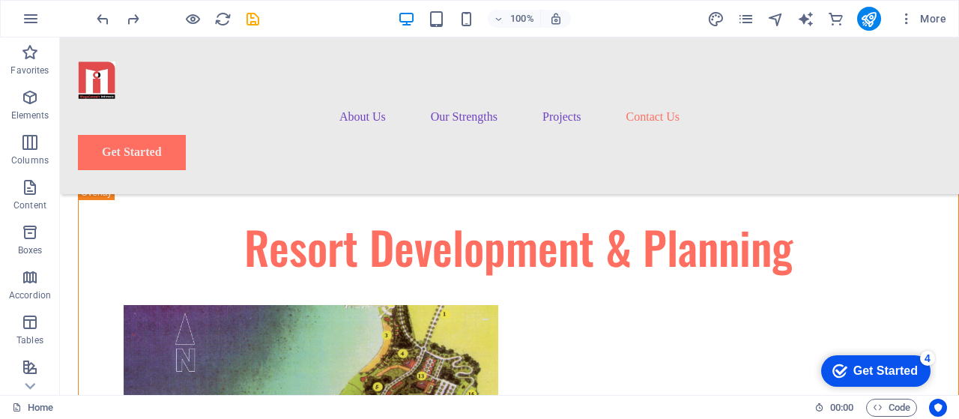
scroll to position [7276, 0]
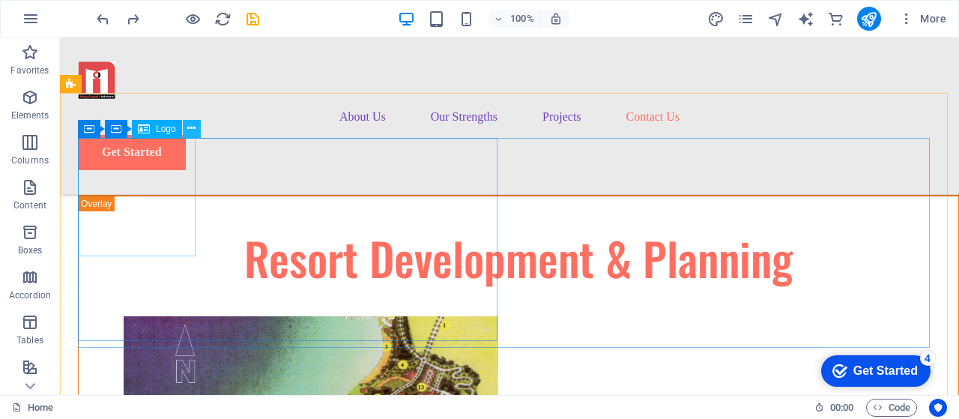
click at [192, 132] on icon at bounding box center [191, 129] width 8 height 16
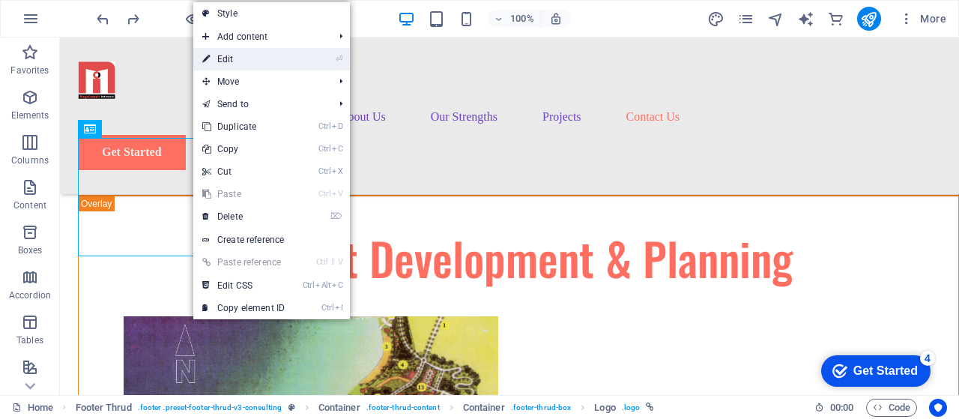
click at [236, 64] on link "⏎ Edit" at bounding box center [243, 59] width 100 height 22
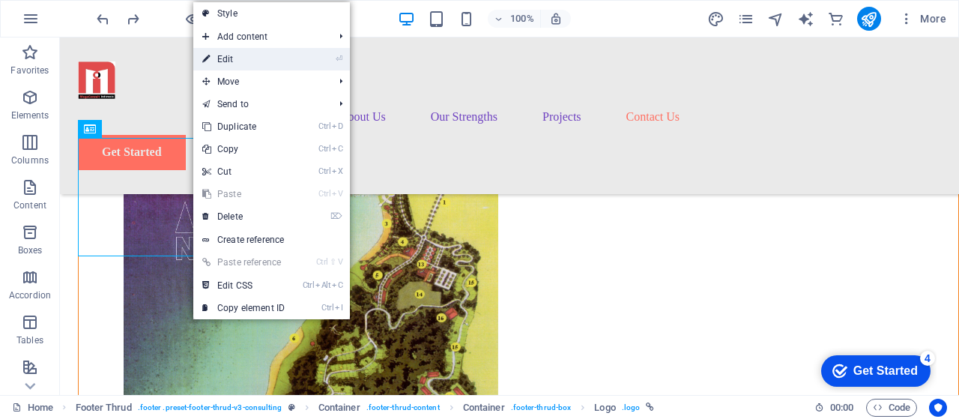
select select "px"
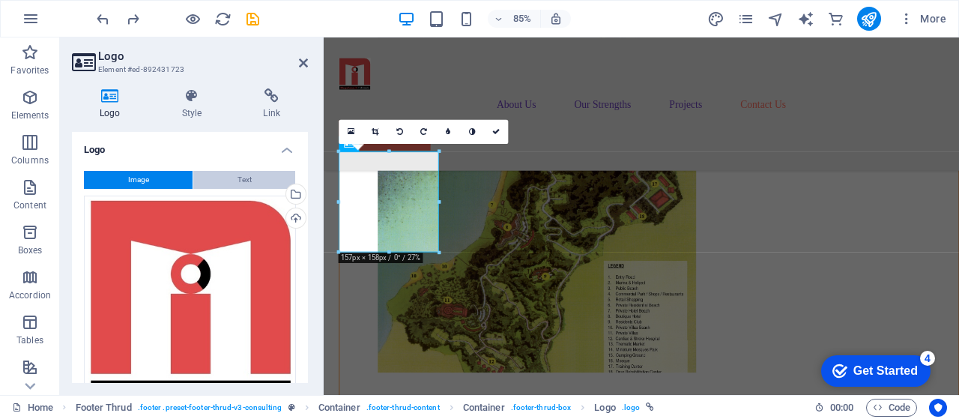
click at [246, 183] on span "Text" at bounding box center [244, 180] width 14 height 18
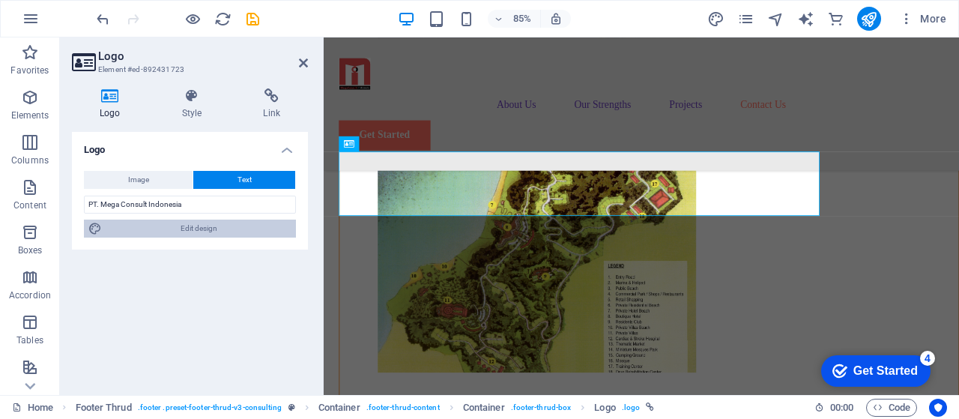
click at [207, 232] on span "Edit design" at bounding box center [198, 228] width 185 height 18
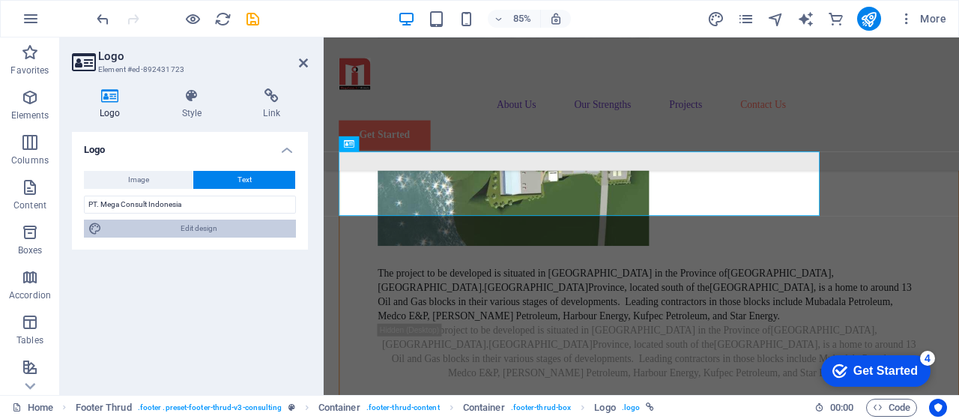
select select "px"
select select "500"
select select "px"
select select "rem"
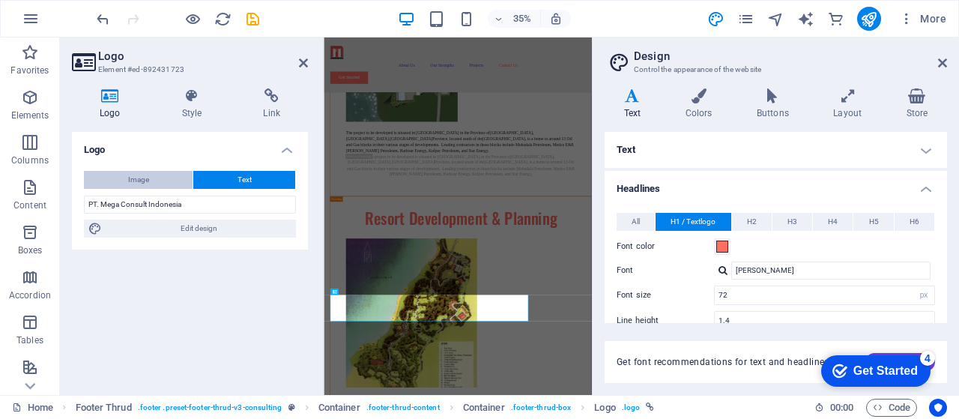
click at [155, 183] on button "Image" at bounding box center [138, 180] width 109 height 18
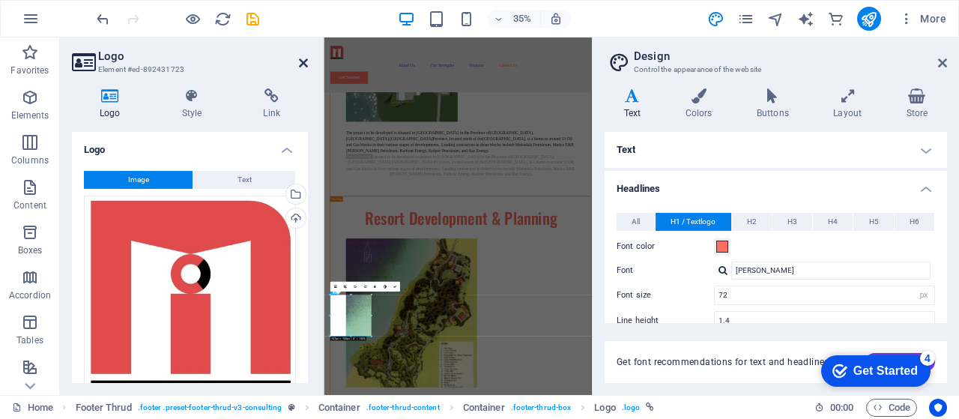
click at [300, 62] on icon at bounding box center [303, 63] width 9 height 12
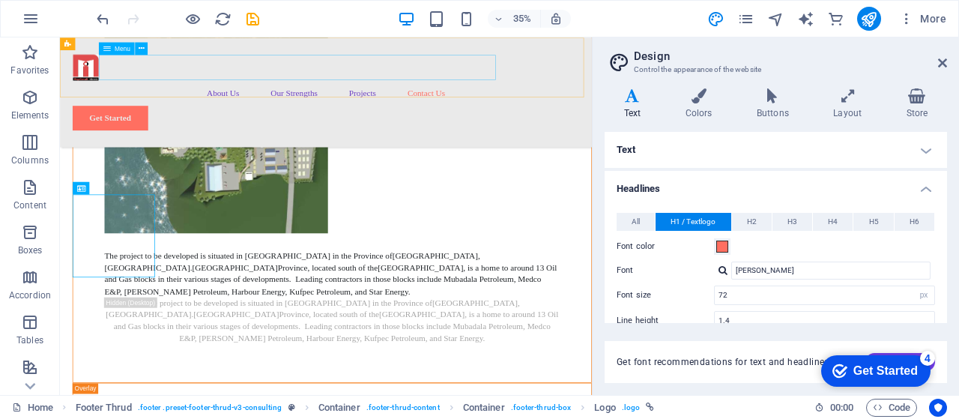
scroll to position [7308, 0]
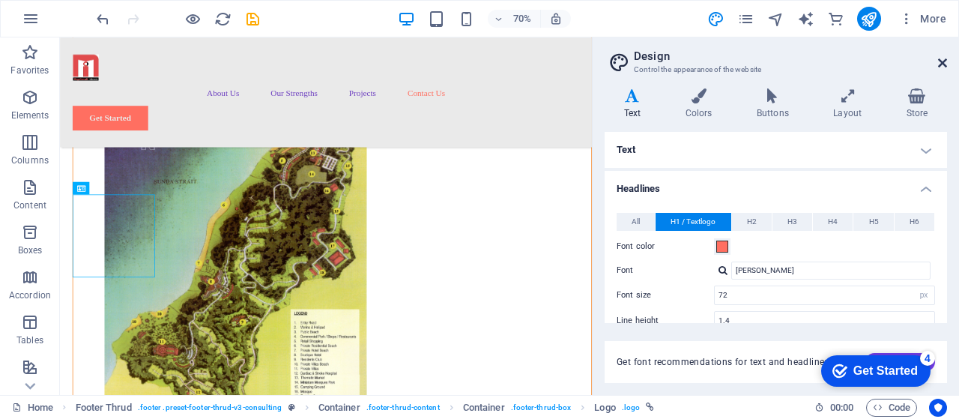
click at [938, 64] on icon at bounding box center [942, 63] width 9 height 12
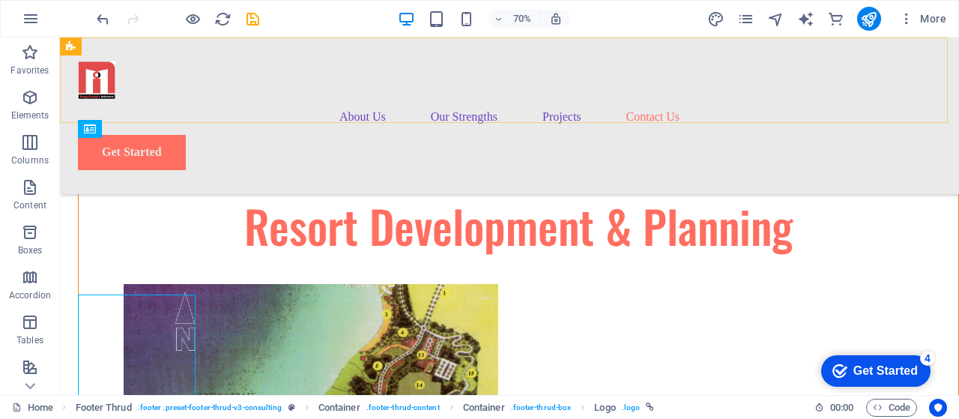
scroll to position [7276, 0]
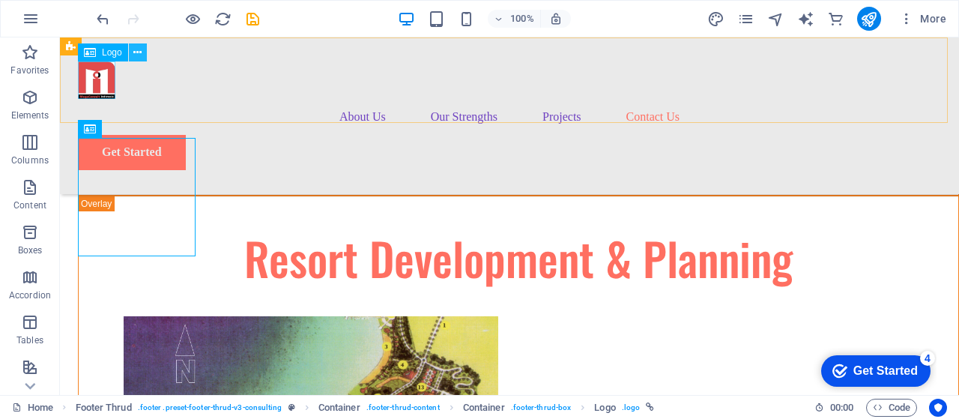
click at [136, 54] on icon at bounding box center [137, 53] width 8 height 16
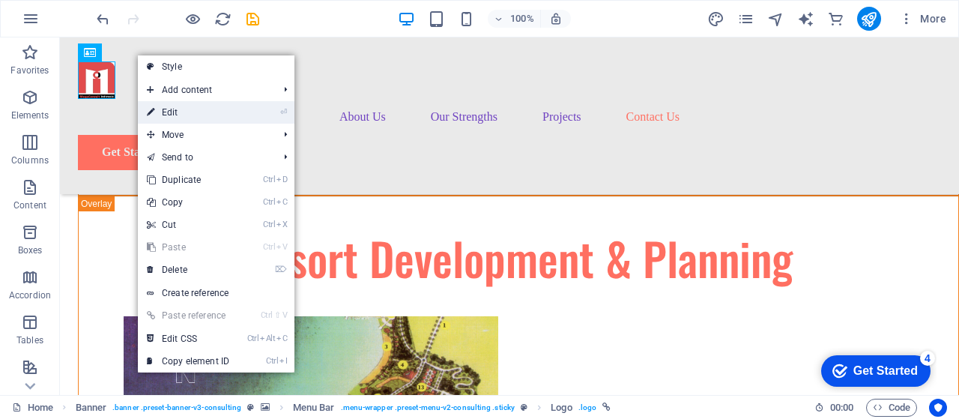
click at [175, 112] on link "⏎ Edit" at bounding box center [188, 112] width 100 height 22
select select "px"
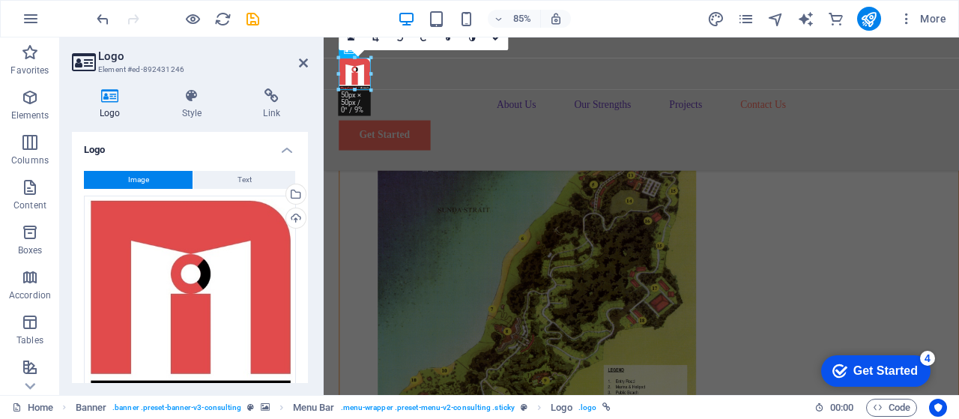
scroll to position [7399, 0]
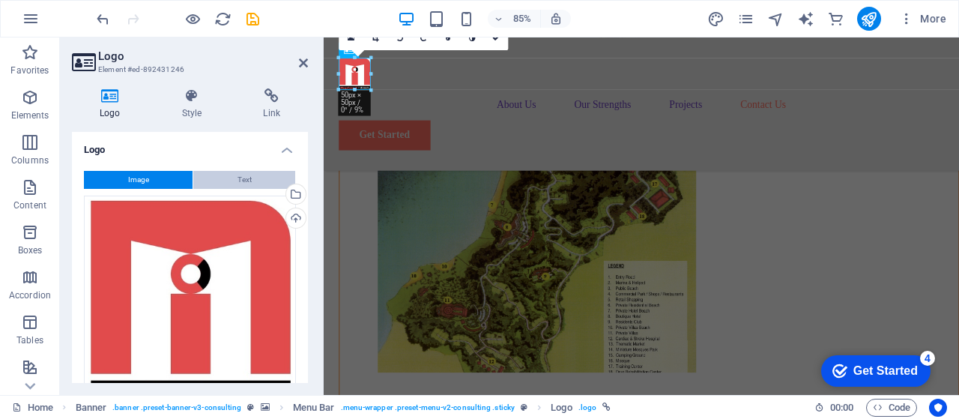
click at [225, 182] on button "Text" at bounding box center [244, 180] width 102 height 18
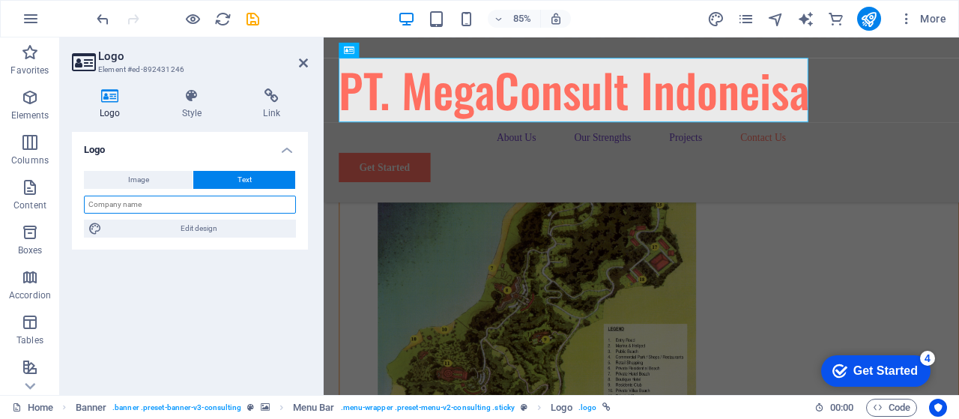
click at [170, 202] on input "text" at bounding box center [190, 204] width 212 height 18
type input "P"
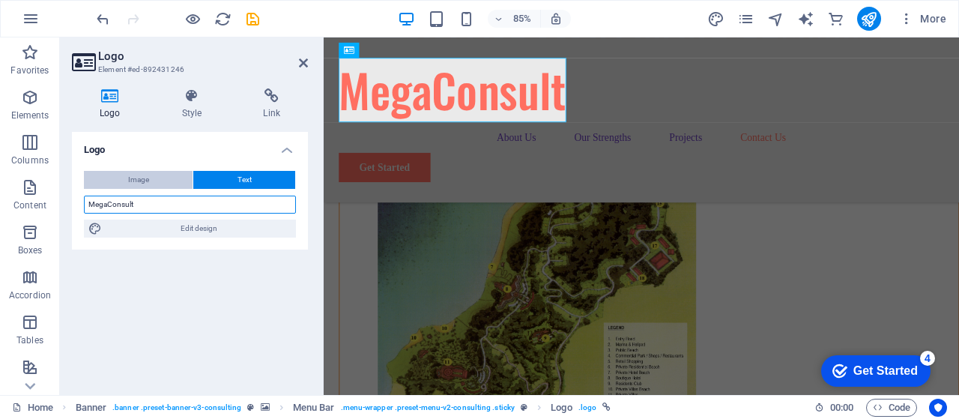
type input "MegaConsult"
click at [147, 180] on span "Image" at bounding box center [138, 180] width 21 height 18
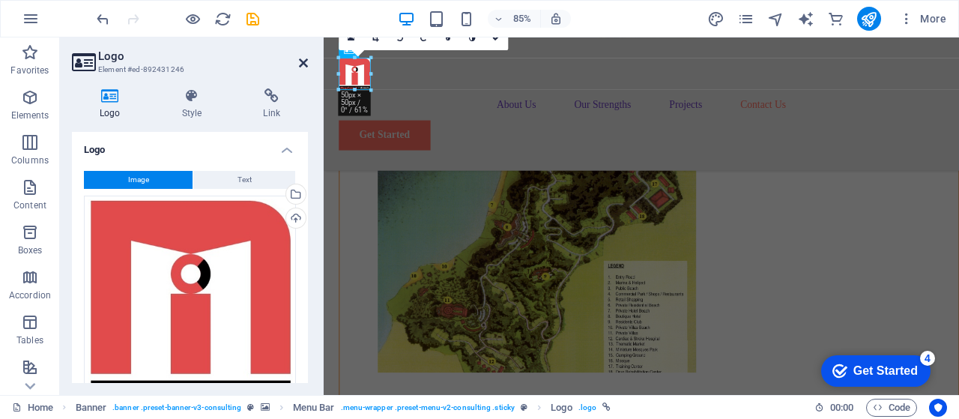
click at [300, 63] on icon at bounding box center [303, 63] width 9 height 12
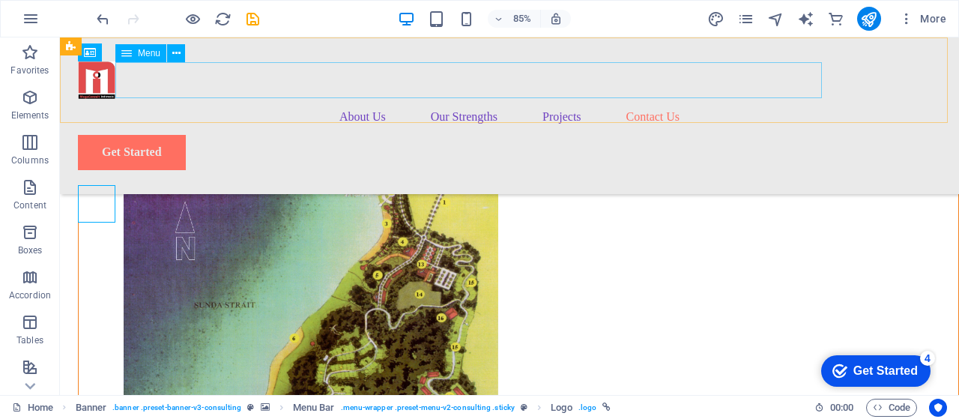
scroll to position [7276, 0]
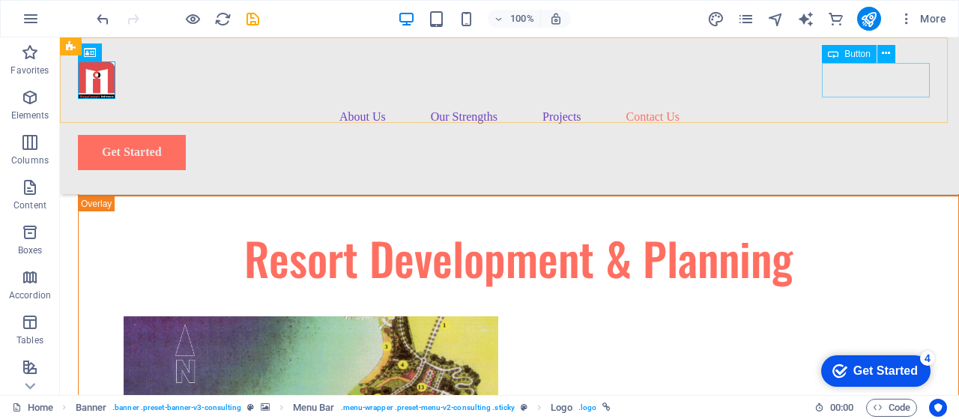
click at [846, 135] on div "Get Started" at bounding box center [509, 152] width 863 height 34
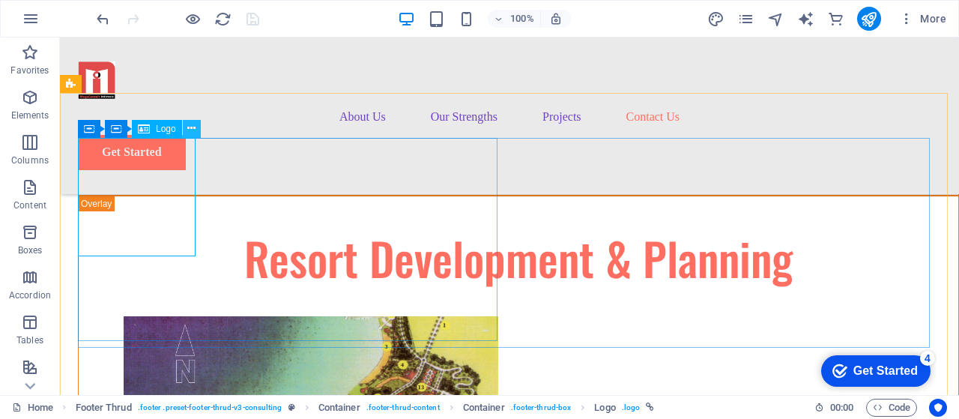
click at [191, 130] on icon at bounding box center [191, 129] width 8 height 16
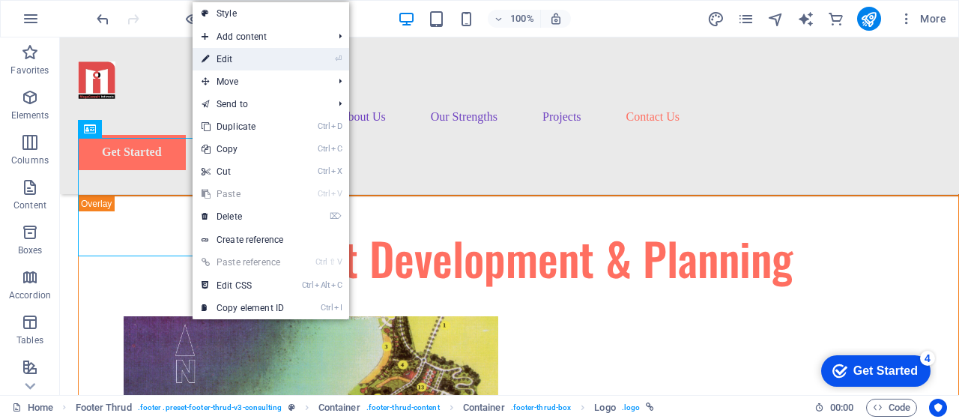
click at [240, 62] on link "⏎ Edit" at bounding box center [242, 59] width 100 height 22
select select "px"
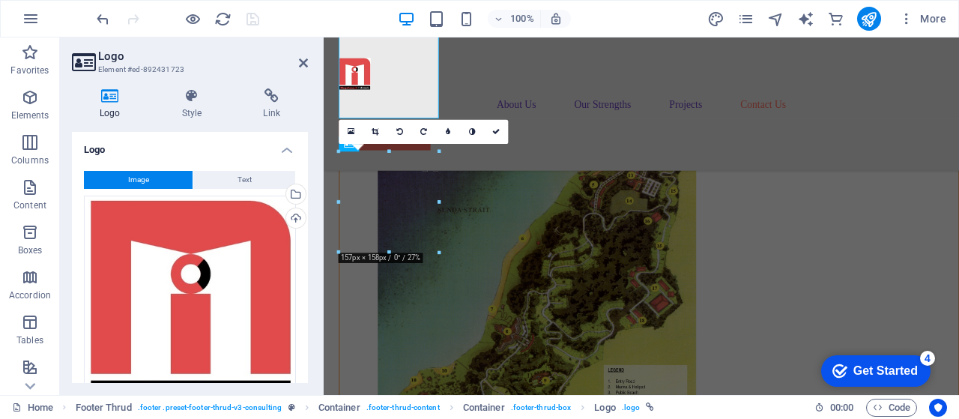
scroll to position [7399, 0]
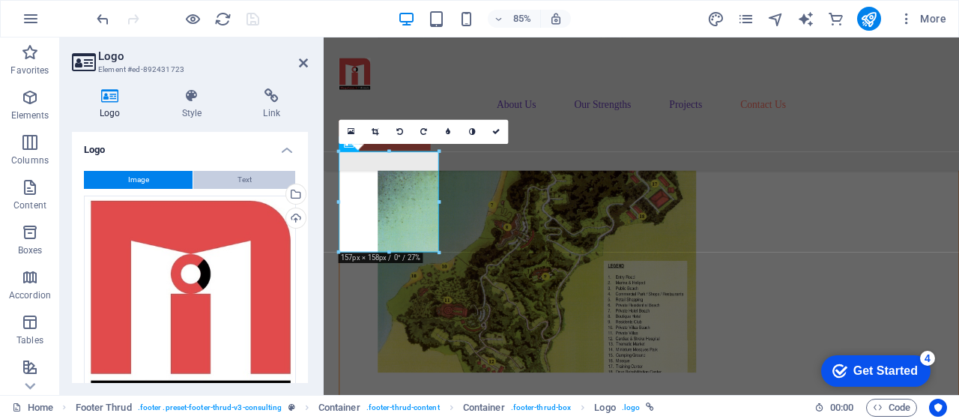
click at [237, 177] on span "Text" at bounding box center [244, 180] width 14 height 18
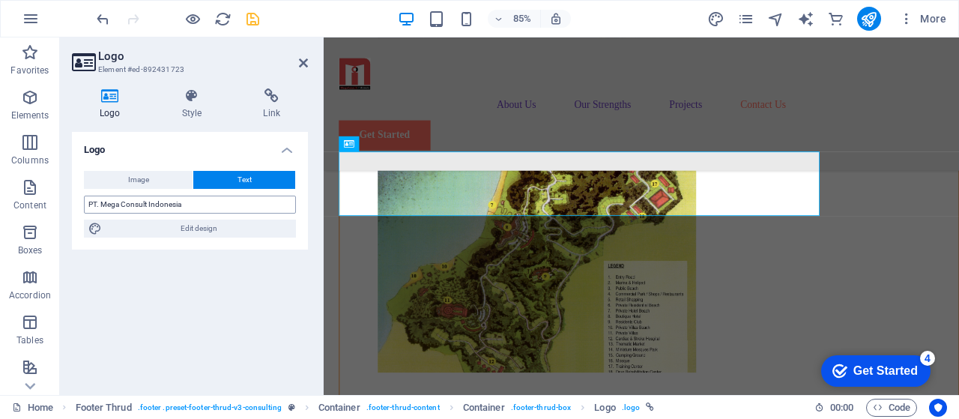
scroll to position [7276, 0]
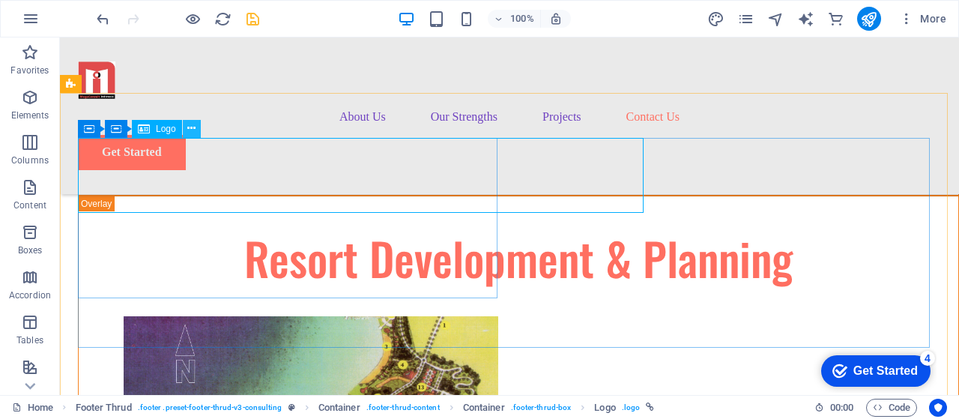
click at [195, 133] on icon at bounding box center [191, 129] width 8 height 16
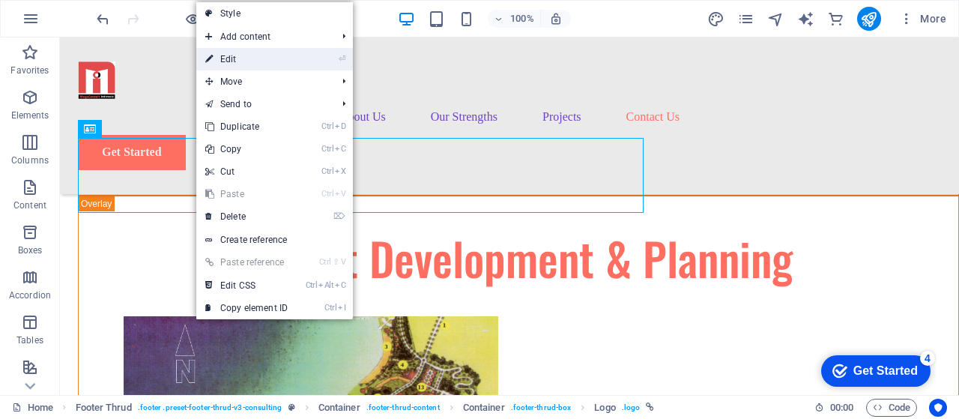
click at [256, 52] on link "⏎ Edit" at bounding box center [246, 59] width 100 height 22
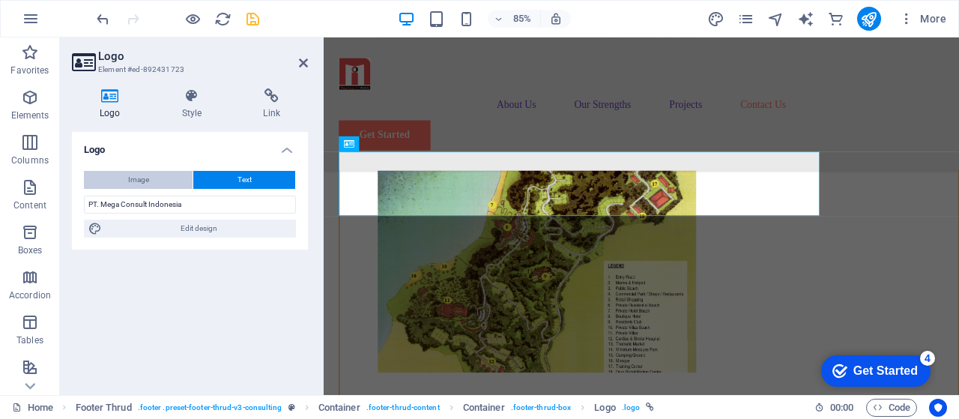
click at [154, 177] on button "Image" at bounding box center [138, 180] width 109 height 18
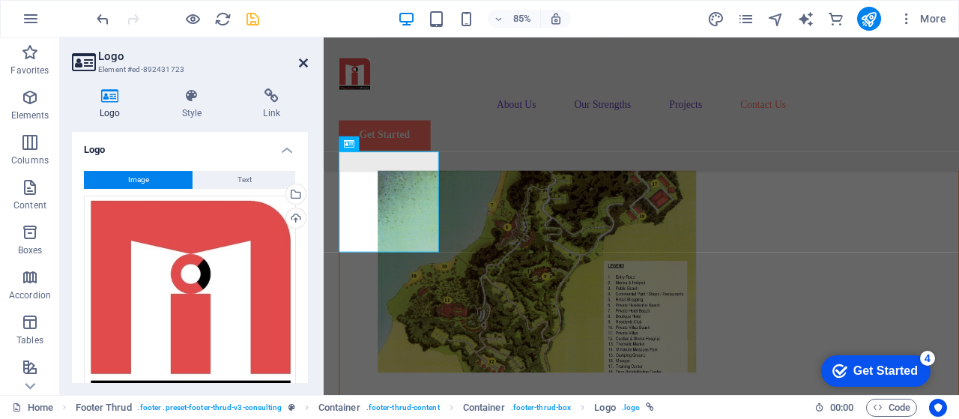
click at [303, 62] on icon at bounding box center [303, 63] width 9 height 12
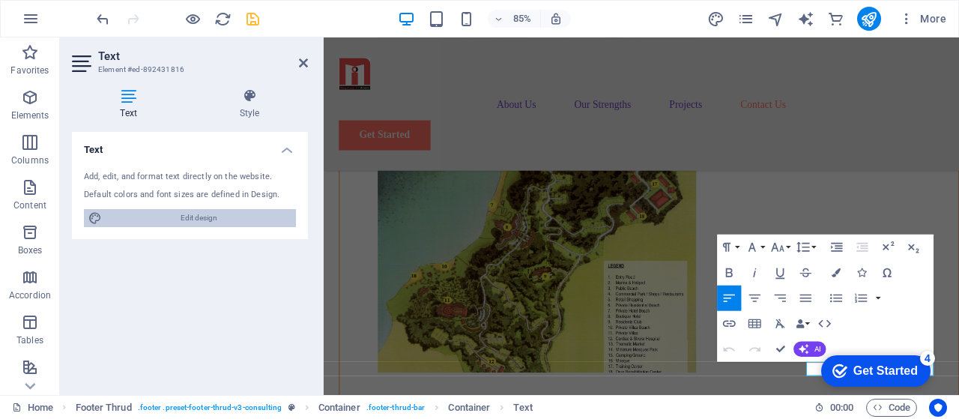
click at [201, 216] on span "Edit design" at bounding box center [198, 218] width 185 height 18
select select "px"
select select "500"
select select "px"
select select "rem"
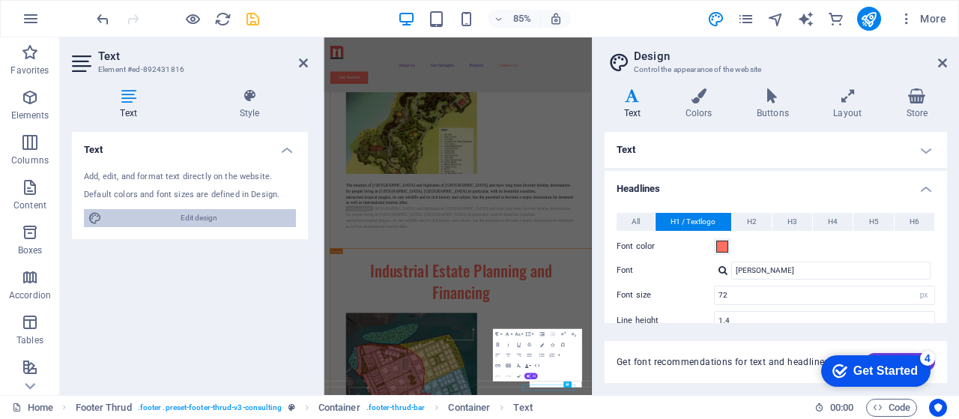
scroll to position [6789, 0]
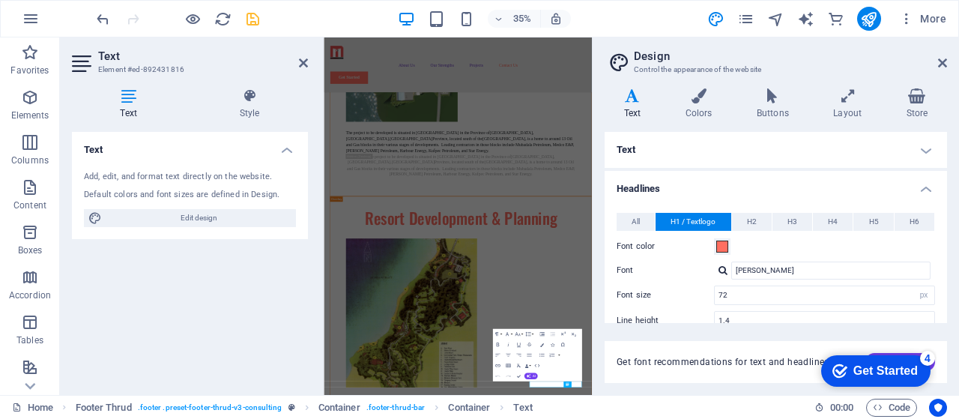
drag, startPoint x: 947, startPoint y: 218, endPoint x: 958, endPoint y: 312, distance: 94.2
click at [958, 312] on div "Variants Text Colors Buttons Layout Store Text Standard Bold Links Font color F…" at bounding box center [775, 235] width 366 height 318
drag, startPoint x: 947, startPoint y: 215, endPoint x: 948, endPoint y: 281, distance: 65.9
click at [948, 281] on div "Variants Text Colors Buttons Layout Store Text Standard Bold Links Font color F…" at bounding box center [775, 235] width 366 height 318
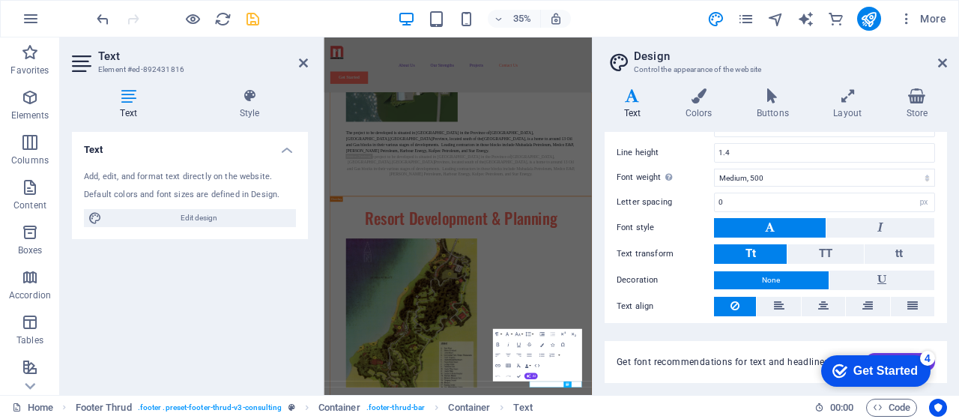
click at [282, 152] on h4 "Text" at bounding box center [190, 145] width 236 height 27
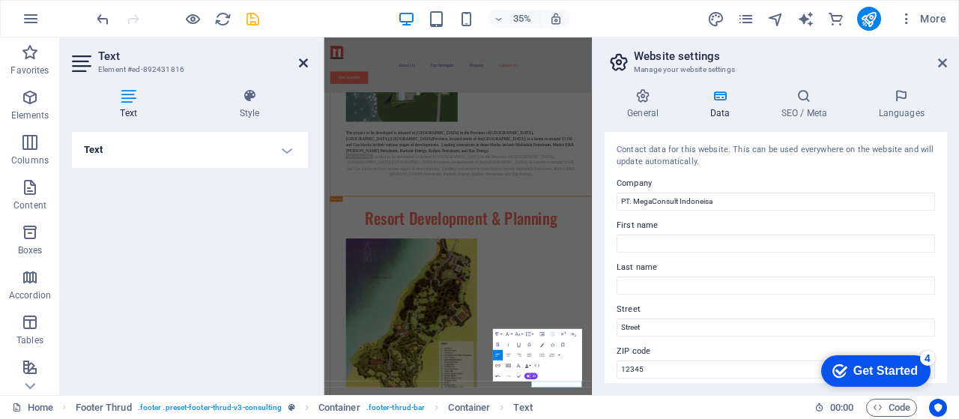
click at [304, 67] on icon at bounding box center [303, 63] width 9 height 12
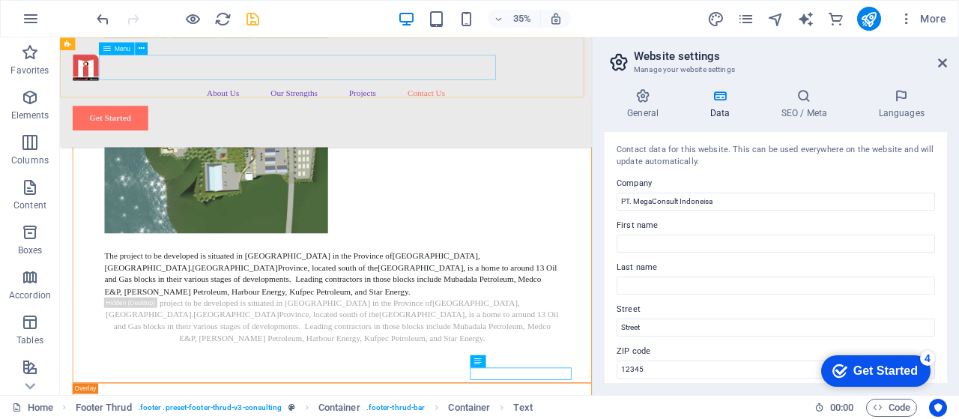
scroll to position [7308, 0]
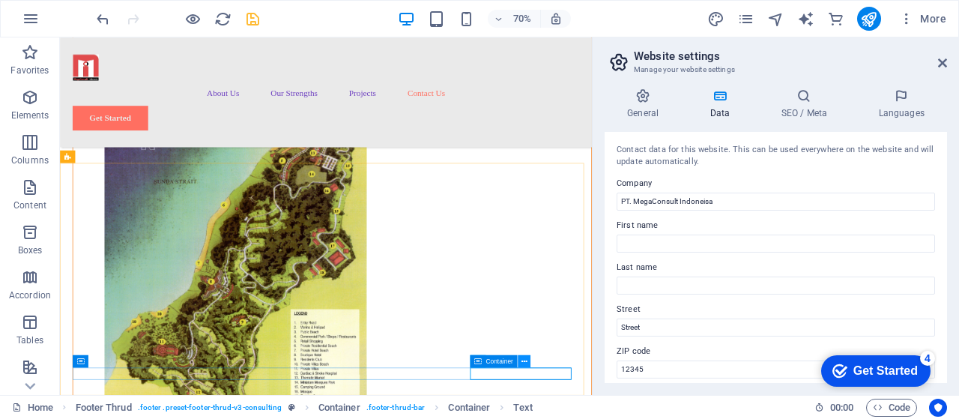
click at [523, 361] on icon at bounding box center [524, 361] width 6 height 11
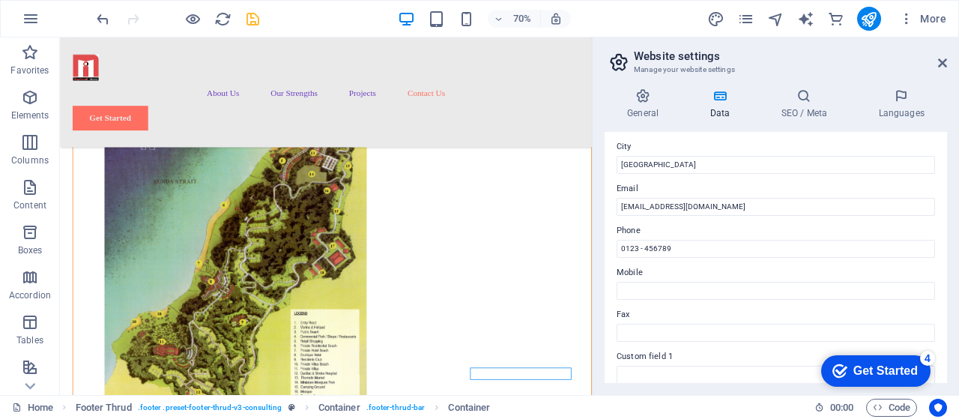
scroll to position [244, 0]
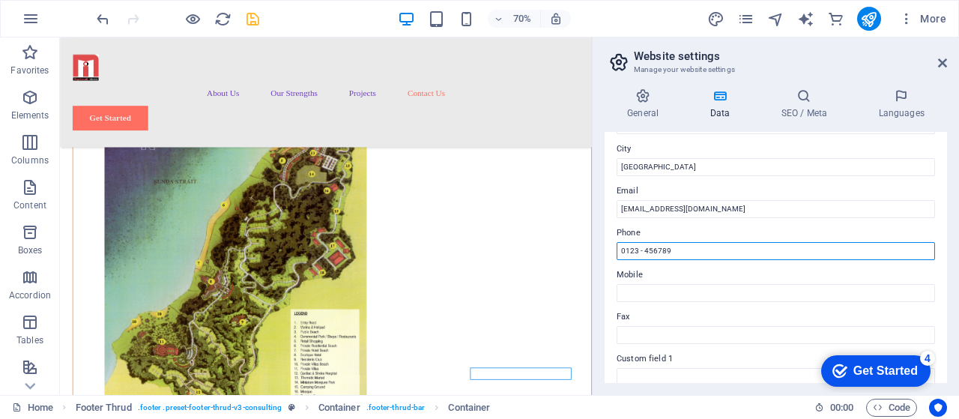
click at [680, 252] on input "0123 - 456789" at bounding box center [775, 251] width 318 height 18
click at [684, 249] on input "+6221 - 456789" at bounding box center [775, 251] width 318 height 18
paste input "021 80674624"
type input "+6221 - 80674624"
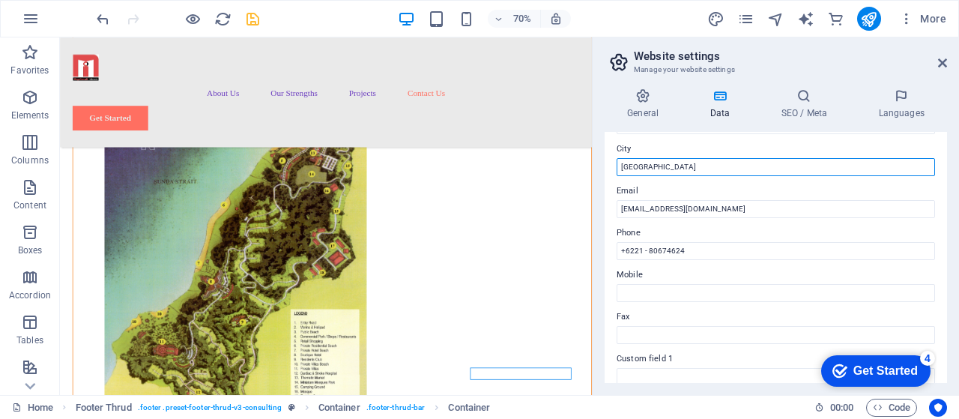
click at [650, 166] on input "[GEOGRAPHIC_DATA]" at bounding box center [775, 167] width 318 height 18
type input "B"
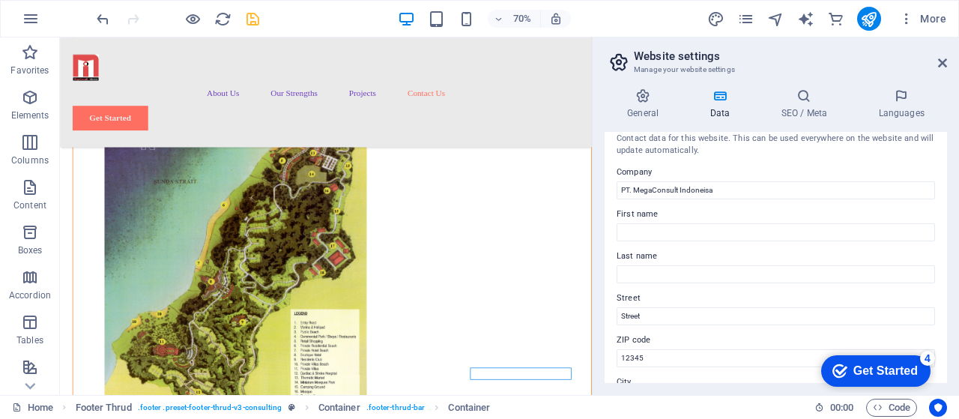
scroll to position [10, 0]
type input "[GEOGRAPHIC_DATA]"
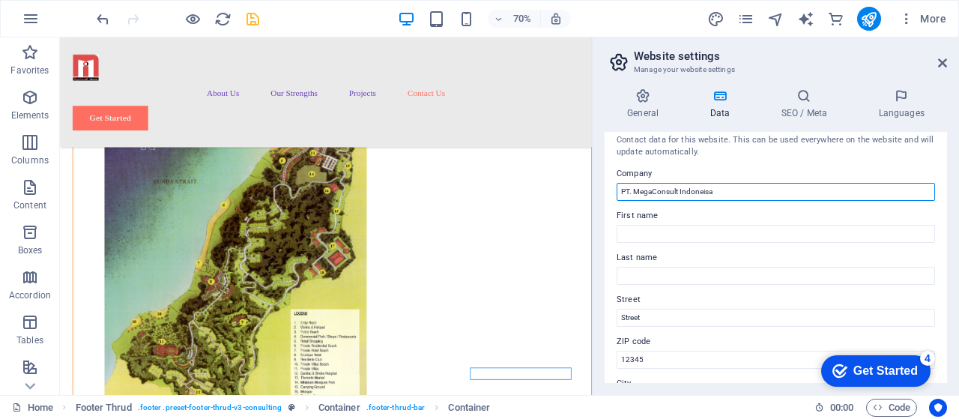
click at [653, 192] on input "PT. MegaConsult Indoneisa" at bounding box center [775, 192] width 318 height 18
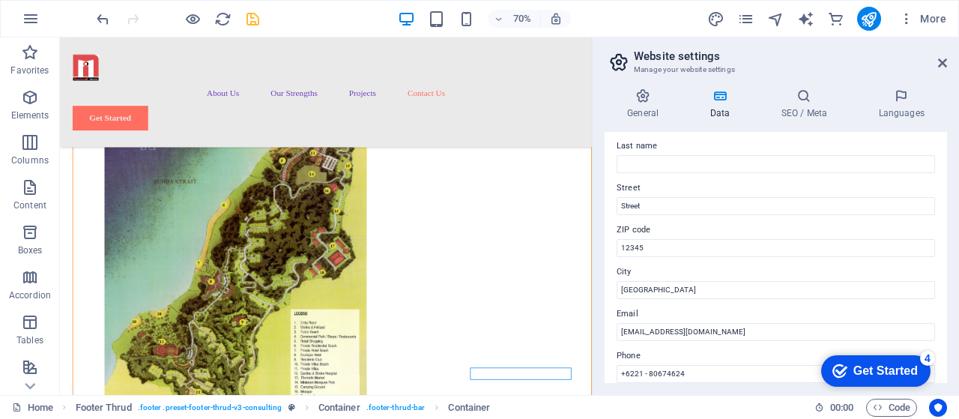
scroll to position [118, 0]
type input "PT. Mega Consult Indoneisa"
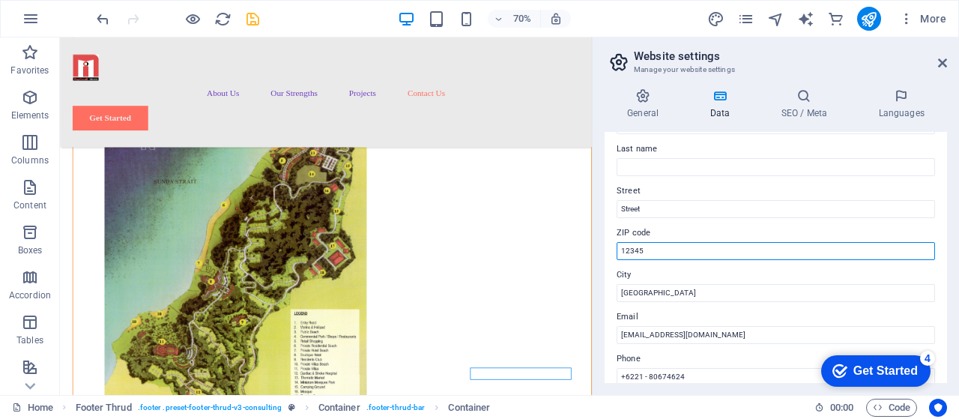
click at [645, 249] on input "12345" at bounding box center [775, 251] width 318 height 18
type input "12520"
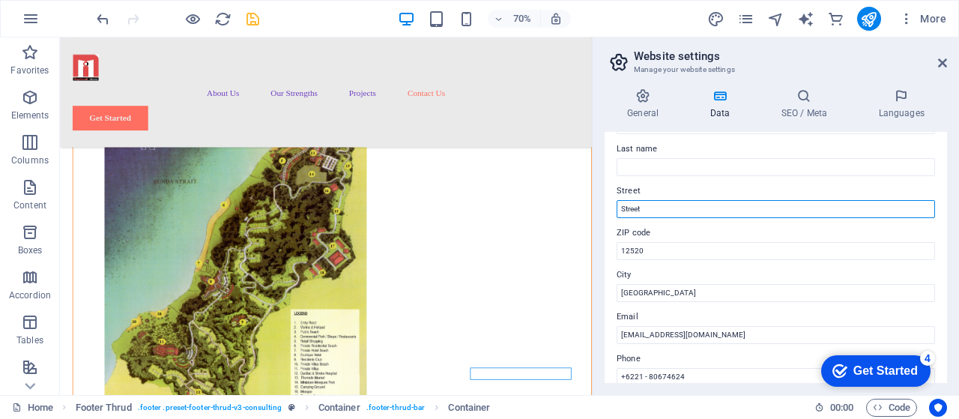
click at [650, 210] on input "Street" at bounding box center [775, 209] width 318 height 18
type input "S"
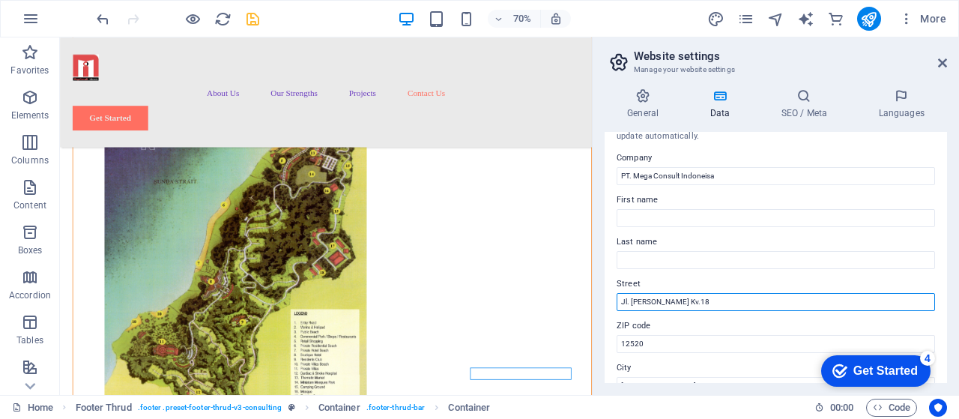
scroll to position [0, 0]
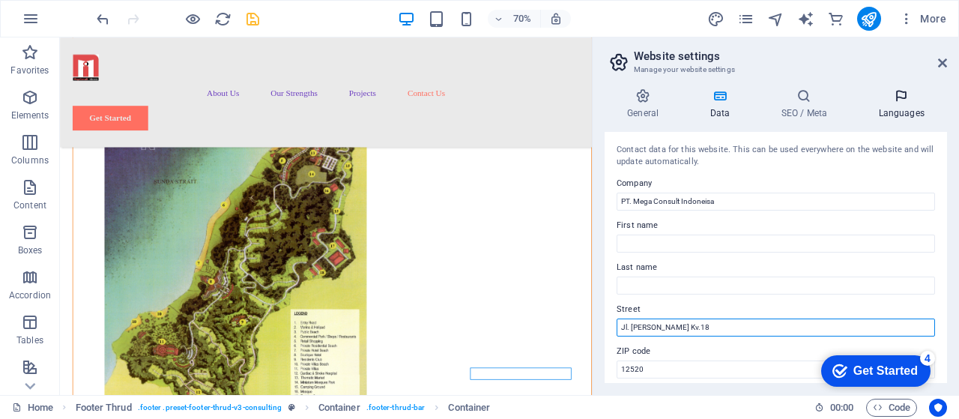
type input "Jl. [PERSON_NAME] Kv.18"
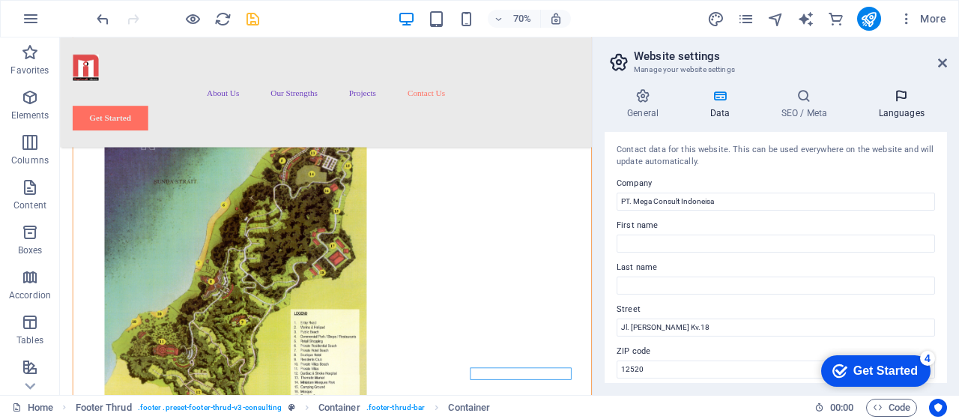
click at [902, 96] on icon at bounding box center [900, 95] width 91 height 15
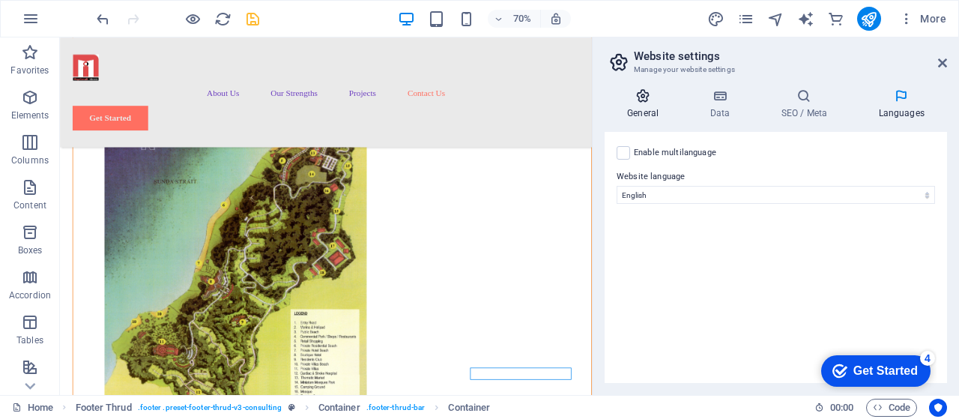
click at [646, 108] on h4 "General" at bounding box center [645, 103] width 82 height 31
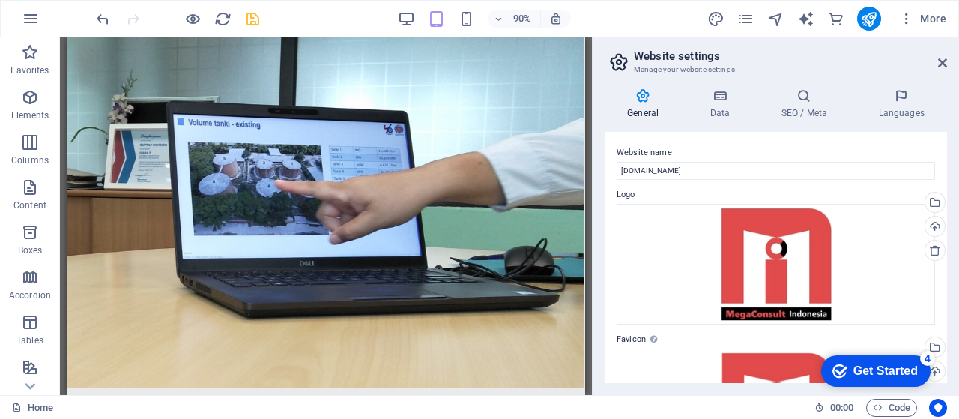
drag, startPoint x: 633, startPoint y: 412, endPoint x: 653, endPoint y: 83, distance: 329.4
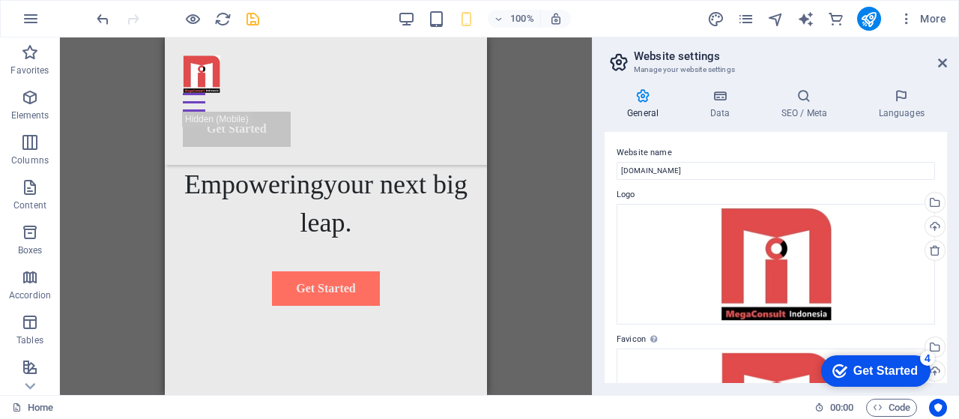
scroll to position [316, 0]
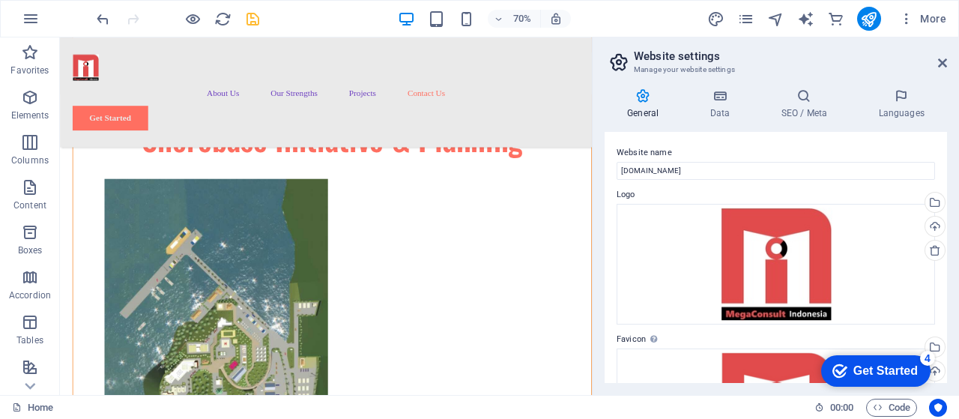
scroll to position [7308, 0]
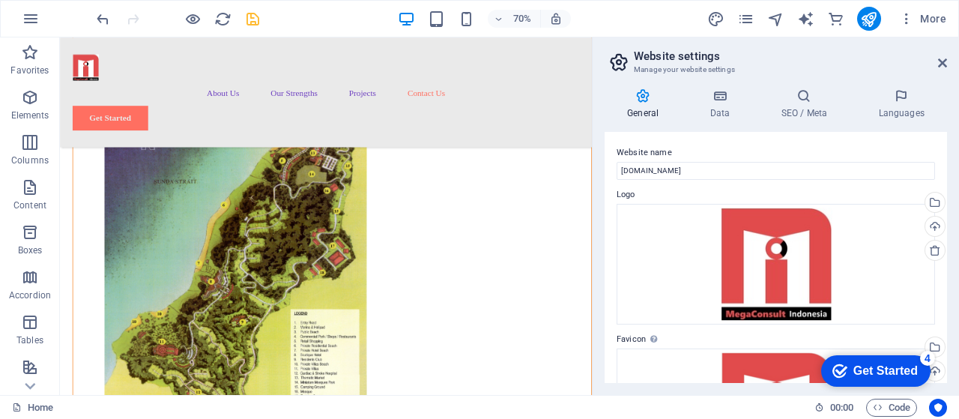
drag, startPoint x: 811, startPoint y: 89, endPoint x: 654, endPoint y: 436, distance: 380.7
click at [249, 19] on icon "save" at bounding box center [252, 18] width 17 height 17
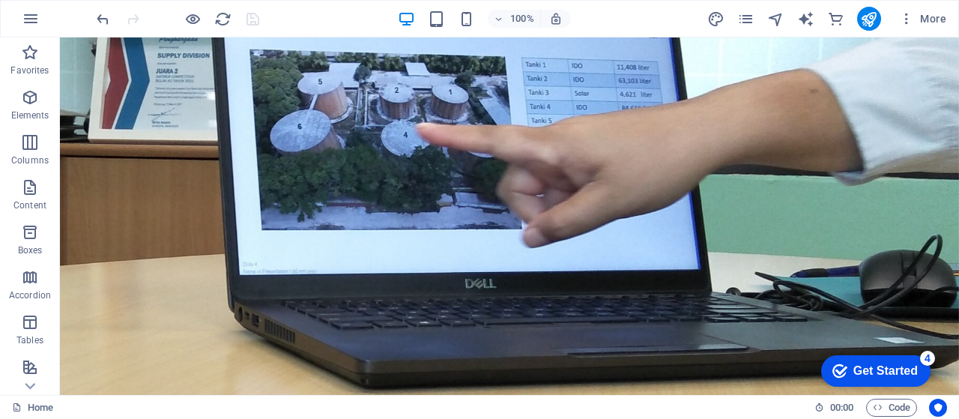
scroll to position [0, 0]
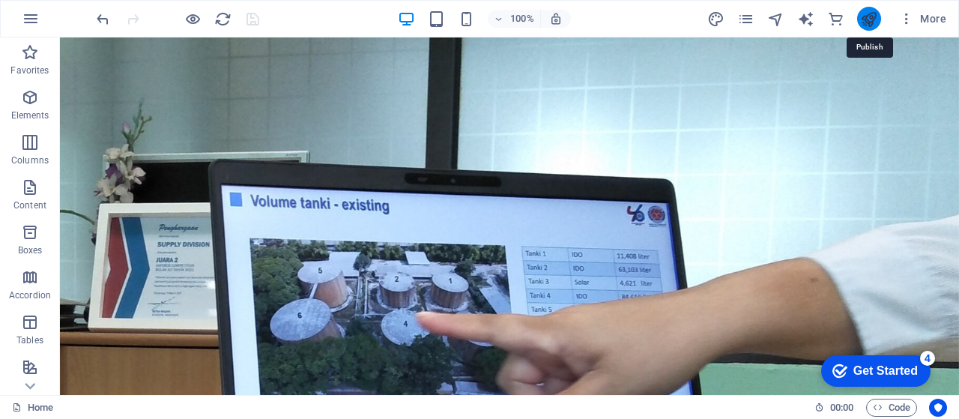
click at [872, 19] on icon "publish" at bounding box center [868, 18] width 17 height 17
